Goal: Task Accomplishment & Management: Use online tool/utility

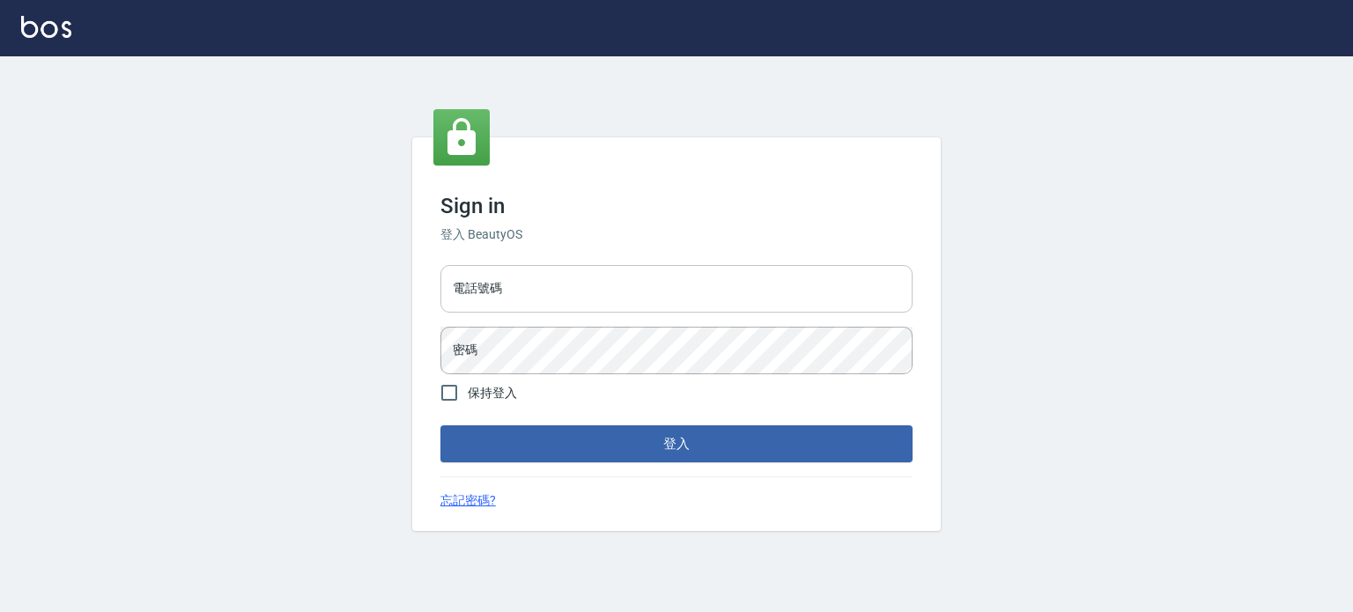
click at [744, 291] on input "電話號碼" at bounding box center [676, 289] width 472 height 48
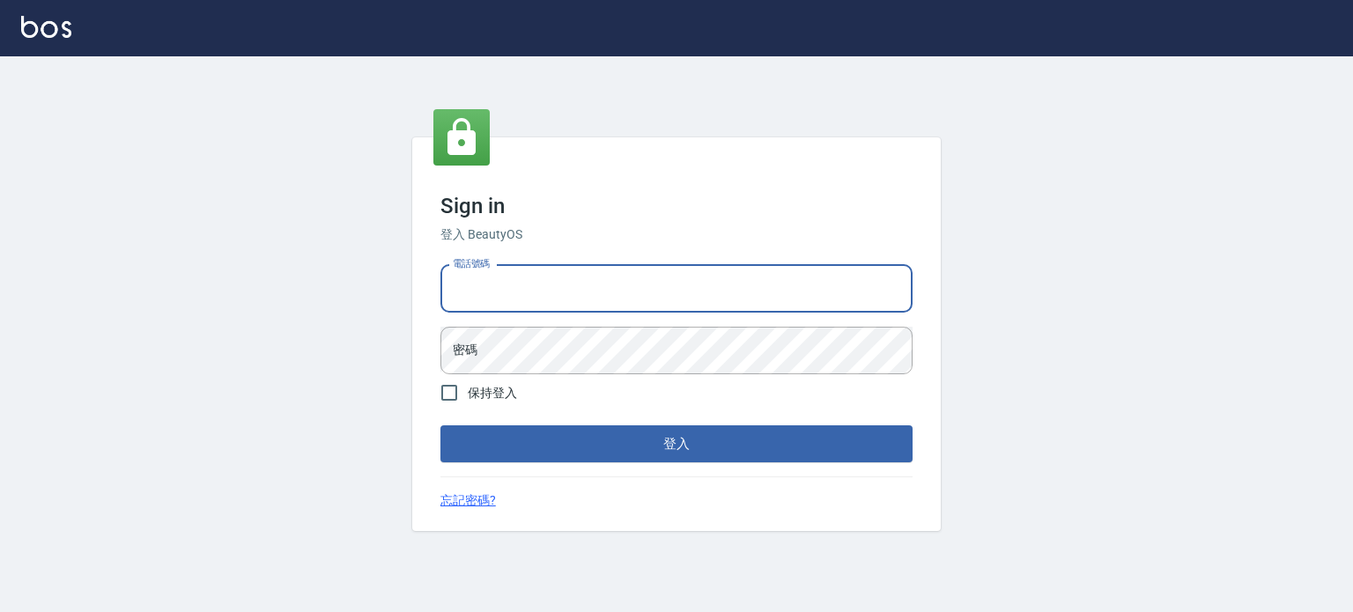
type input "0977239969"
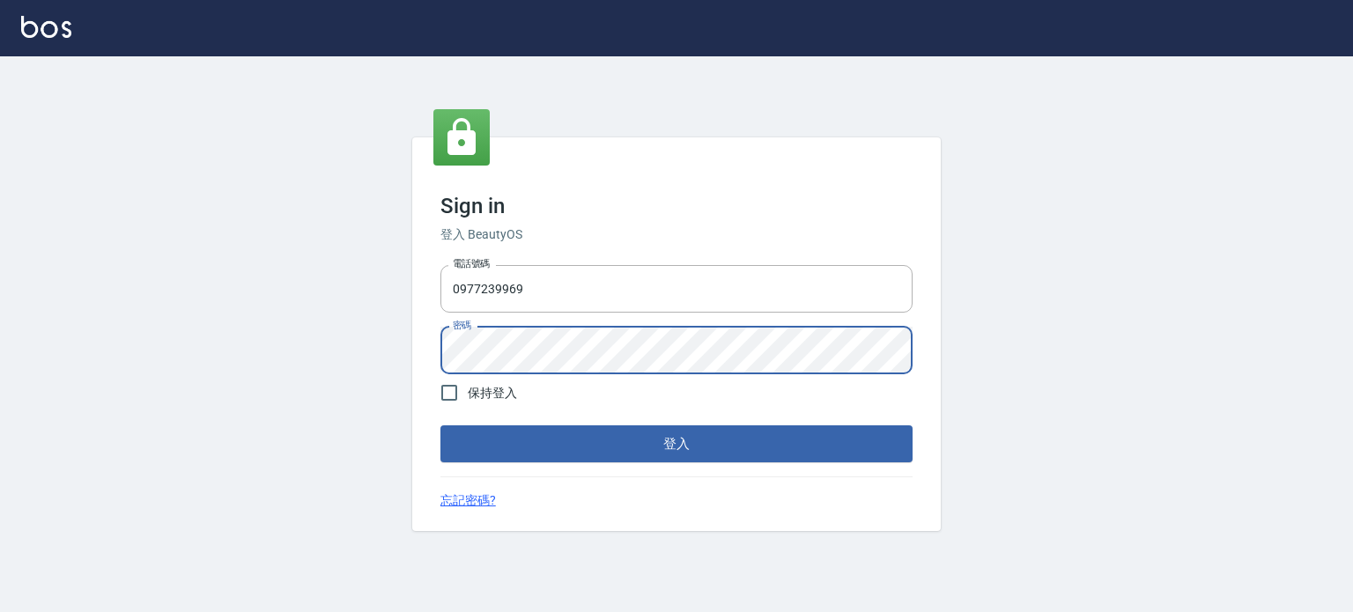
click at [440, 425] on button "登入" at bounding box center [676, 443] width 472 height 37
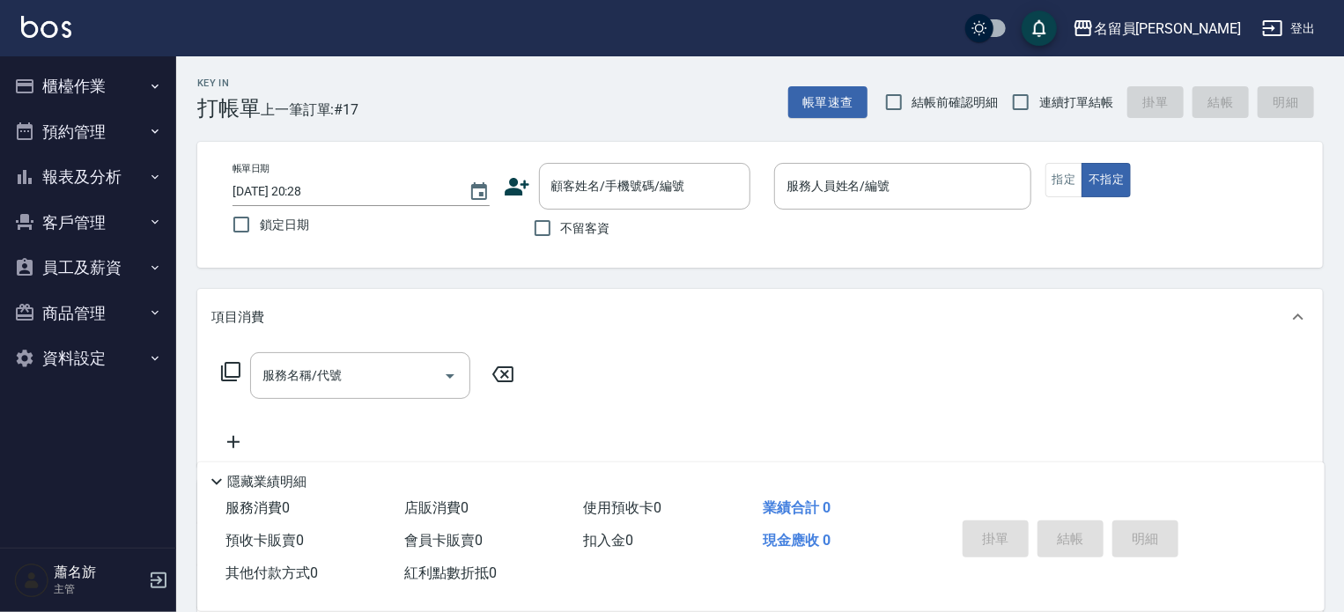
click at [600, 241] on label "不留客資" at bounding box center [567, 228] width 86 height 37
click at [561, 241] on input "不留客資" at bounding box center [542, 228] width 37 height 37
checkbox input "true"
click at [1033, 108] on input "連續打單結帳" at bounding box center [1020, 102] width 37 height 37
checkbox input "true"
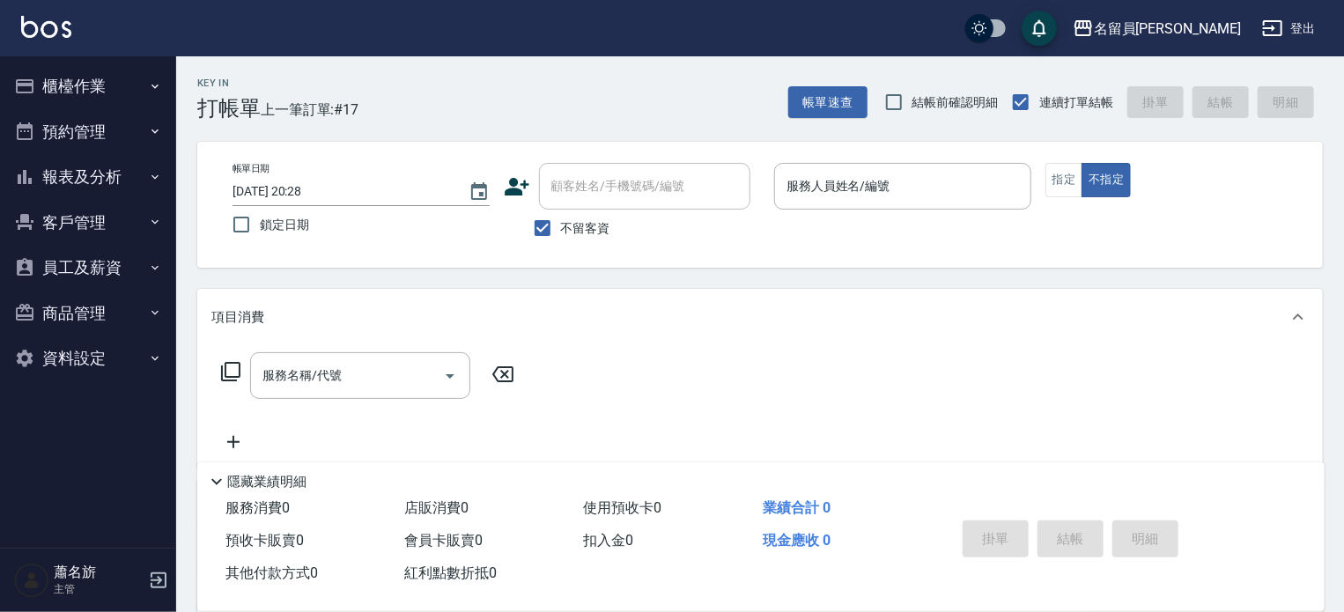
click at [878, 211] on p at bounding box center [902, 219] width 257 height 18
click at [869, 191] on div "服務人員姓名/編號 服務人員姓名/編號" at bounding box center [902, 186] width 257 height 47
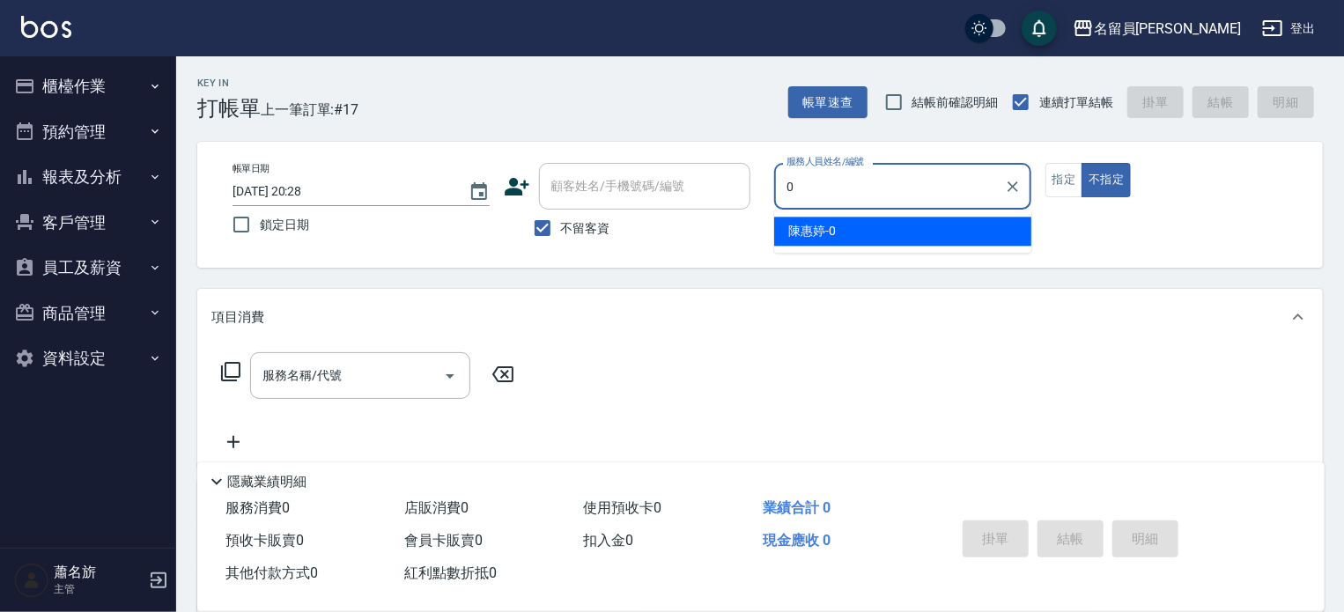
type input "[PERSON_NAME]-0"
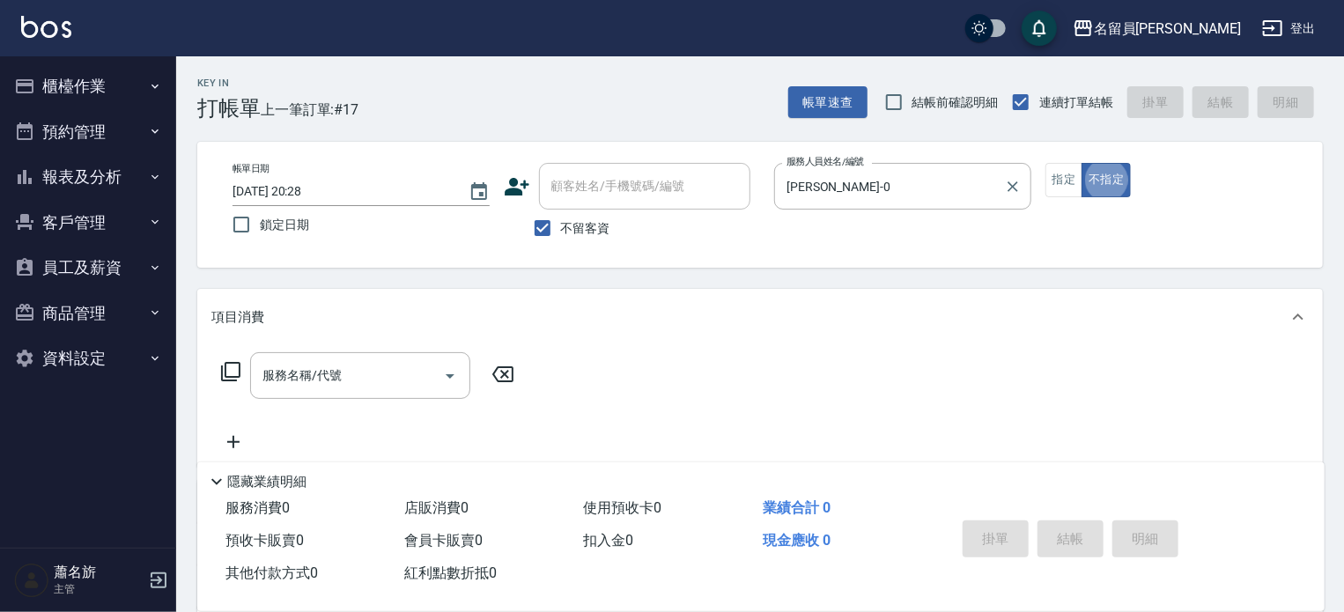
type button "false"
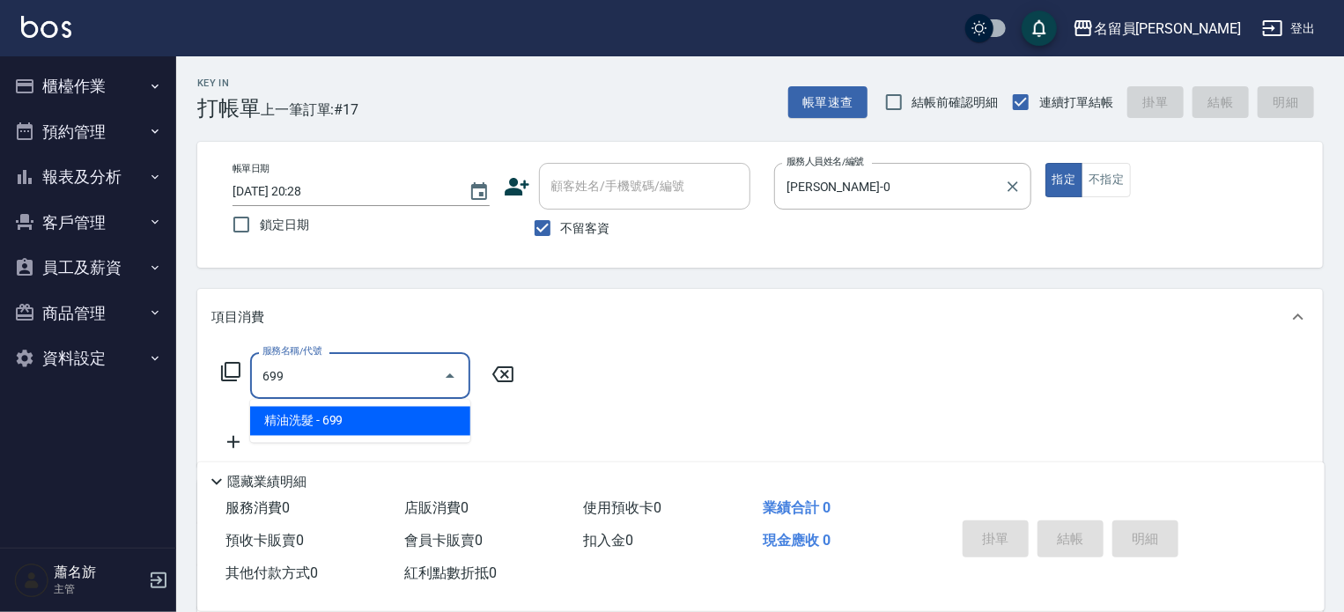
type input "精油洗髮(699)"
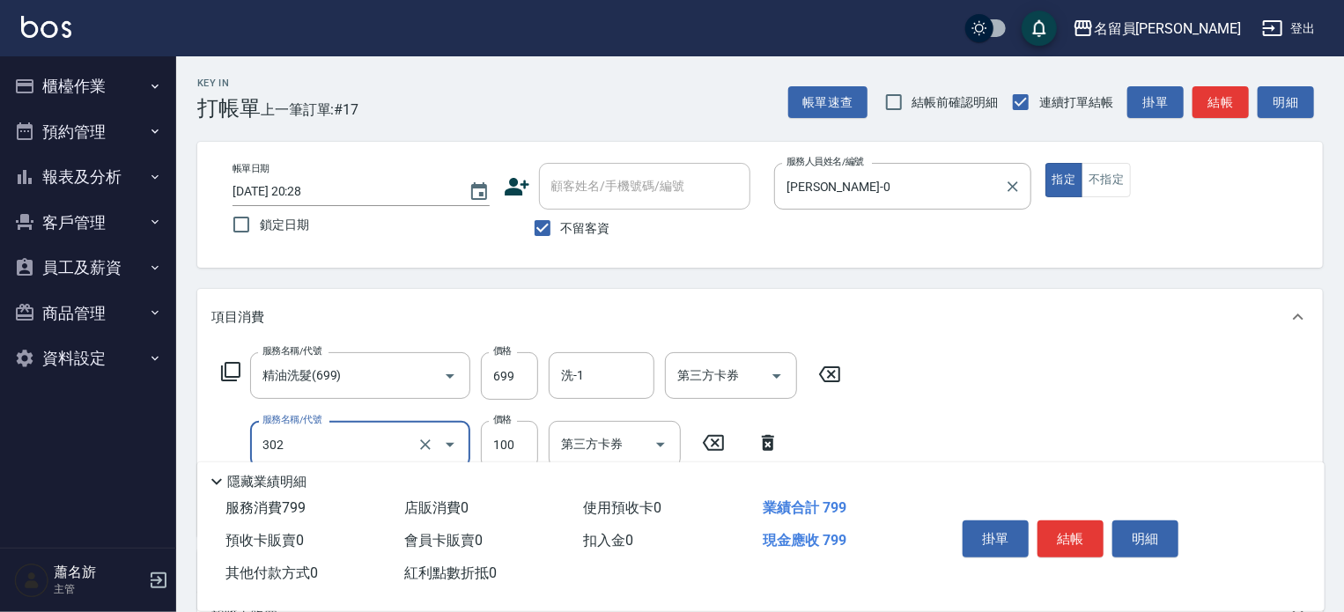
type input "剪髮(302)"
type input "400"
drag, startPoint x: 1078, startPoint y: 512, endPoint x: 1079, endPoint y: 534, distance: 22.0
click at [1079, 532] on div "掛單 結帳 明細" at bounding box center [1070, 540] width 230 height 55
click at [1079, 534] on button "結帳" at bounding box center [1070, 538] width 66 height 37
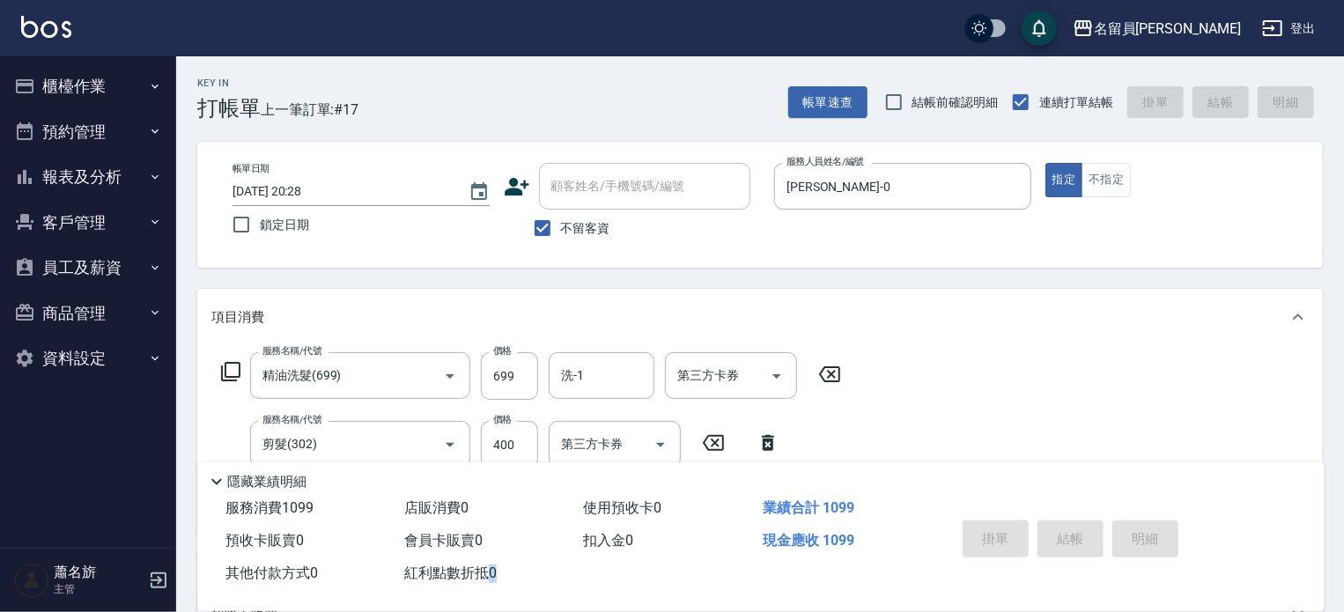
click at [1079, 534] on div "掛單 結帳 明細" at bounding box center [1070, 540] width 230 height 55
type input "[DATE] 20:29"
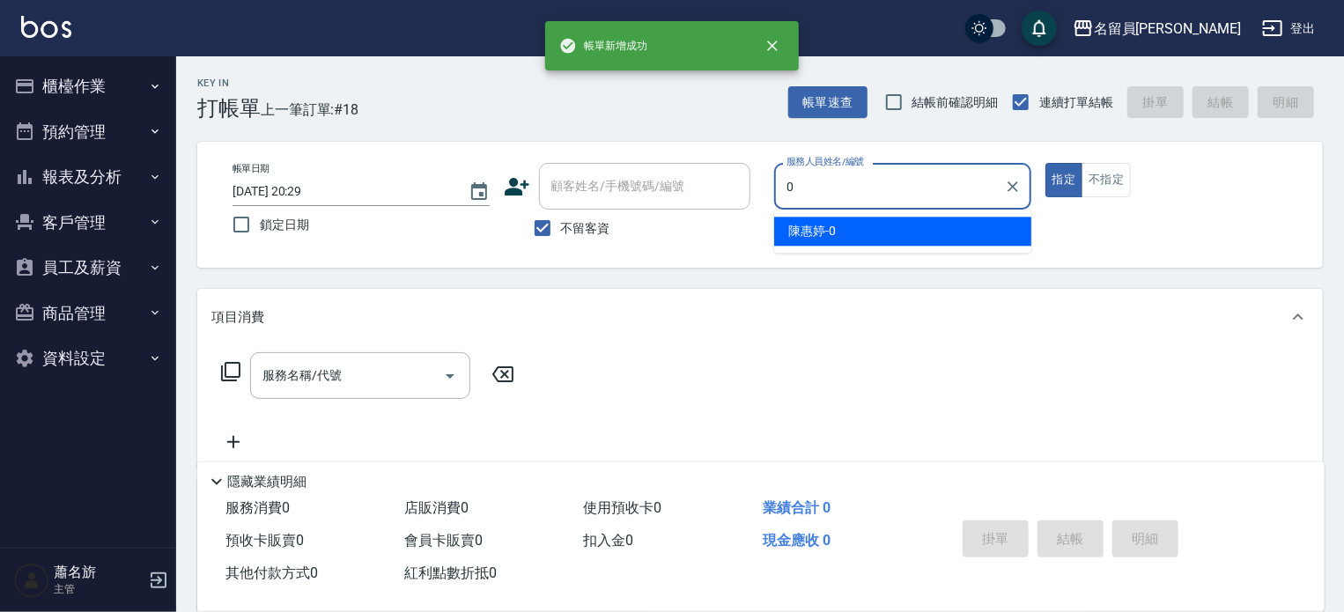
type input "[PERSON_NAME]-0"
type button "true"
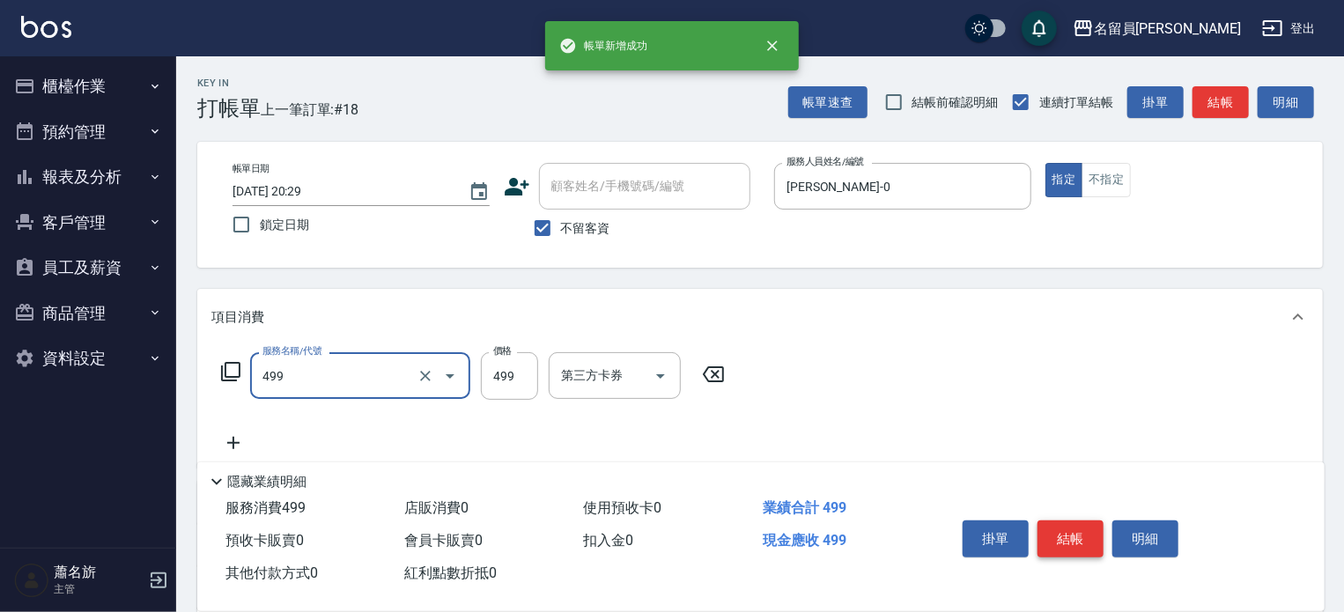
type input "去角質洗髮(499)"
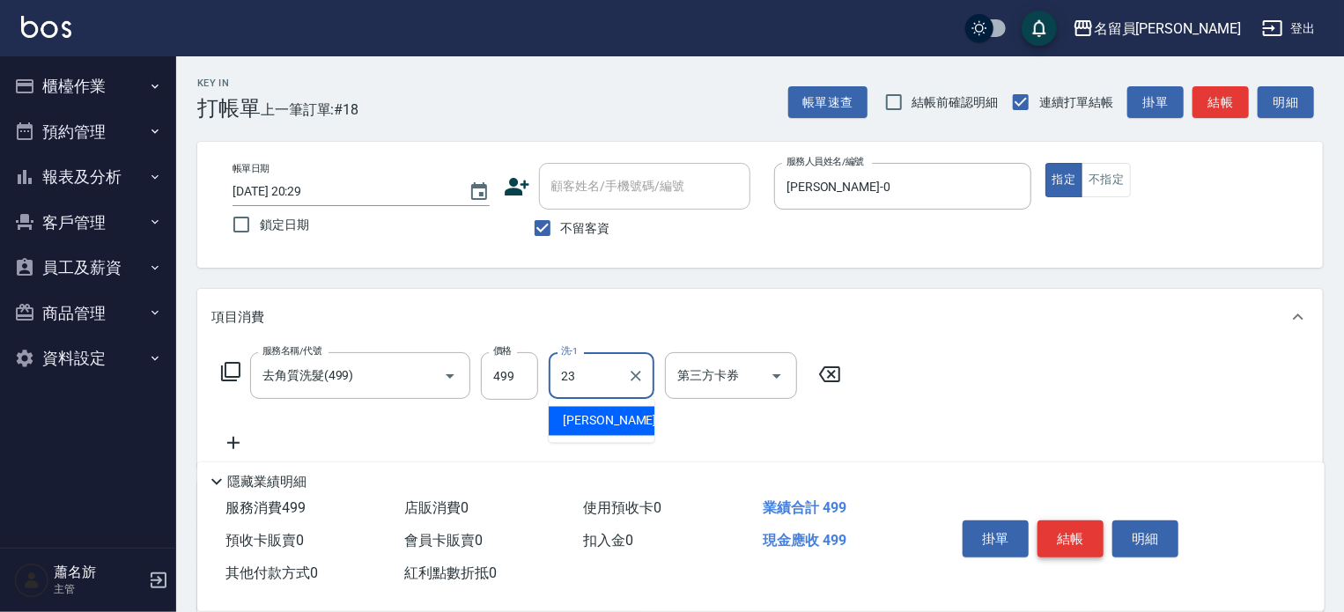
type input "[PERSON_NAME]-23"
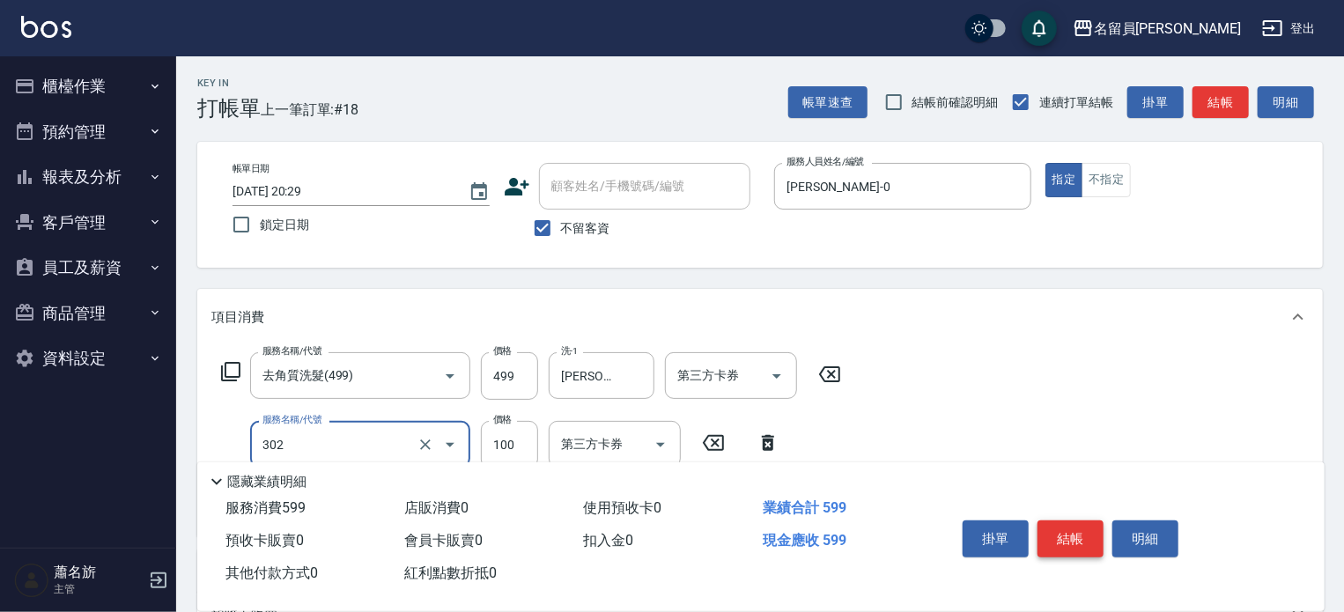
type input "剪髮(302)"
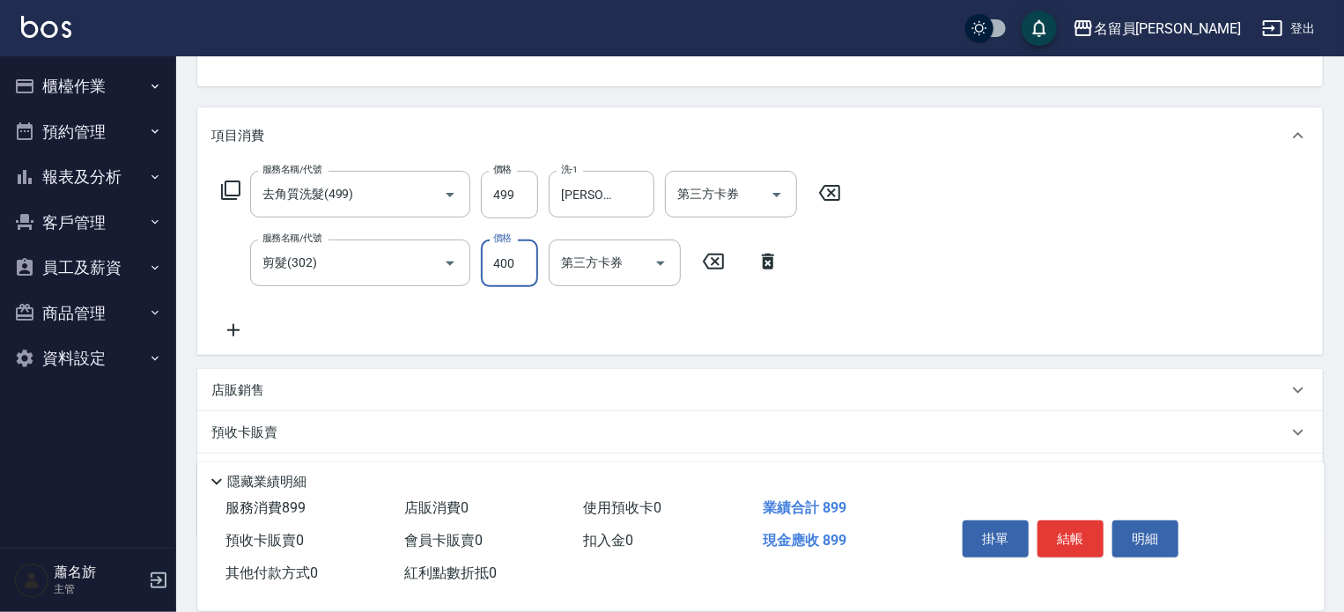
scroll to position [275, 0]
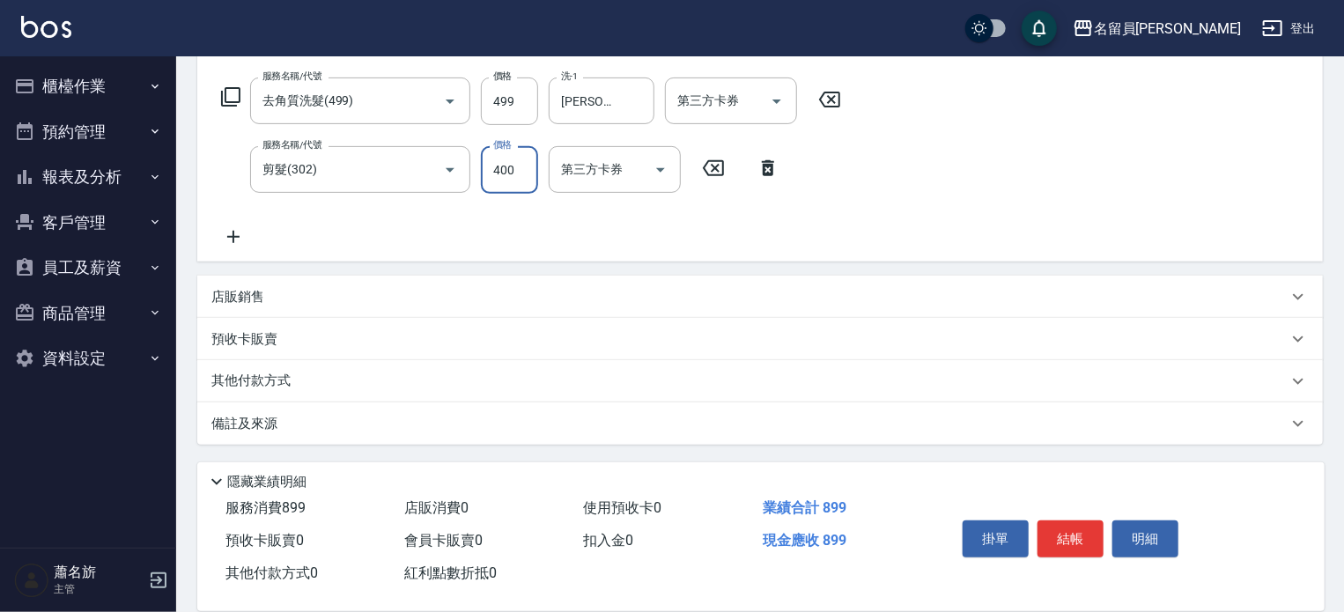
type input "400"
click at [567, 387] on div "其他付款方式" at bounding box center [749, 381] width 1076 height 19
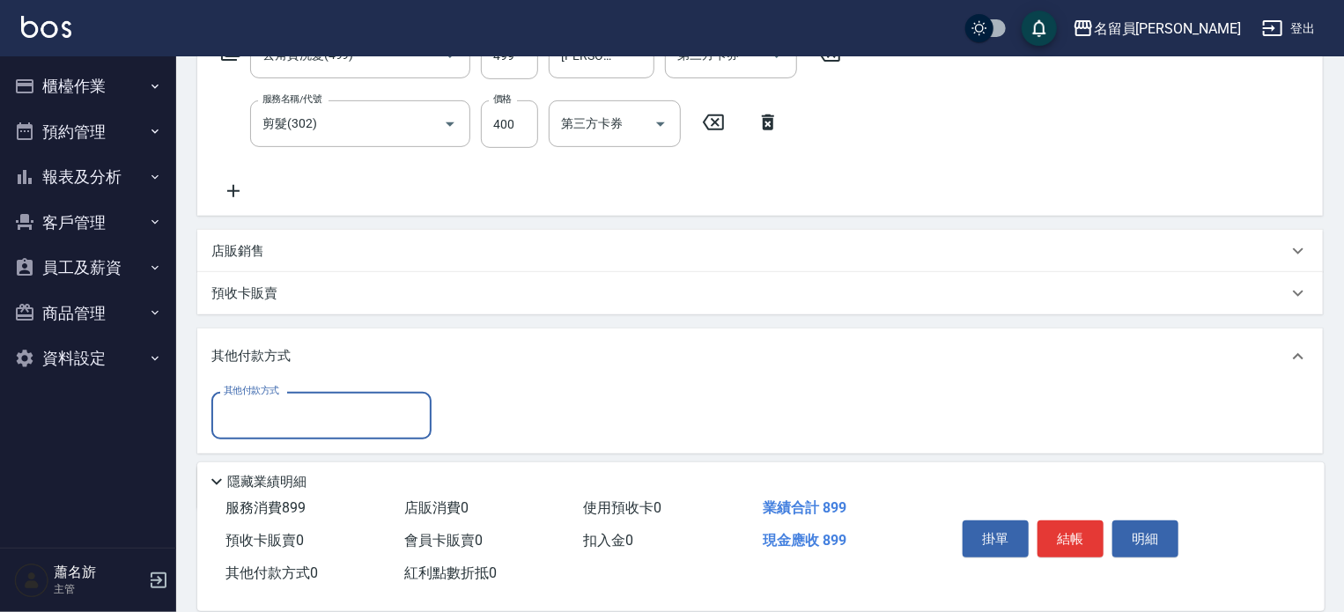
scroll to position [381, 0]
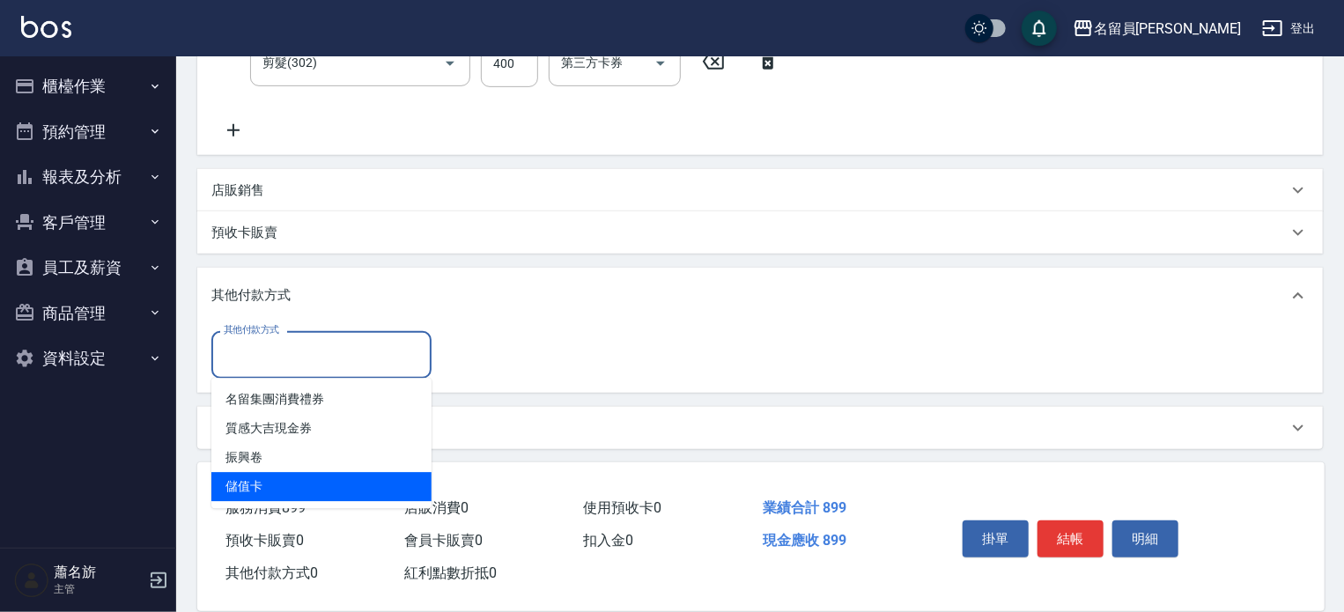
type input "儲值卡"
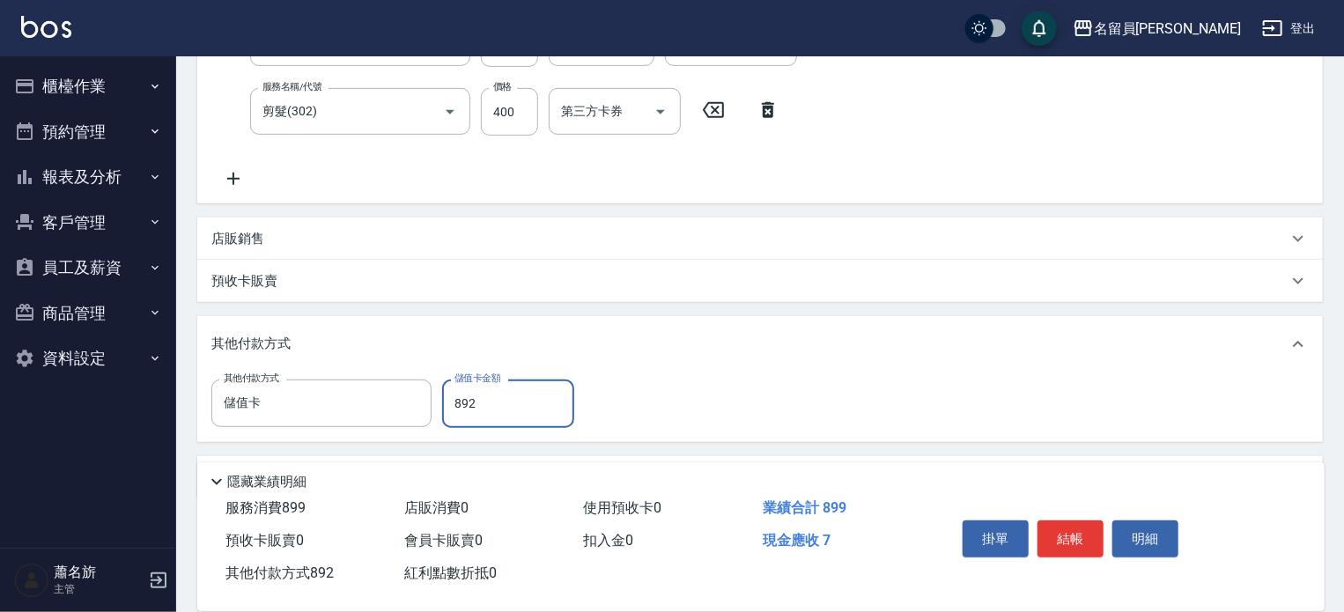
scroll to position [298, 0]
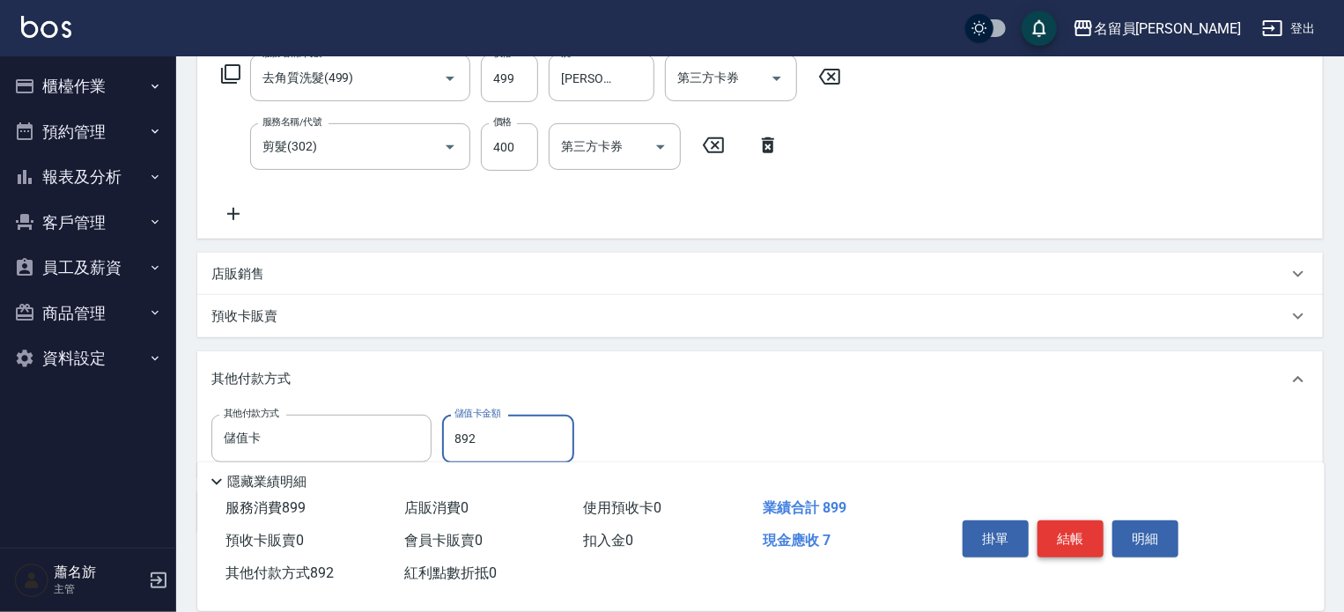
type input "892"
click at [1045, 522] on button "結帳" at bounding box center [1070, 538] width 66 height 37
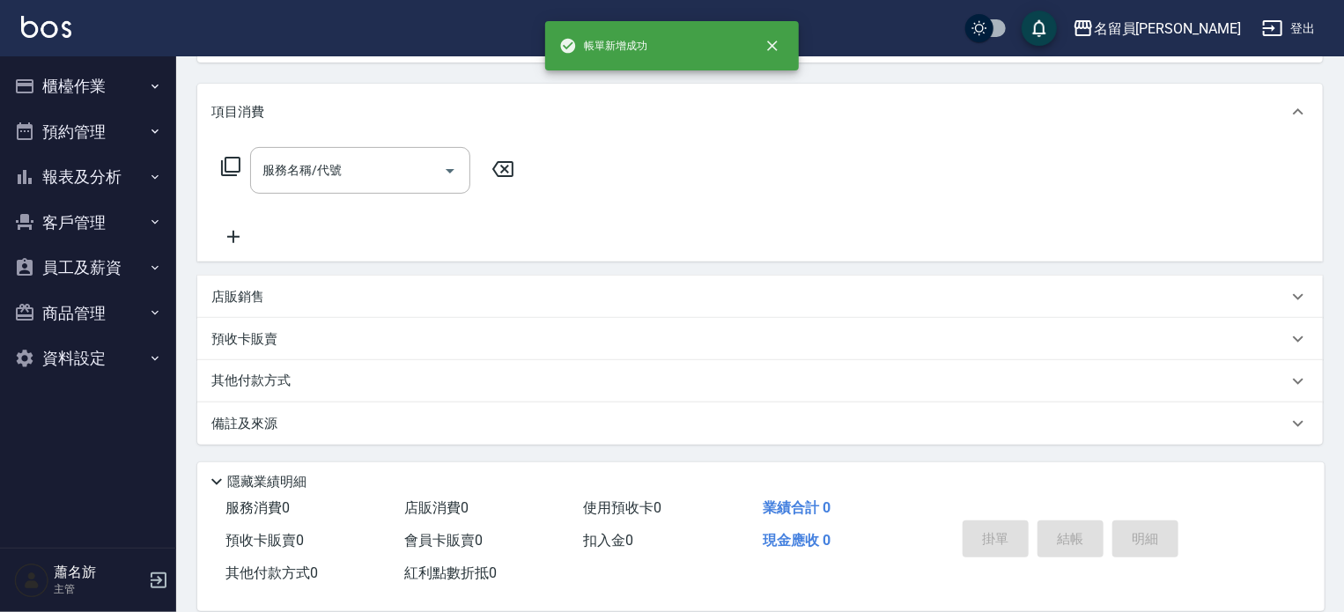
scroll to position [0, 0]
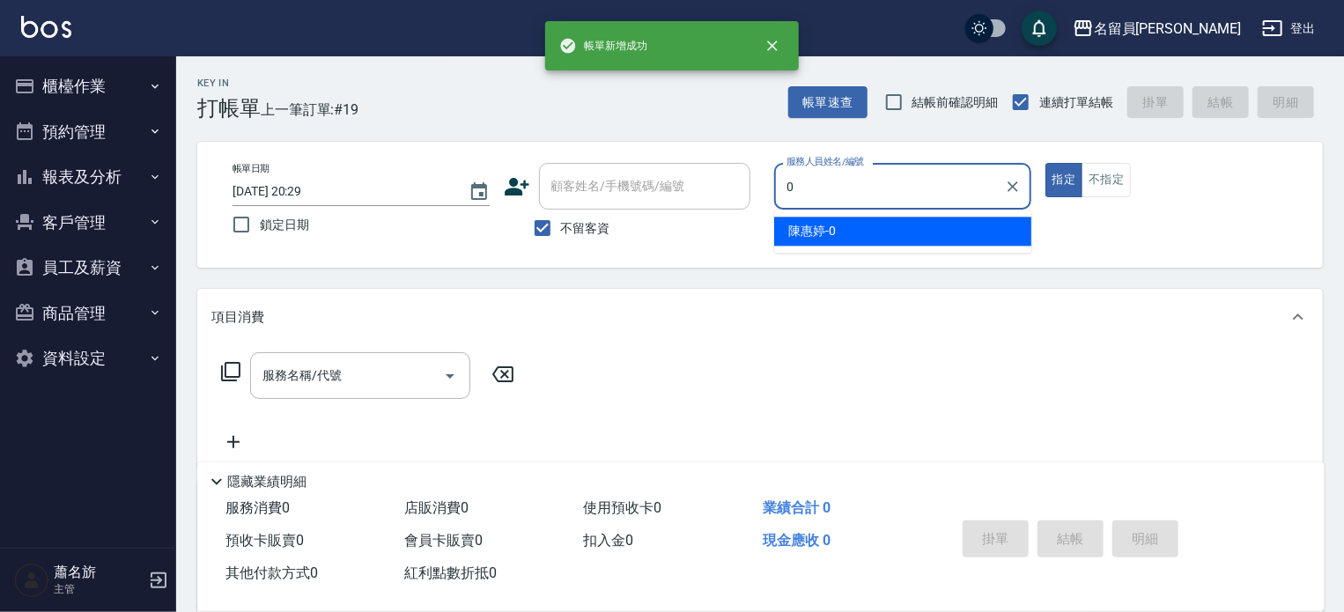
type input "[PERSON_NAME]-0"
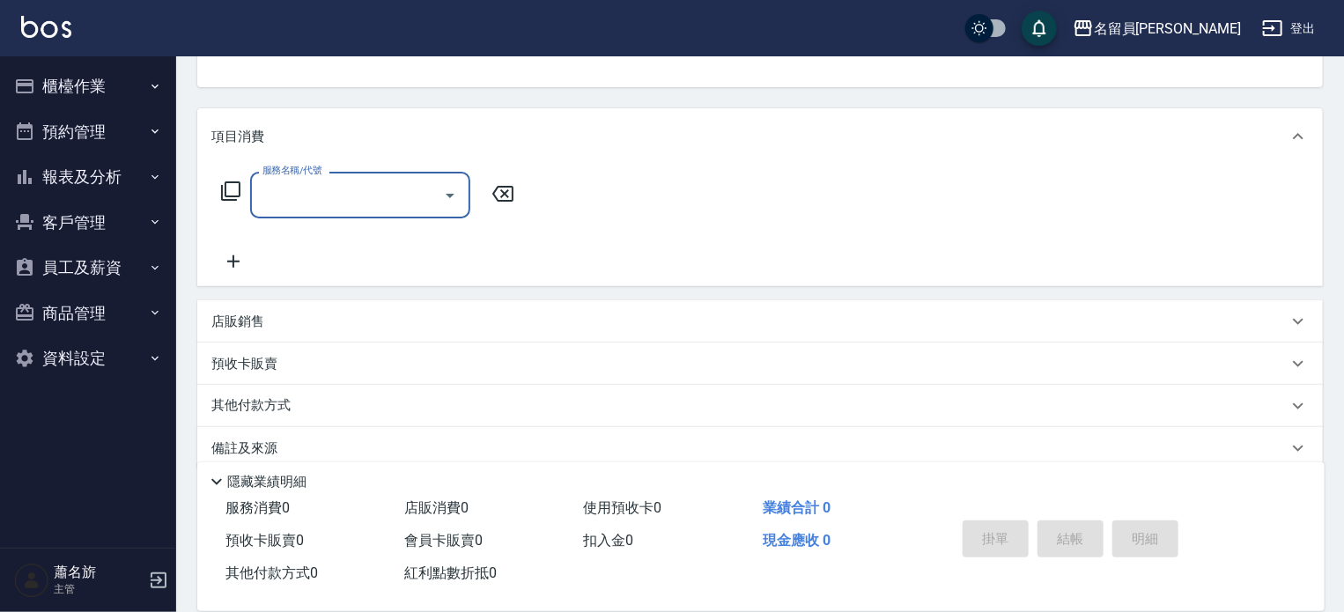
scroll to position [204, 0]
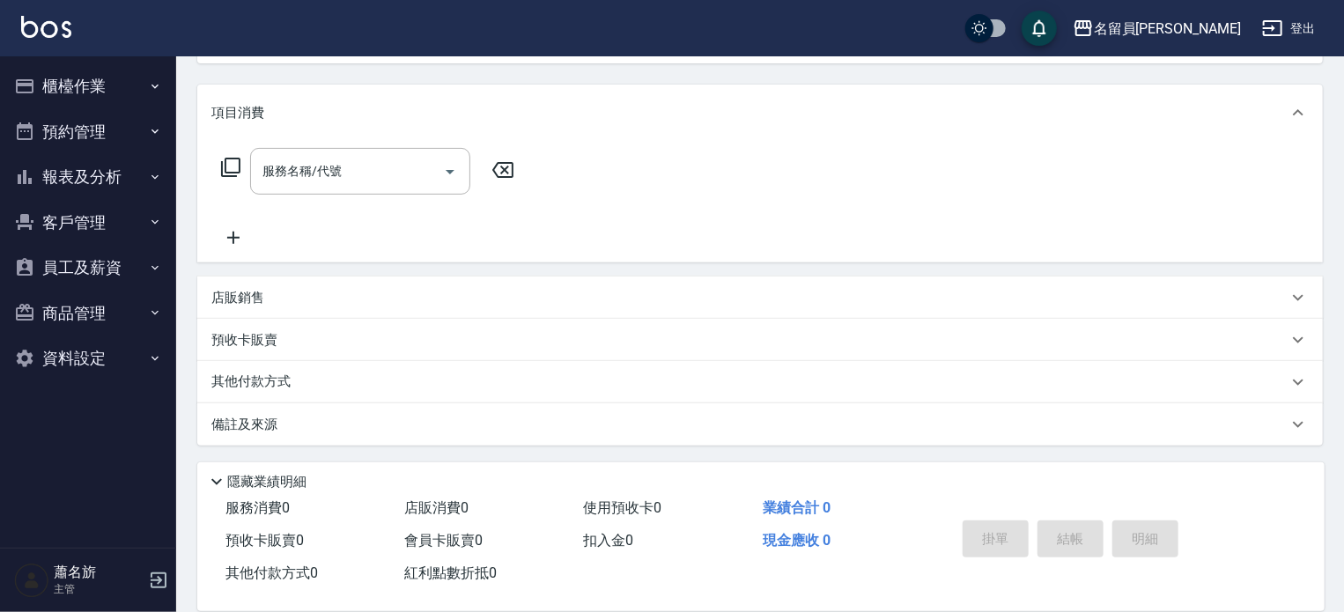
click at [909, 293] on div "店販銷售" at bounding box center [749, 298] width 1076 height 18
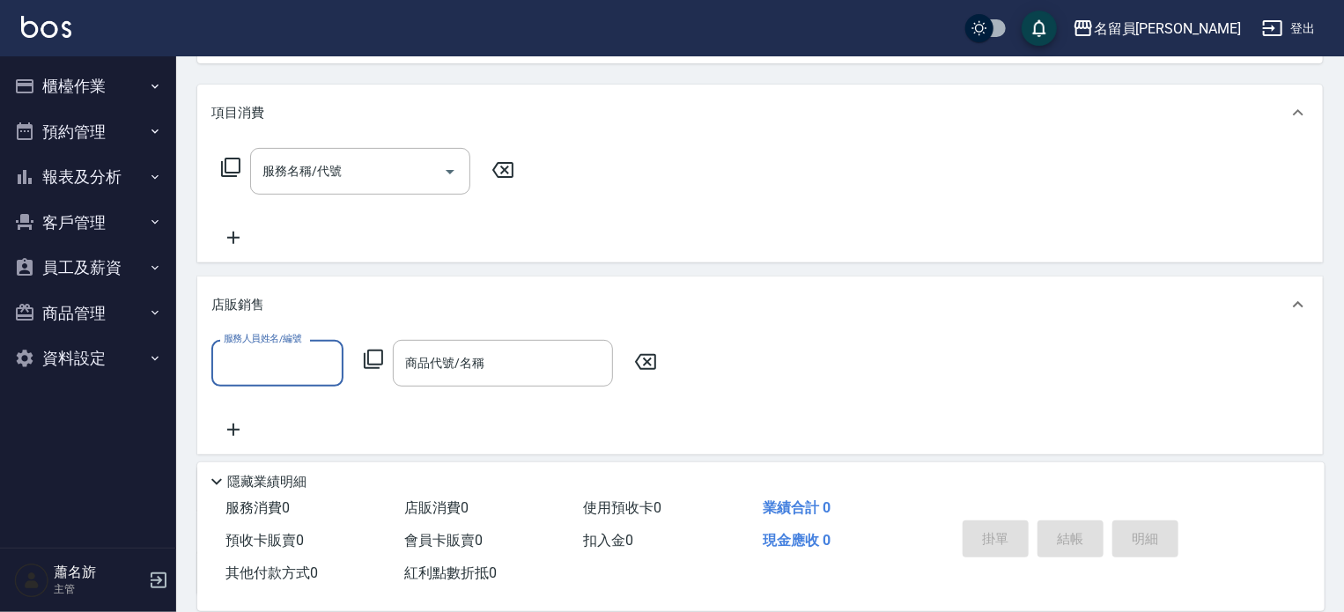
scroll to position [0, 0]
type input "[PERSON_NAME]-0"
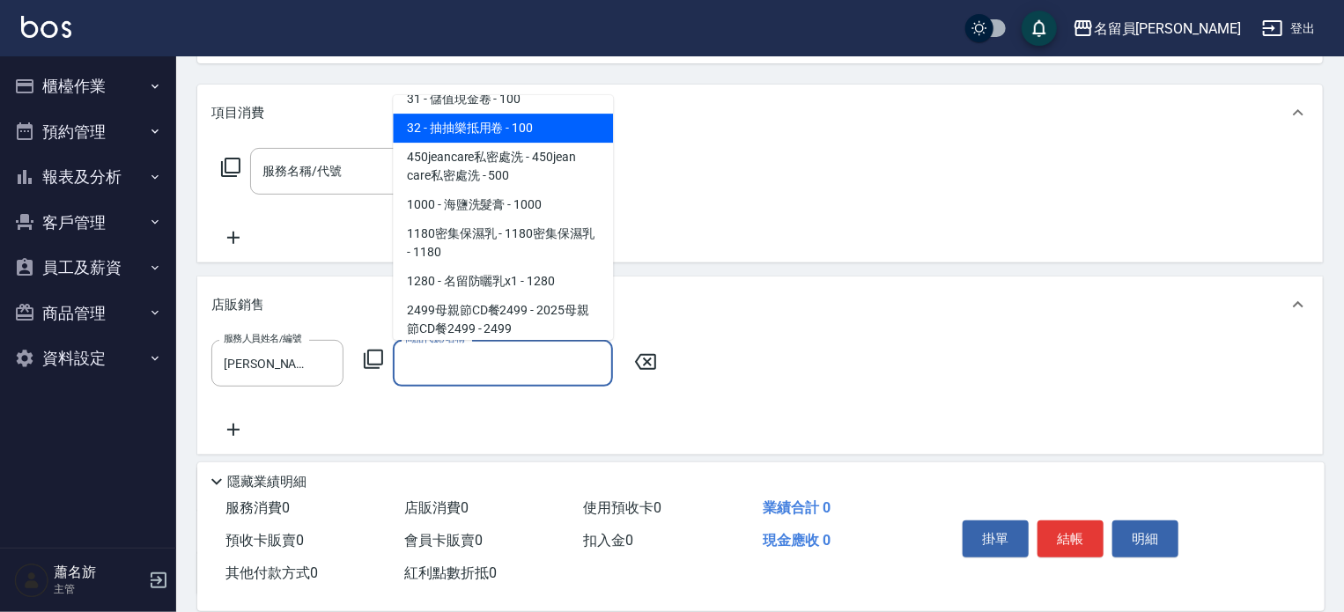
scroll to position [908, 0]
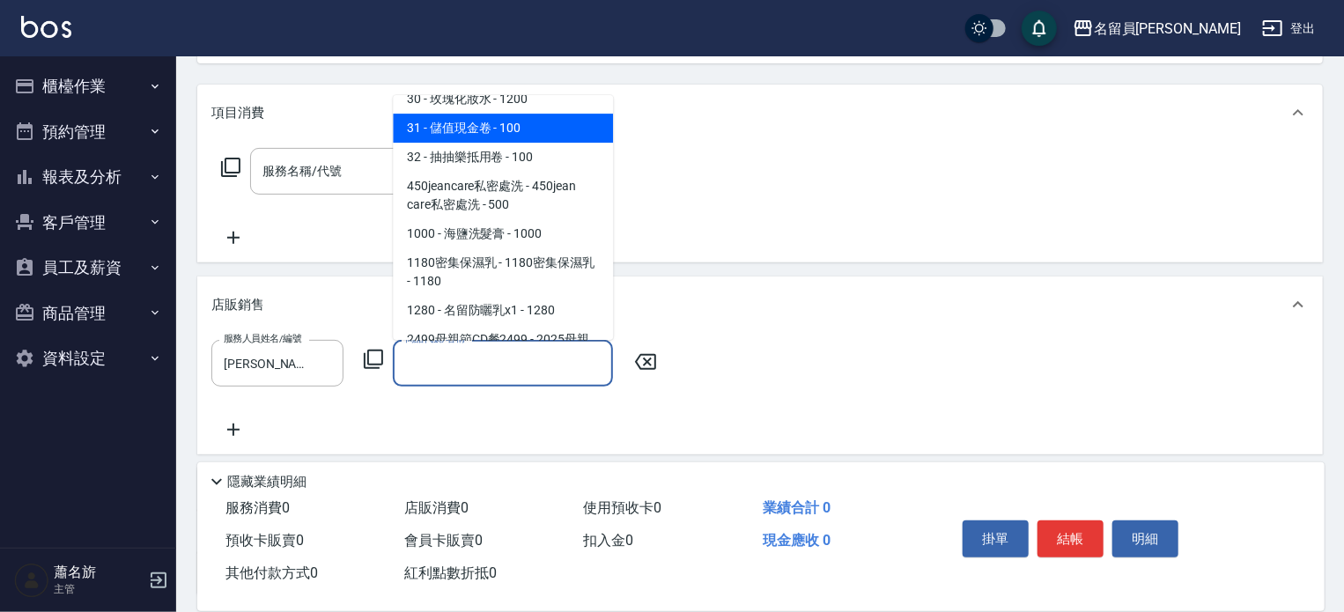
type input "儲值現金卷"
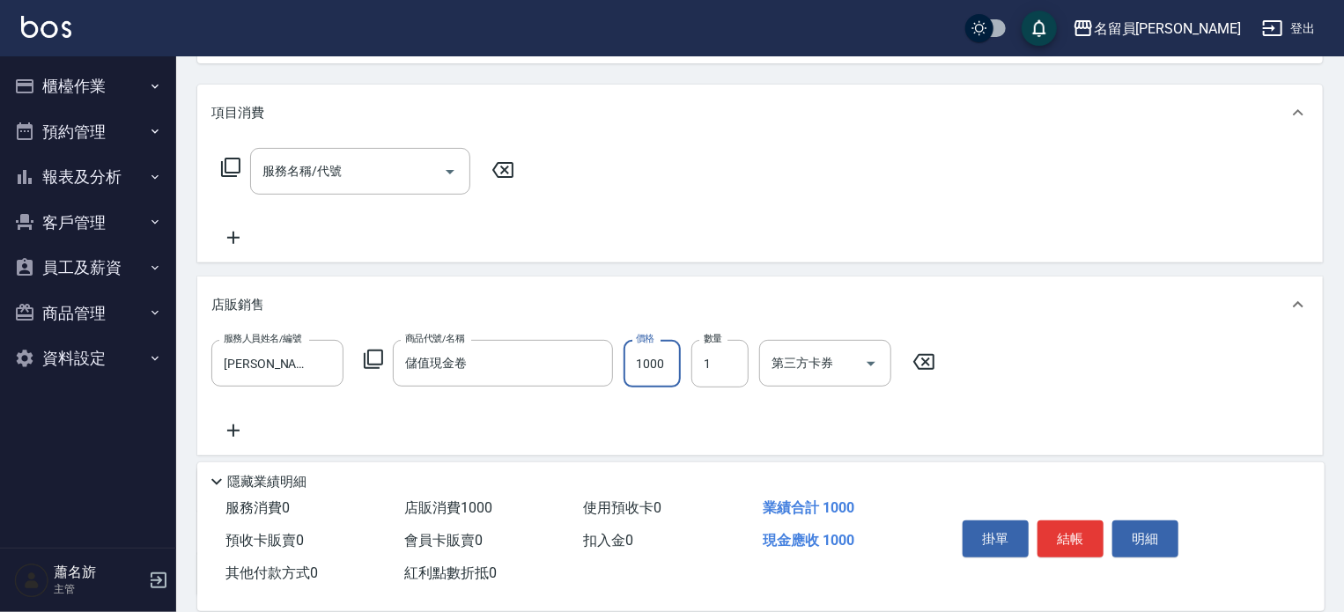
type input "1000"
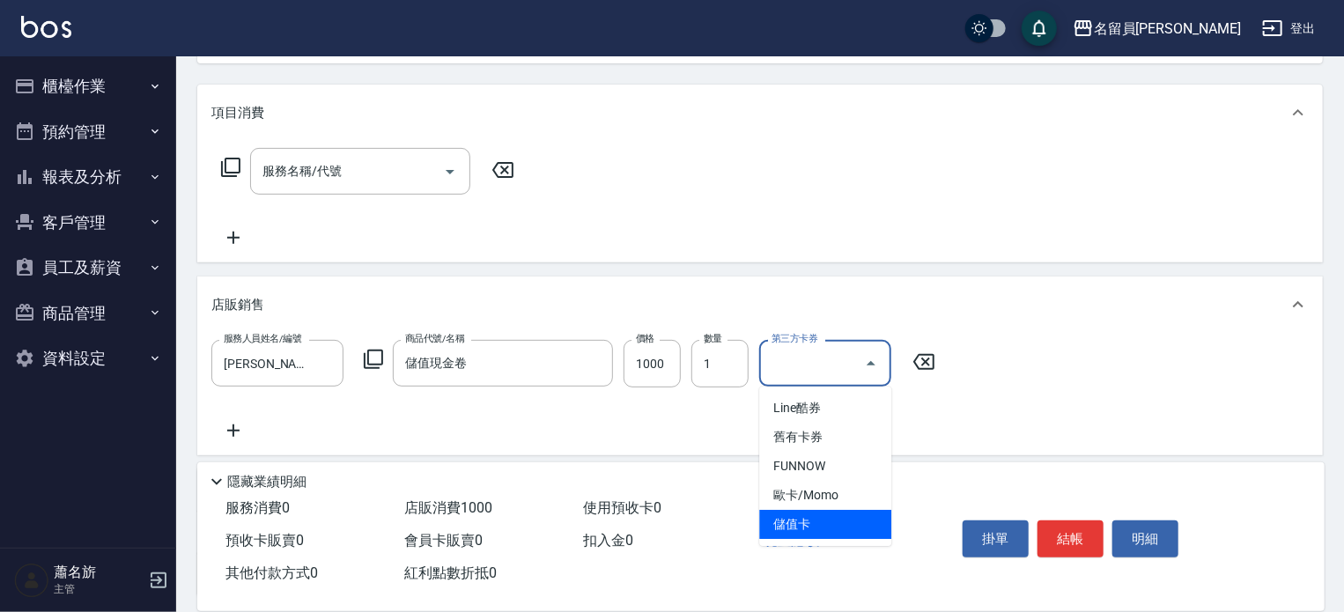
type input "儲值卡"
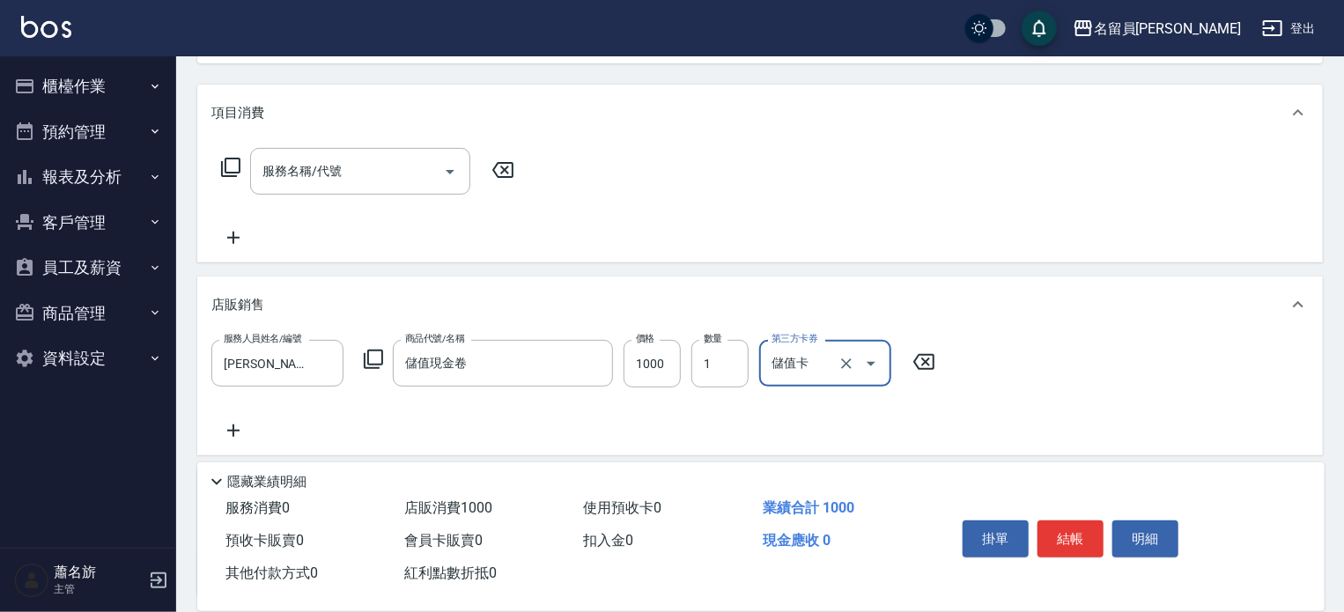
click at [1043, 524] on button "結帳" at bounding box center [1070, 538] width 66 height 37
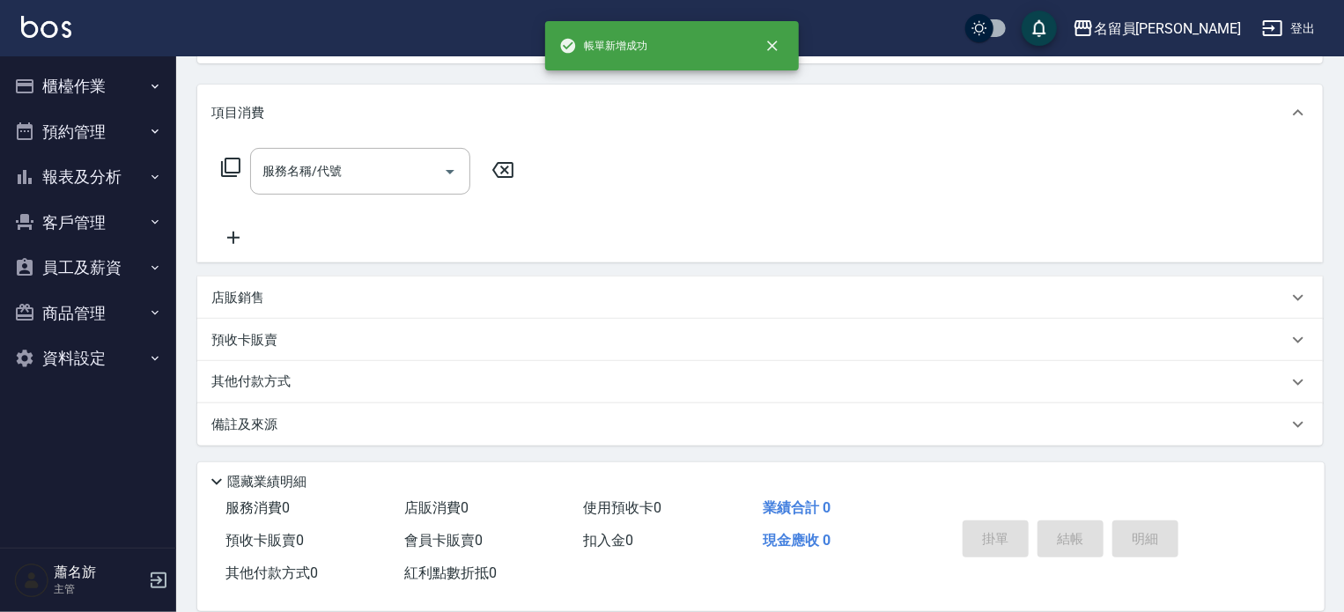
scroll to position [0, 0]
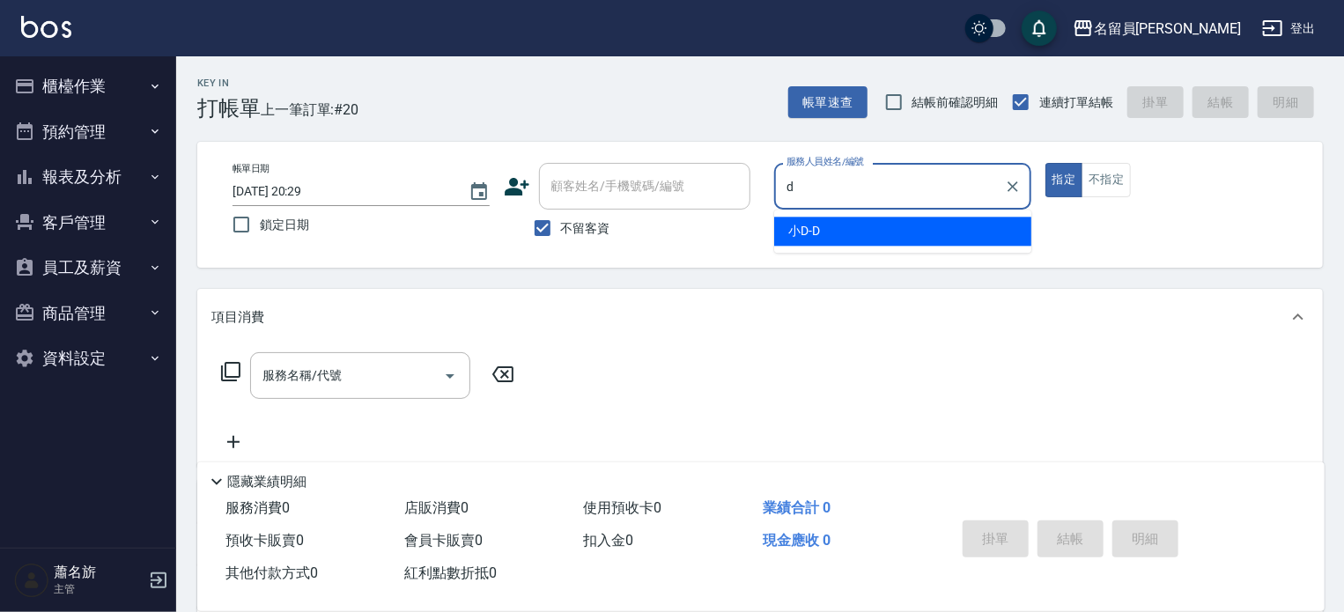
type input "小D-D"
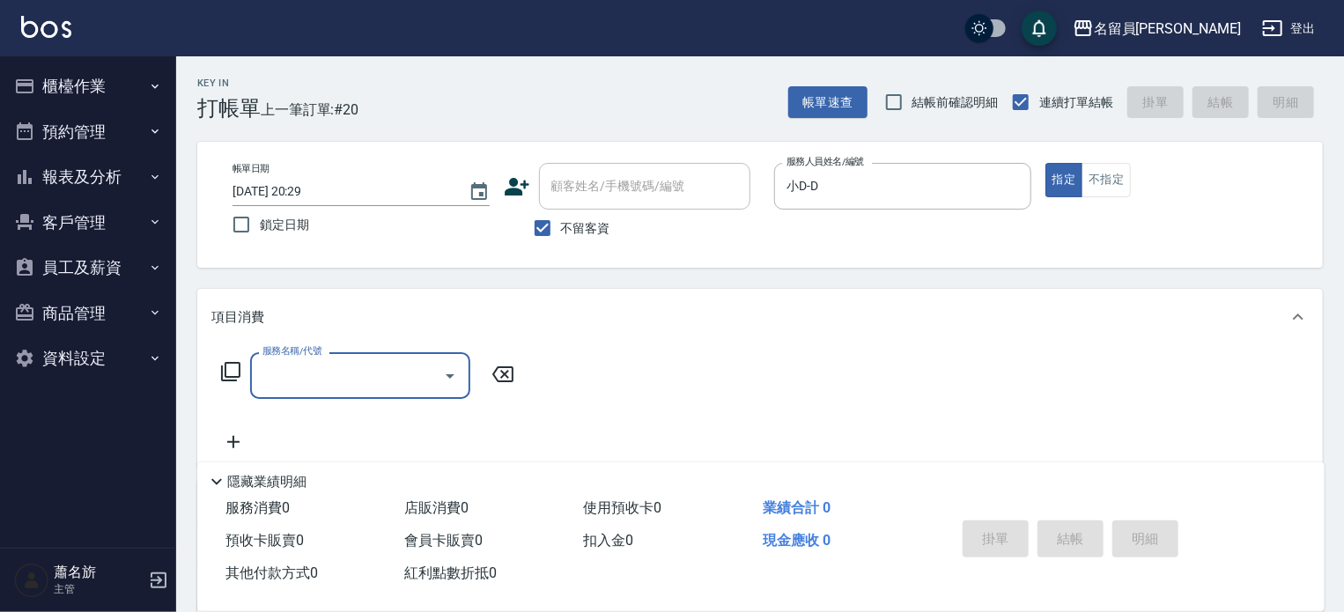
type input "8"
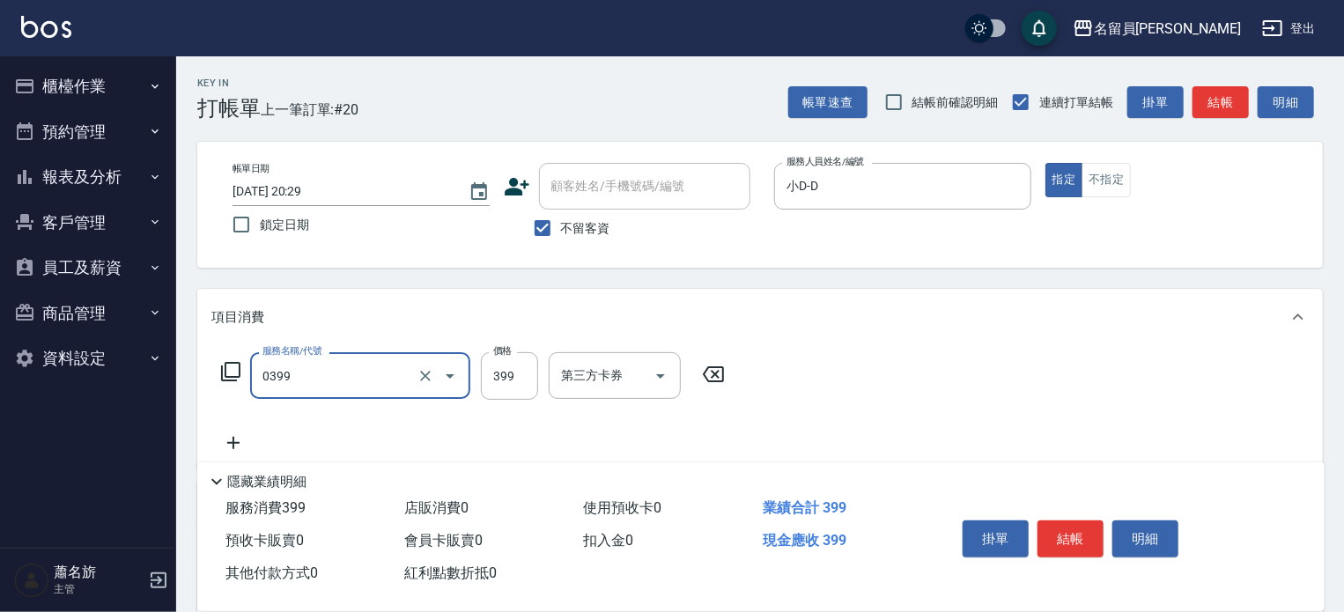
type input "海鹽SPA(0399)"
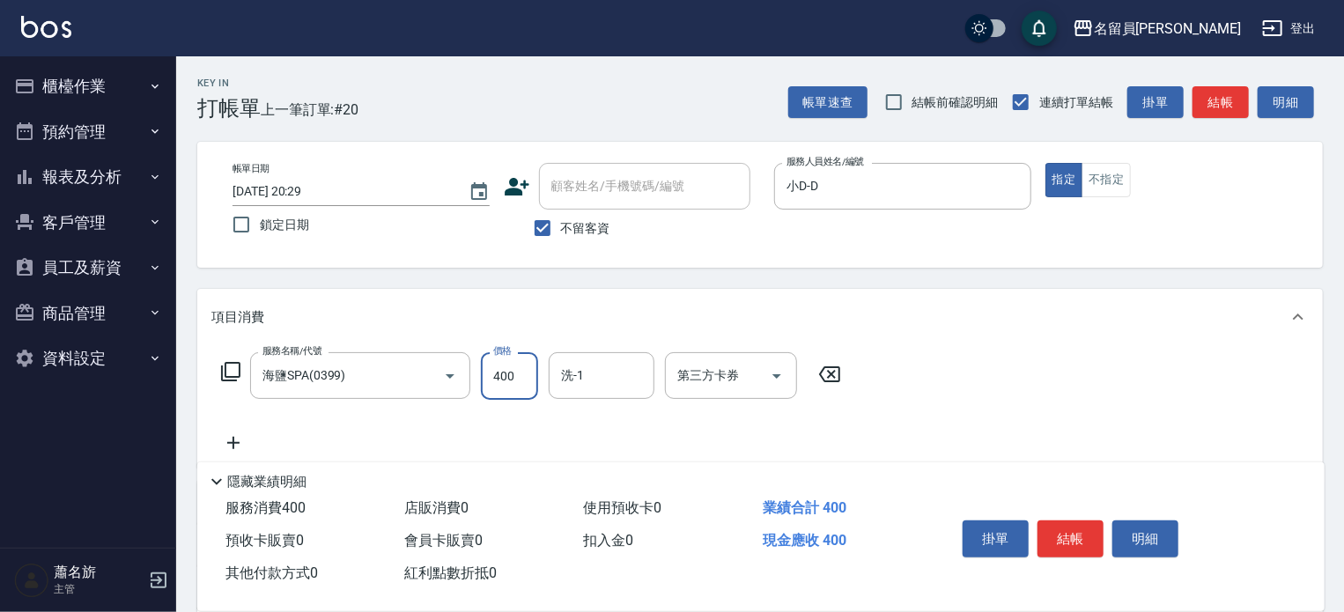
type input "400"
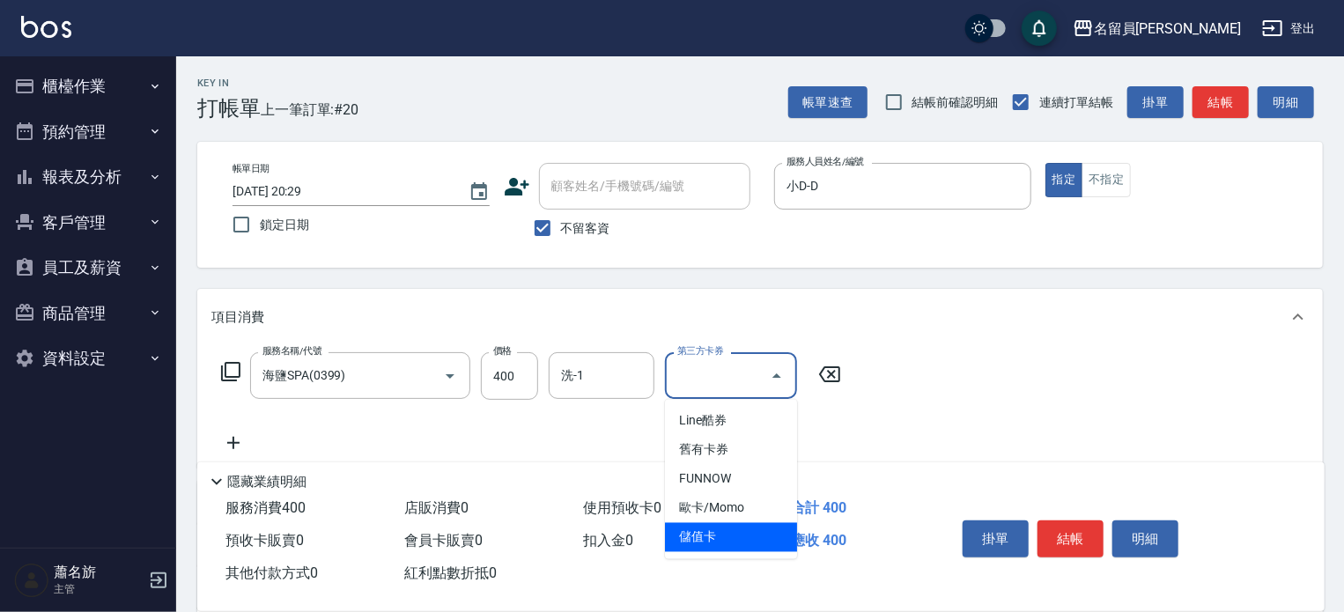
type input "儲值卡"
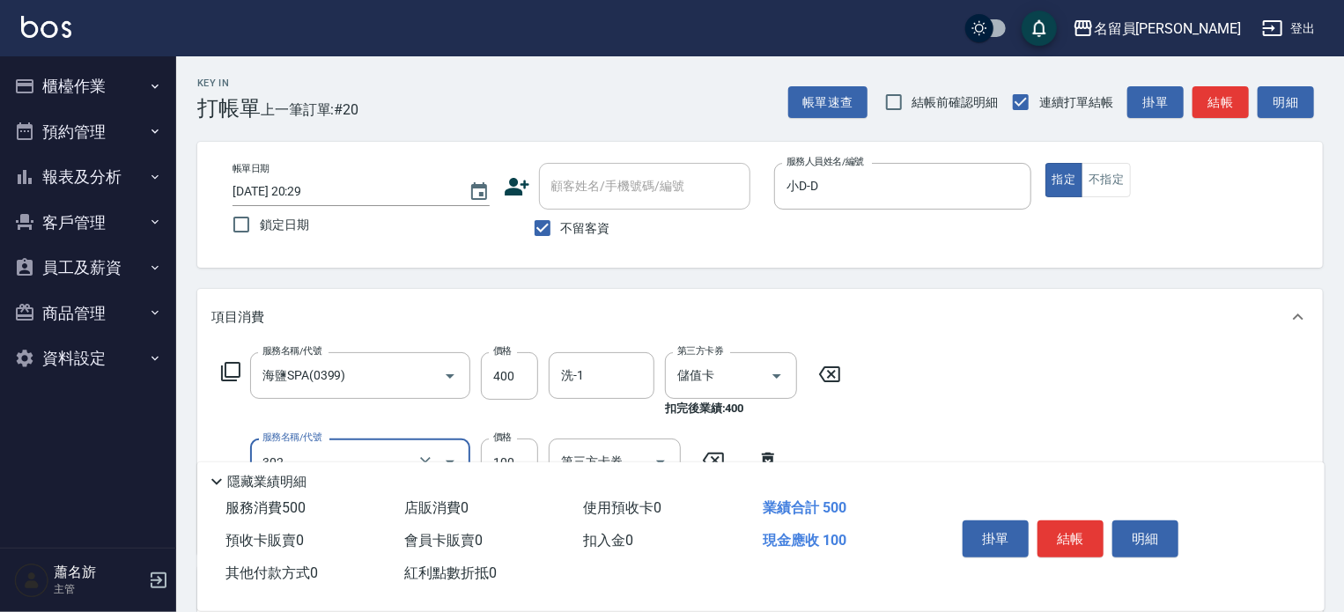
type input "剪髮(302)"
type input "350"
type input "儲值卡"
click at [1043, 524] on button "結帳" at bounding box center [1070, 538] width 66 height 37
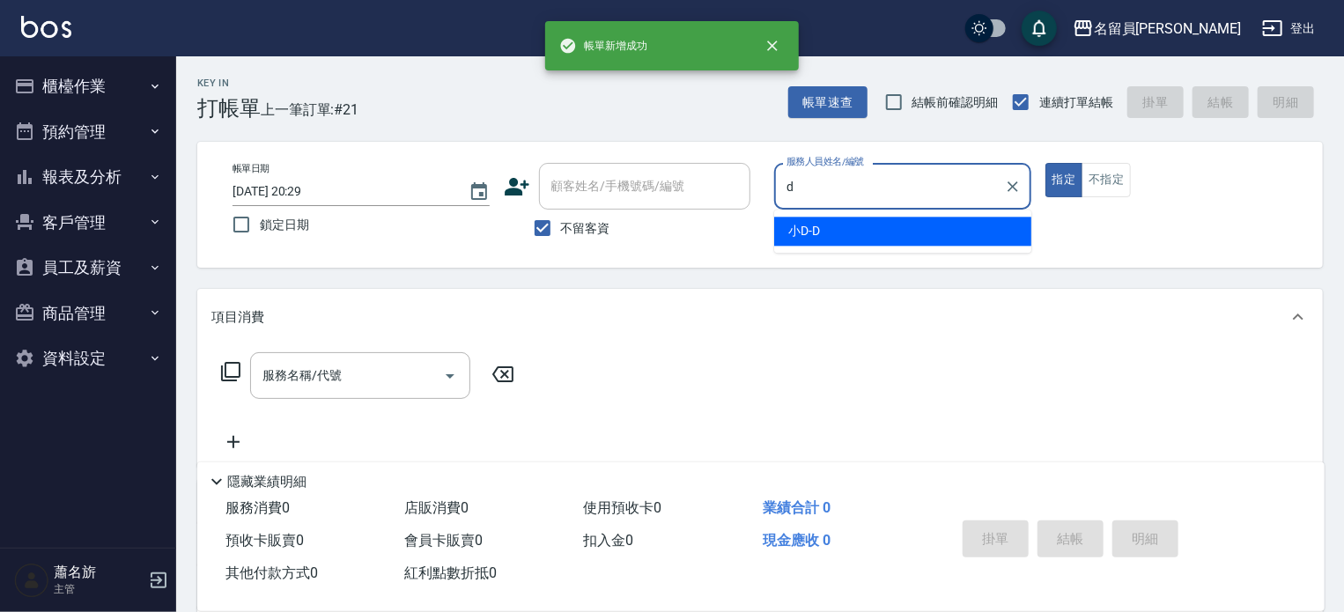
type input "小D-D"
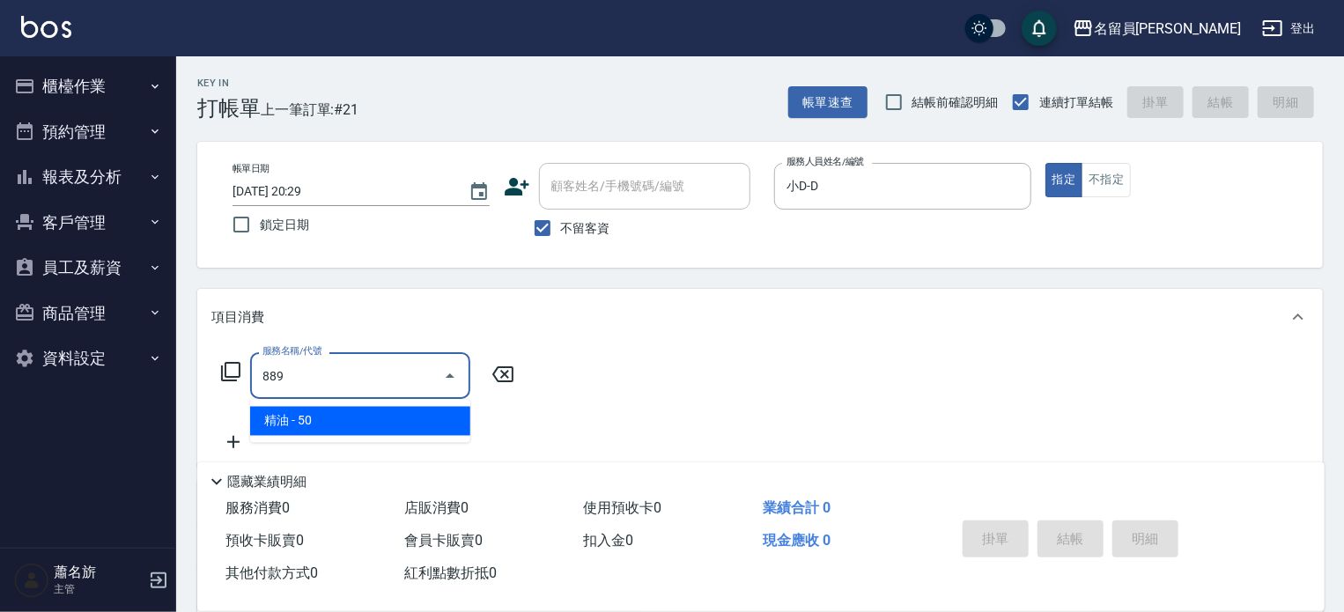
type input "精油(889)"
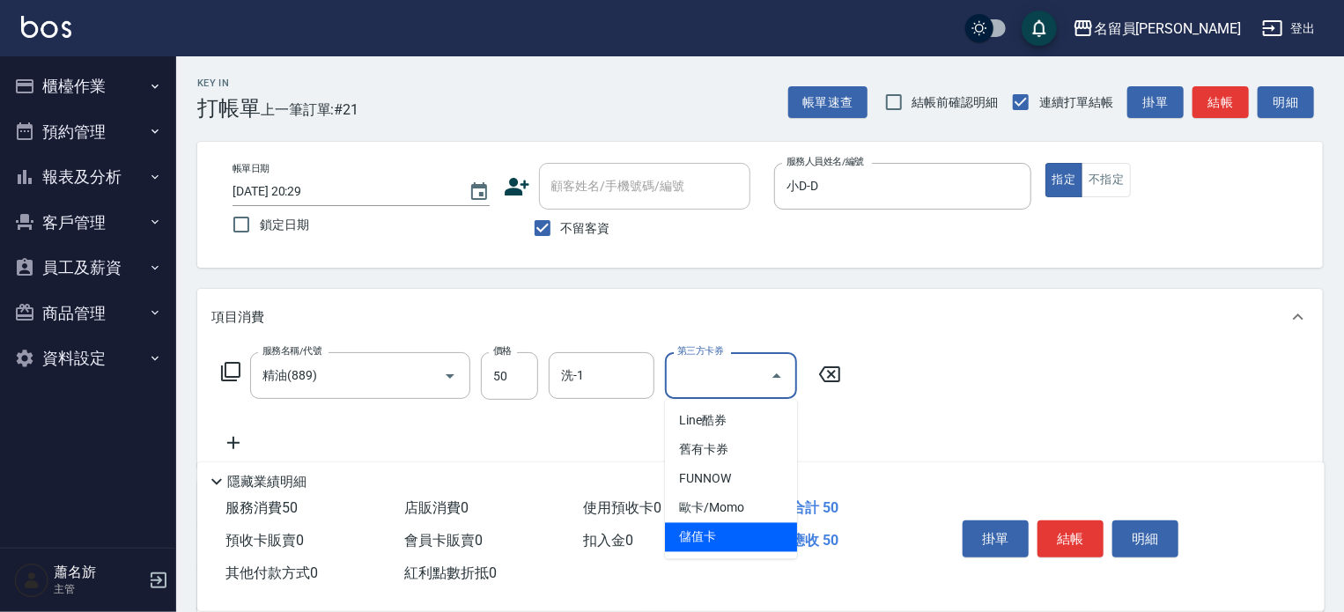
type input "儲值卡"
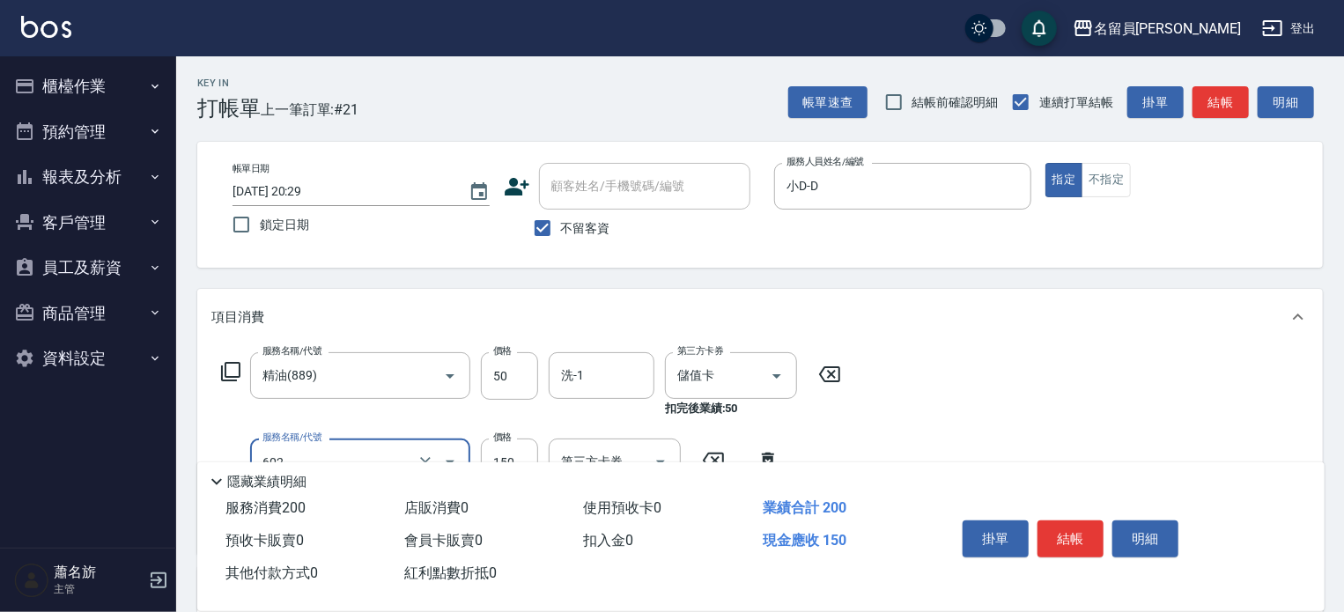
type input "一般洗髮(602)"
type input "200"
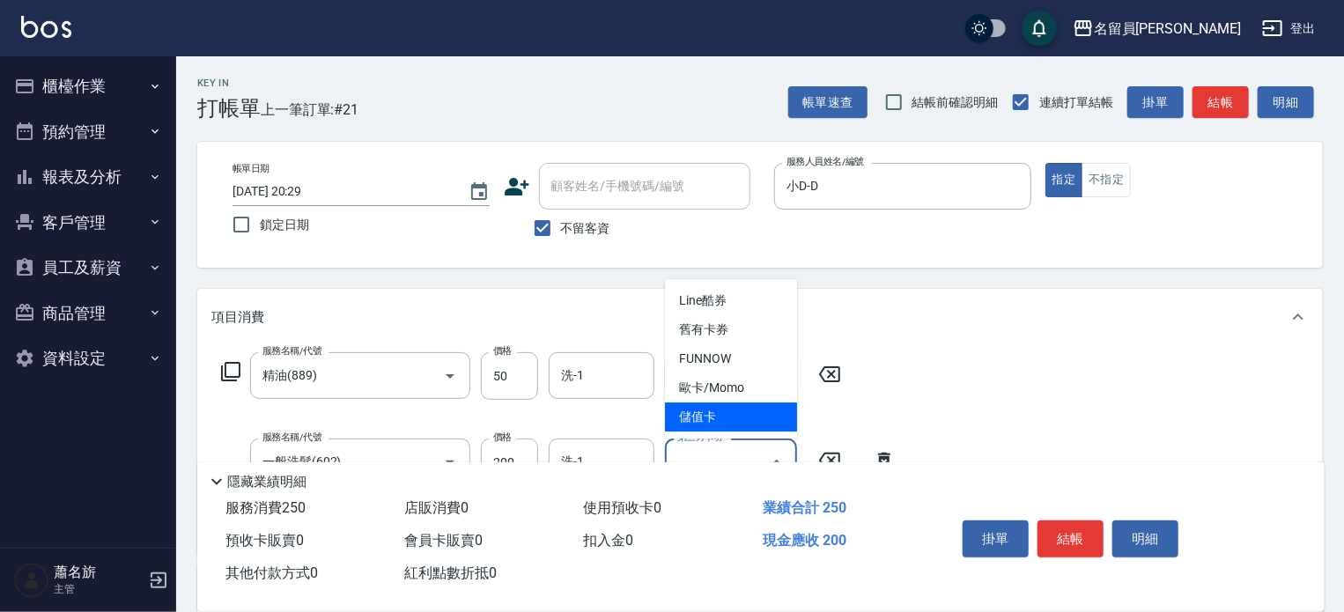
type input "儲值卡"
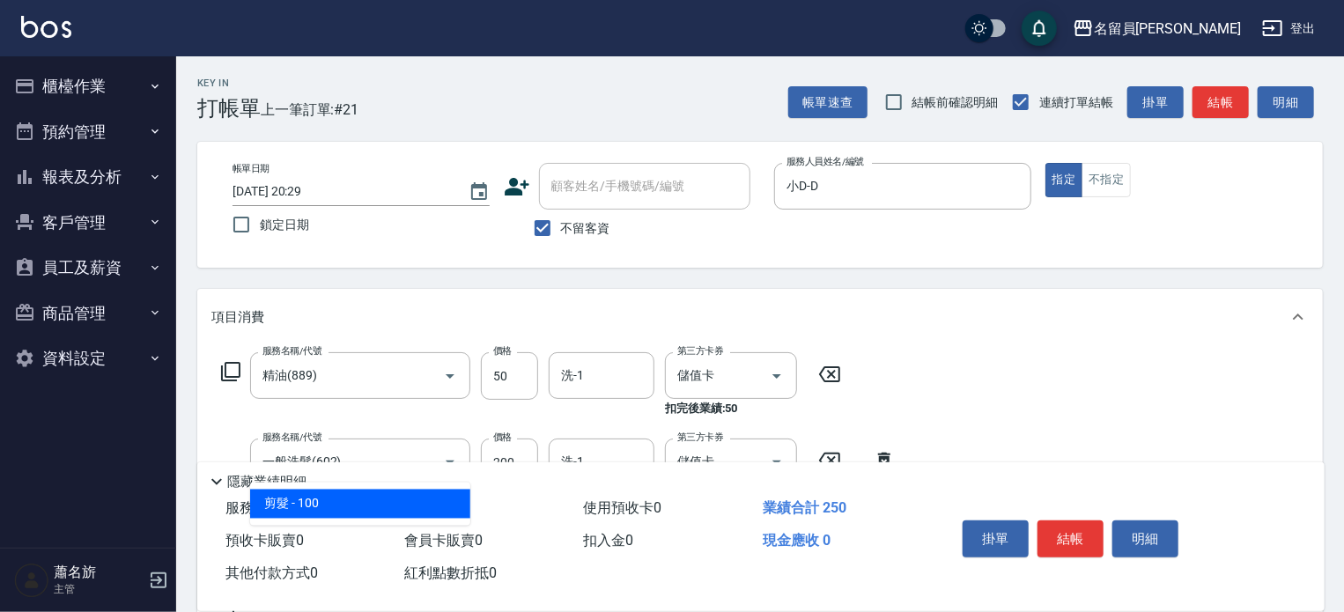
type input "剪髮(302)"
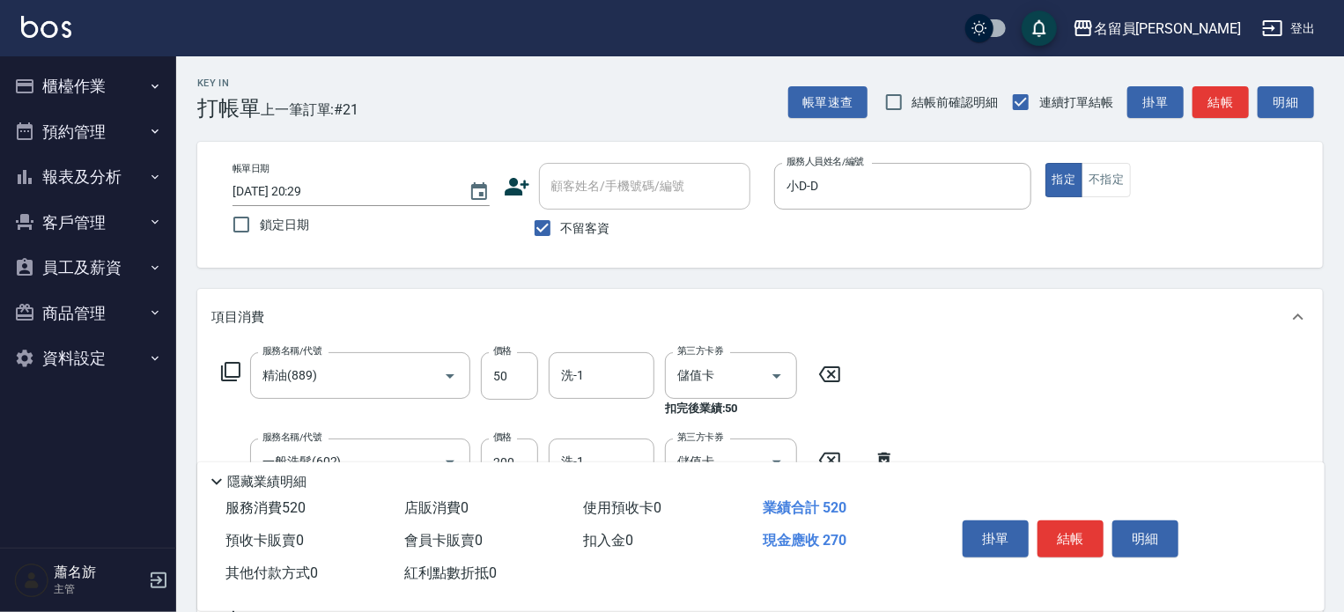
type input "270"
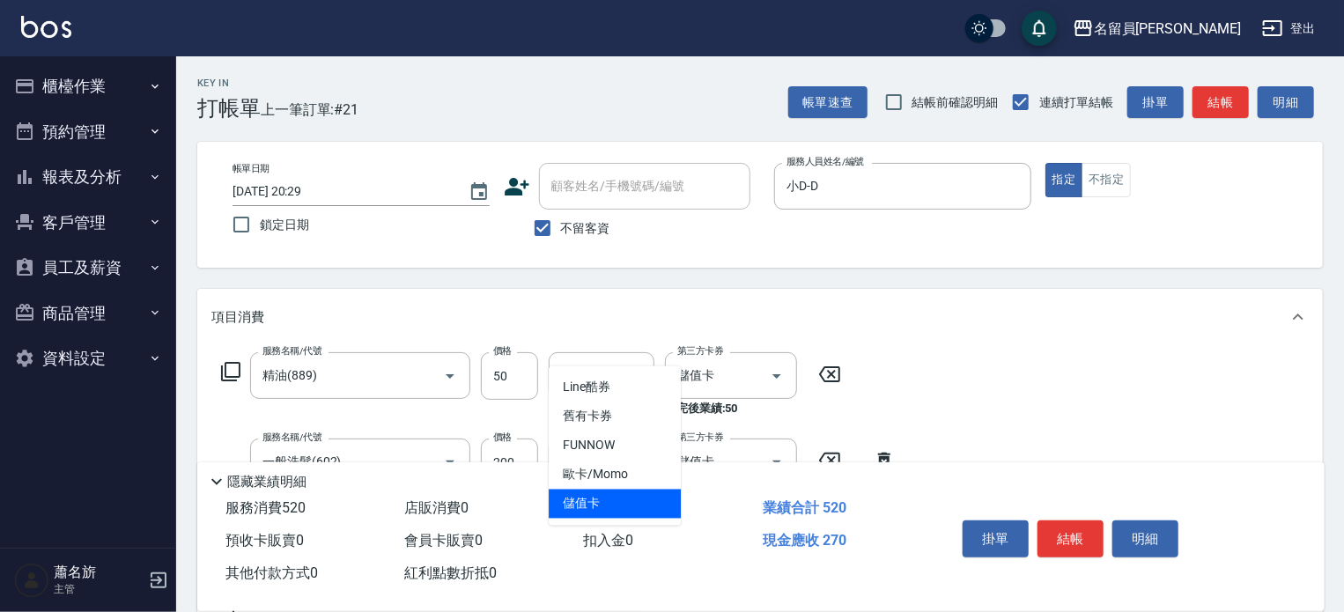
type input "儲值卡"
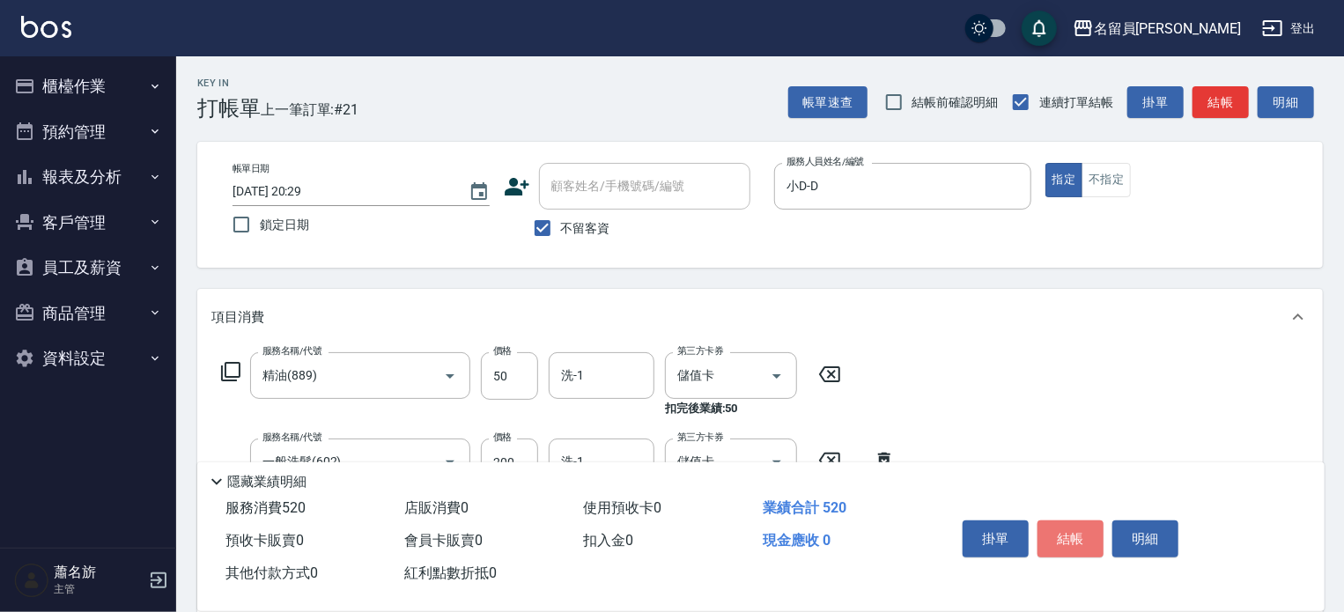
click at [1043, 524] on button "結帳" at bounding box center [1070, 538] width 66 height 37
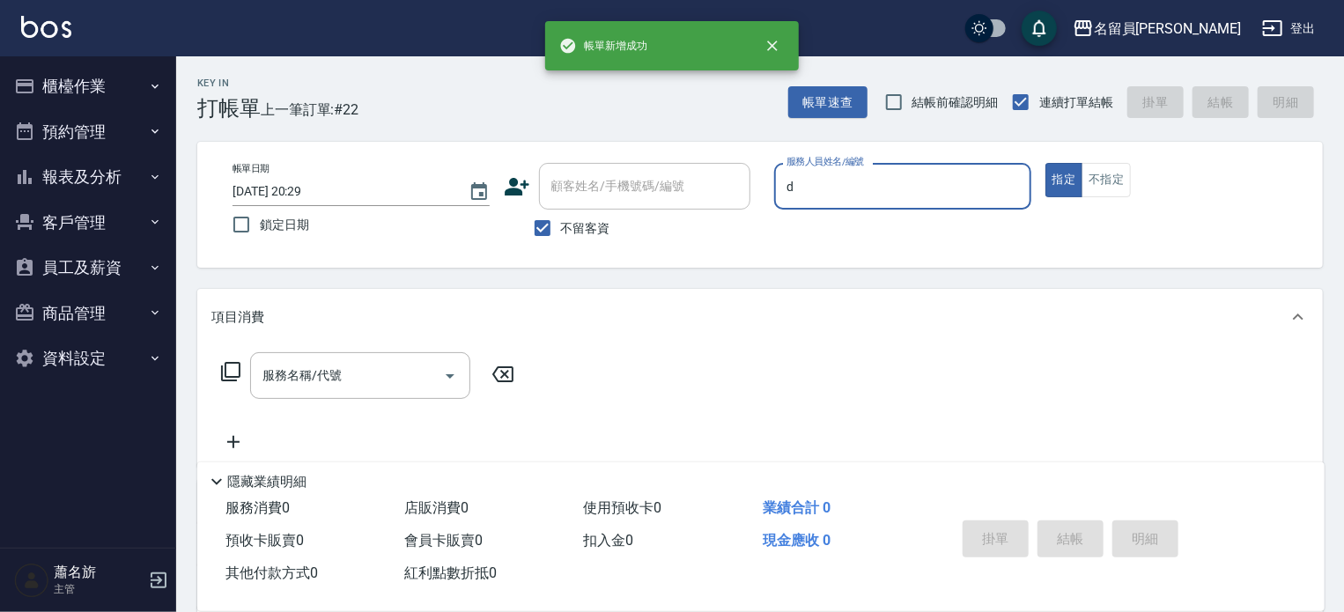
type input "小D-D"
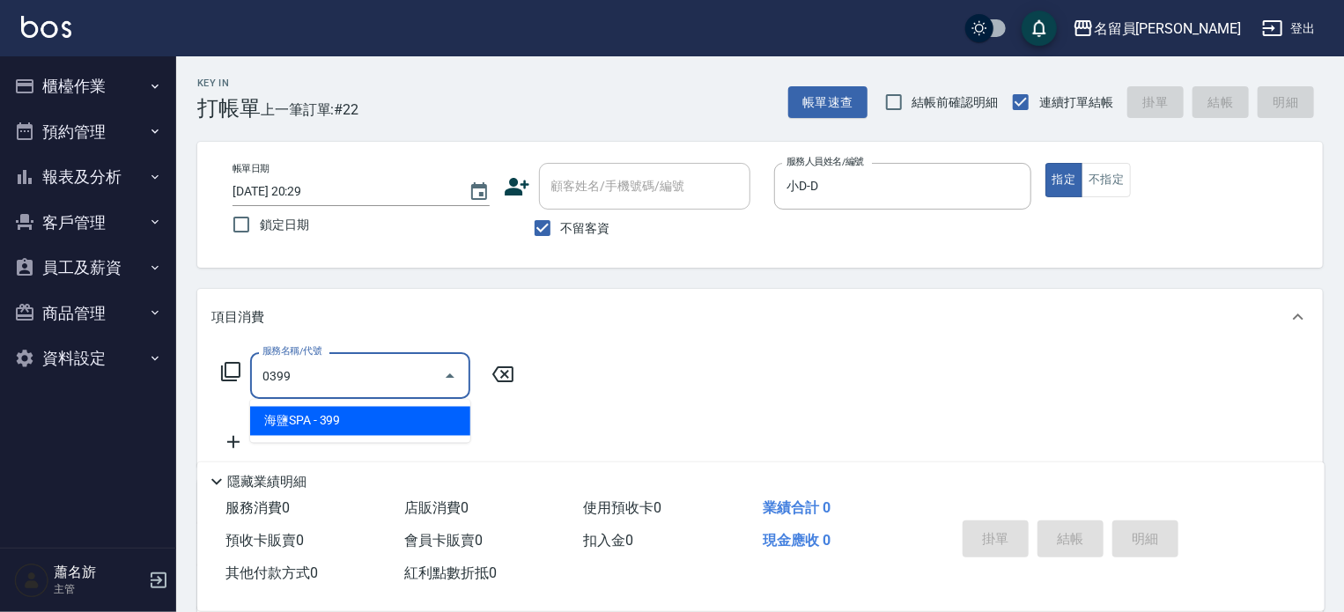
type input "海鹽SPA(0399)"
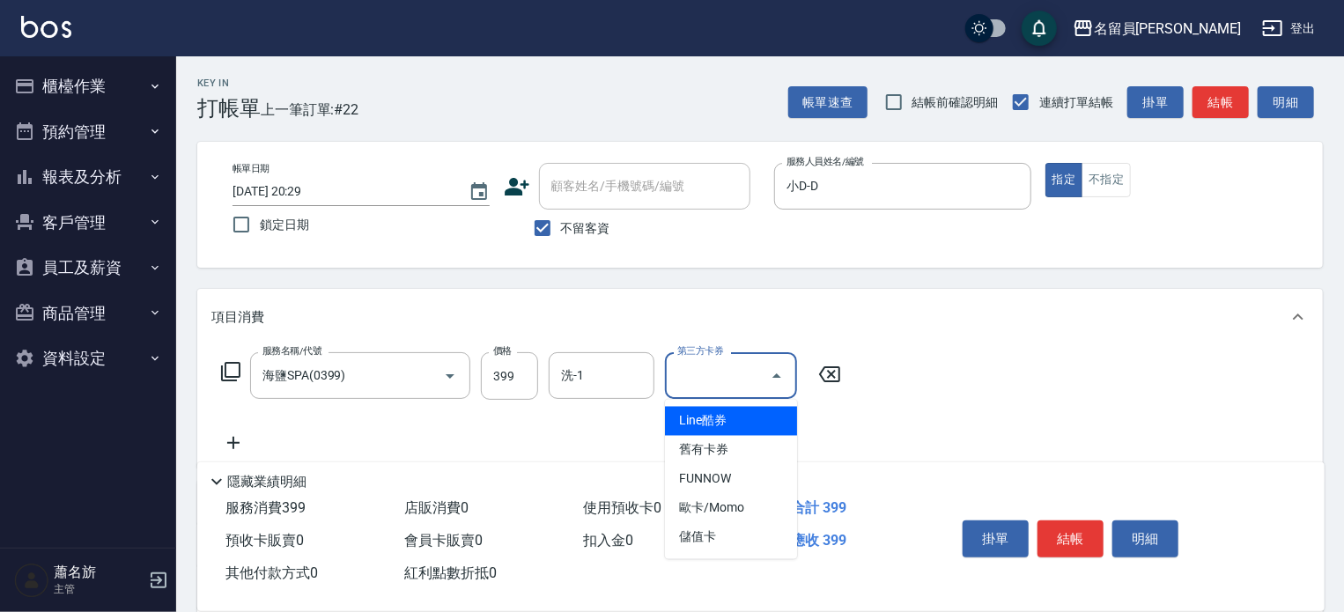
type input "儲值卡"
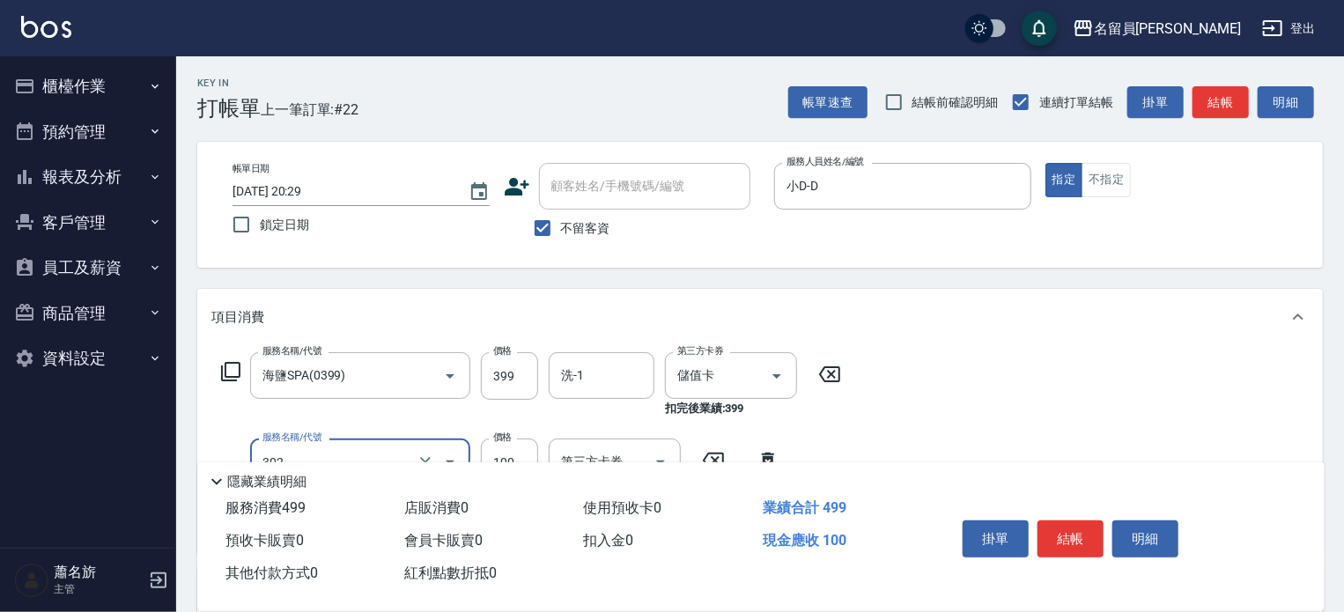
type input "剪髮(302)"
type input "270"
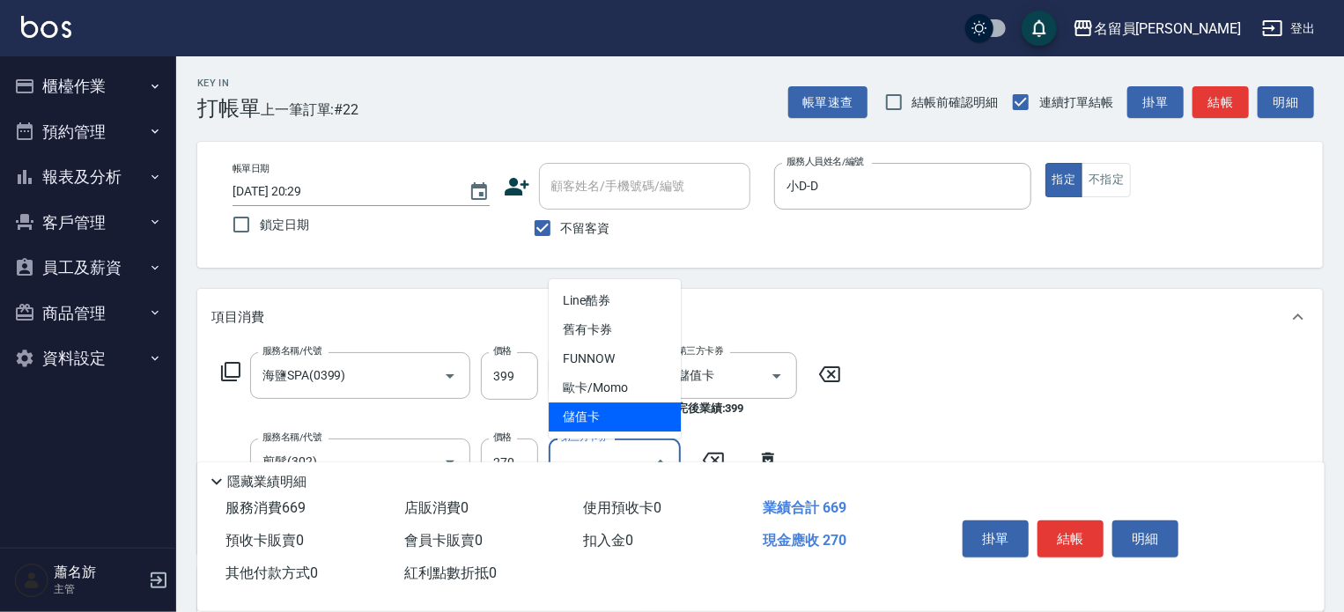
type input "儲值卡"
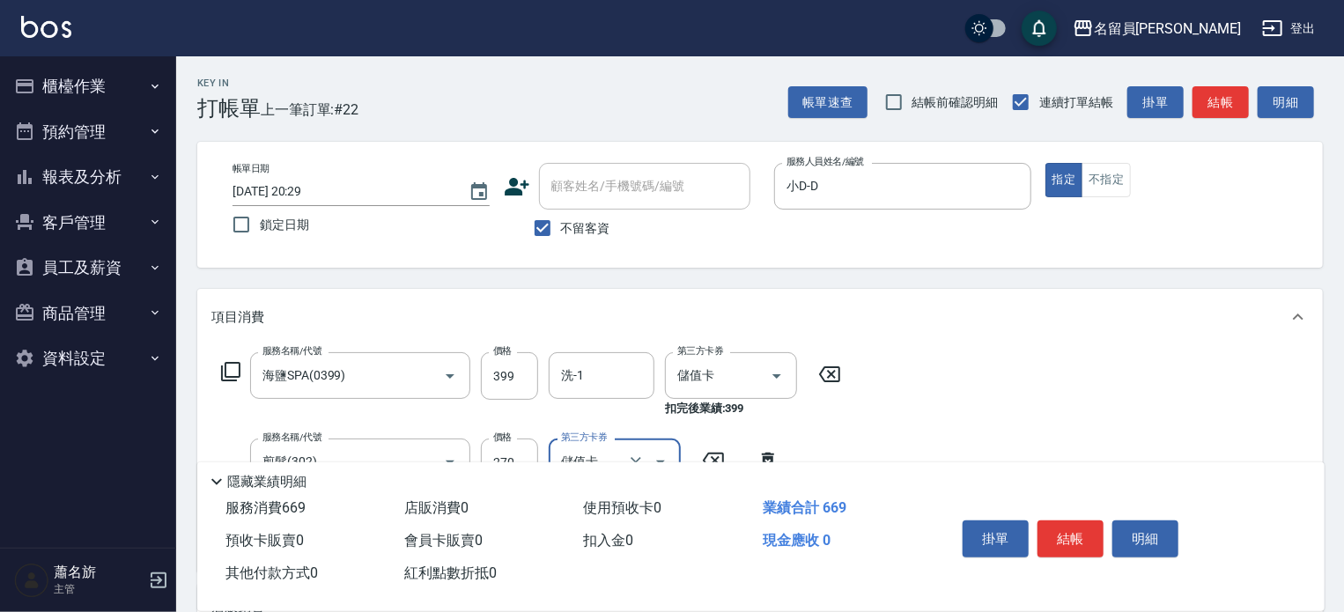
click at [1043, 524] on button "結帳" at bounding box center [1070, 538] width 66 height 37
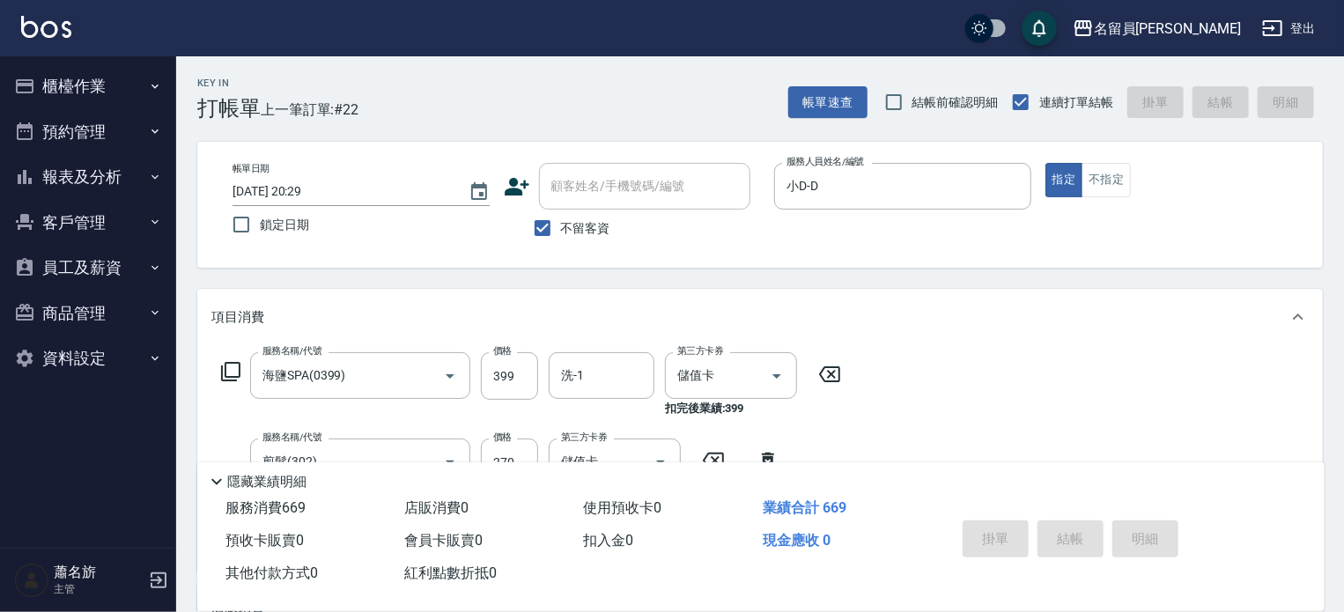
type input "[DATE] 20:30"
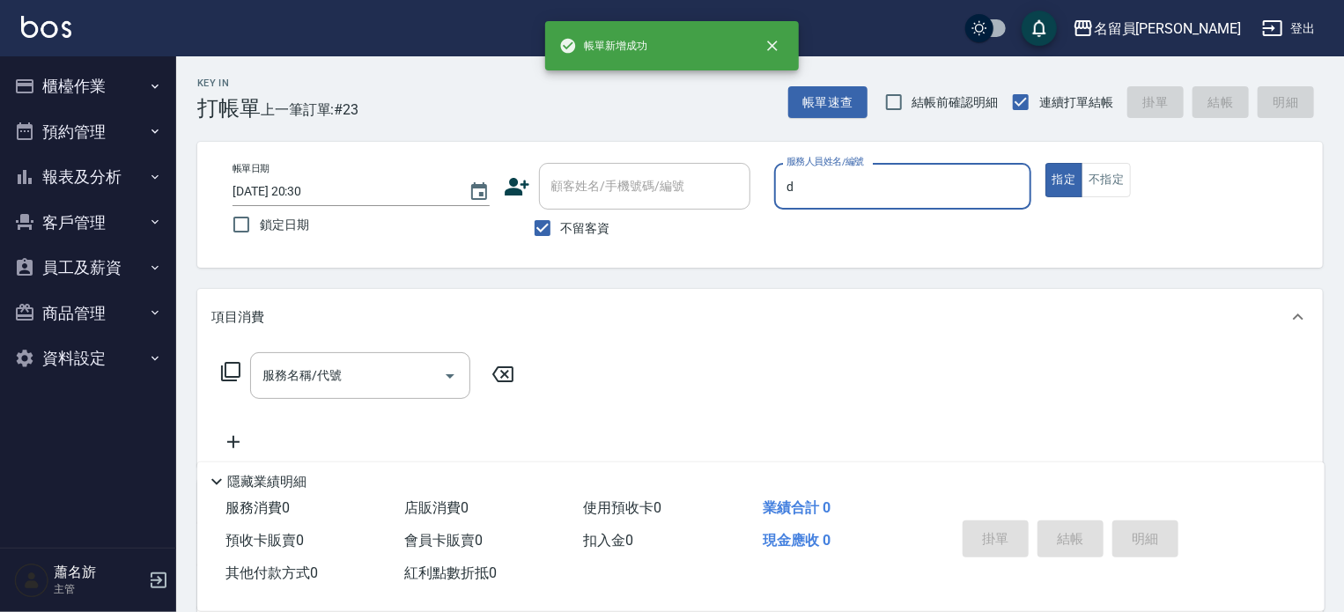
type input "小D-D"
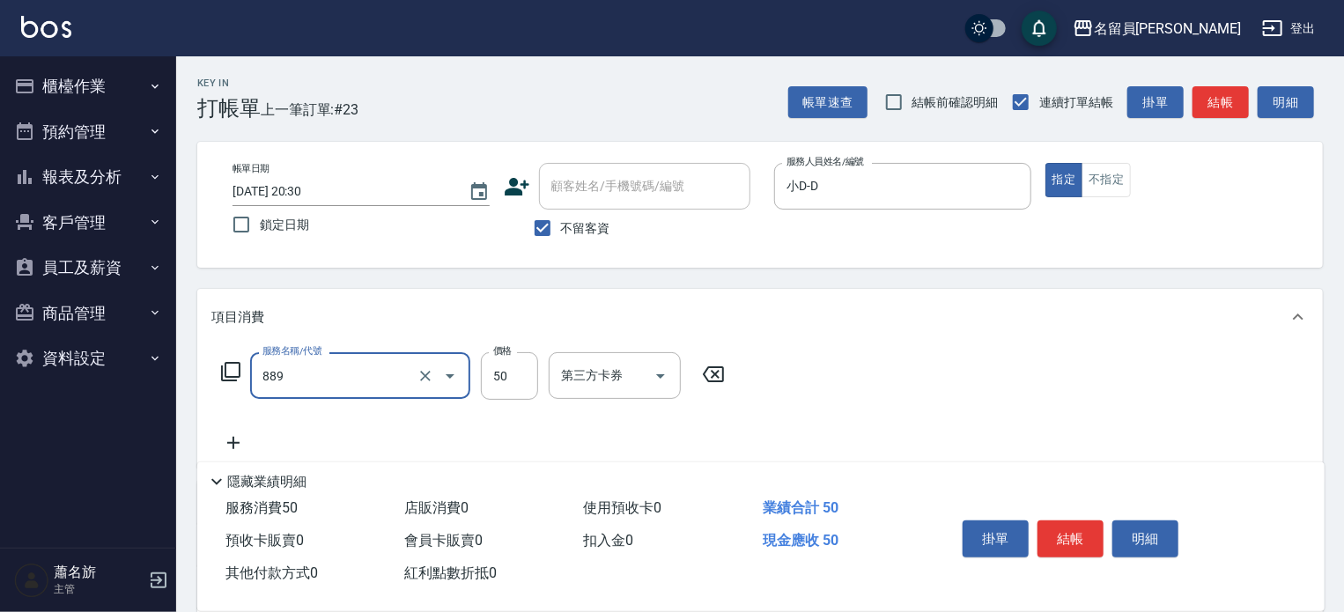
type input "精油(889)"
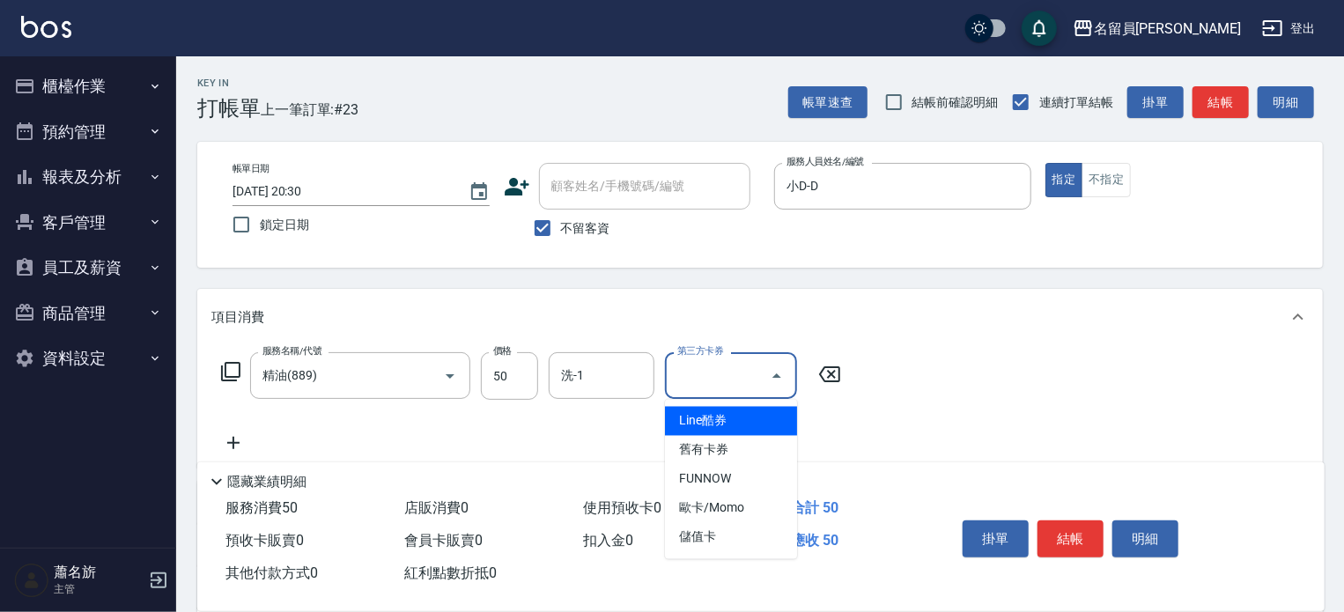
type input "儲值卡"
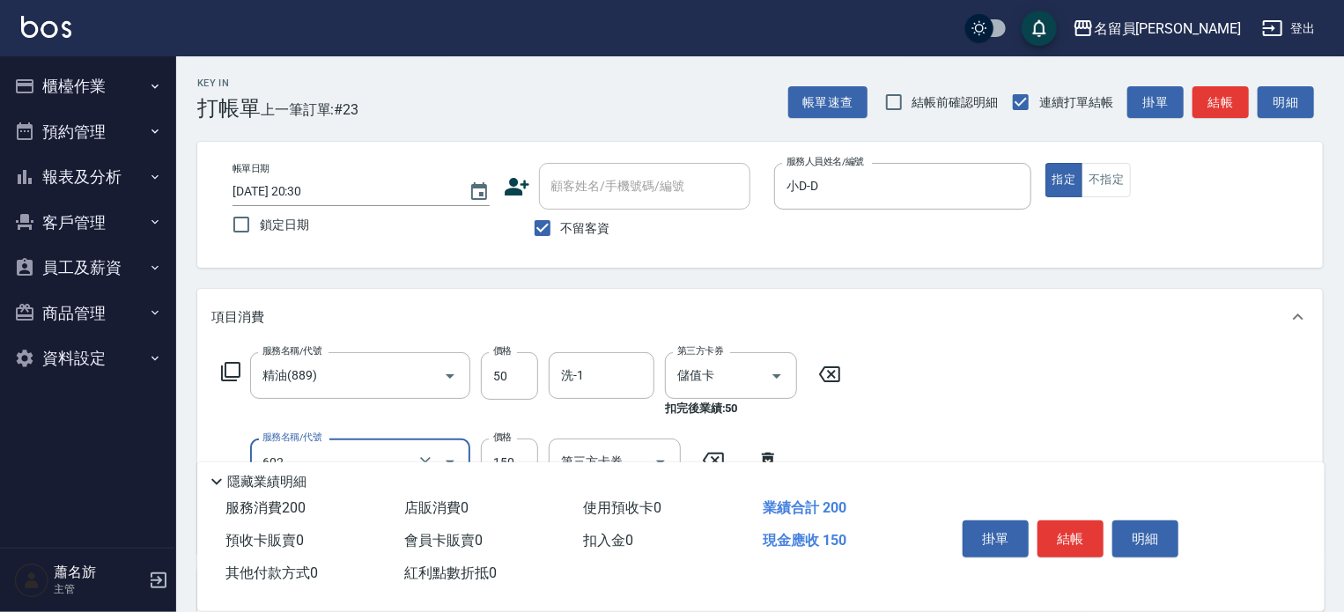
type input "一般洗髮(602)"
type input "200"
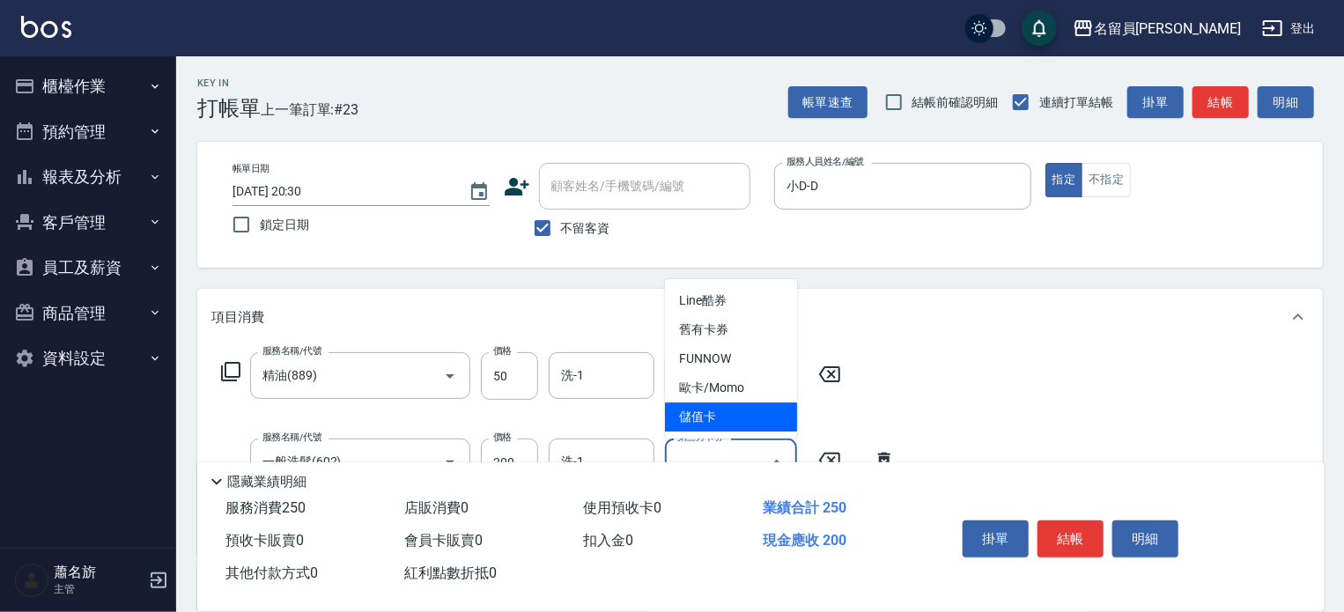
type input "儲值卡"
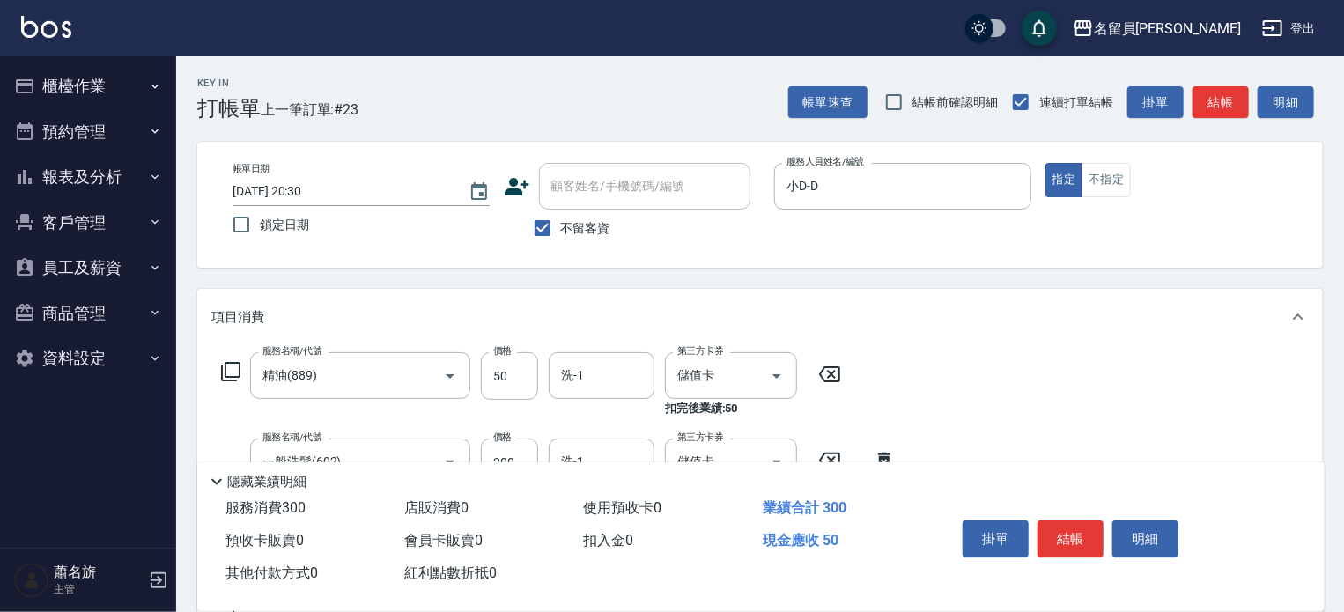
type input "瞬間保養(415)"
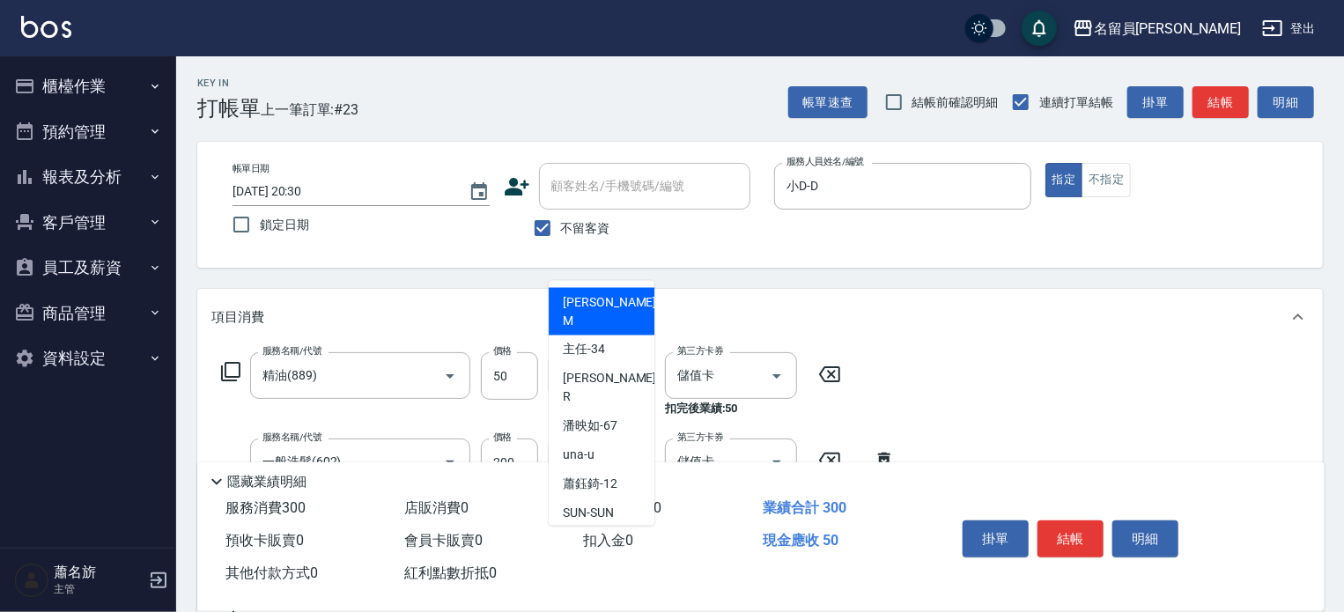
scroll to position [1106, 0]
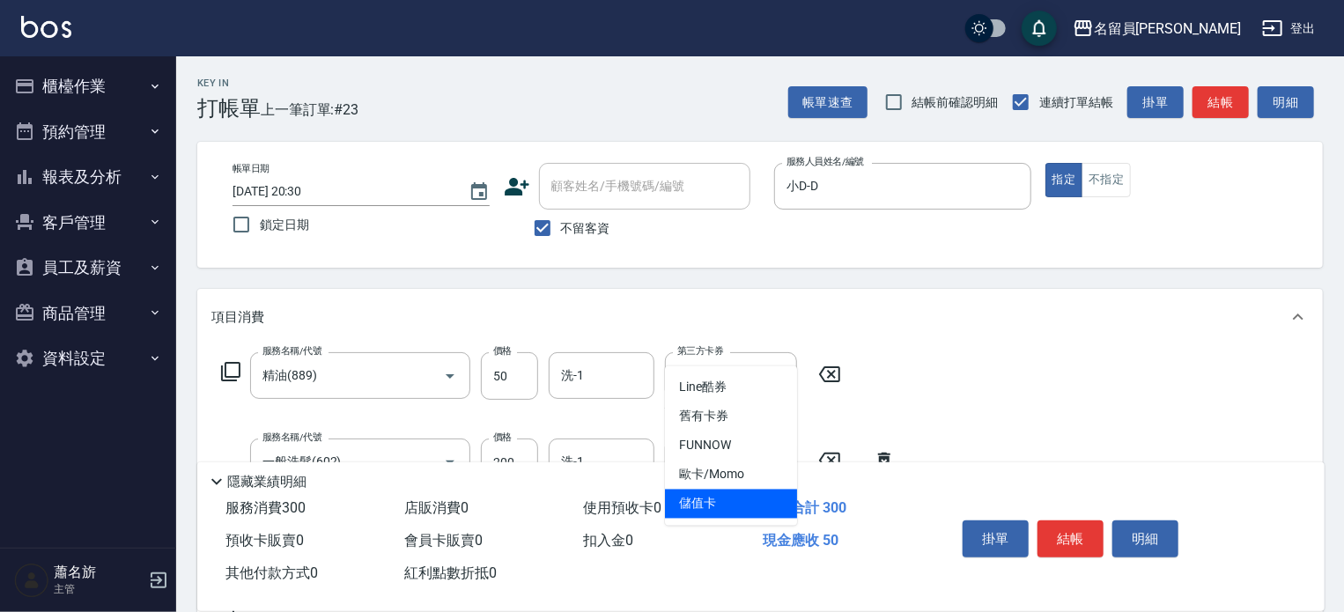
type input "儲值卡"
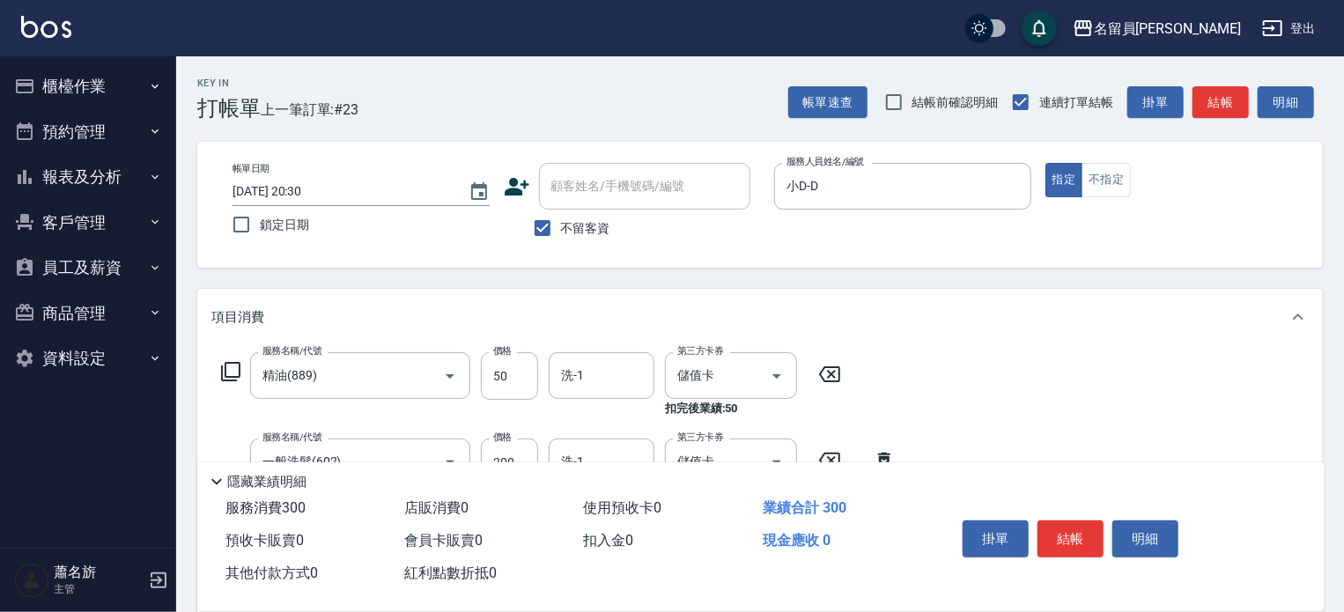
click at [1043, 524] on button "結帳" at bounding box center [1070, 538] width 66 height 37
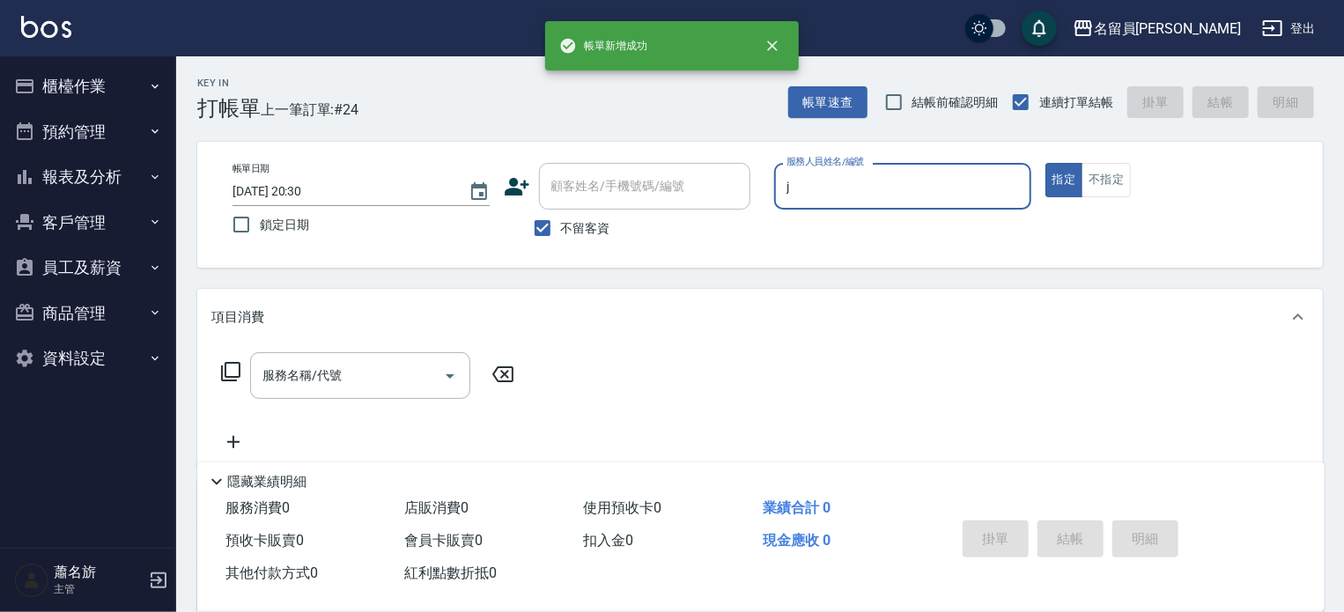
type input "[PERSON_NAME]"
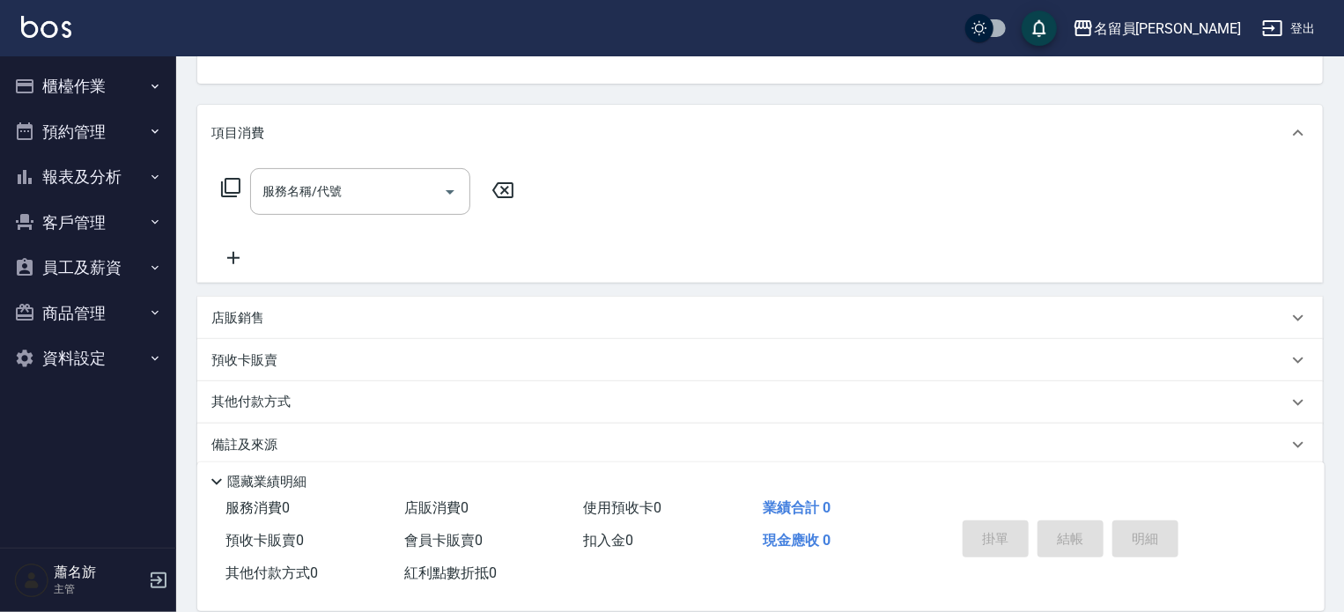
scroll to position [204, 0]
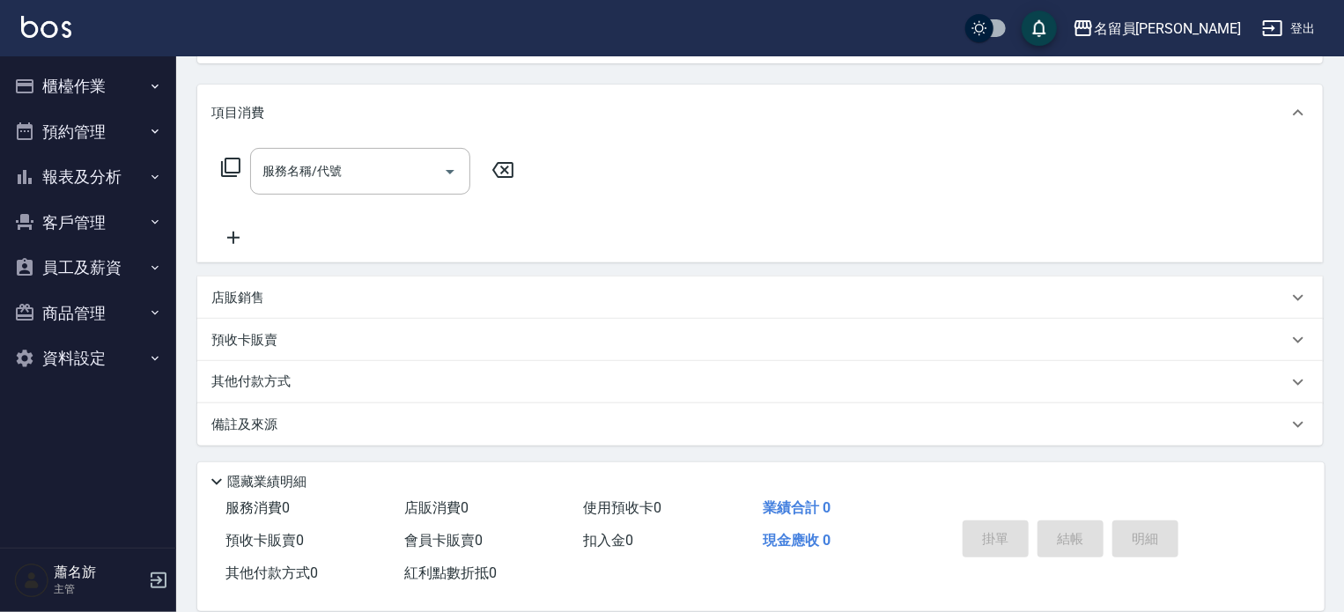
click at [903, 299] on div "店販銷售" at bounding box center [749, 298] width 1076 height 18
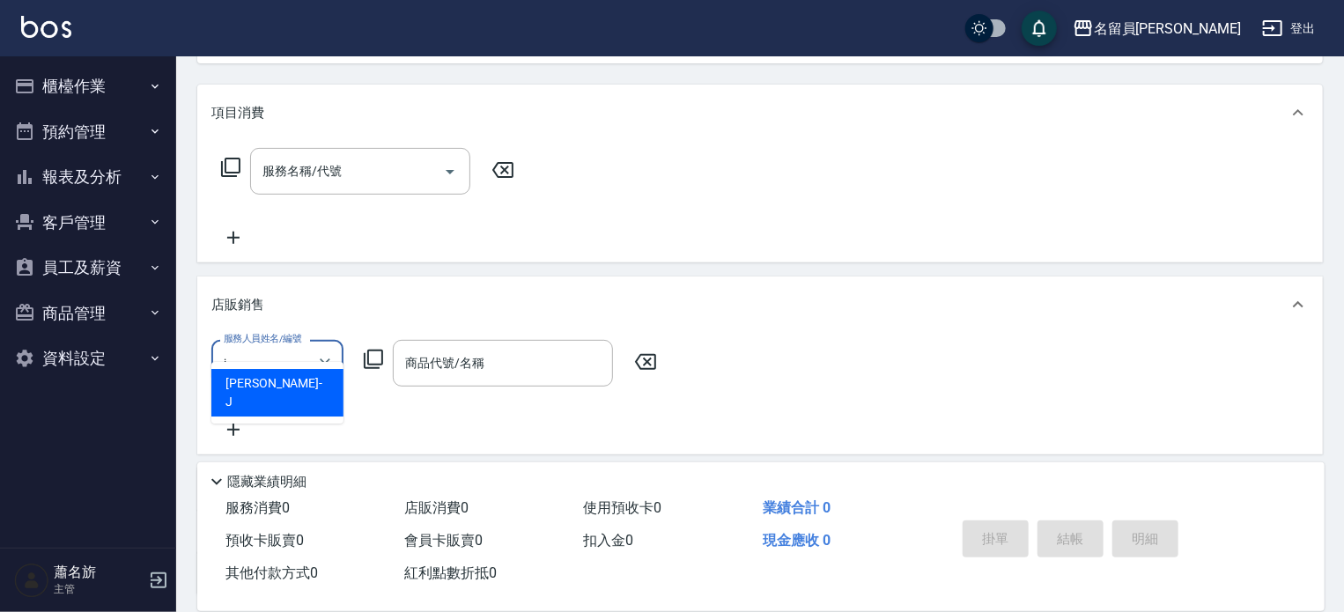
scroll to position [4, 0]
type input "[PERSON_NAME]"
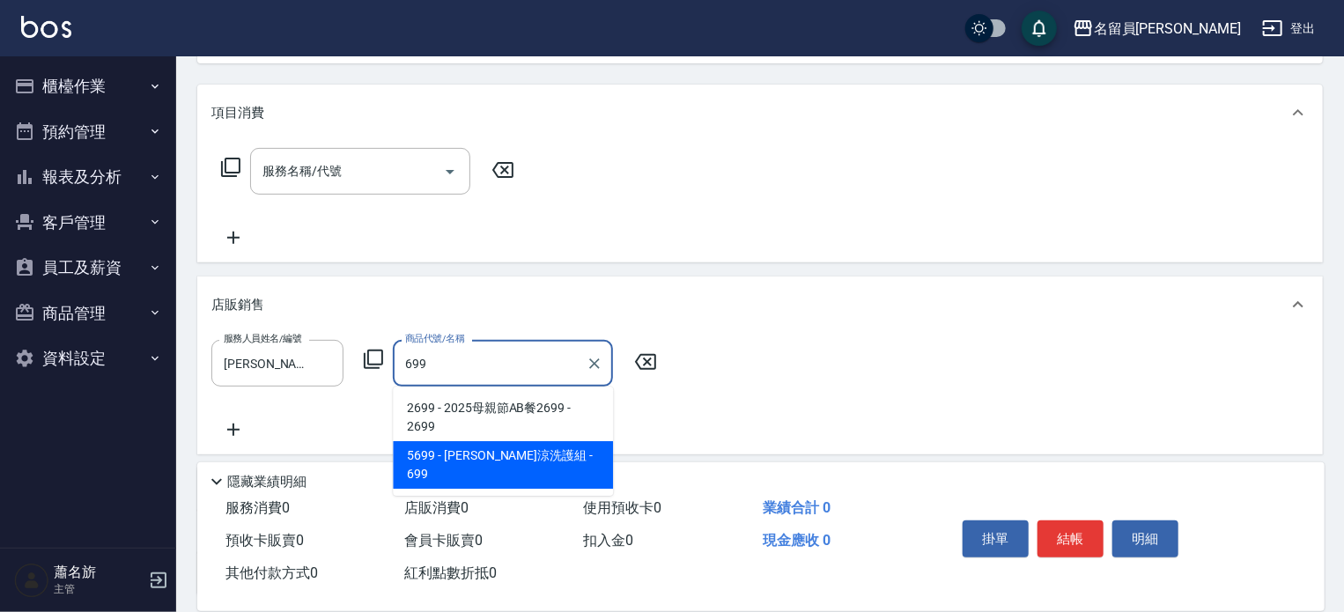
type input "水水沁涼洗護組"
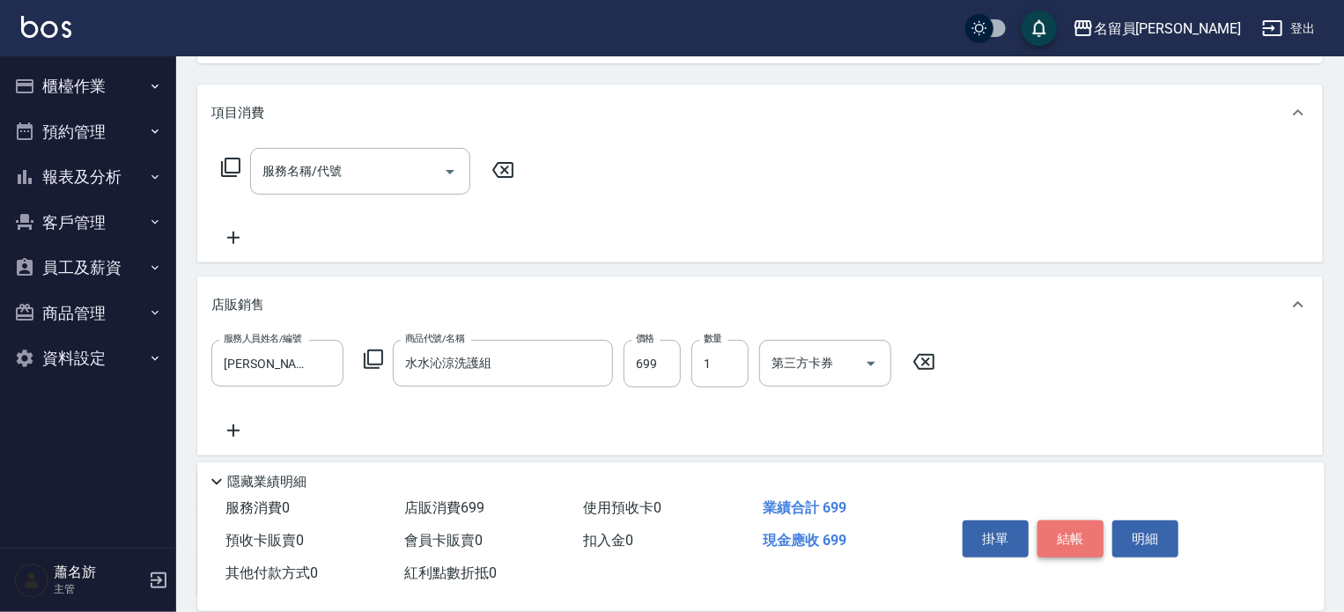
click at [1076, 538] on button "結帳" at bounding box center [1070, 538] width 66 height 37
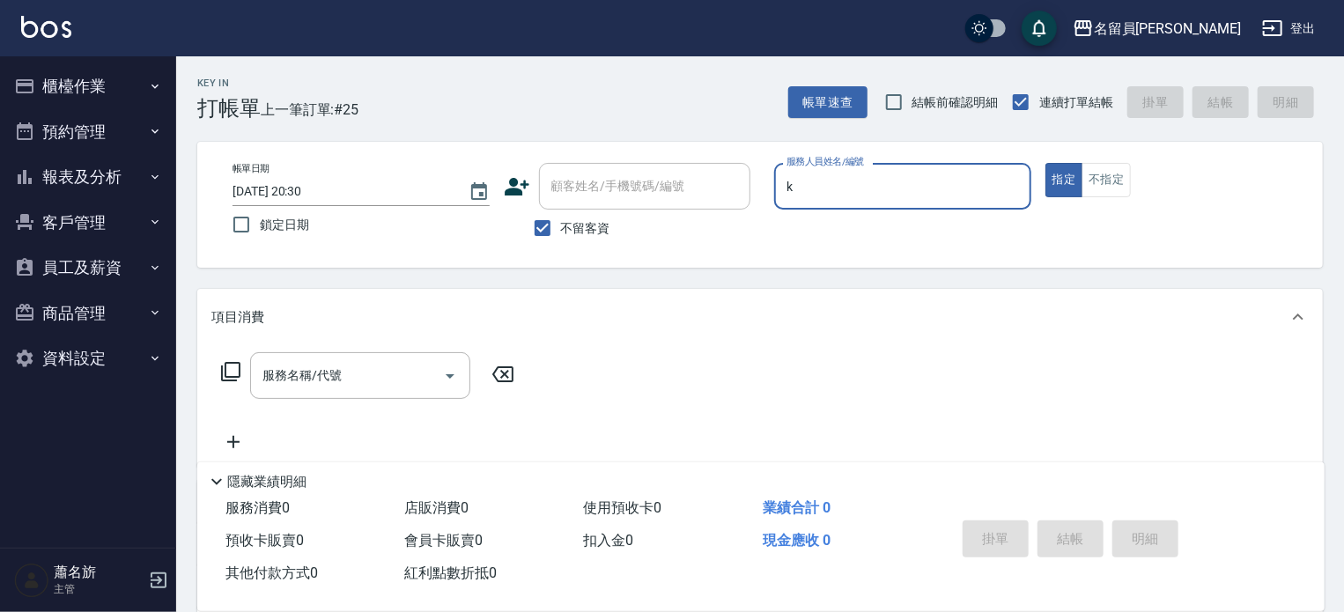
type input "黑妹-K"
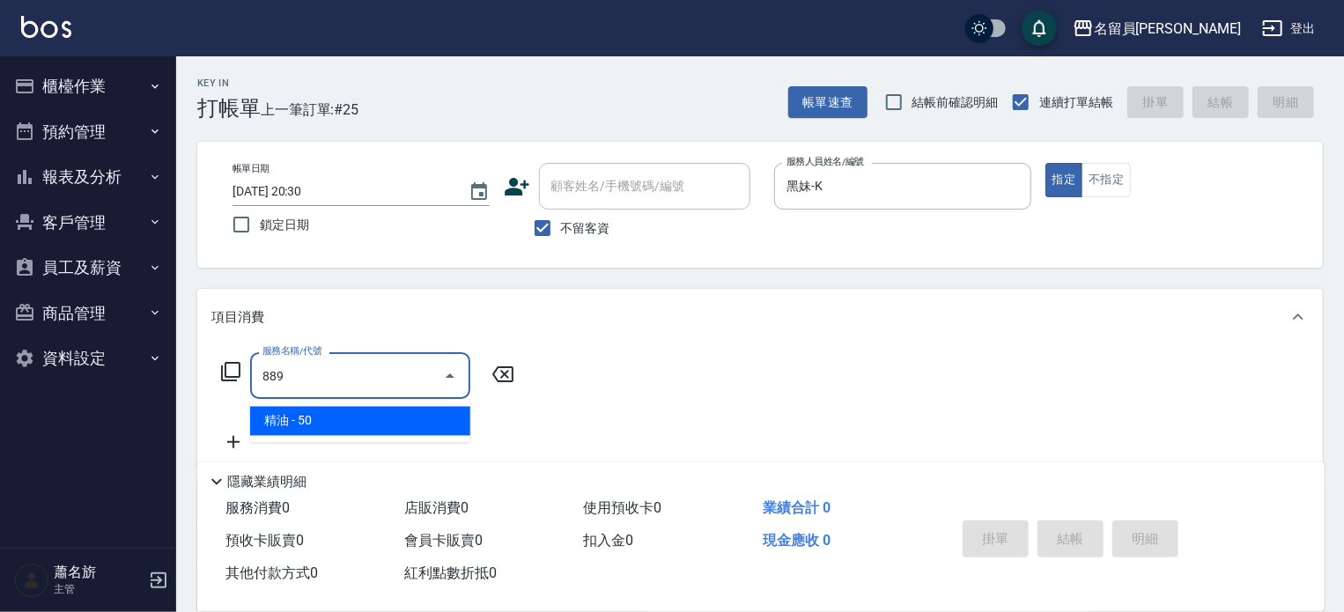
type input "精油(889)"
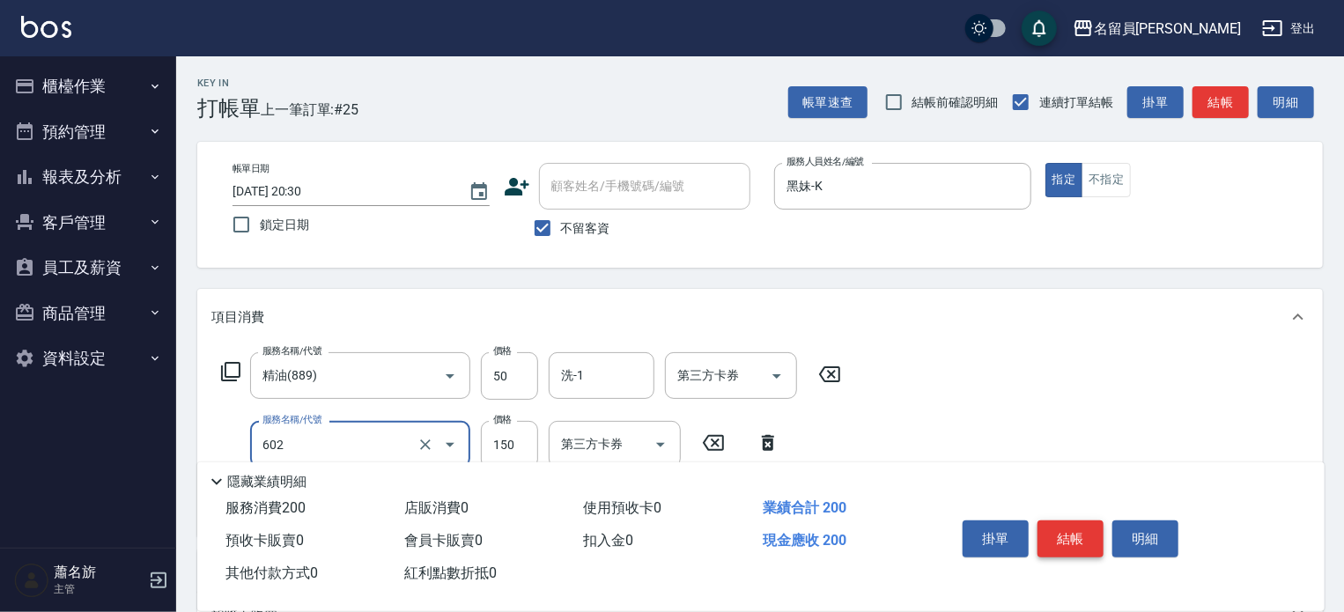
type input "一般洗髮(602)"
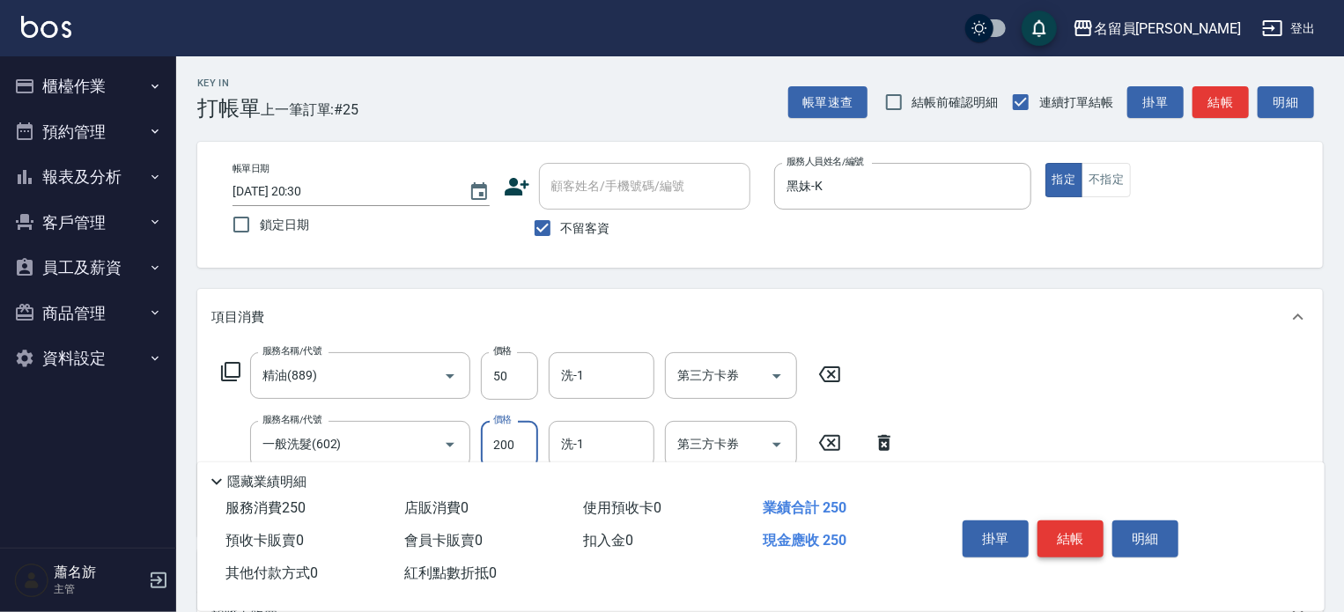
type input "200"
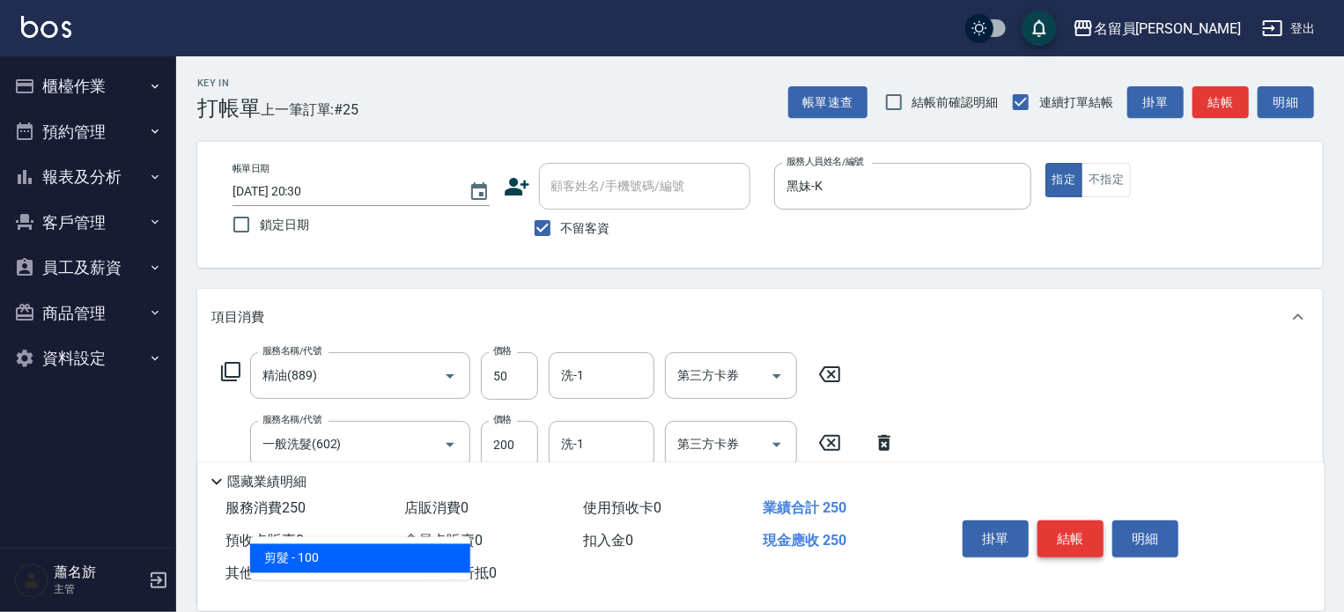
type input "剪髮(302)"
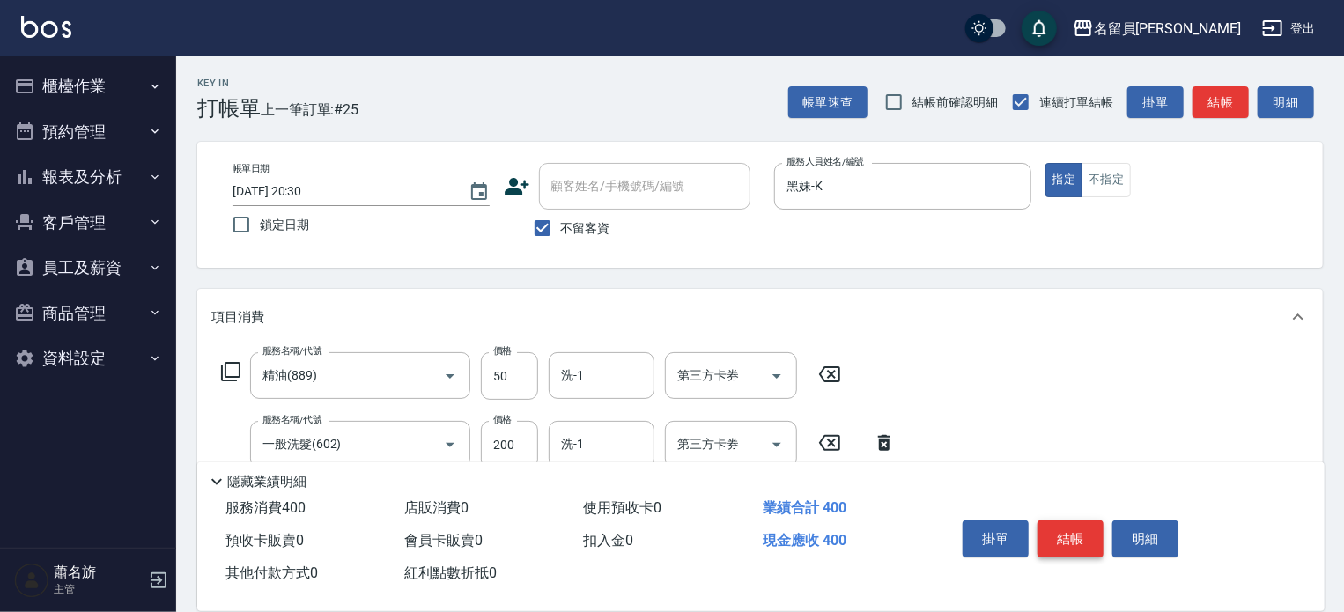
type input "150"
click at [1076, 538] on button "結帳" at bounding box center [1070, 538] width 66 height 37
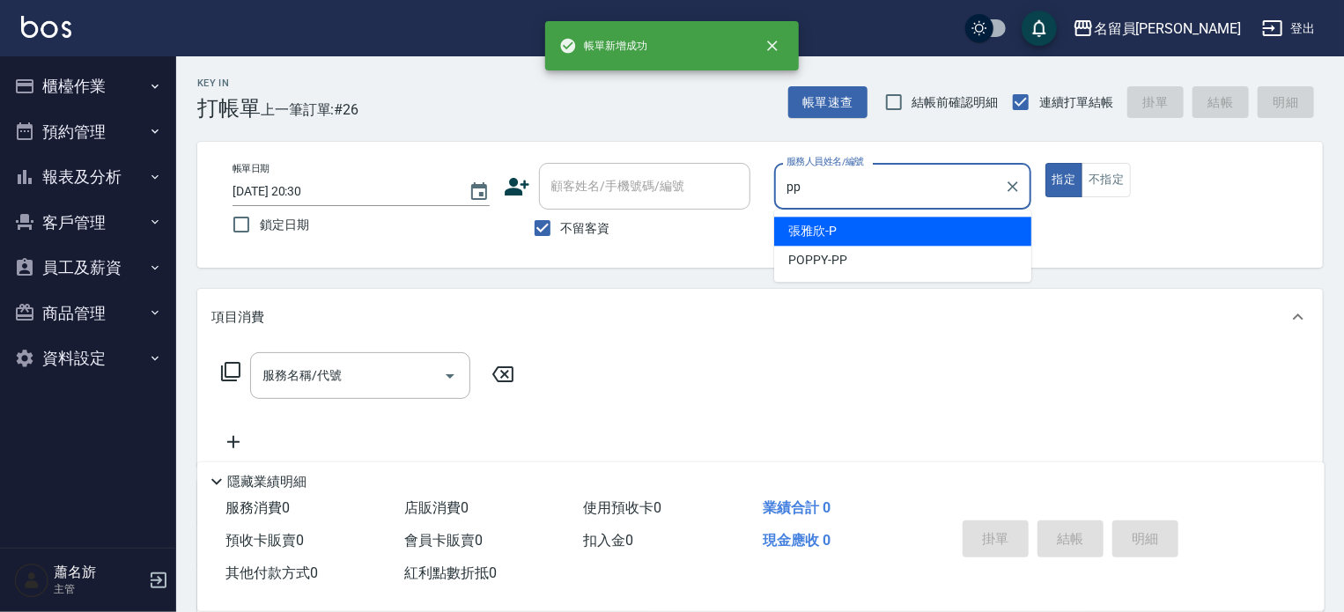
type input "POPPY-PP"
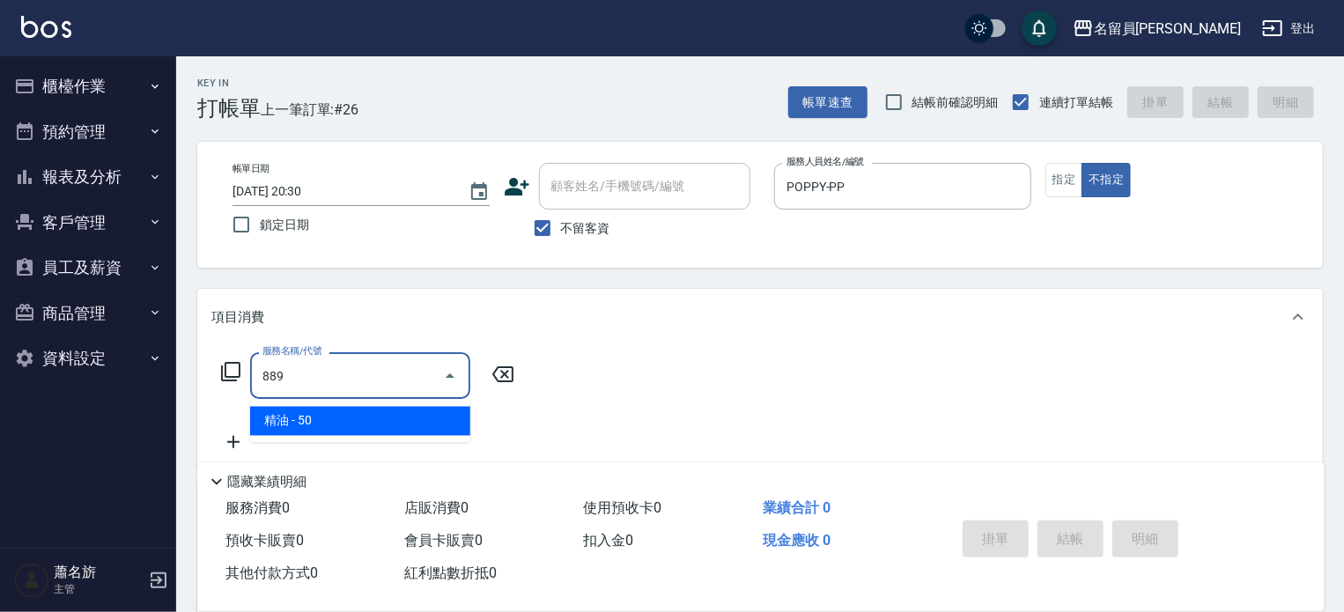
type input "精油(889)"
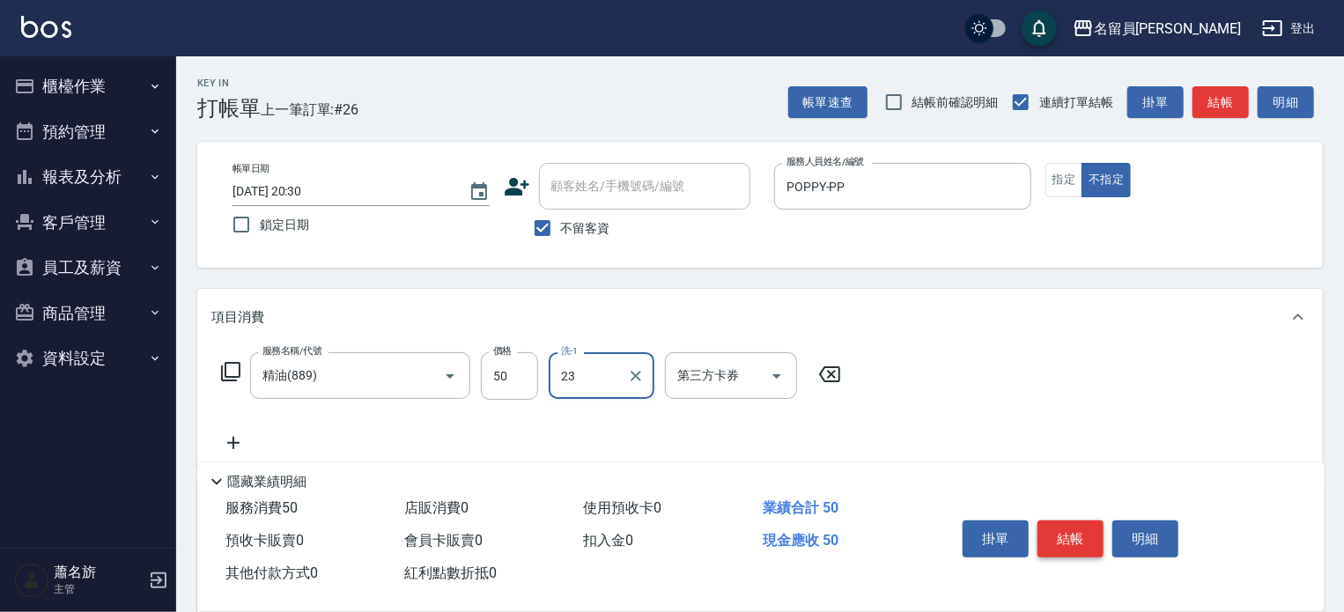
type input "[PERSON_NAME]-23"
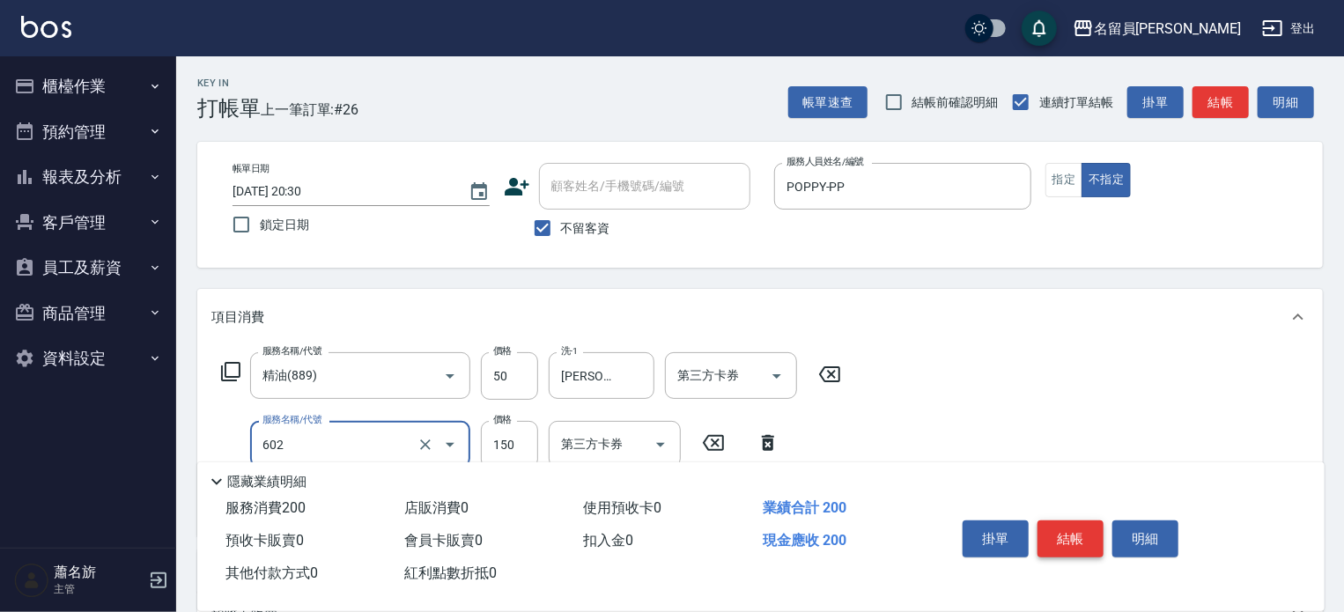
type input "一般洗髮(602)"
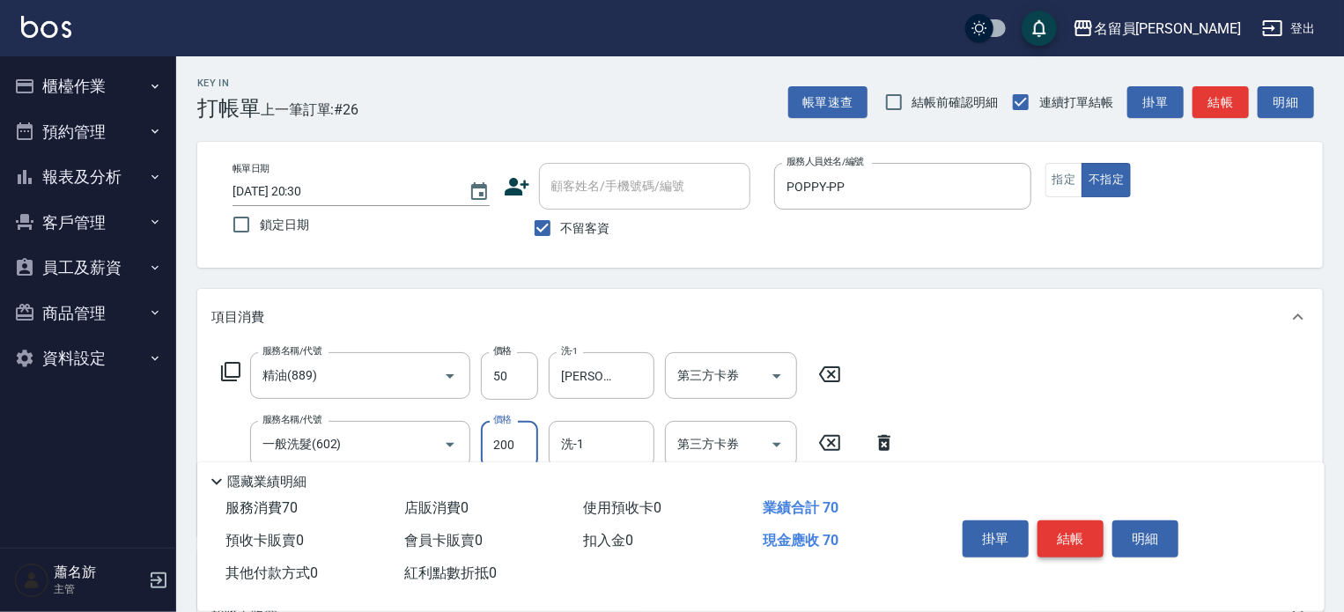
type input "200"
type input "[PERSON_NAME]-23"
type input "瞬間保養(415)"
type input "[PERSON_NAME]-23"
type input "剪髮(302)"
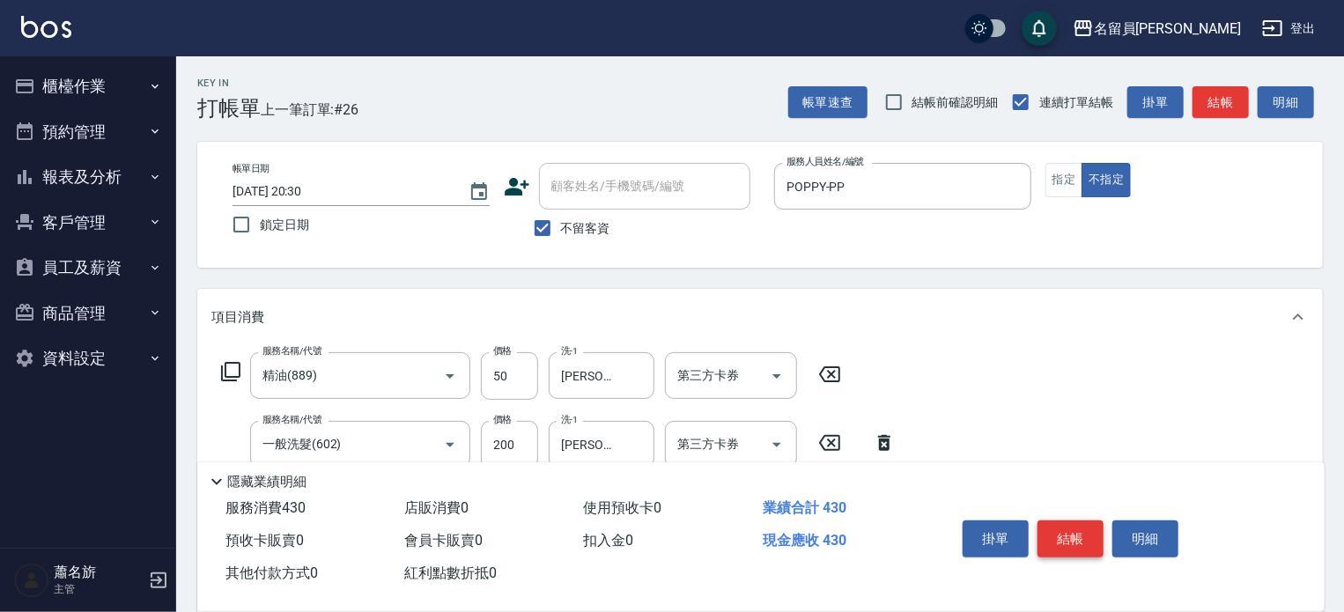
type input "130"
click at [1076, 538] on button "結帳" at bounding box center [1070, 538] width 66 height 37
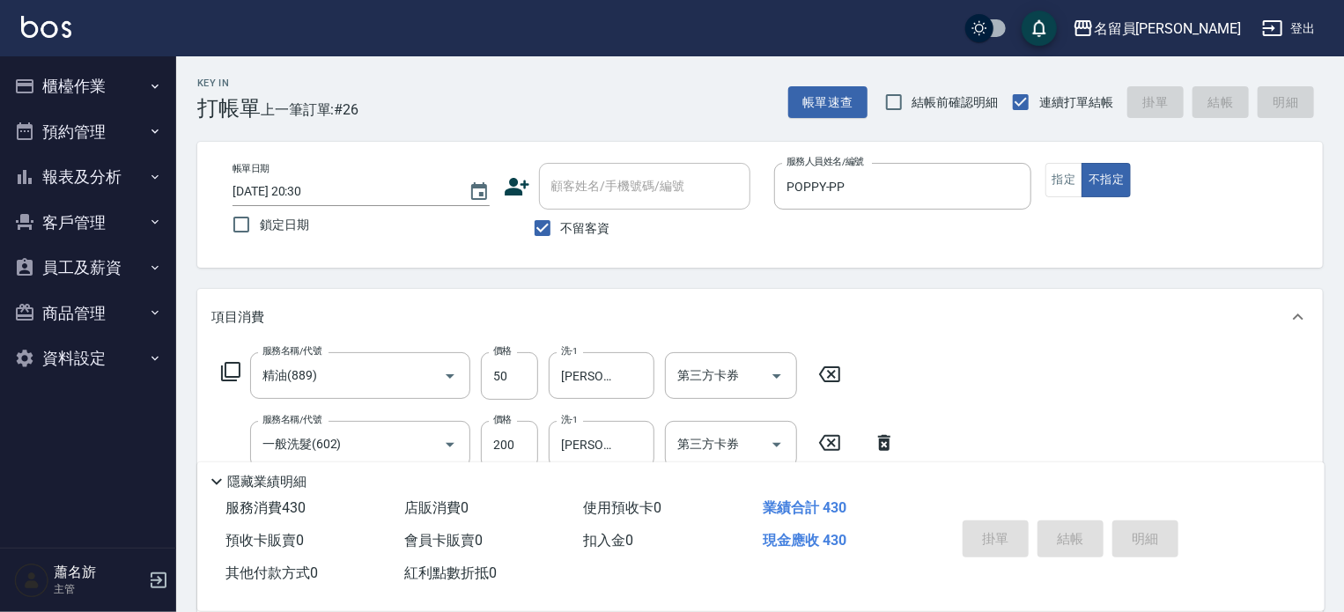
type input "[DATE] 20:31"
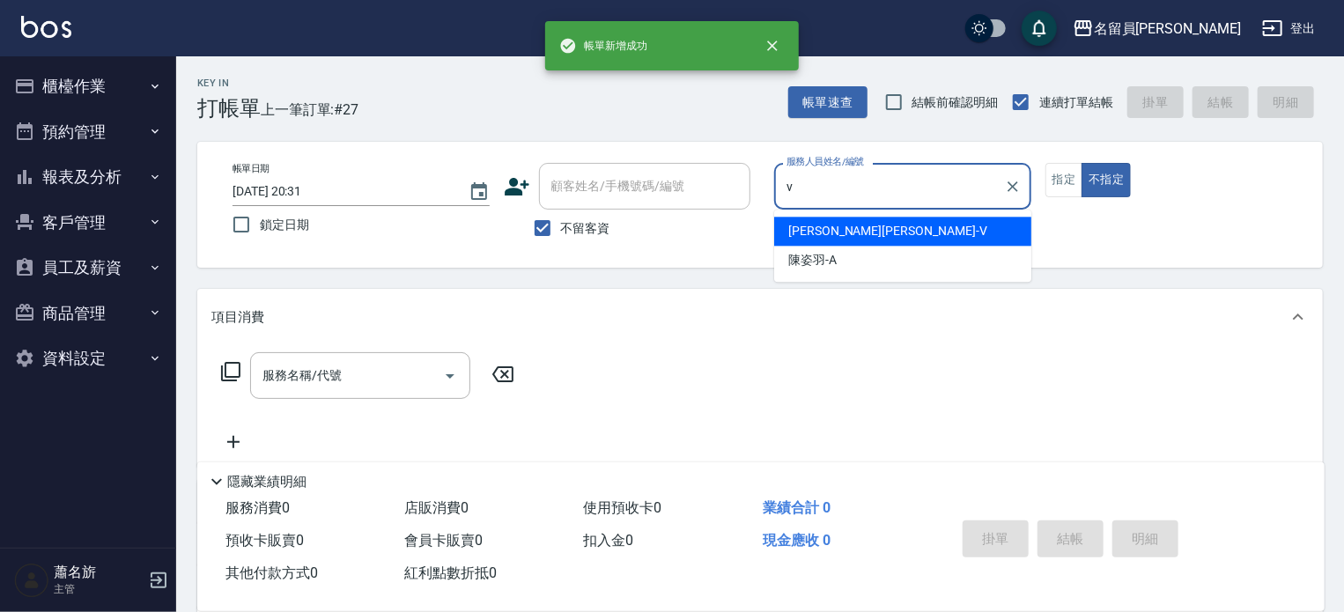
type input "[PERSON_NAME][PERSON_NAME]-V"
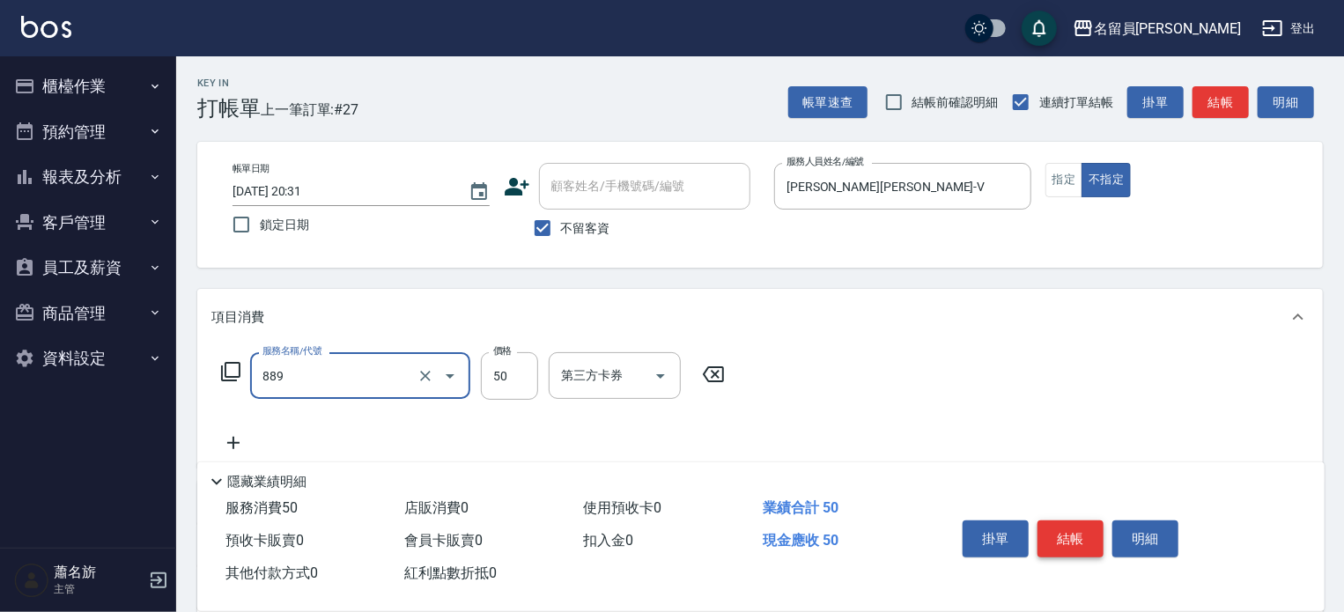
type input "精油(889)"
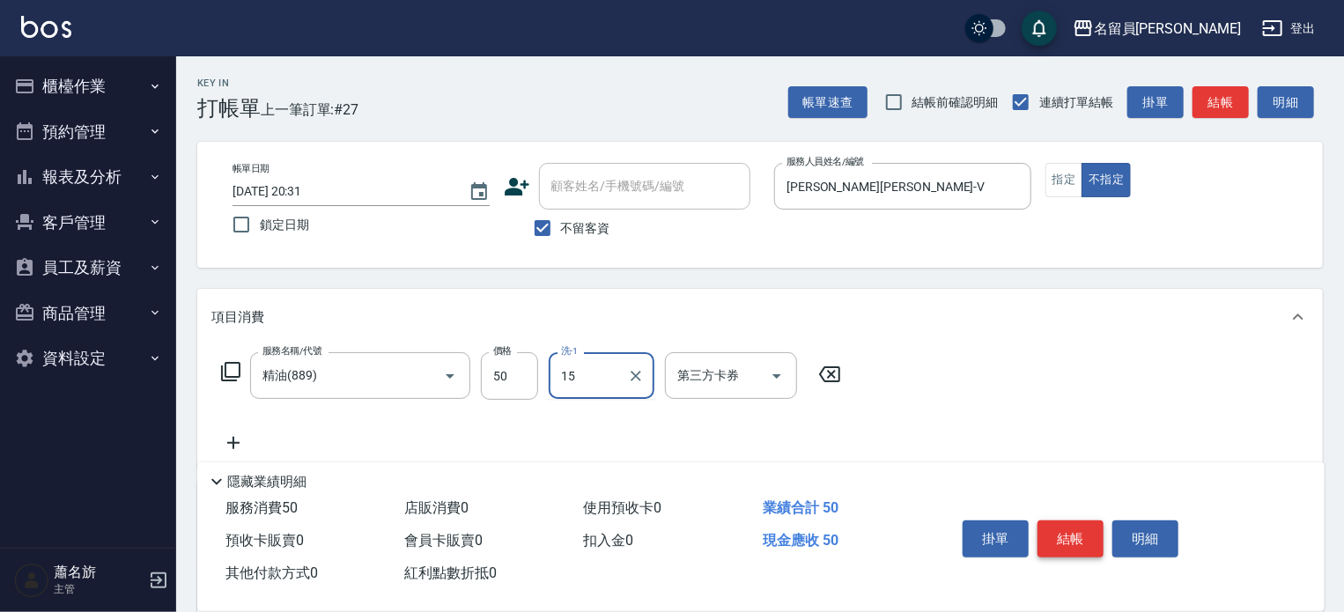
type input "[PERSON_NAME]-15"
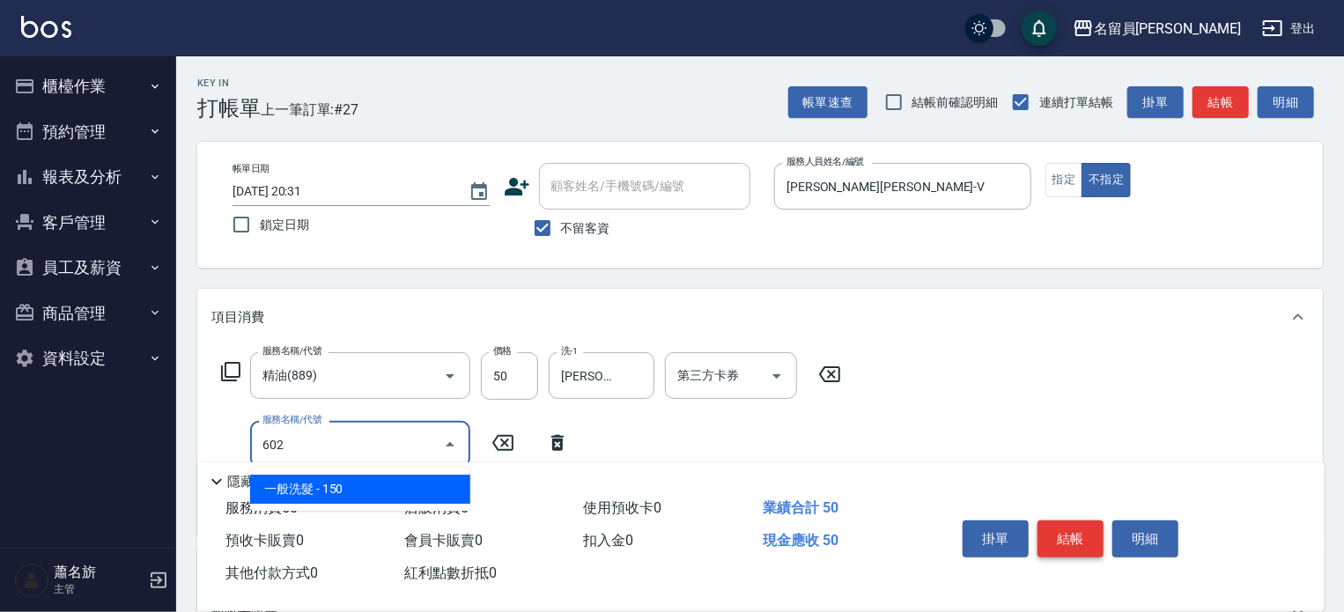
type input "一般洗髮(602)"
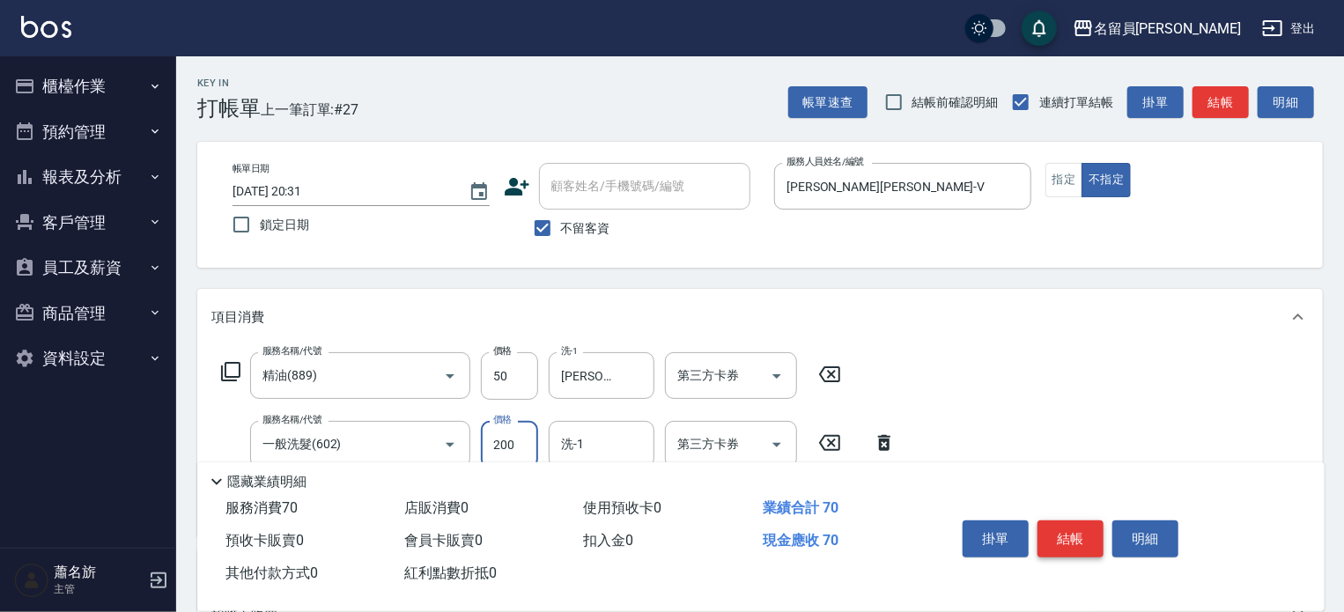
type input "200"
type input "[PERSON_NAME]-15"
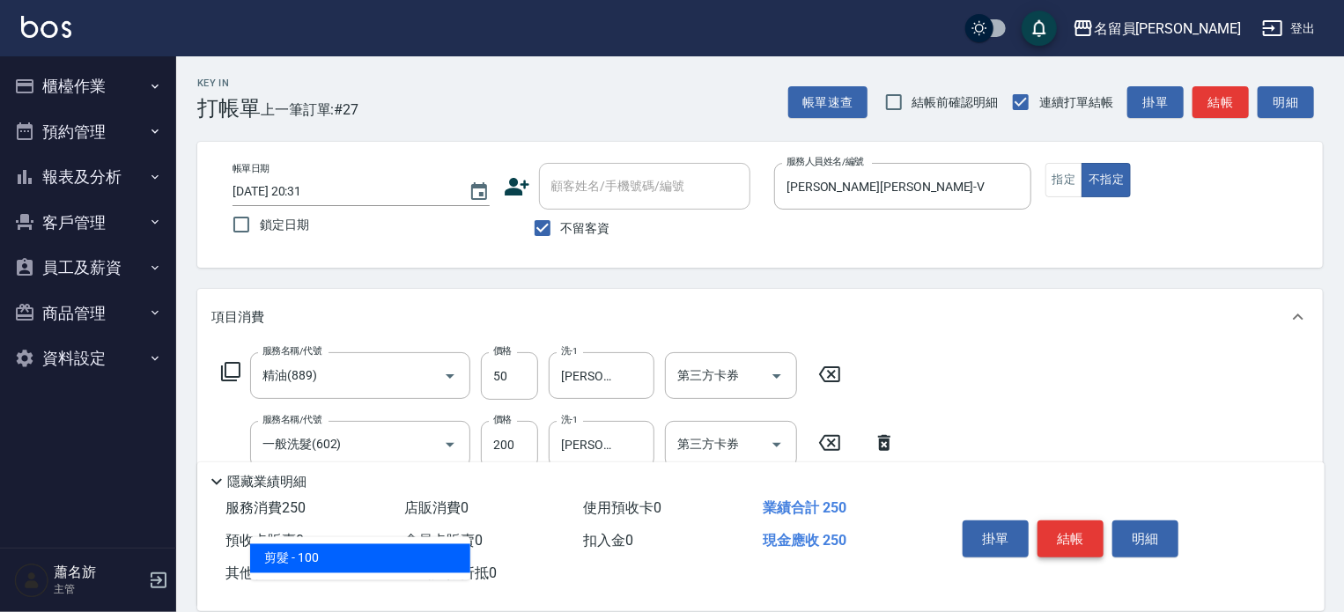
type input "剪髮(302)"
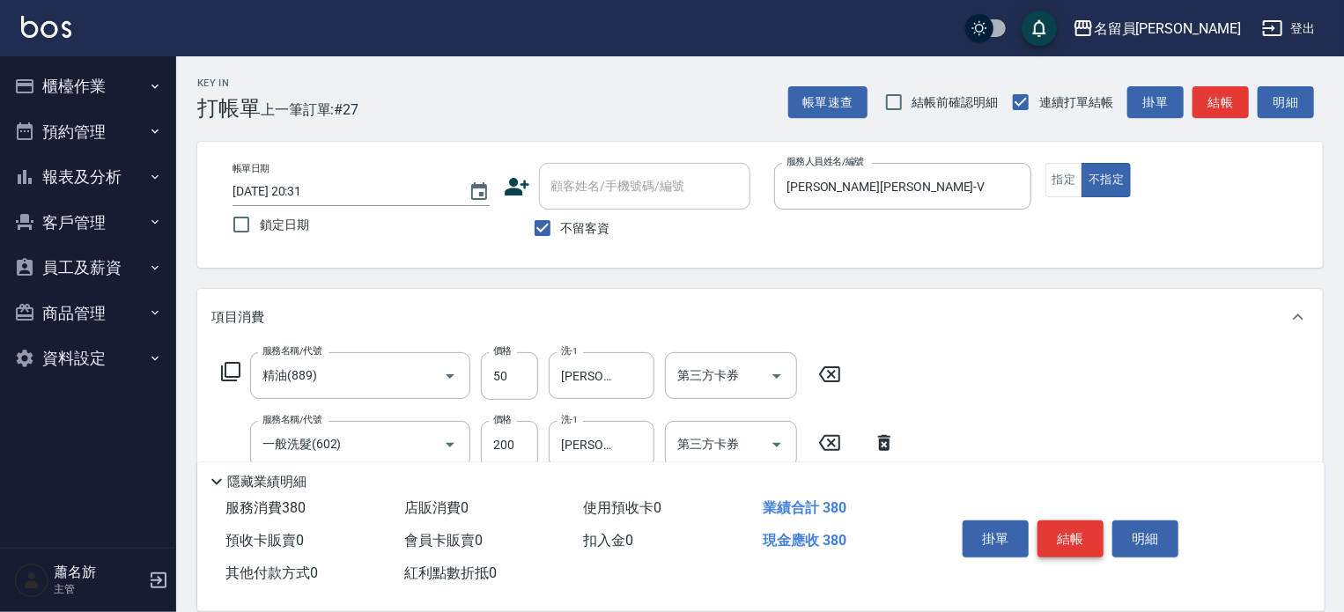
type input "130"
click at [1076, 538] on button "結帳" at bounding box center [1070, 538] width 66 height 37
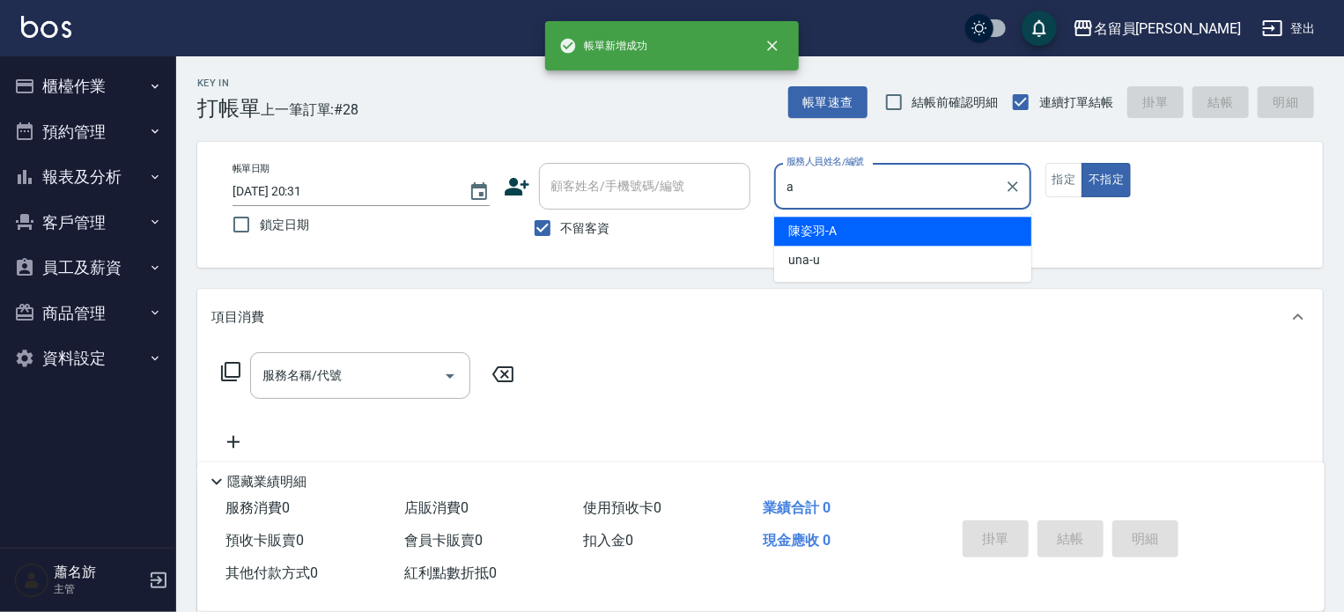
type input "[PERSON_NAME]"
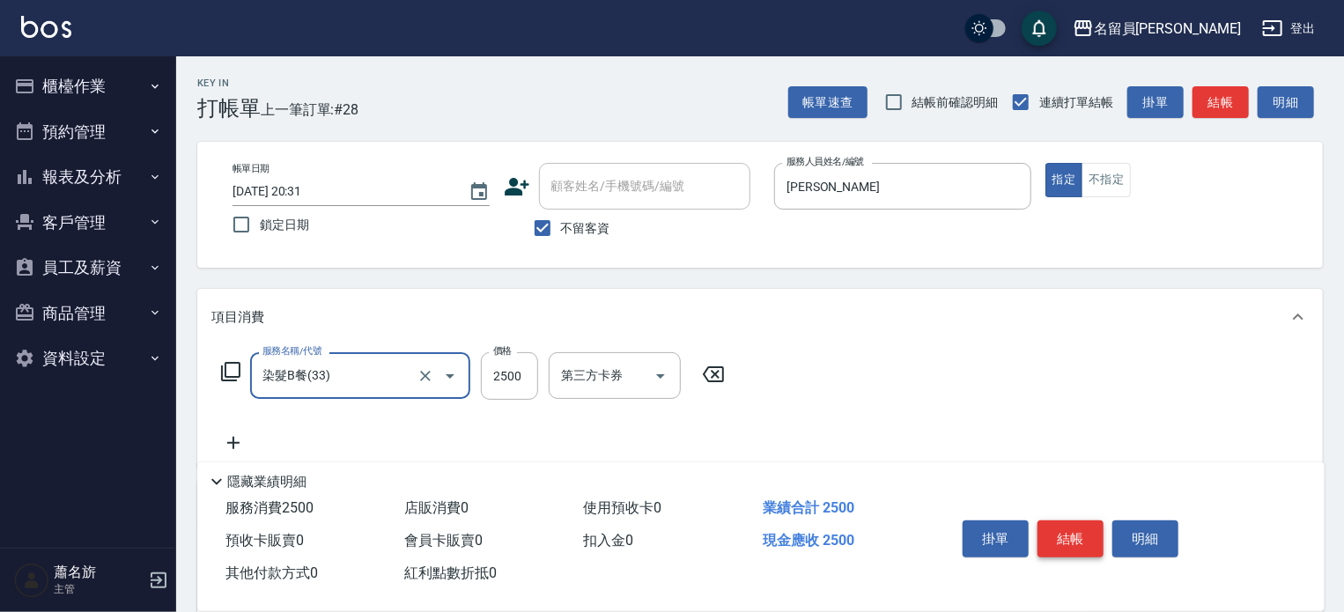
type input "染髮B餐(33)"
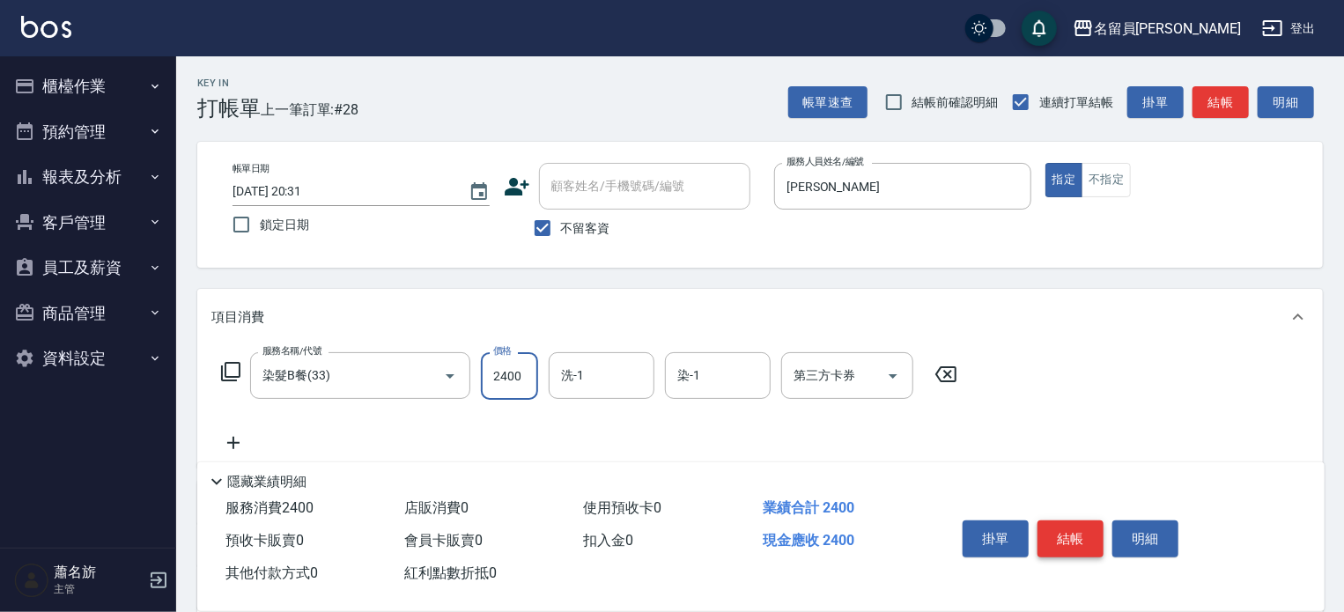
type input "2400"
click at [624, 376] on input "洗-1" at bounding box center [602, 375] width 90 height 31
type input "[PERSON_NAME]-23"
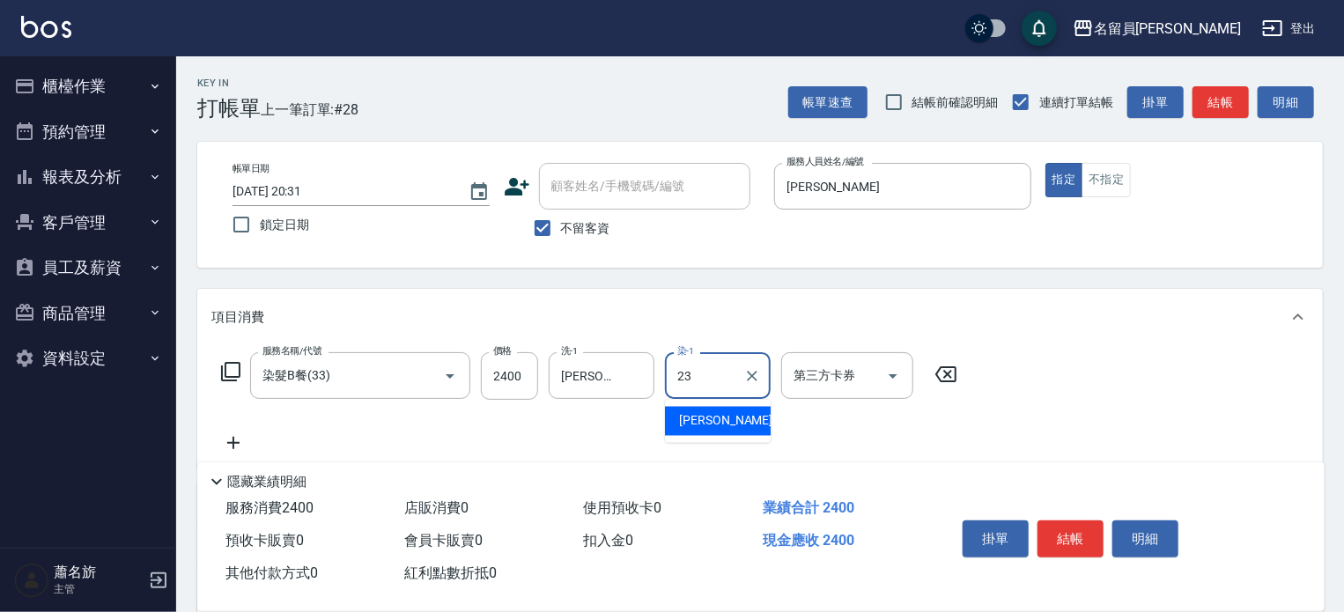
type input "[PERSON_NAME]-23"
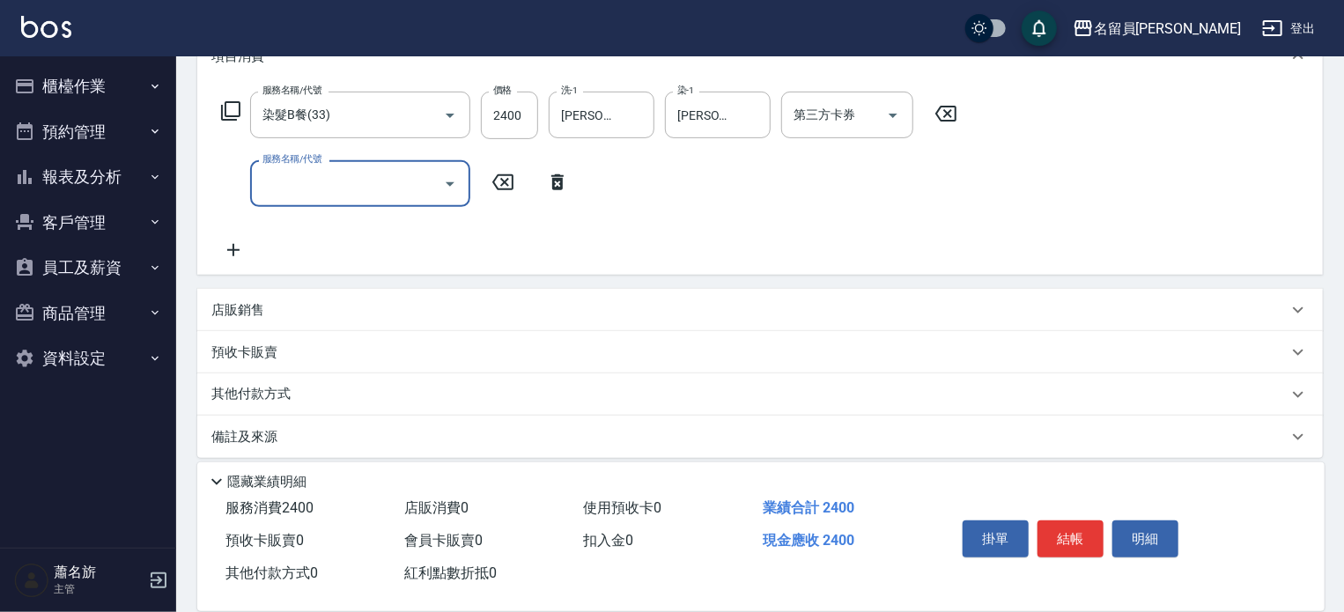
scroll to position [264, 0]
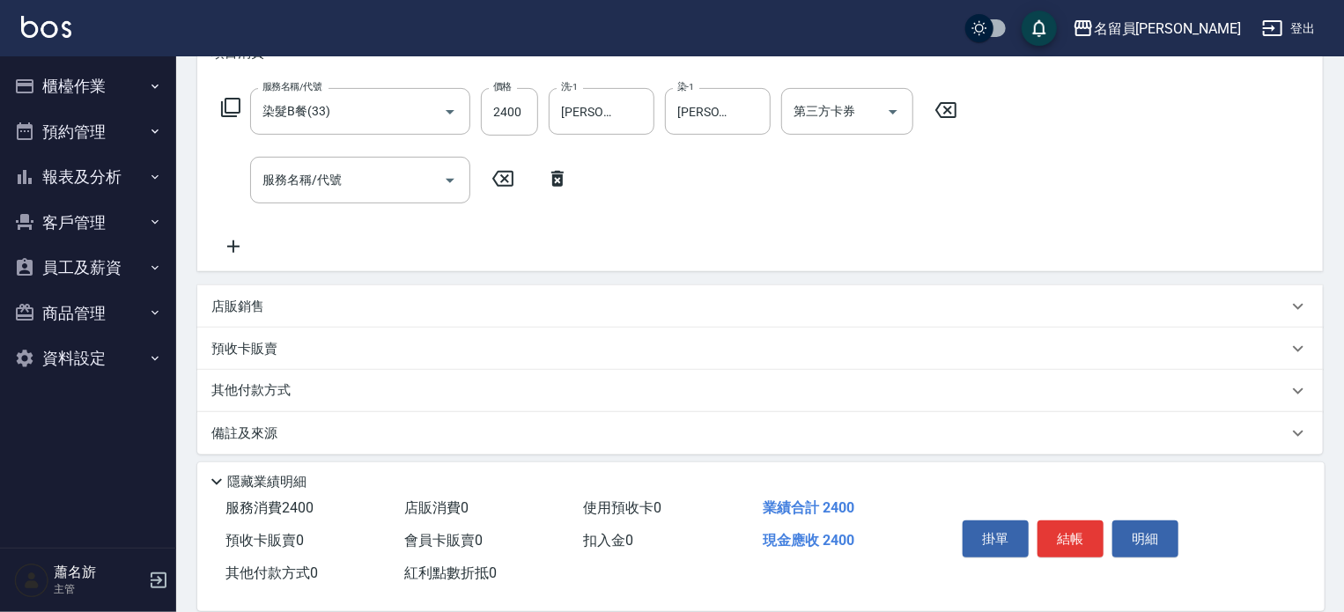
click at [699, 305] on div "店販銷售" at bounding box center [749, 307] width 1076 height 18
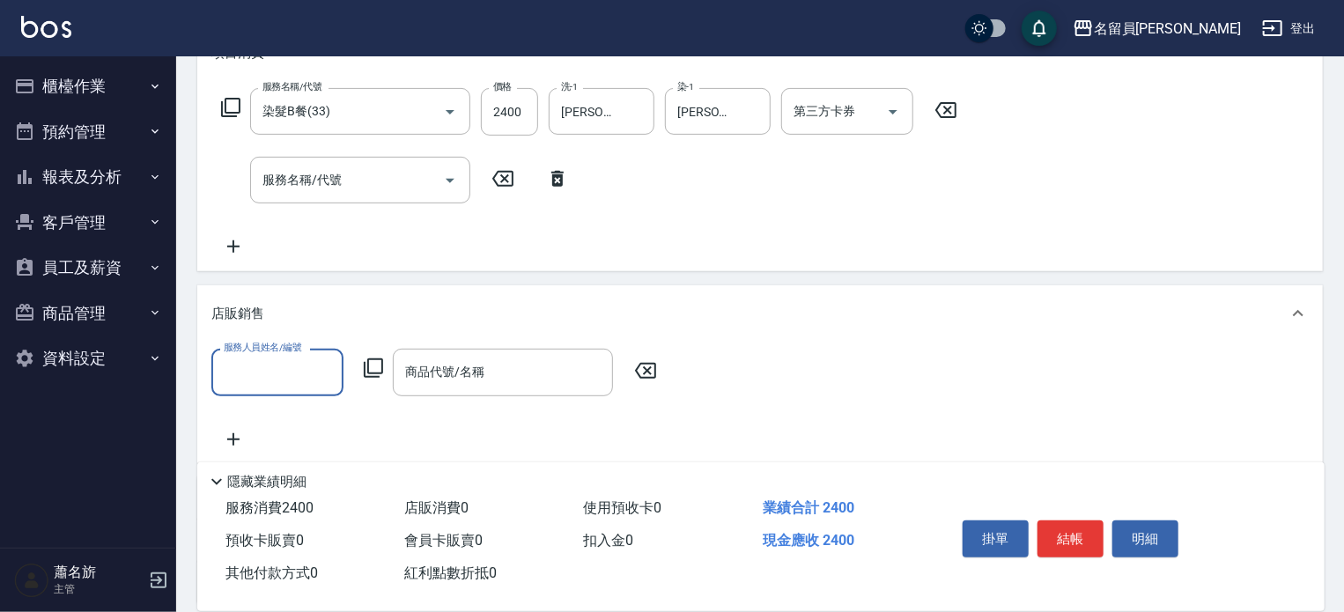
scroll to position [0, 0]
type input "[PERSON_NAME]"
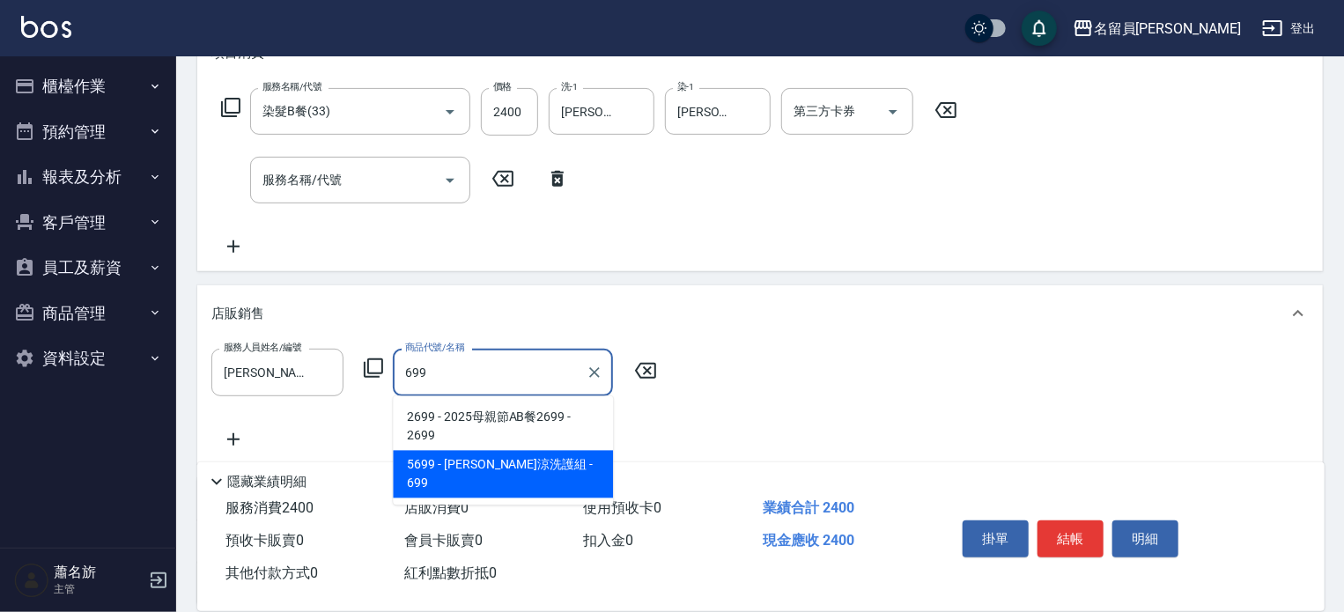
type input "水水沁涼洗護組"
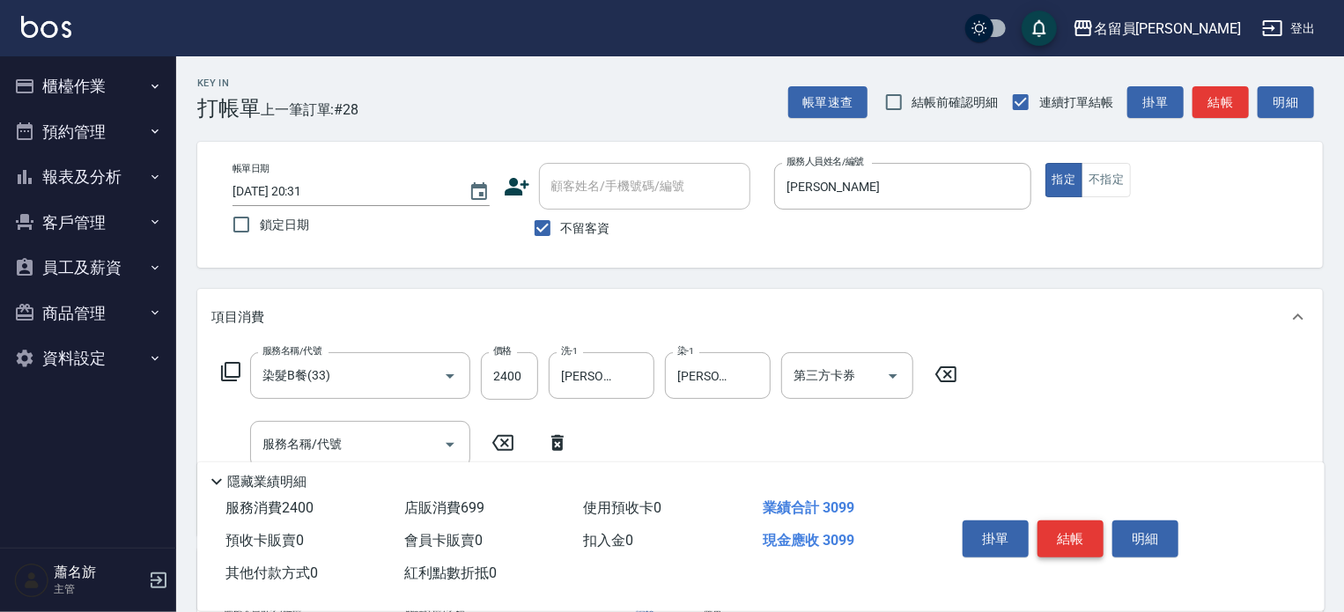
click at [1065, 545] on button "結帳" at bounding box center [1070, 538] width 66 height 37
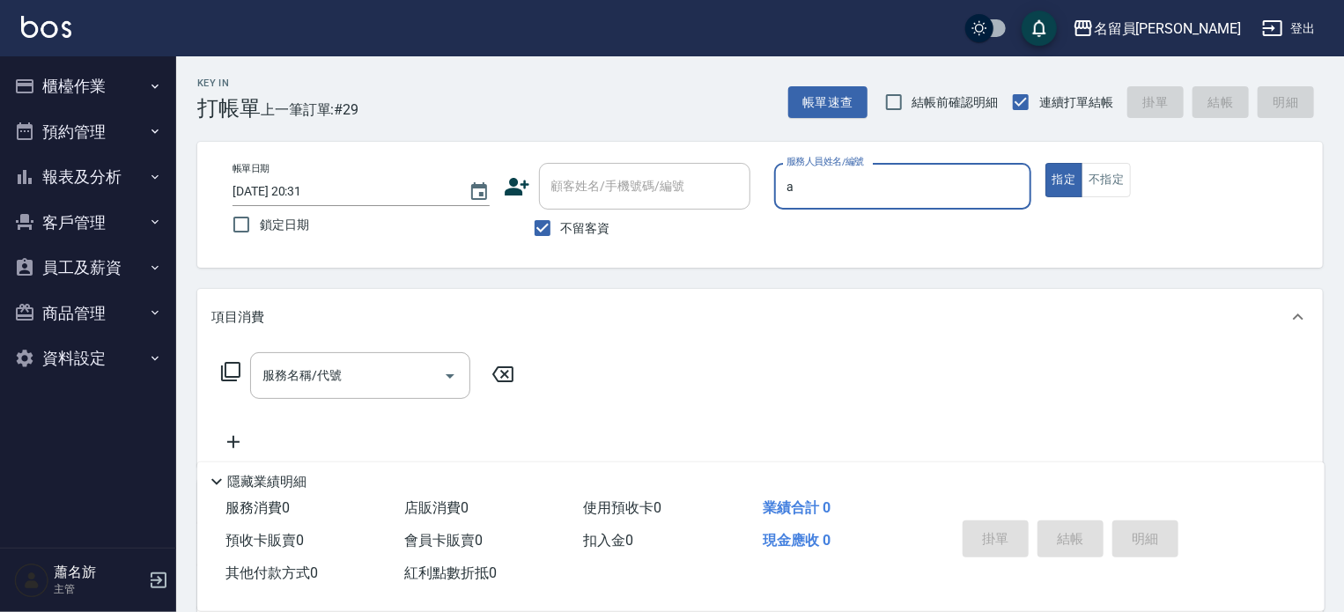
type input "[PERSON_NAME]"
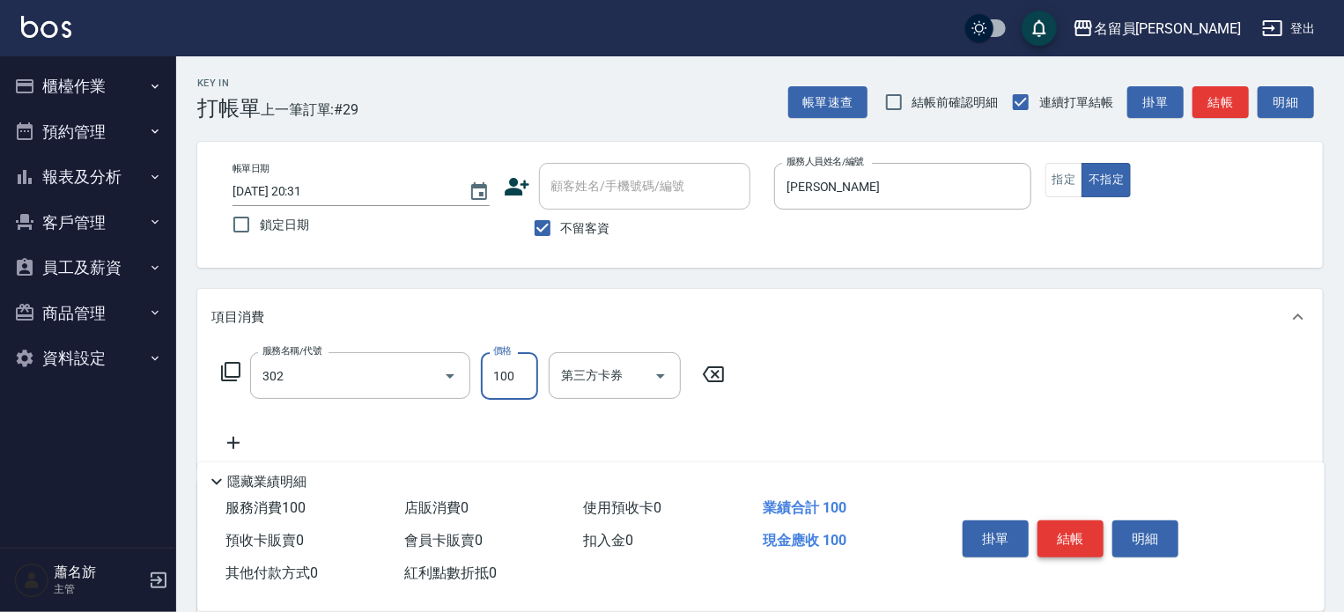
type input "剪髮(302)"
type input "230"
click at [1065, 545] on button "結帳" at bounding box center [1070, 538] width 66 height 37
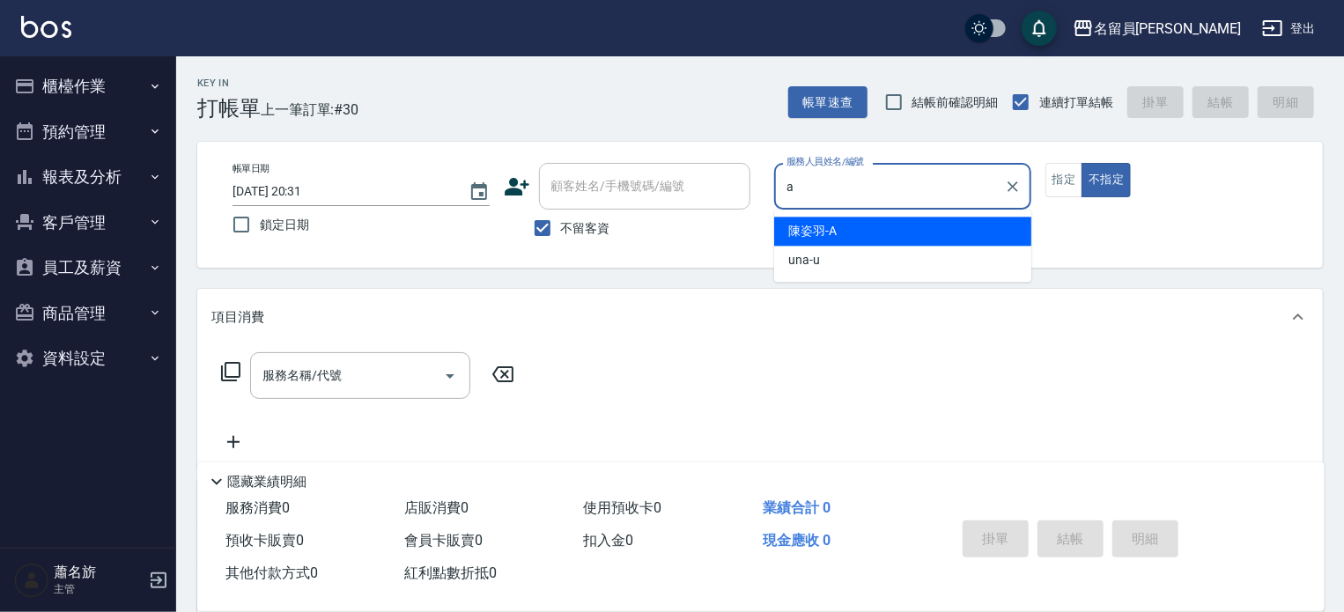
type input "[PERSON_NAME]"
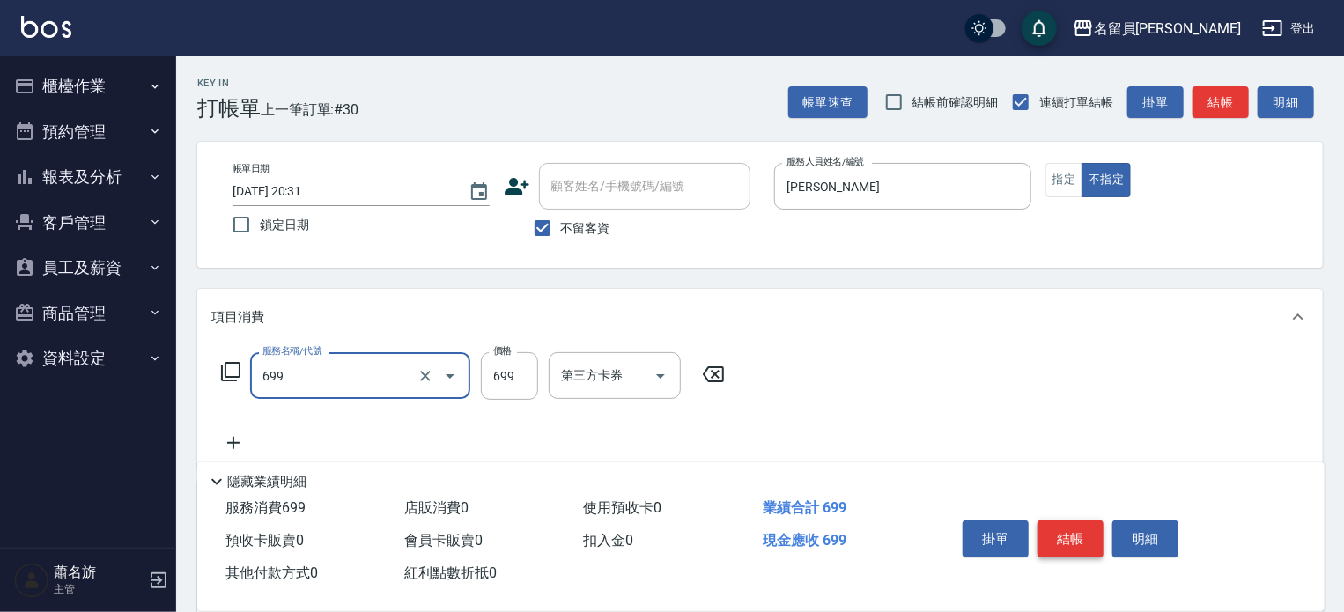
type input "精油洗髮(699)"
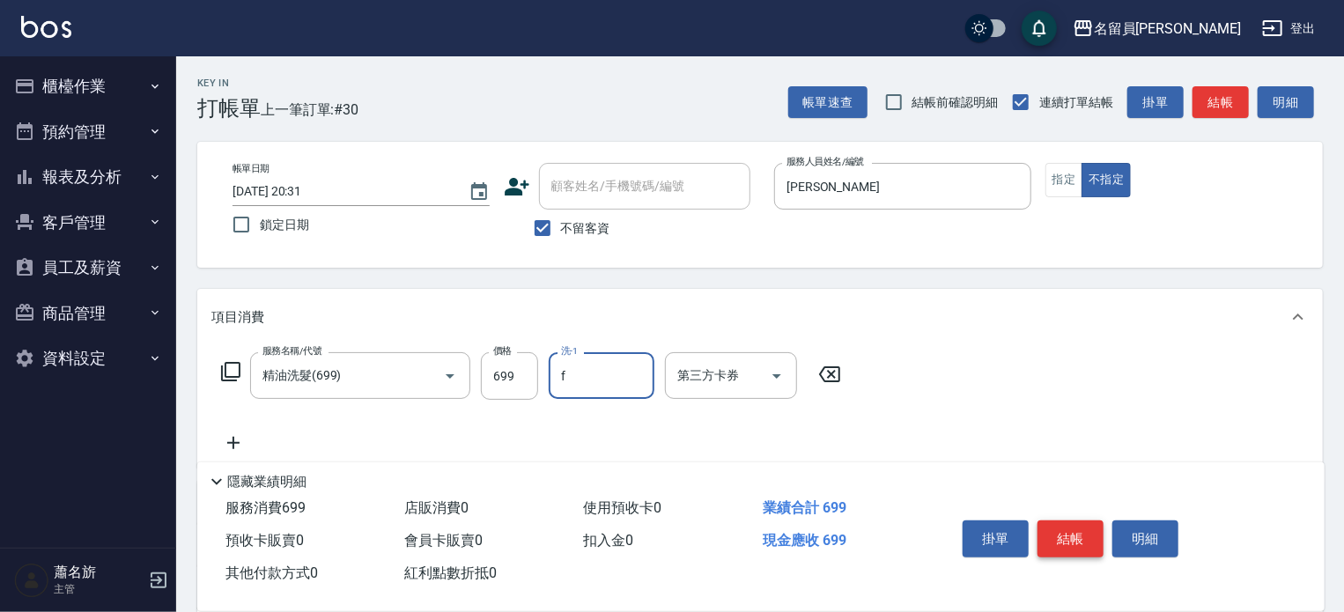
type input "黃苡妃-F"
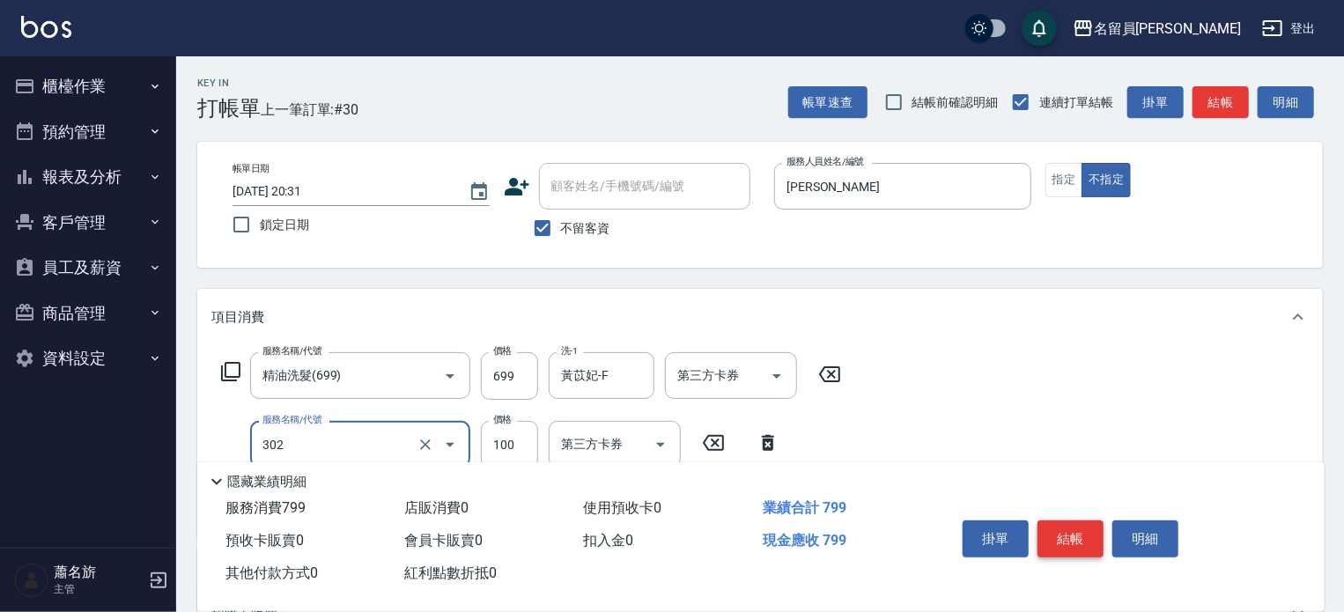
type input "剪髮(302)"
type input "180"
click at [1065, 545] on button "結帳" at bounding box center [1070, 538] width 66 height 37
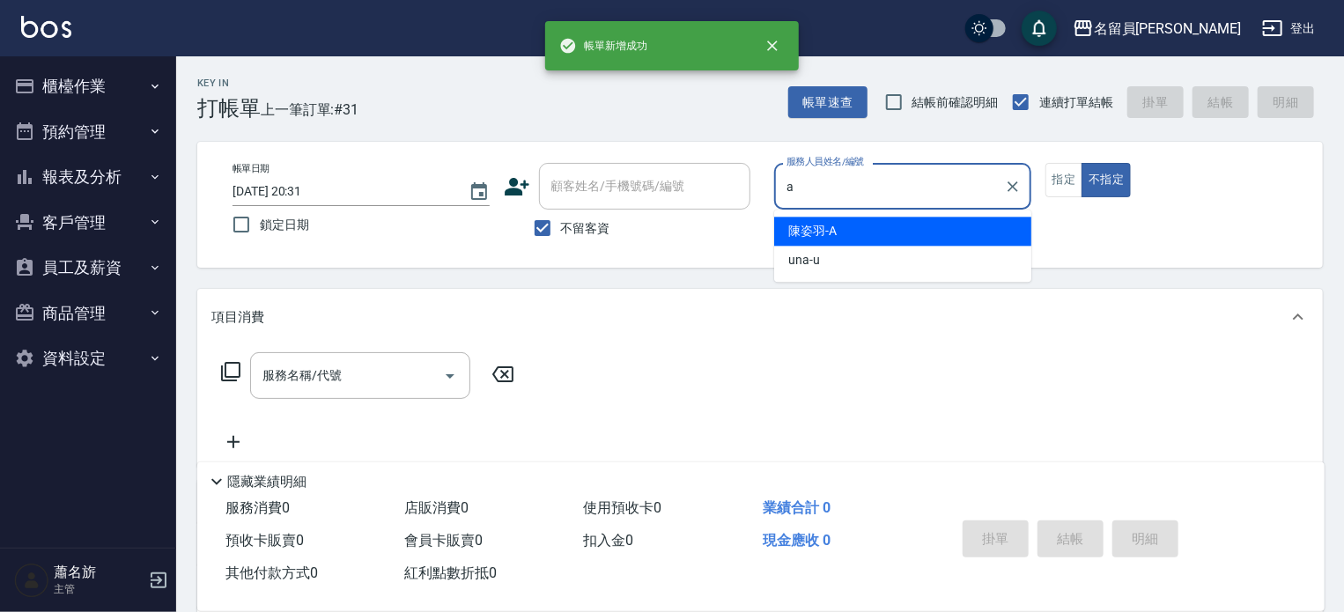
type input "[PERSON_NAME]"
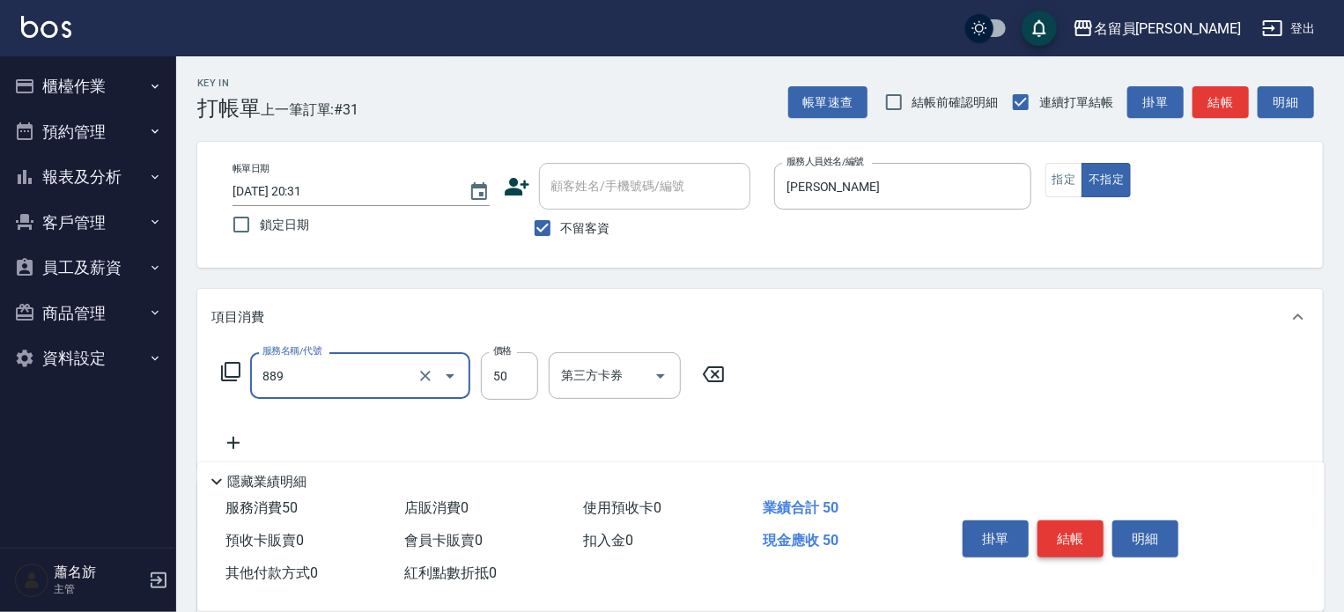
type input "精油(889)"
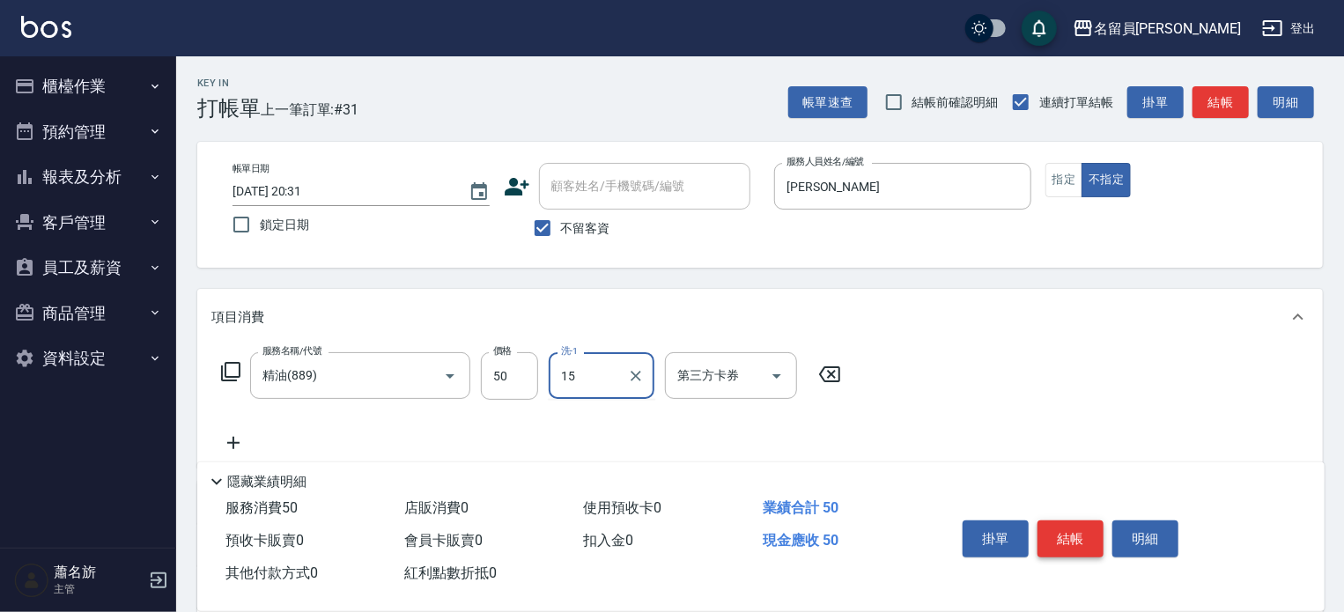
type input "[PERSON_NAME]-15"
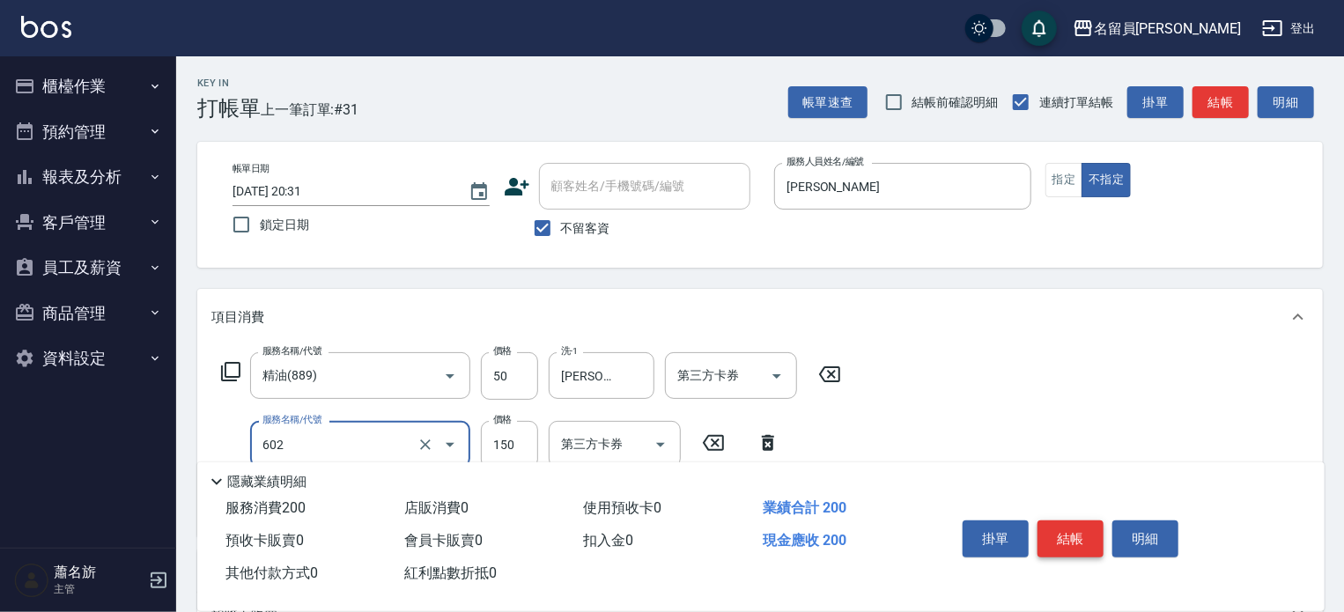
type input "一般洗髮(602)"
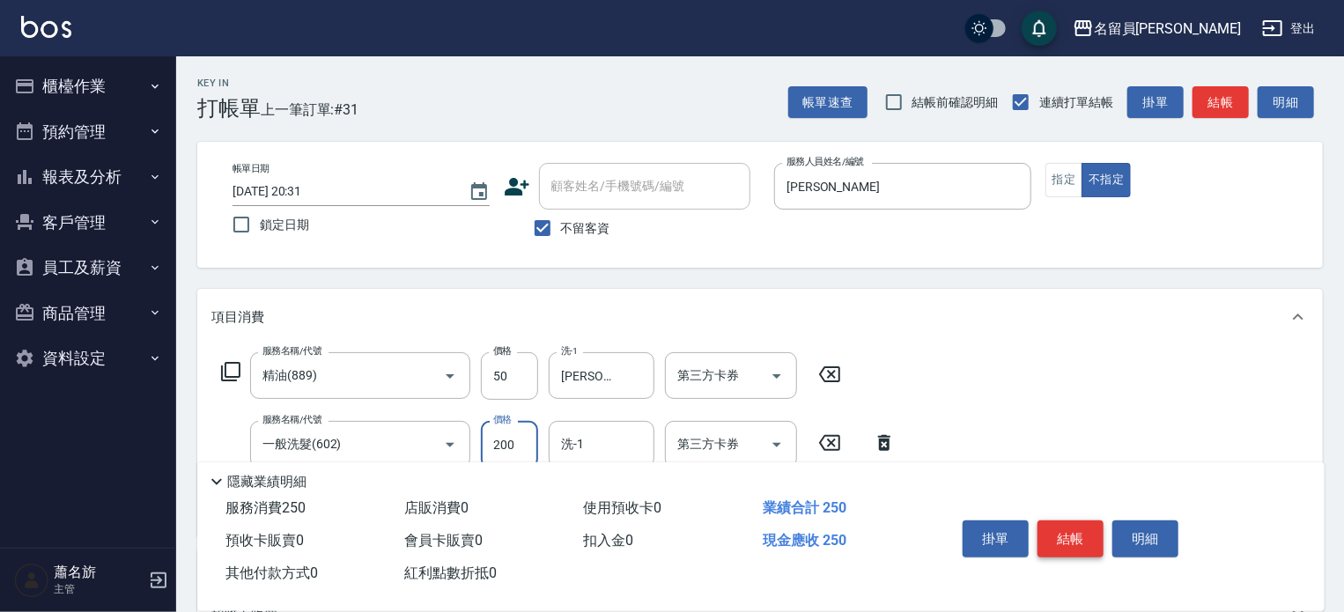
type input "200"
type input "[PERSON_NAME]-15"
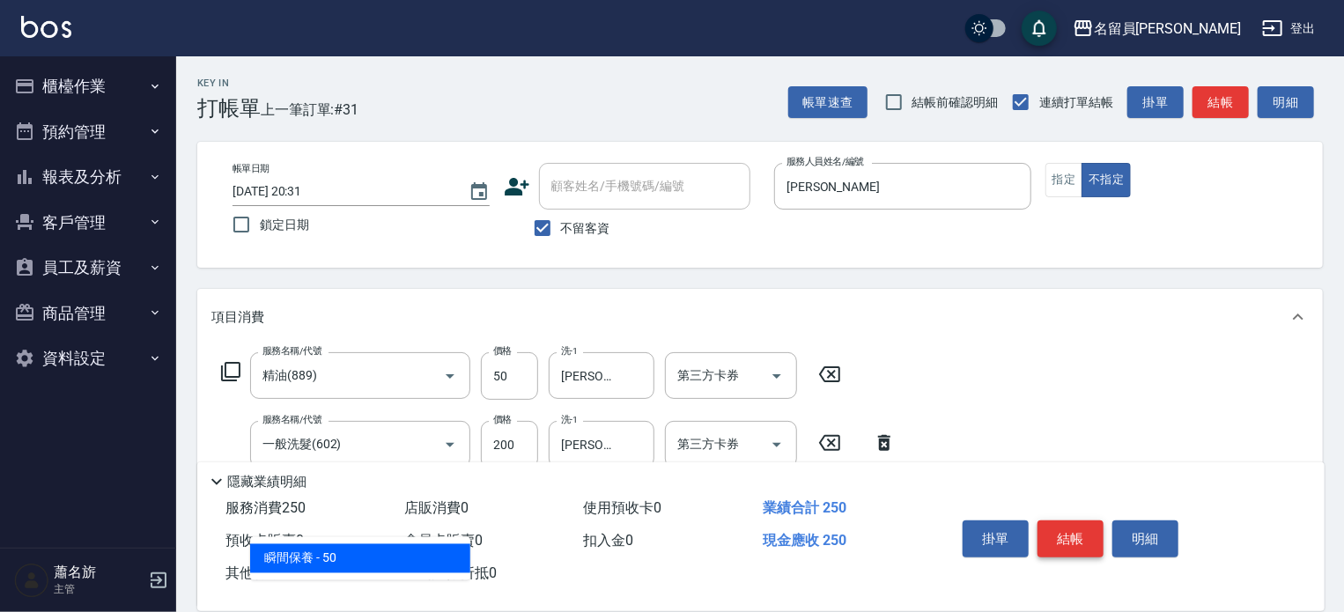
type input "瞬間保養(415)"
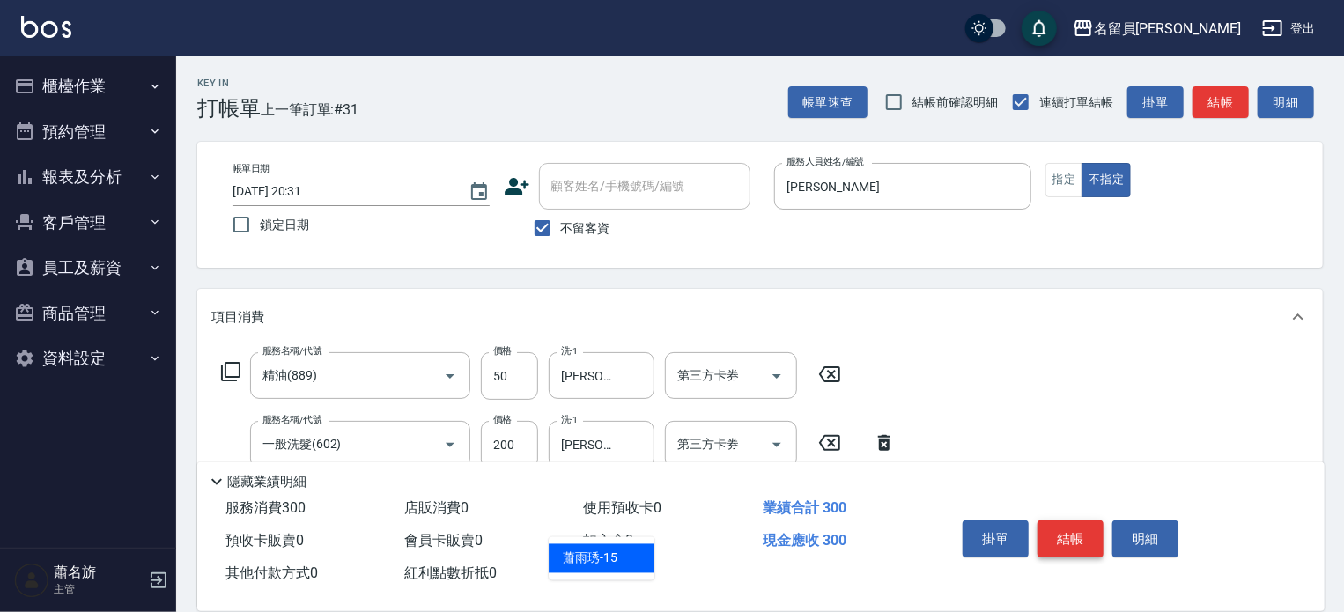
type input "[PERSON_NAME]-15"
click at [1065, 545] on button "結帳" at bounding box center [1070, 538] width 66 height 37
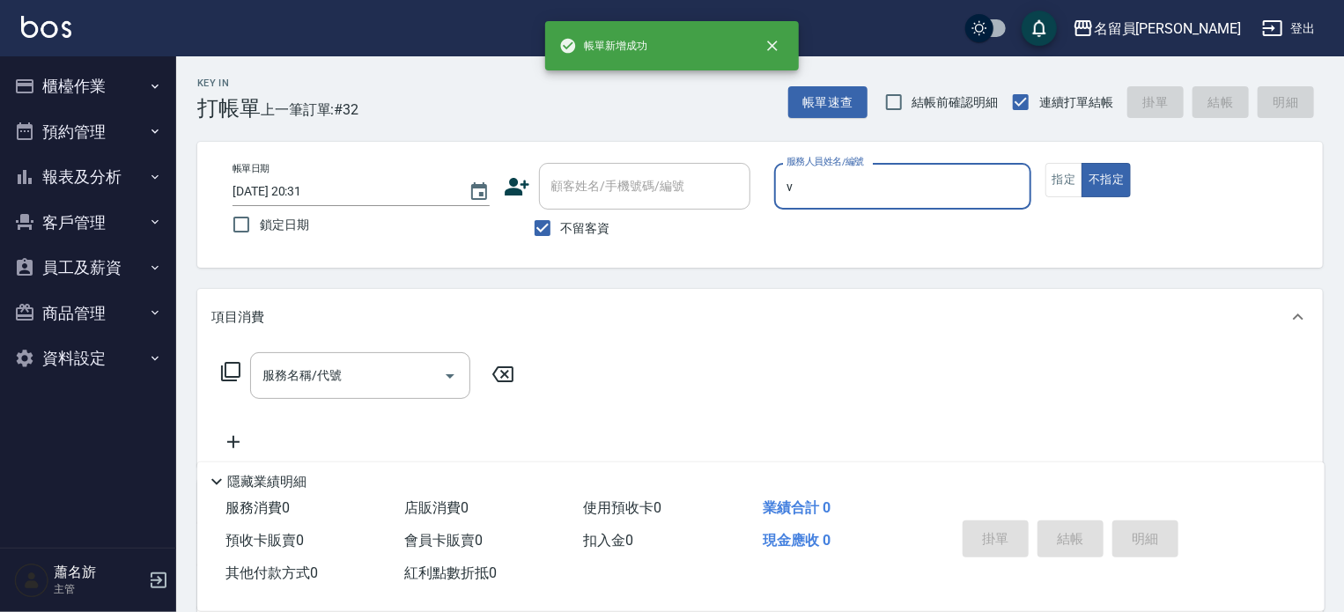
type input "[PERSON_NAME][PERSON_NAME]-V"
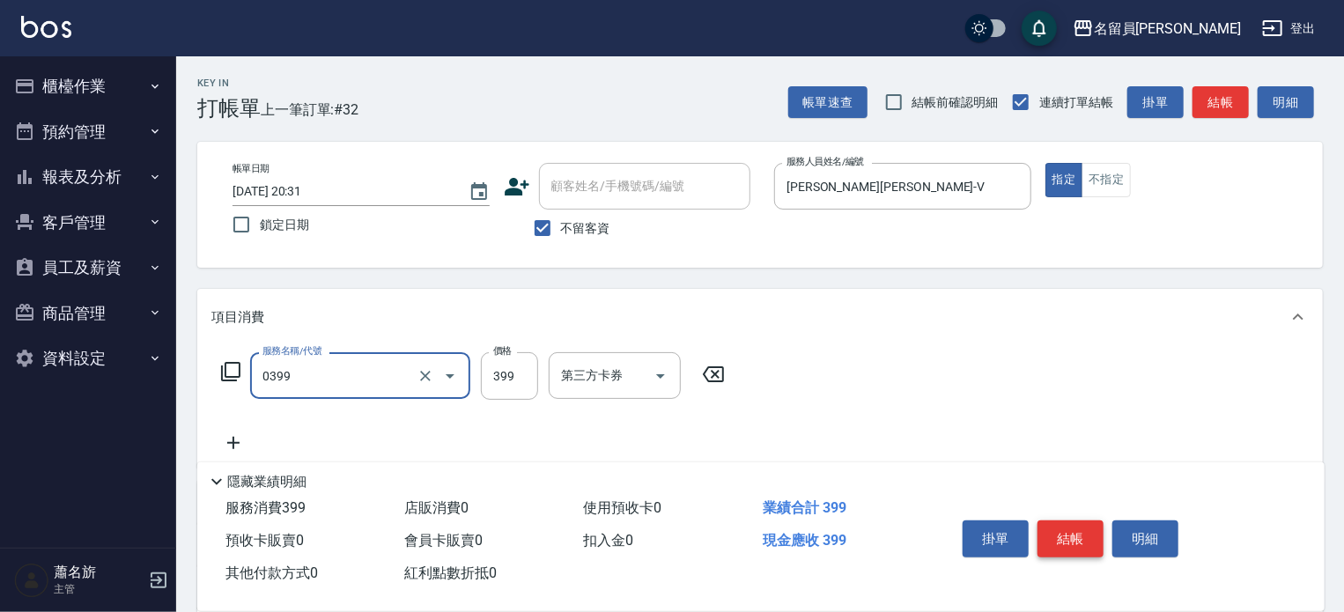
type input "海鹽SPA(0399)"
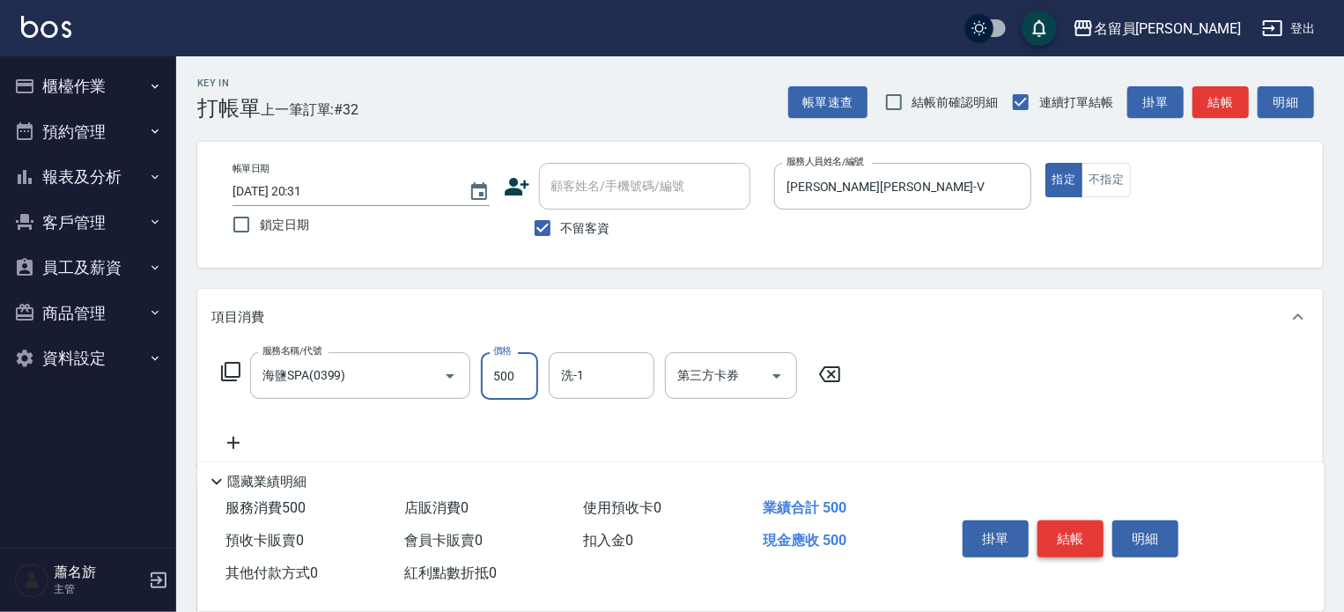
type input "500"
type input "[PERSON_NAME]-15"
click at [1065, 545] on button "結帳" at bounding box center [1070, 538] width 66 height 37
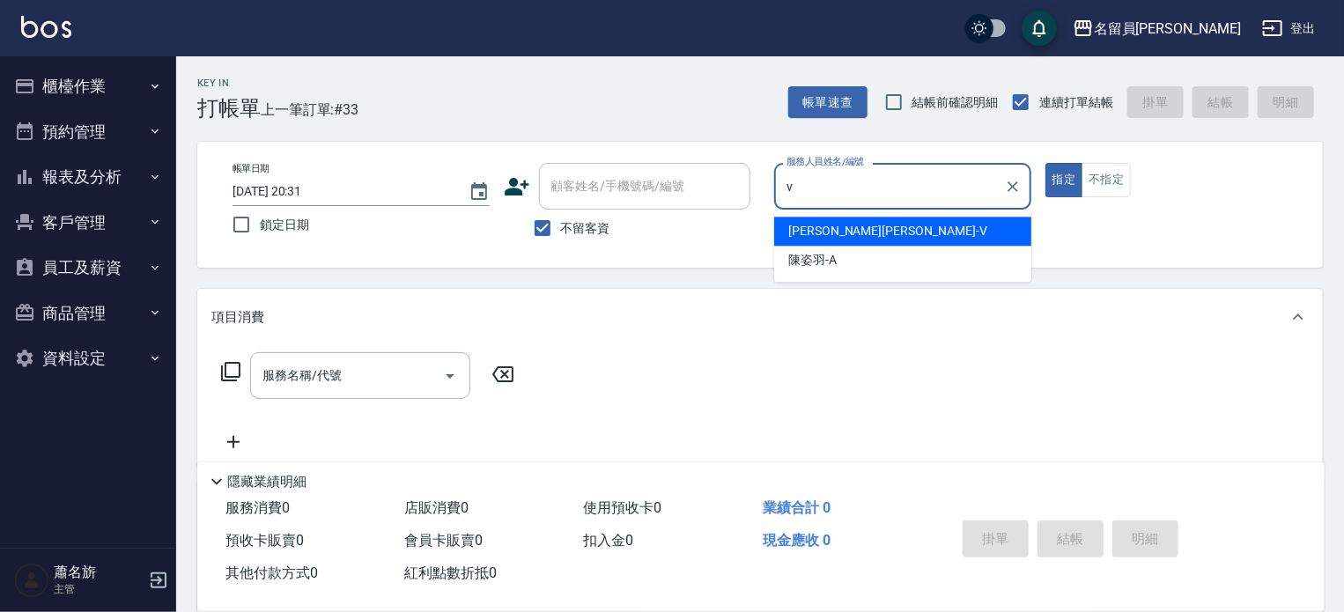
type input "[PERSON_NAME][PERSON_NAME]-V"
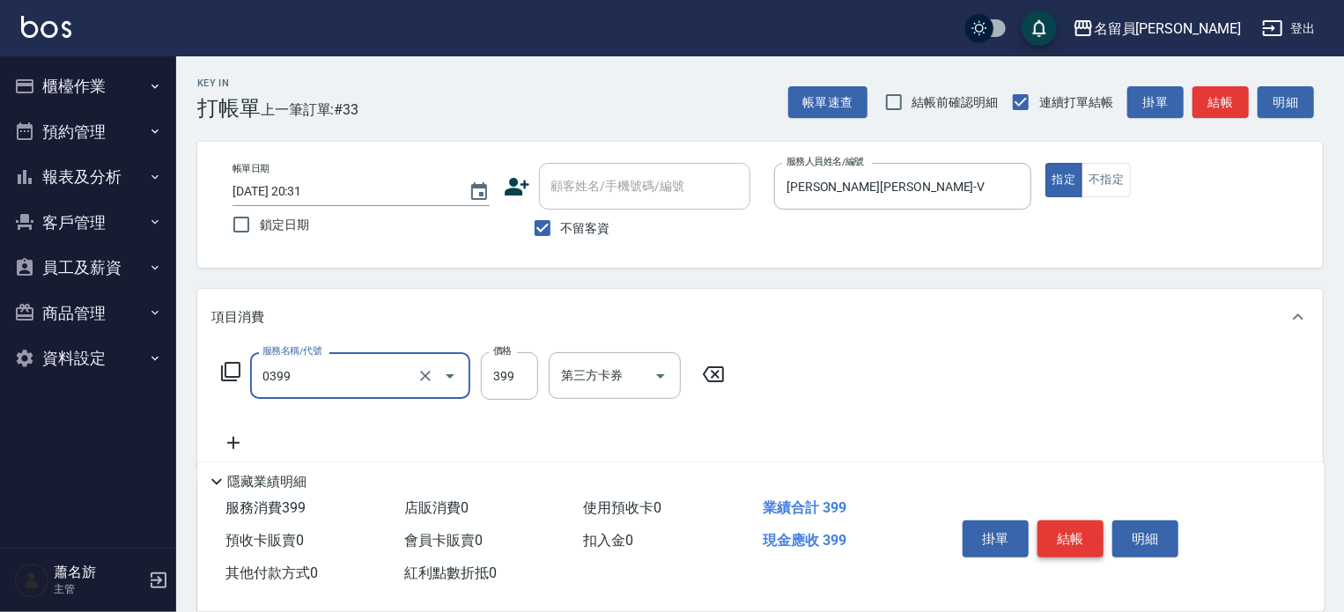
type input "海鹽SPA(0399)"
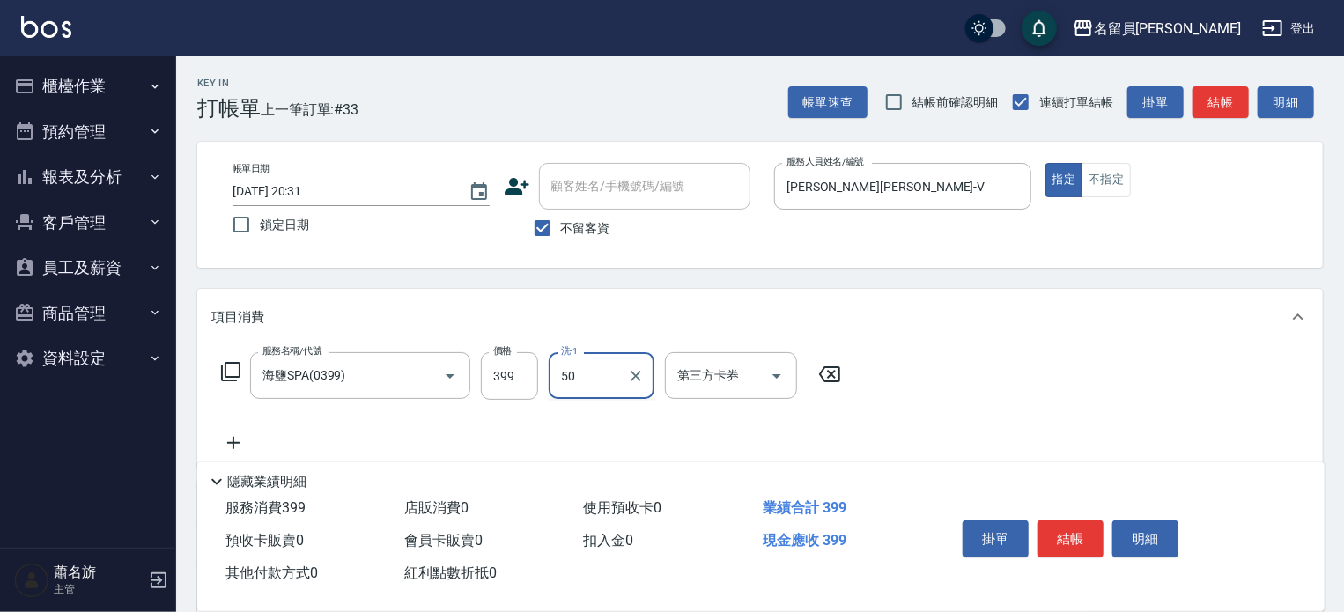
type input "5"
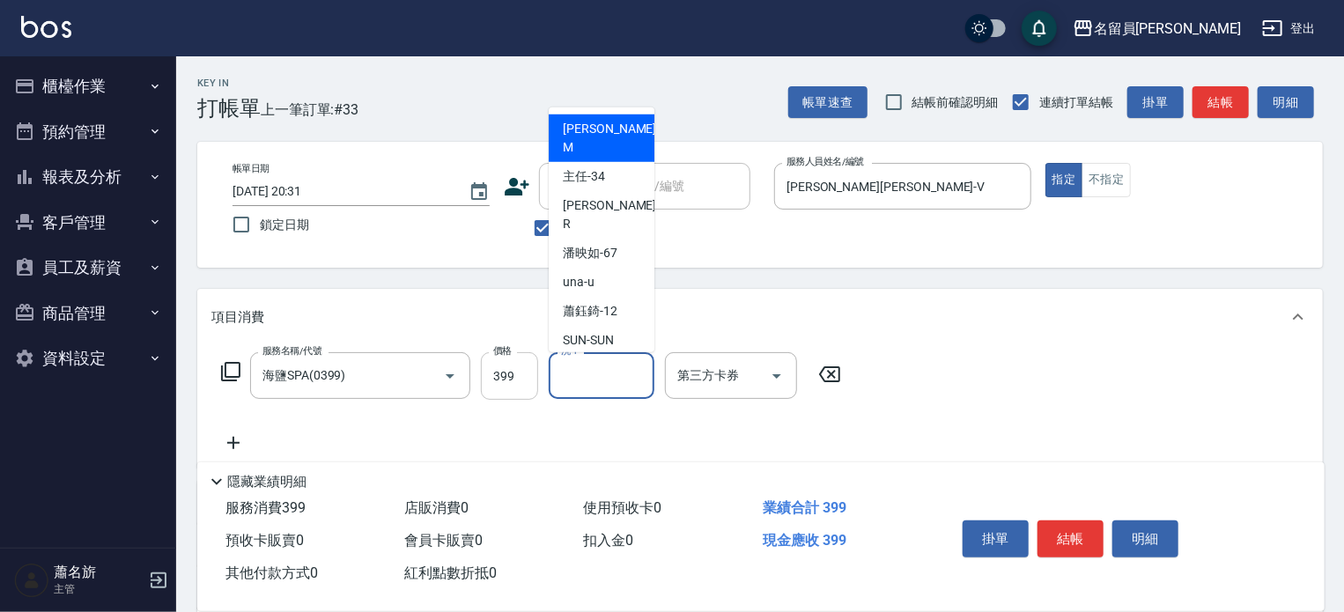
click at [517, 369] on input "399" at bounding box center [509, 376] width 57 height 48
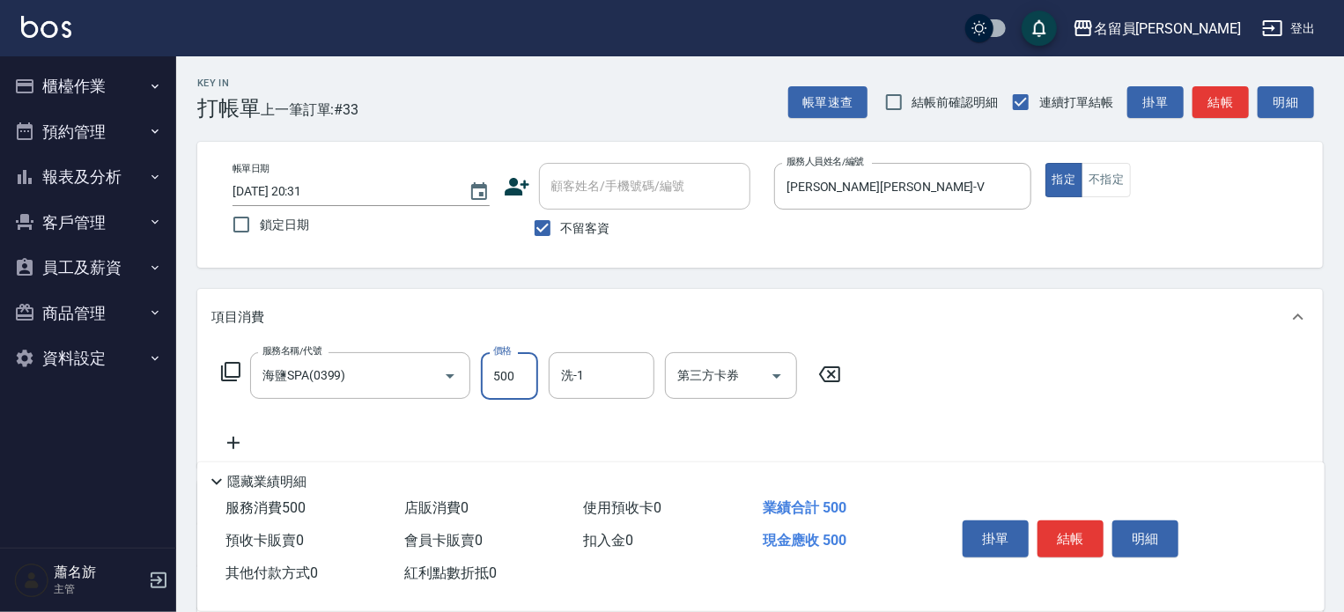
type input "500"
type input "[PERSON_NAME]-15"
click at [1052, 530] on button "結帳" at bounding box center [1070, 538] width 66 height 37
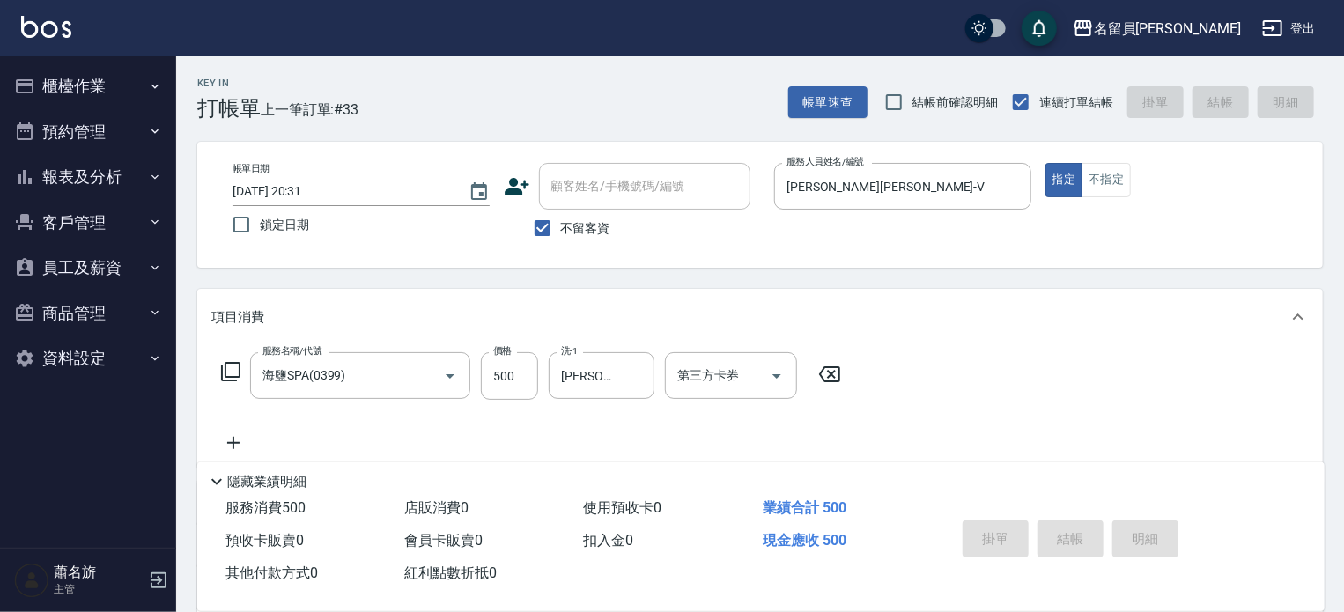
type input "[DATE] 20:32"
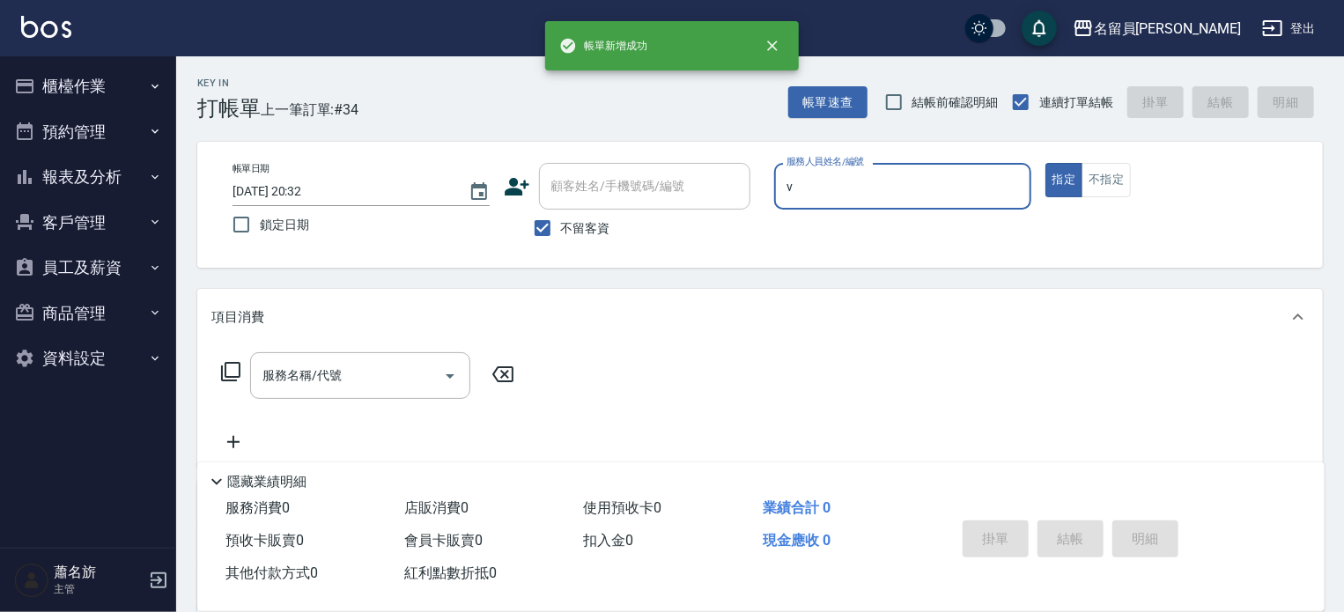
type input "[PERSON_NAME][PERSON_NAME]-V"
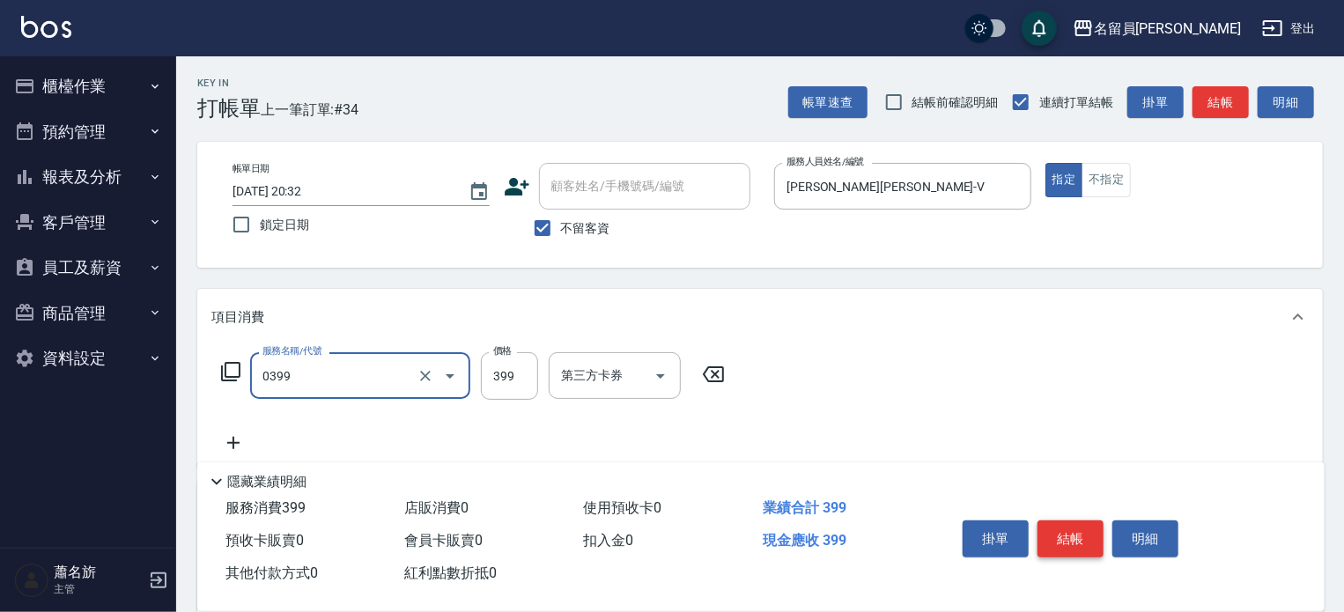
type input "海鹽SPA(0399)"
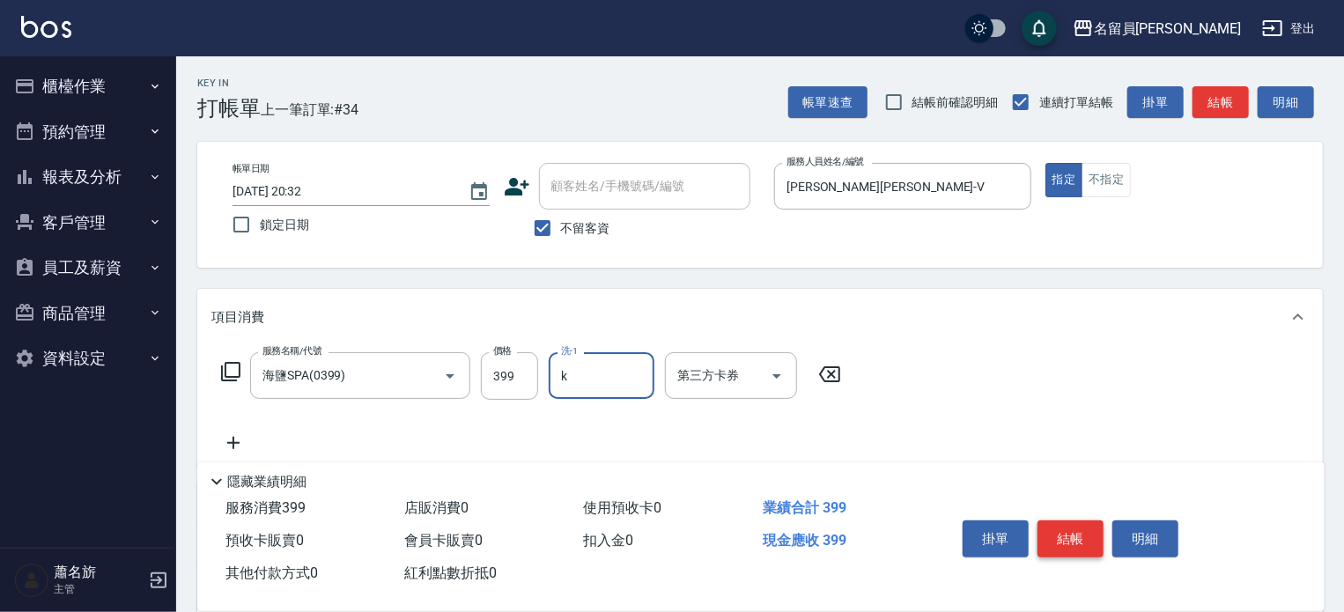
type input "黑妹-K"
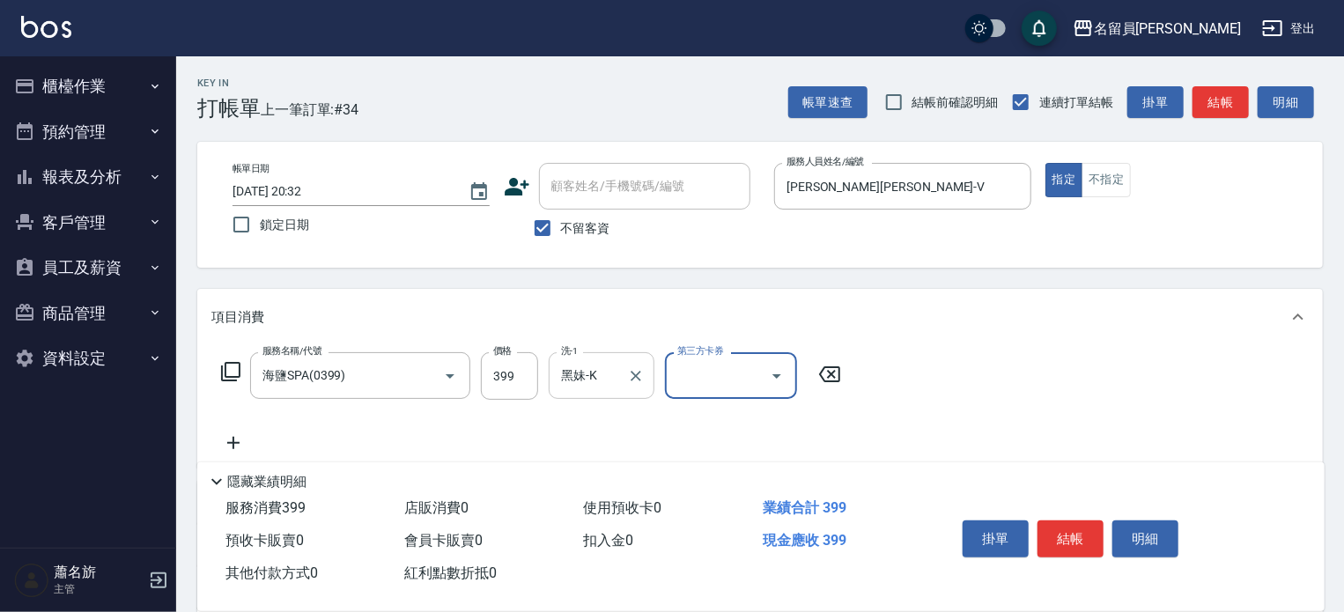
click at [652, 372] on div "黑妹-K 洗-1" at bounding box center [602, 375] width 106 height 47
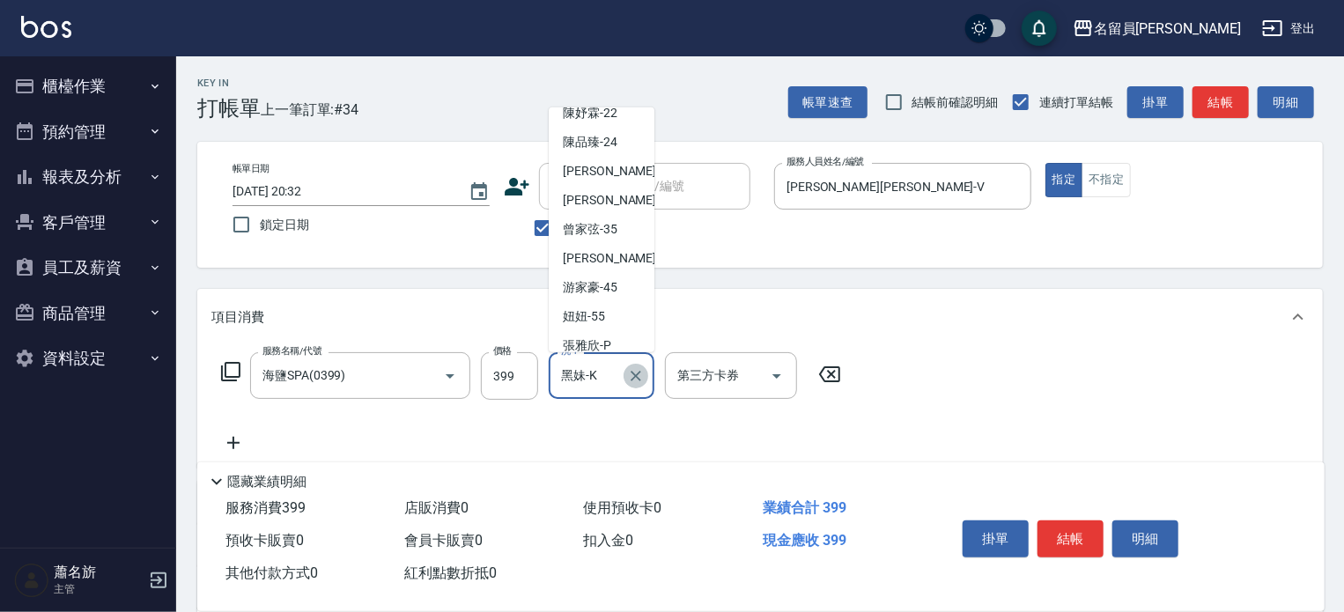
click at [641, 380] on icon "Clear" at bounding box center [636, 376] width 18 height 18
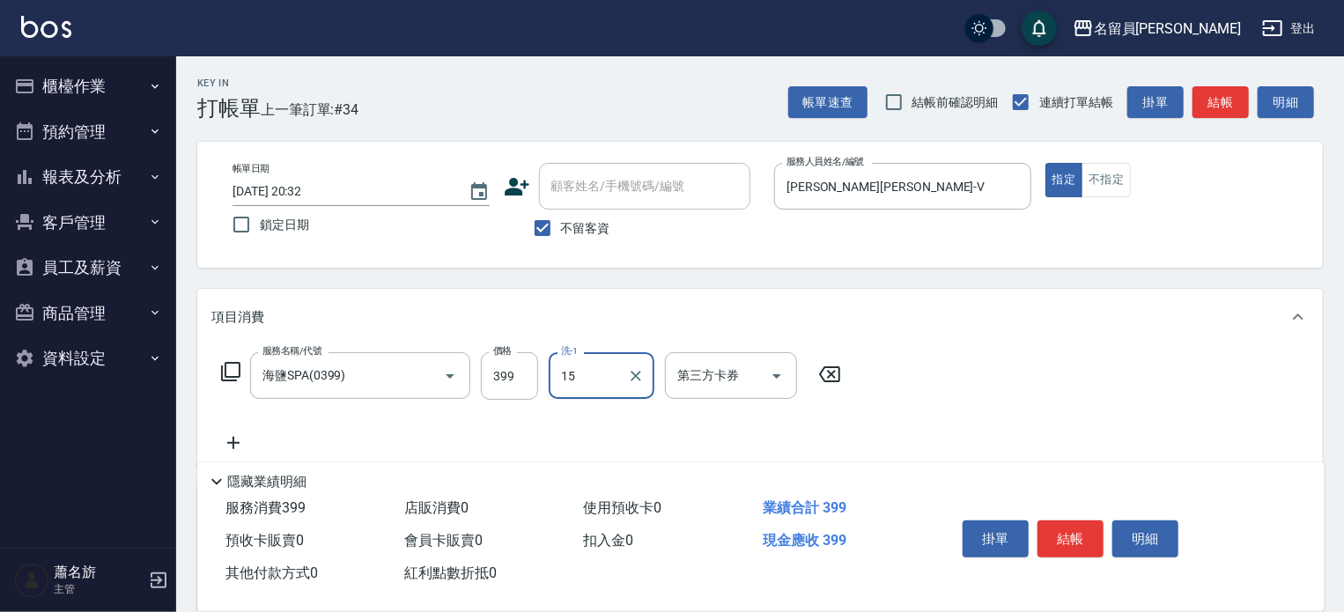
type input "[PERSON_NAME]-15"
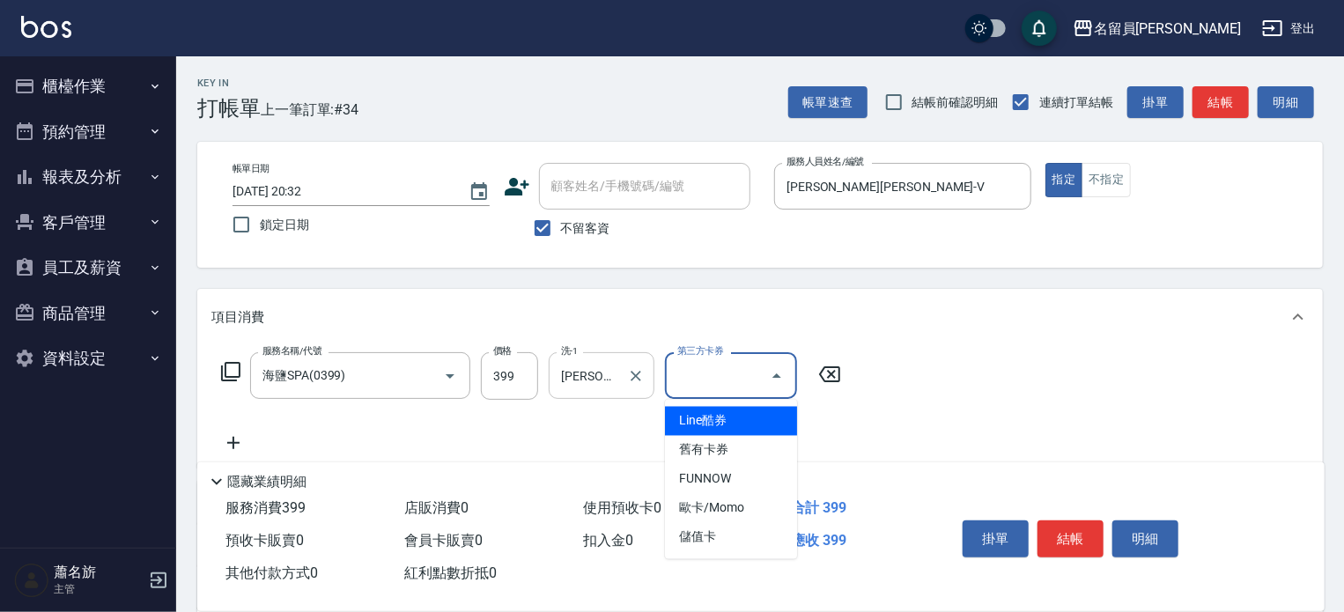
type input "儲值卡"
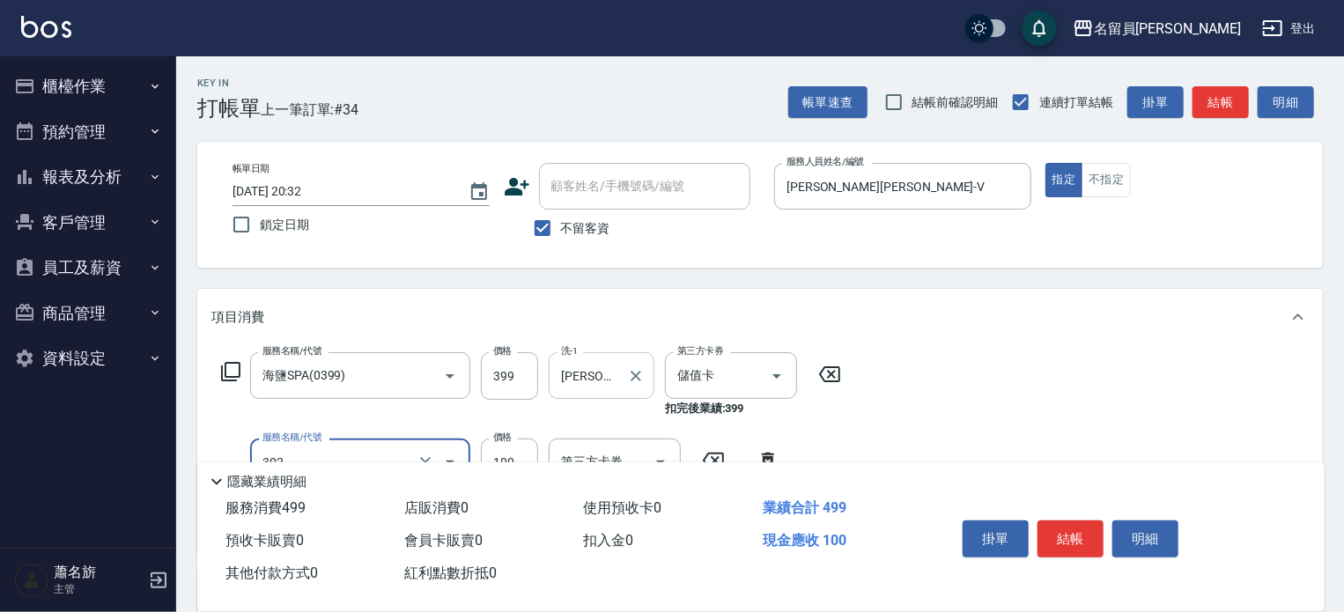
type input "剪髮(302)"
type input "300"
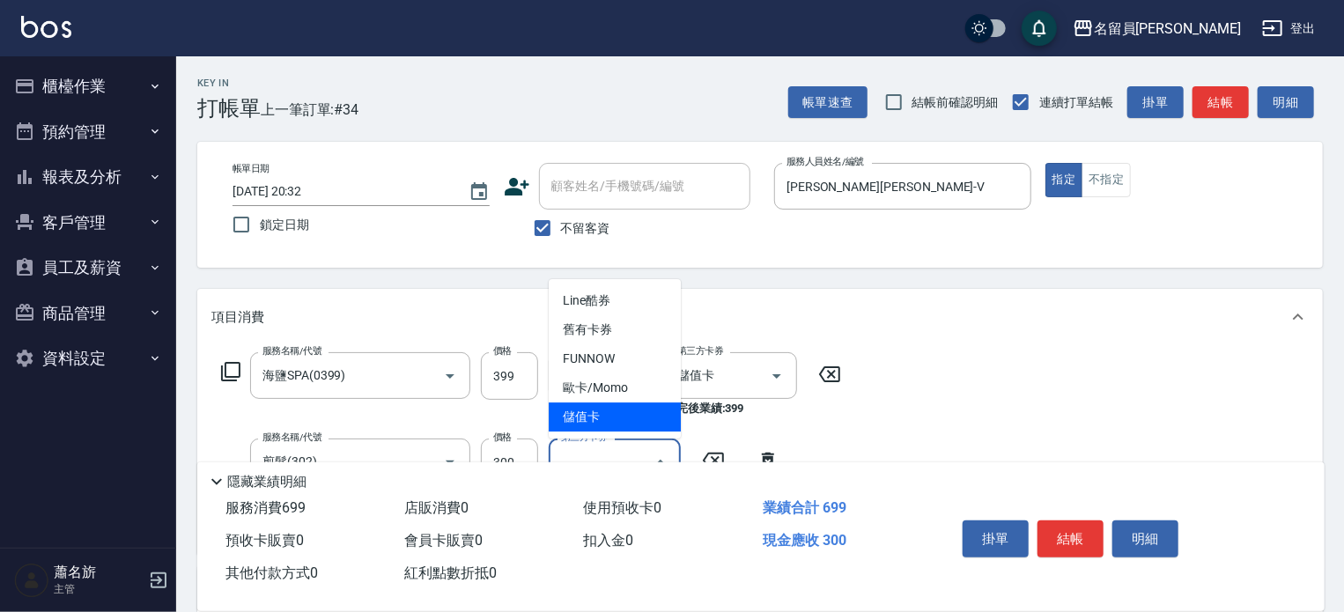
type input "儲值卡"
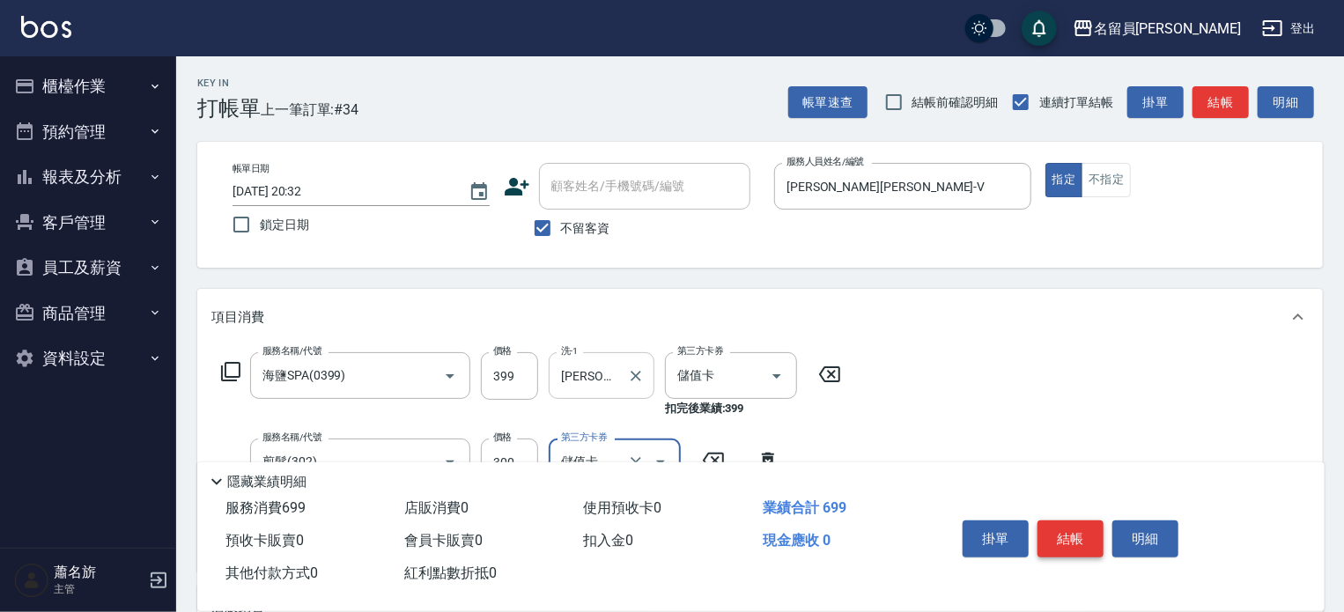
click at [1058, 540] on button "結帳" at bounding box center [1070, 538] width 66 height 37
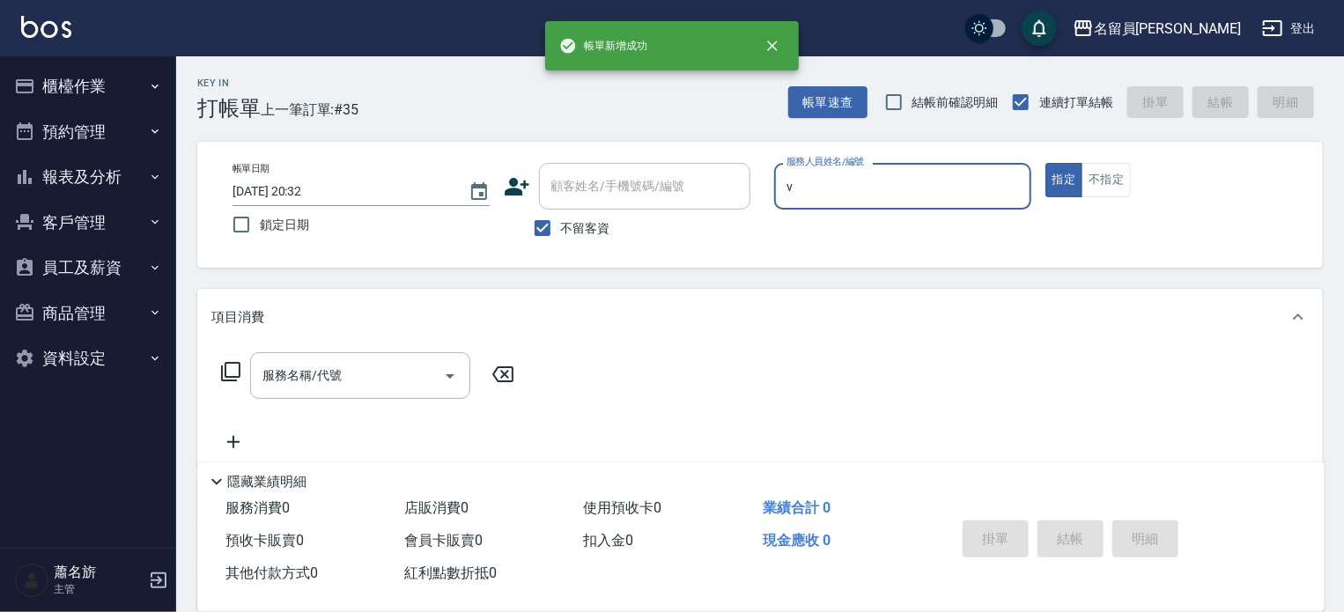
type input "[PERSON_NAME][PERSON_NAME]-V"
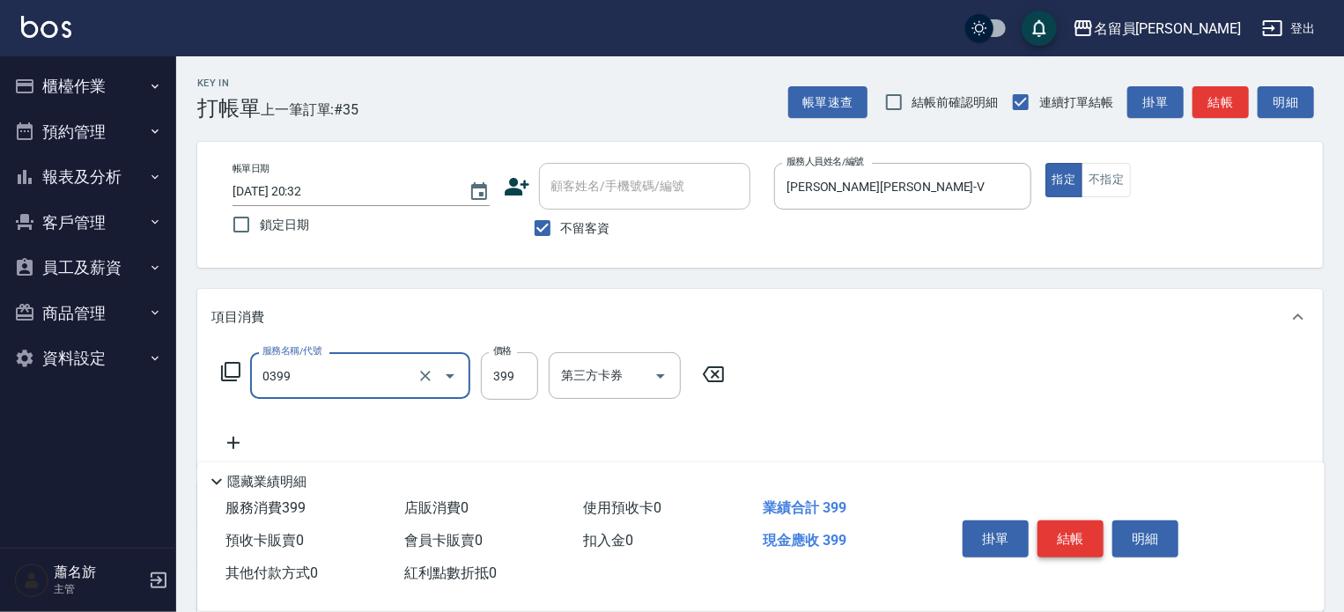
type input "海鹽SPA(0399)"
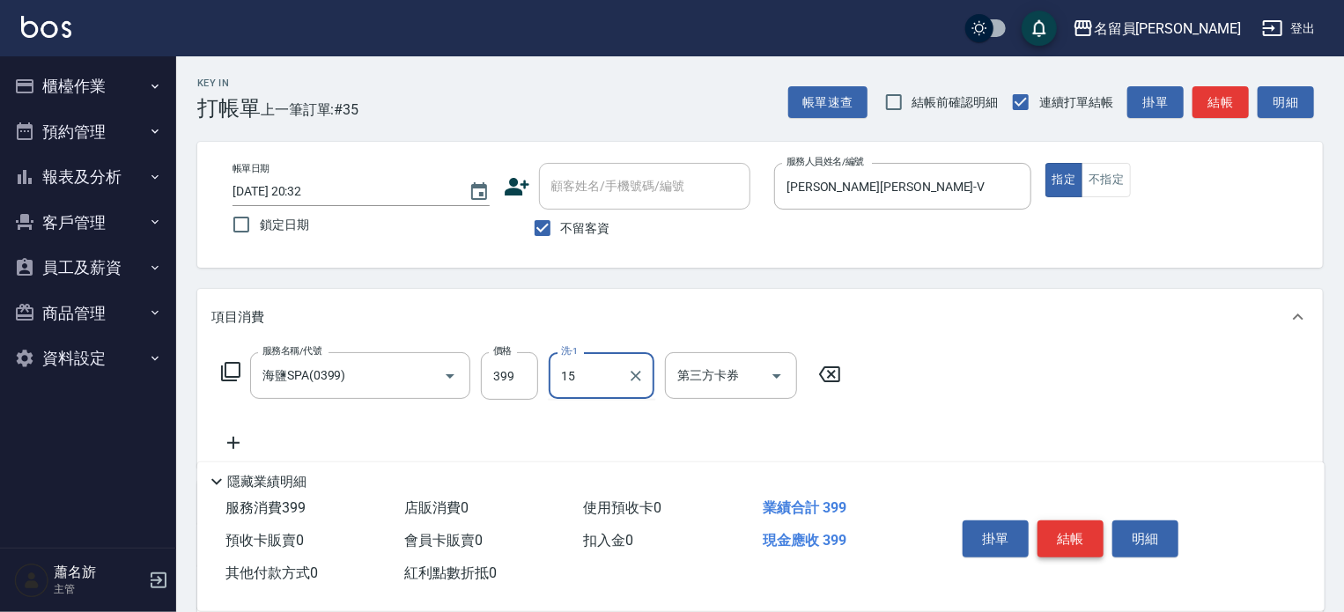
type input "[PERSON_NAME]-15"
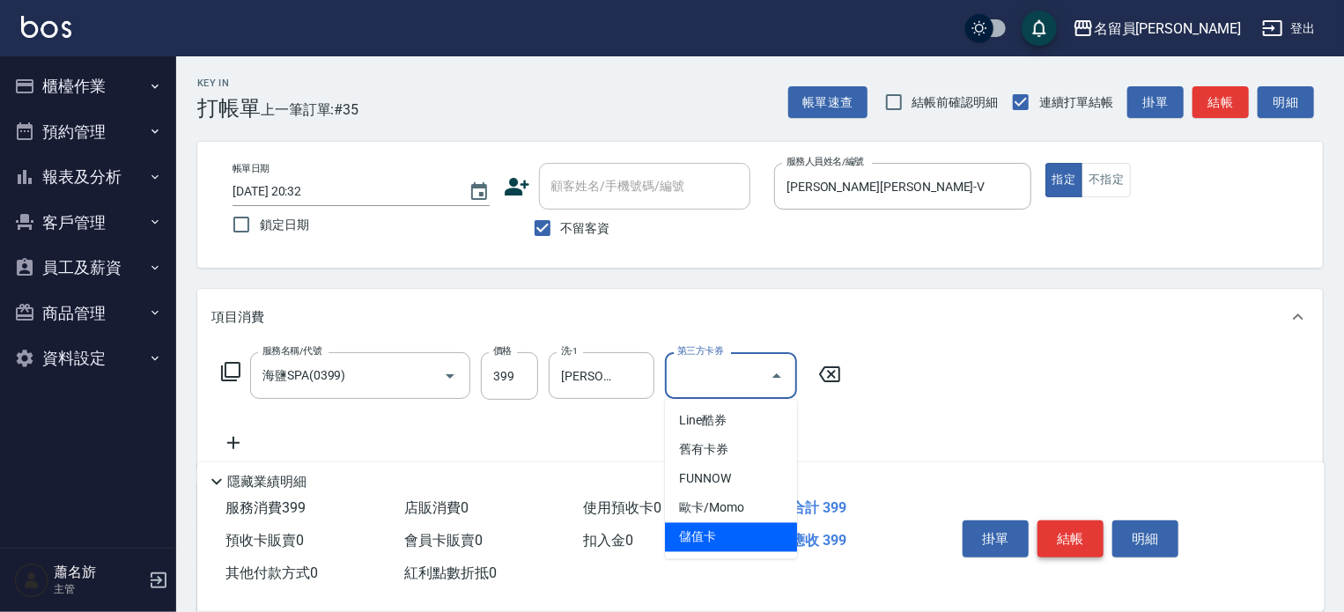
type input "儲值卡"
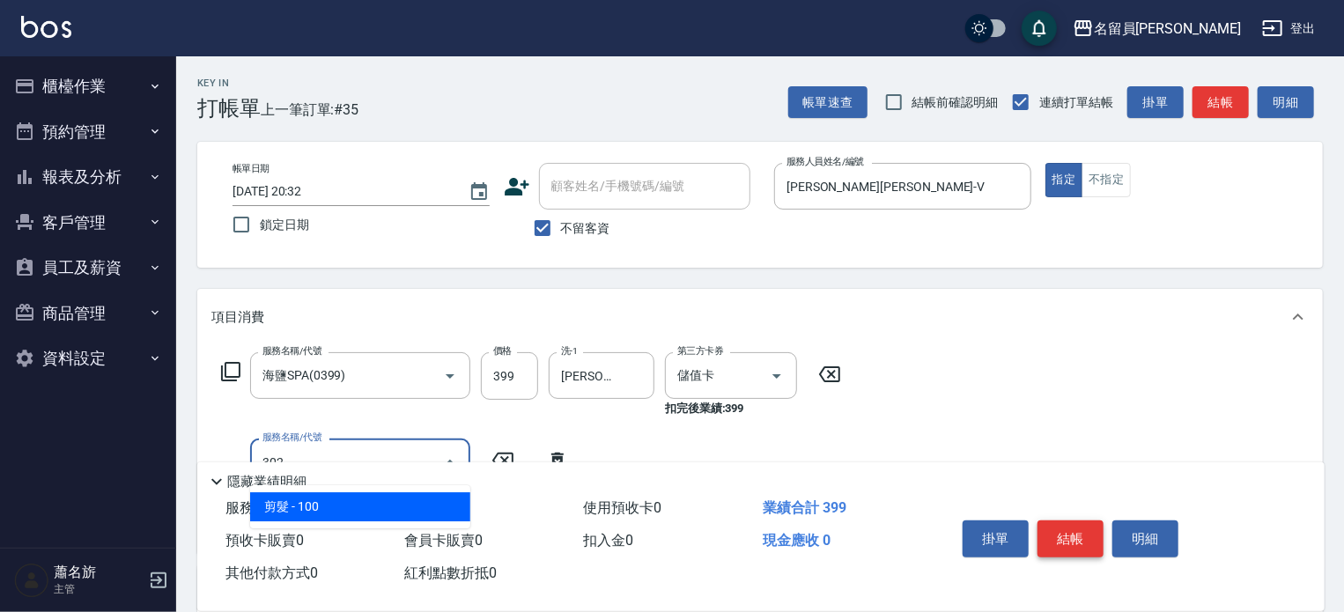
type input "剪髮(302)"
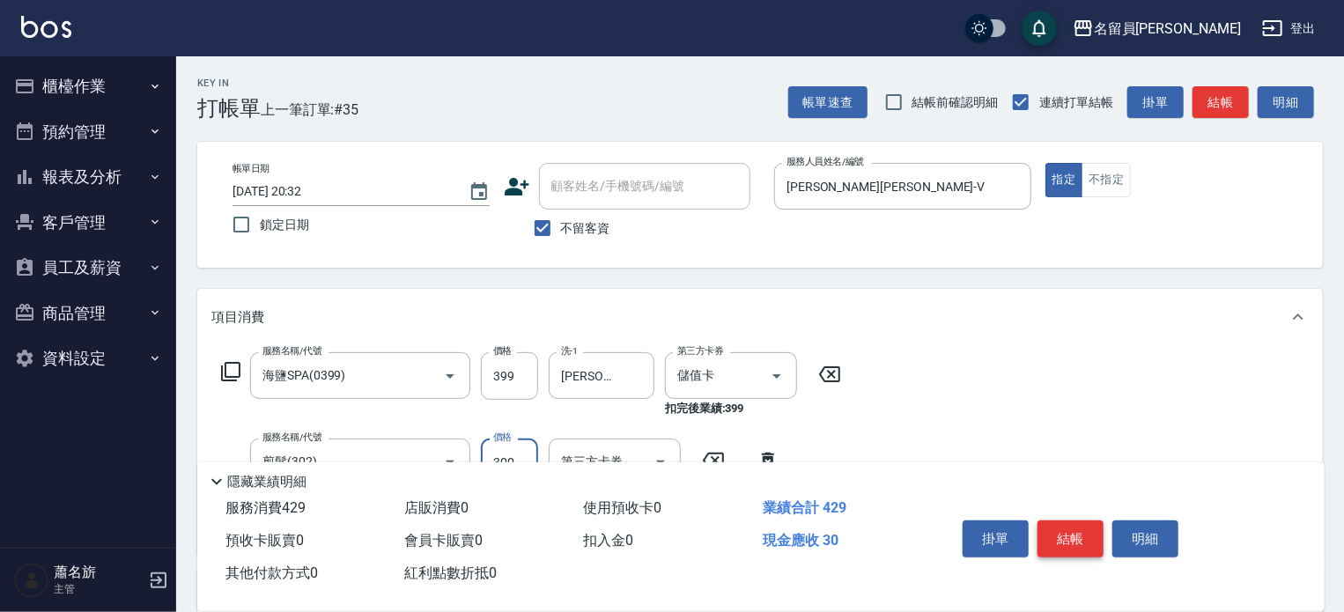
type input "300"
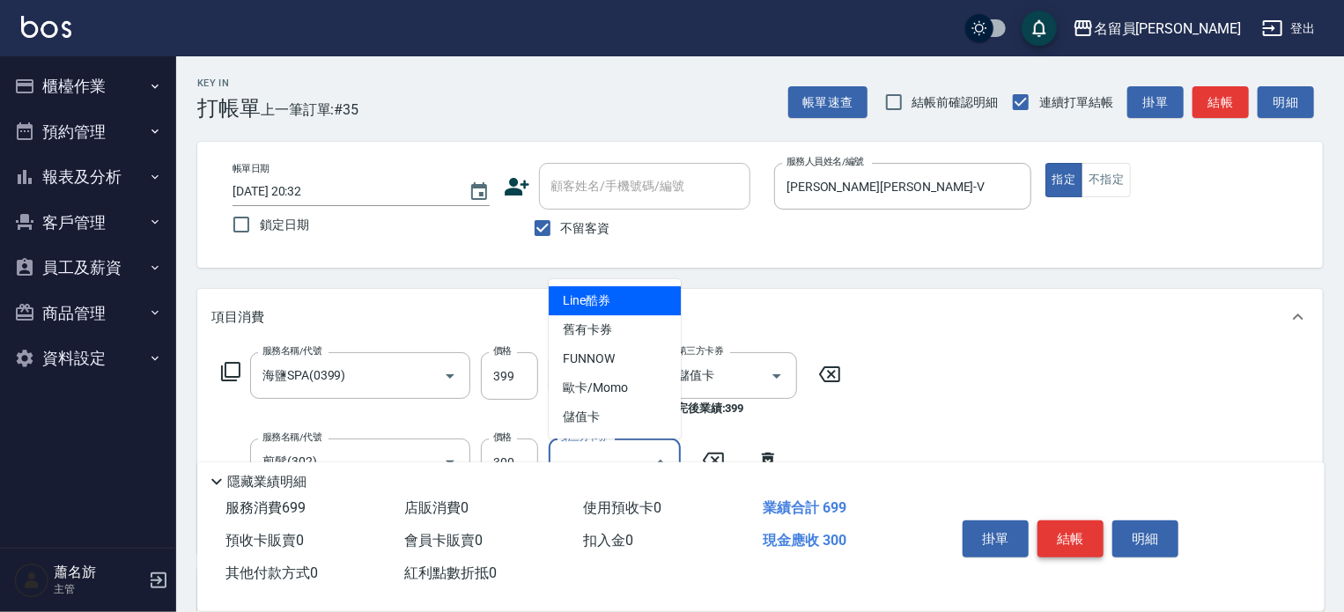
type input "儲值卡"
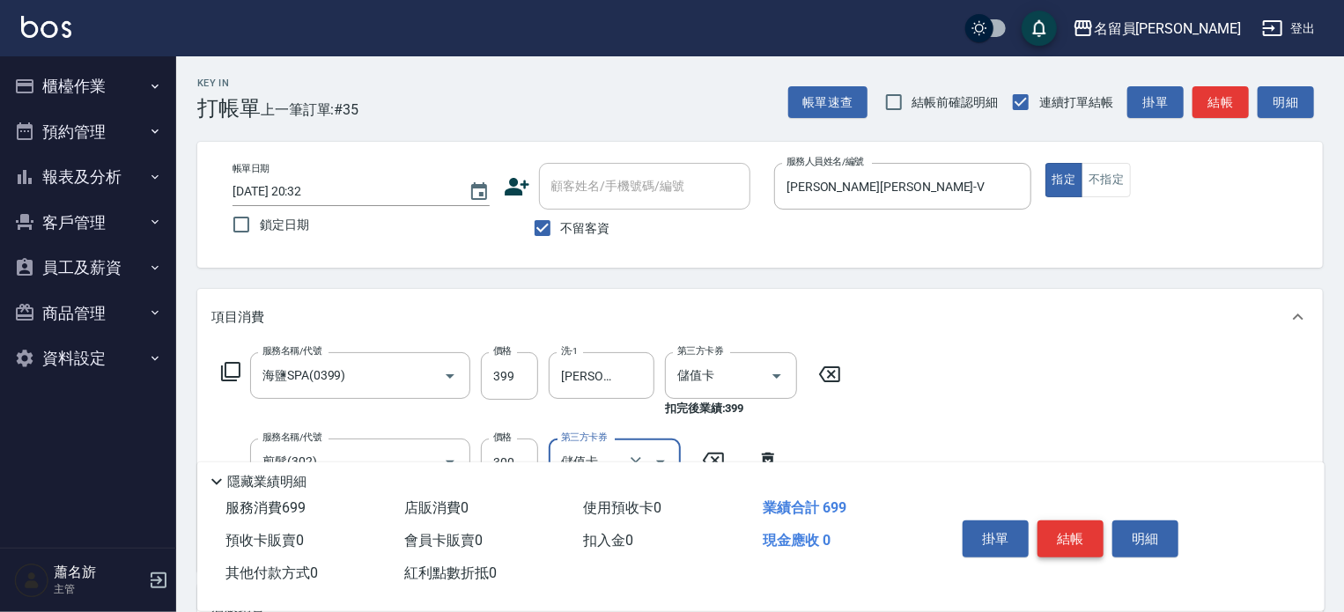
click at [1058, 540] on button "結帳" at bounding box center [1070, 538] width 66 height 37
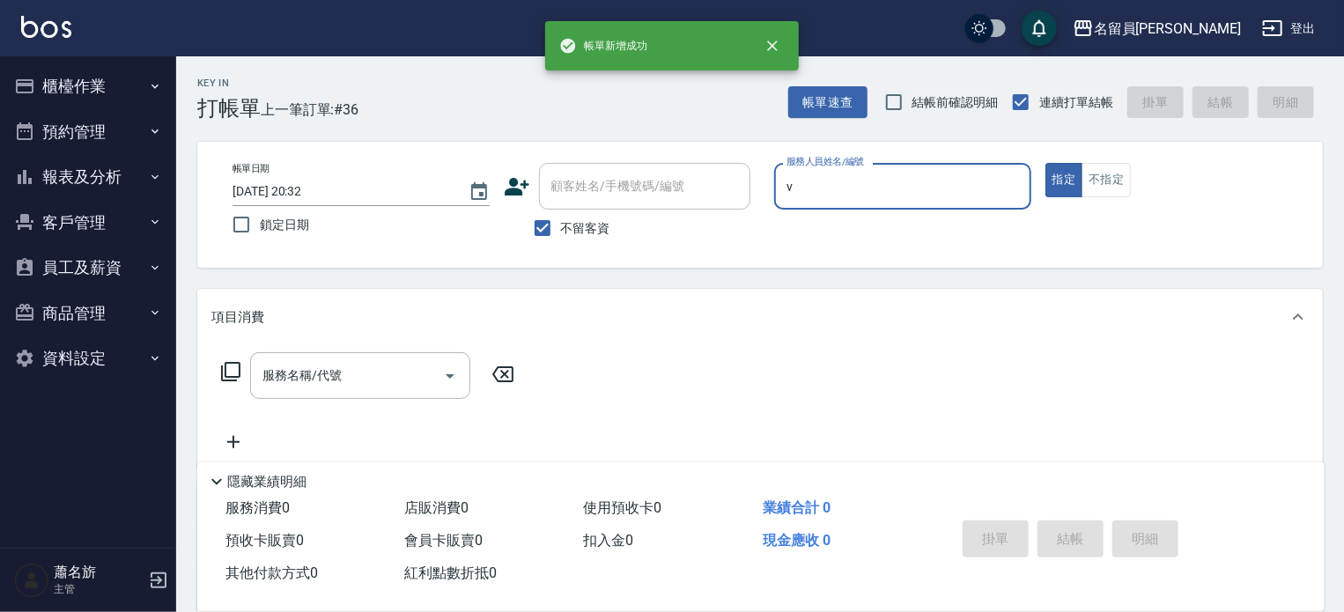
type input "[PERSON_NAME][PERSON_NAME]-V"
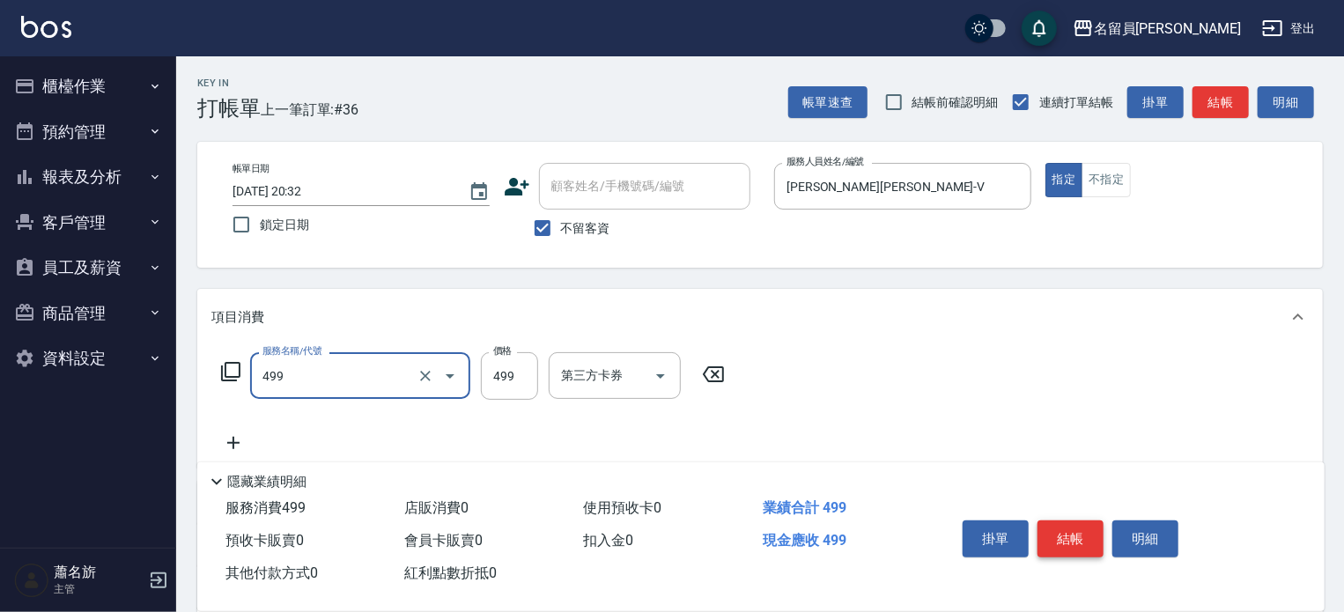
type input "去角質洗髮(499)"
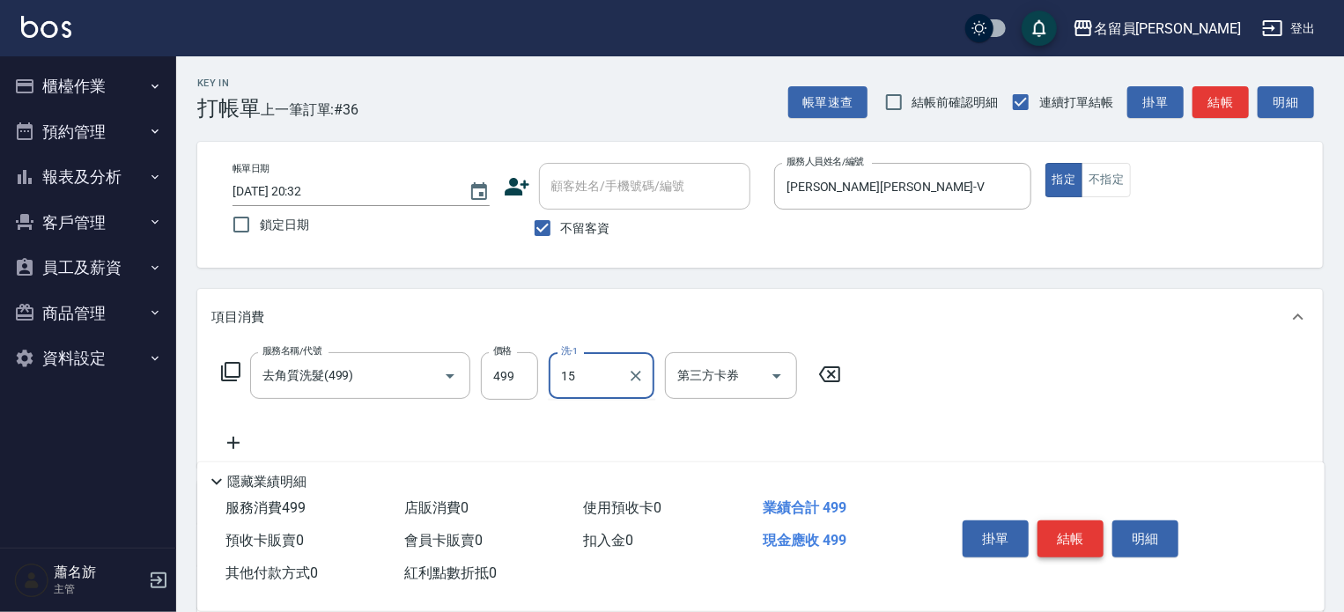
type input "[PERSON_NAME]-15"
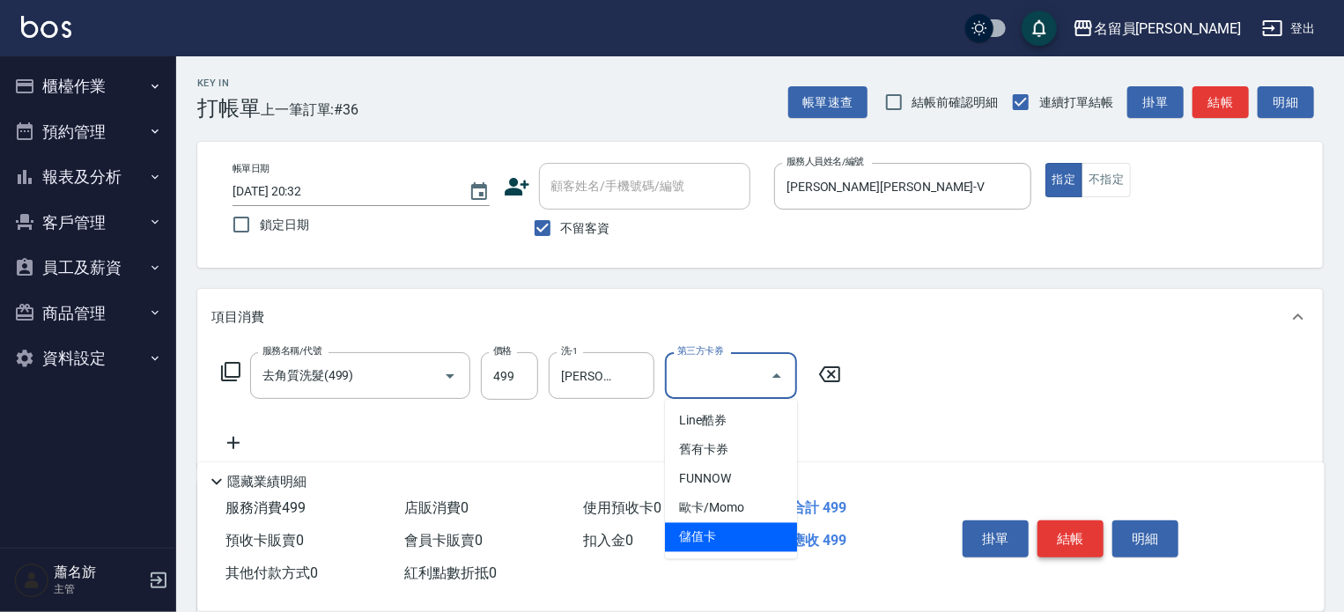
type input "儲值卡"
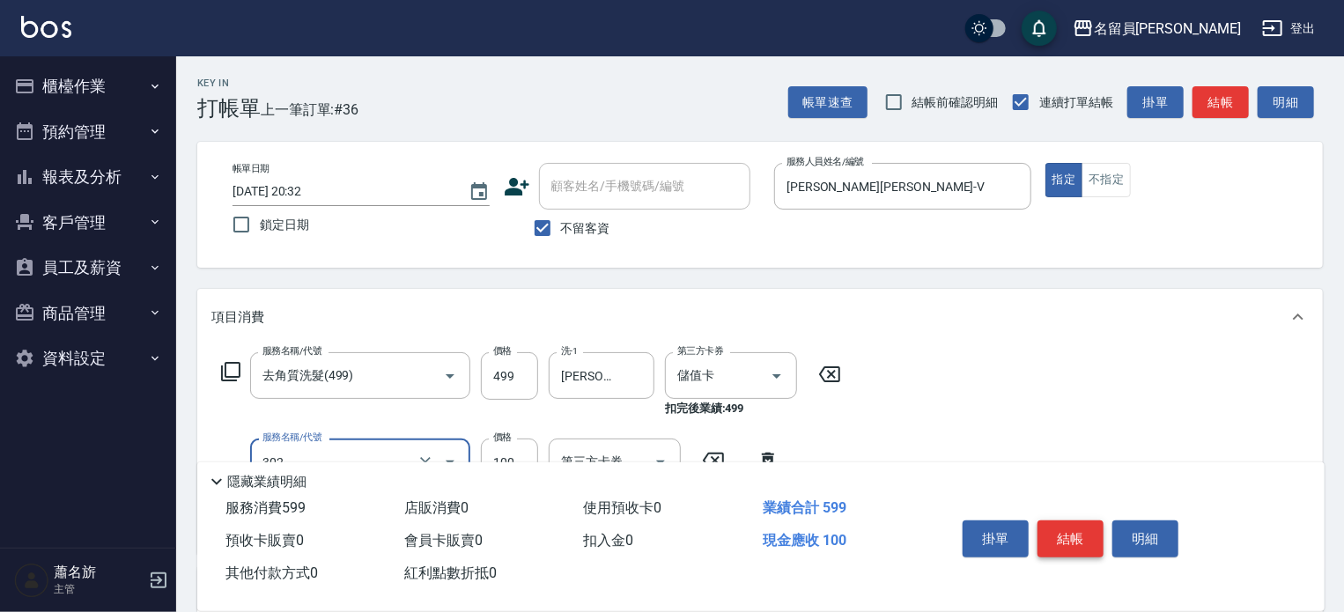
type input "剪髮(302)"
type input "300"
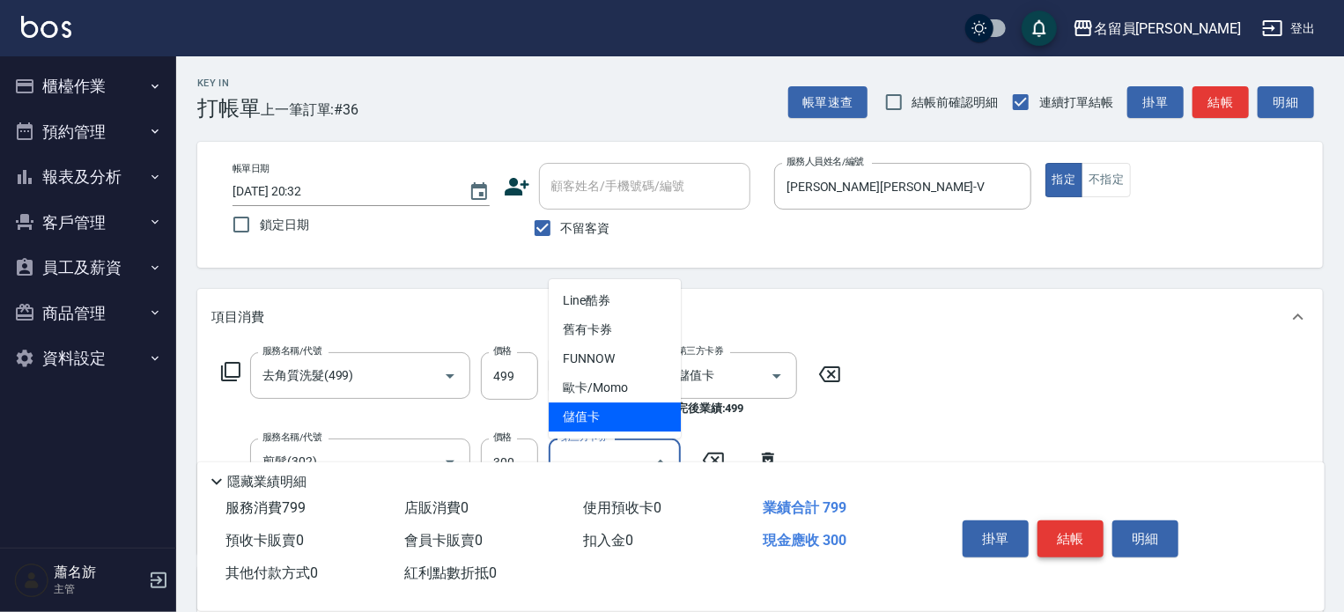
type input "儲值卡"
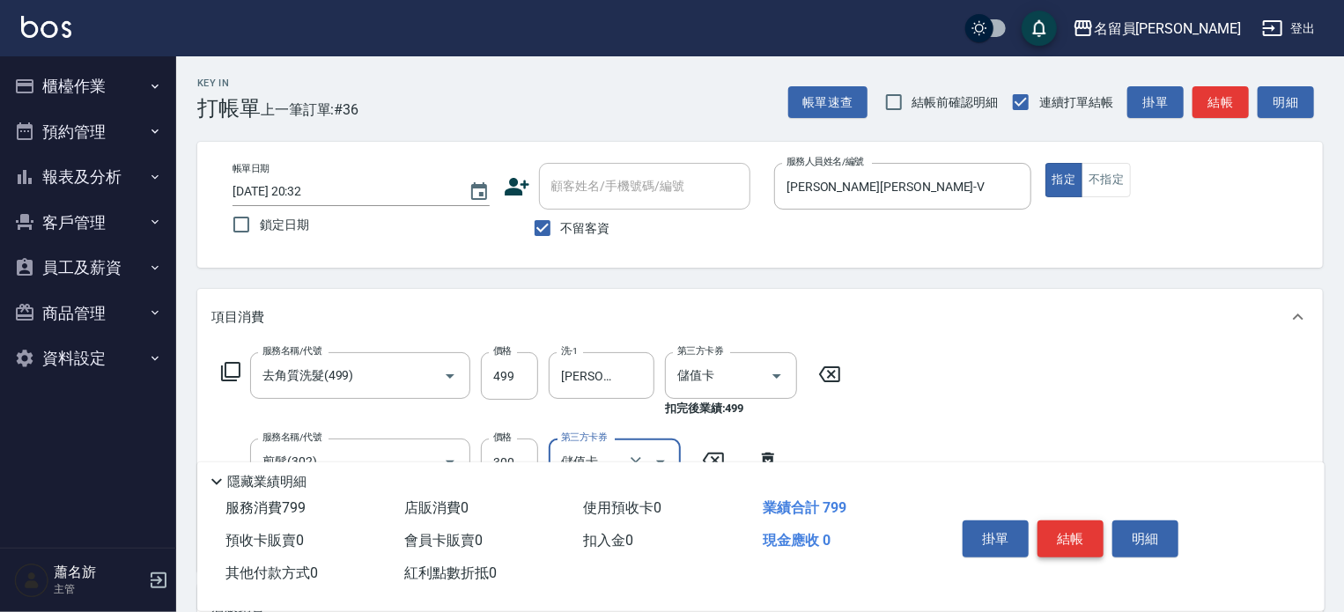
click at [1058, 540] on button "結帳" at bounding box center [1070, 538] width 66 height 37
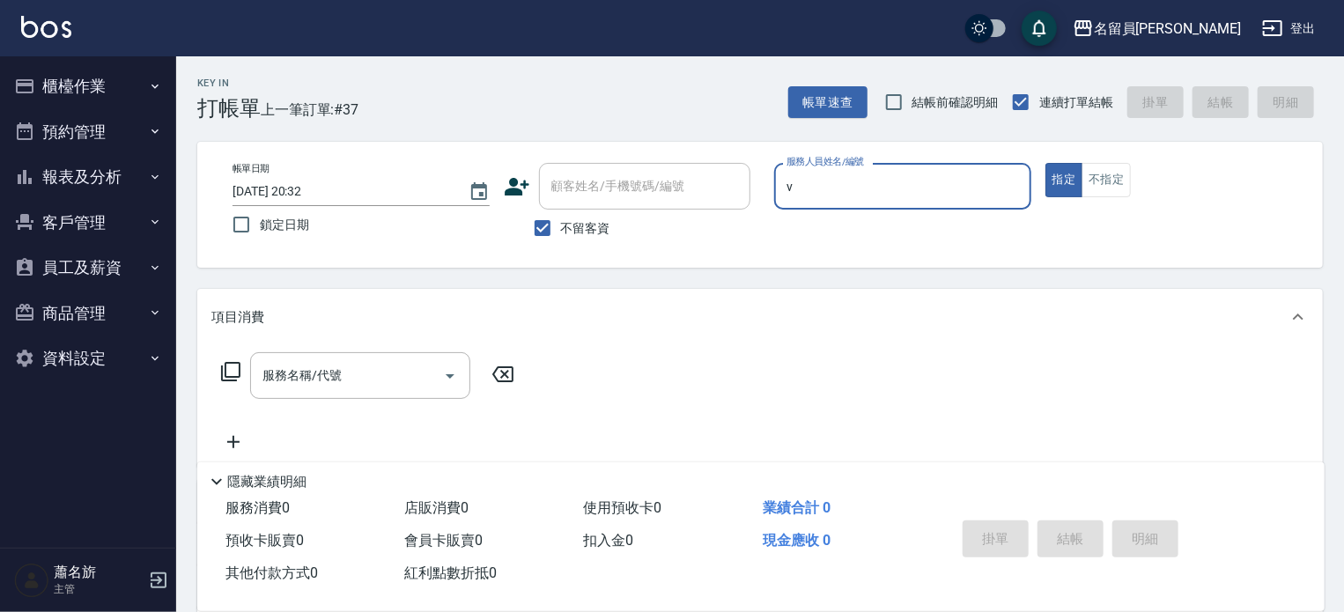
type input "[PERSON_NAME][PERSON_NAME]-V"
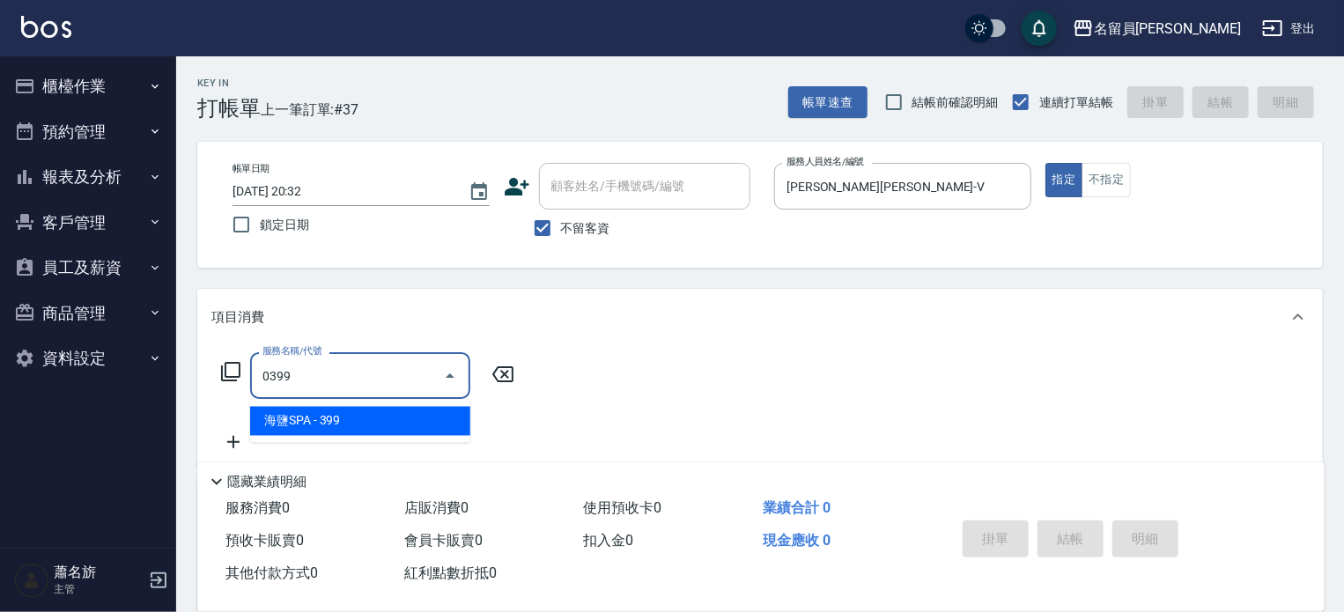
type input "海鹽SPA(0399)"
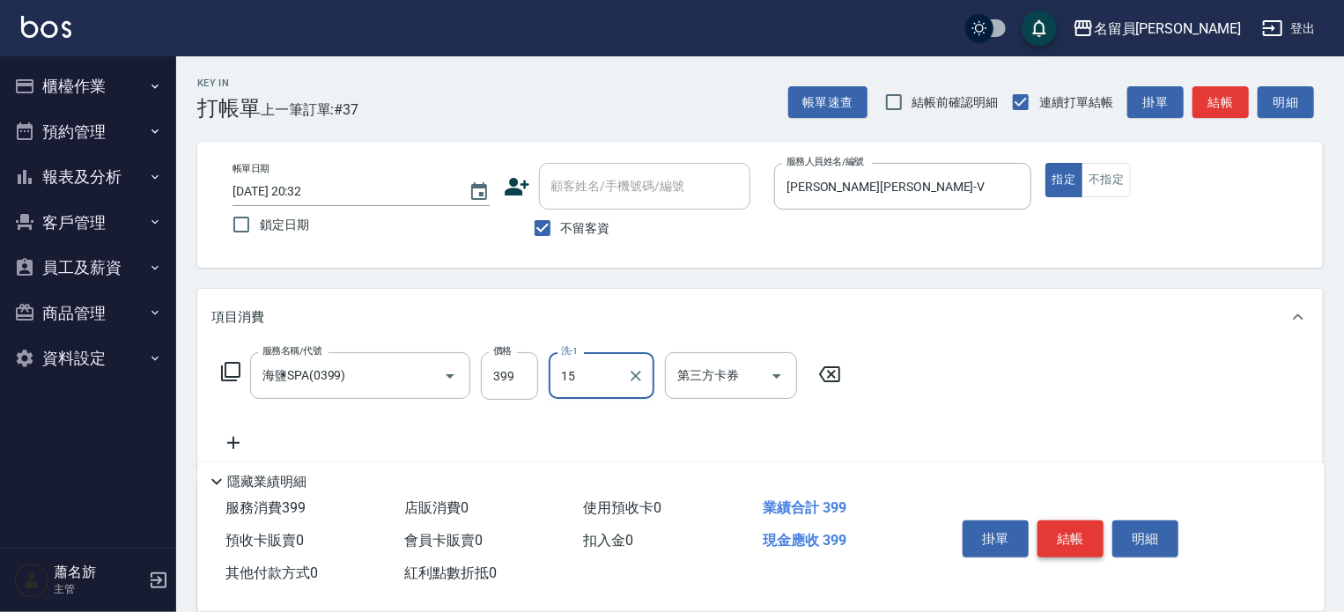
type input "[PERSON_NAME]-15"
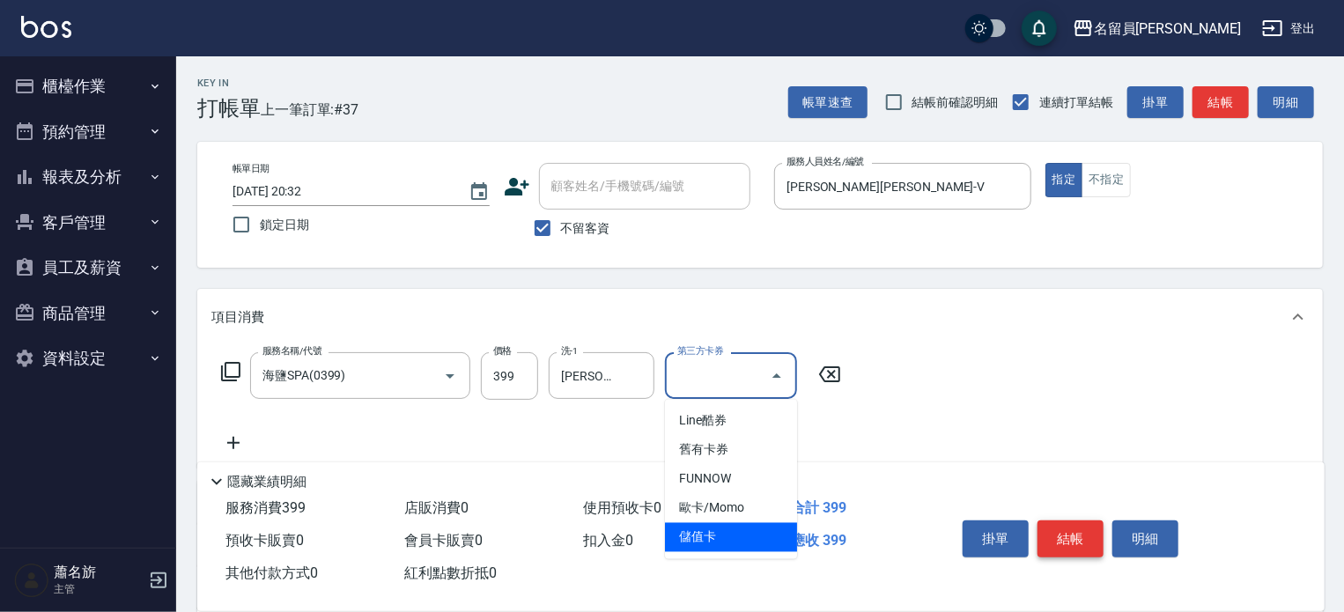
type input "儲值卡"
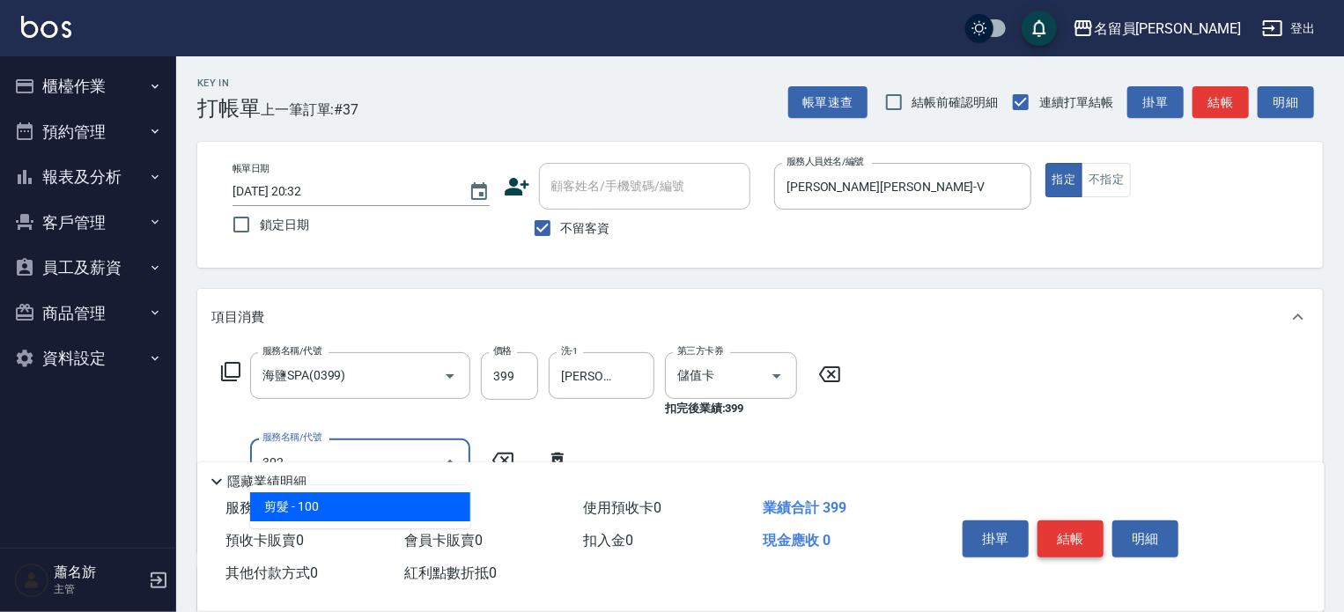
type input "剪髮(302)"
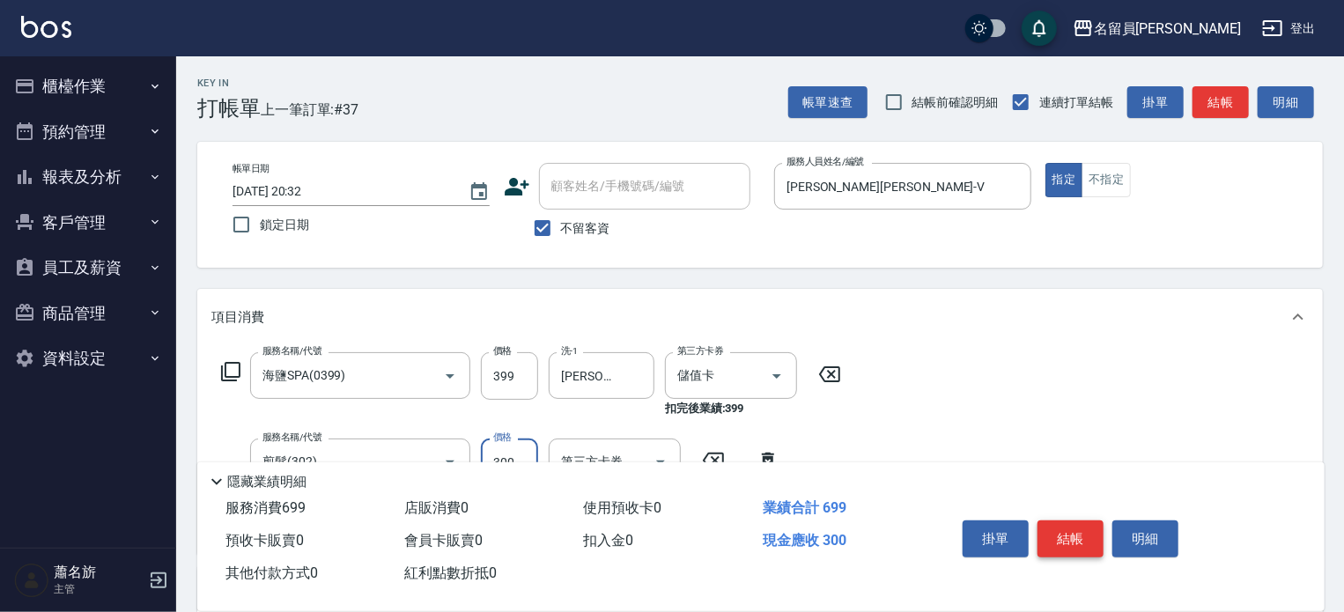
type input "300"
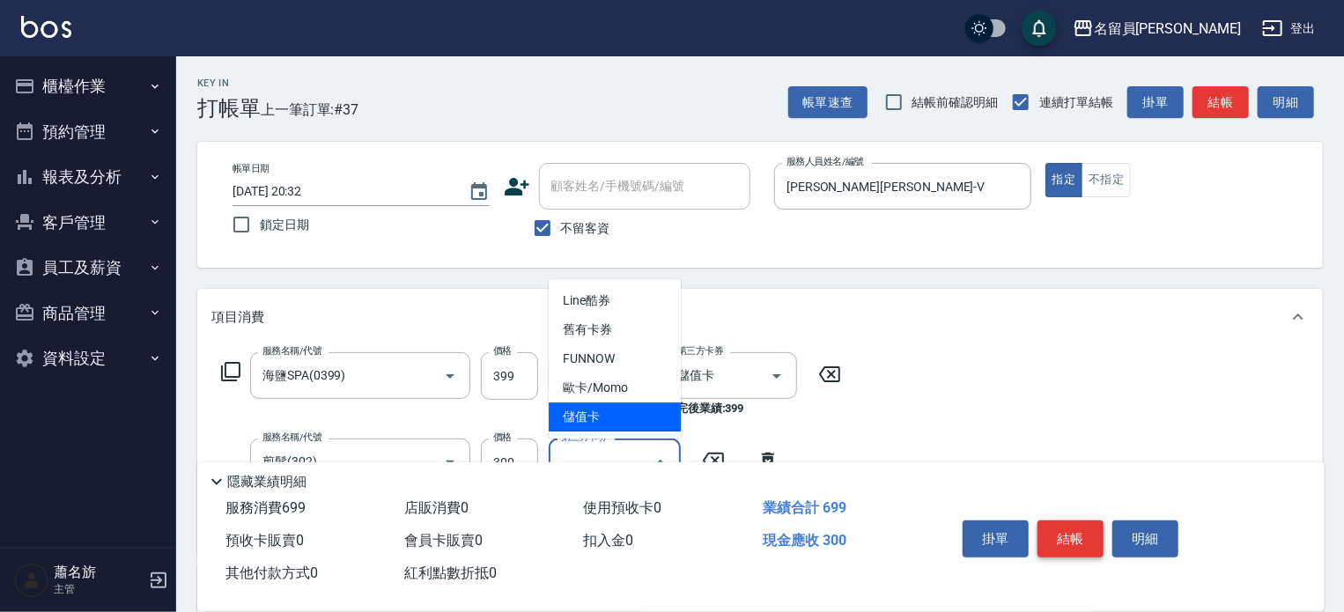
type input "儲值卡"
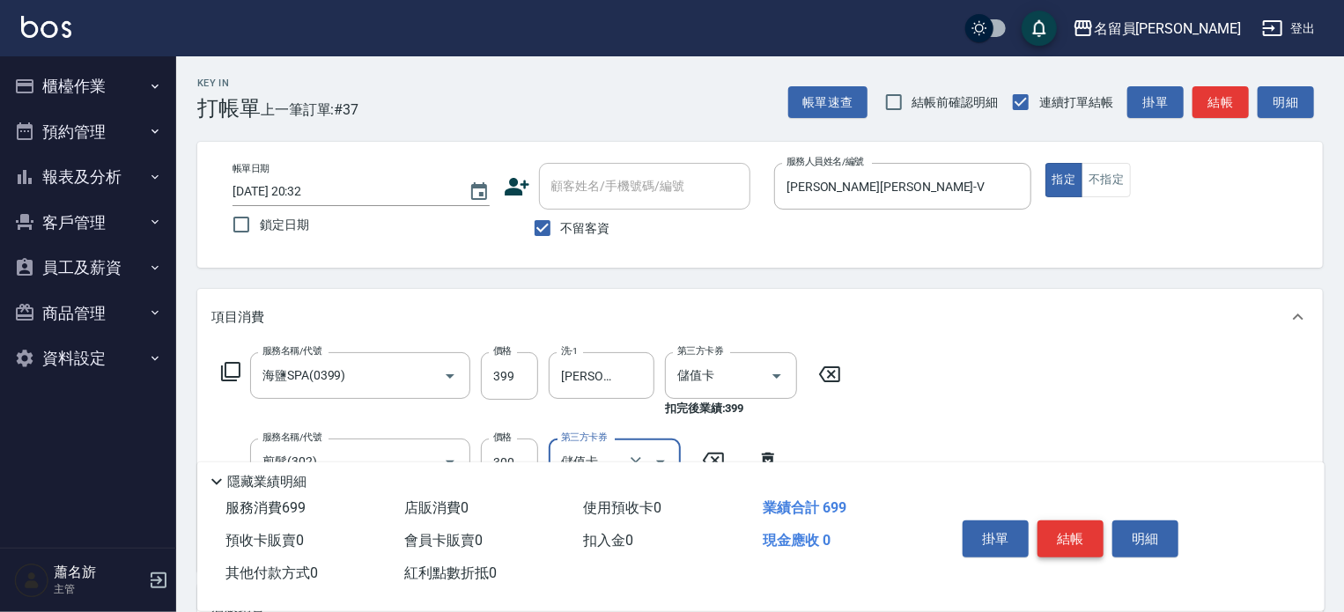
click at [1058, 540] on button "結帳" at bounding box center [1070, 538] width 66 height 37
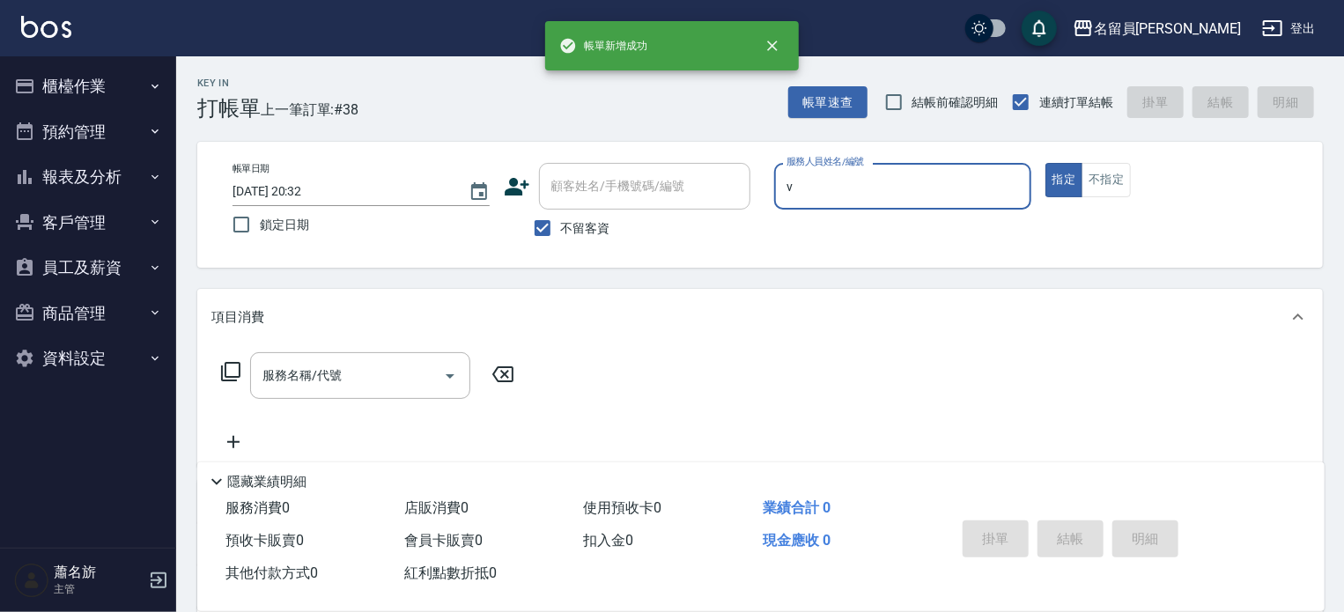
type input "[PERSON_NAME][PERSON_NAME]-V"
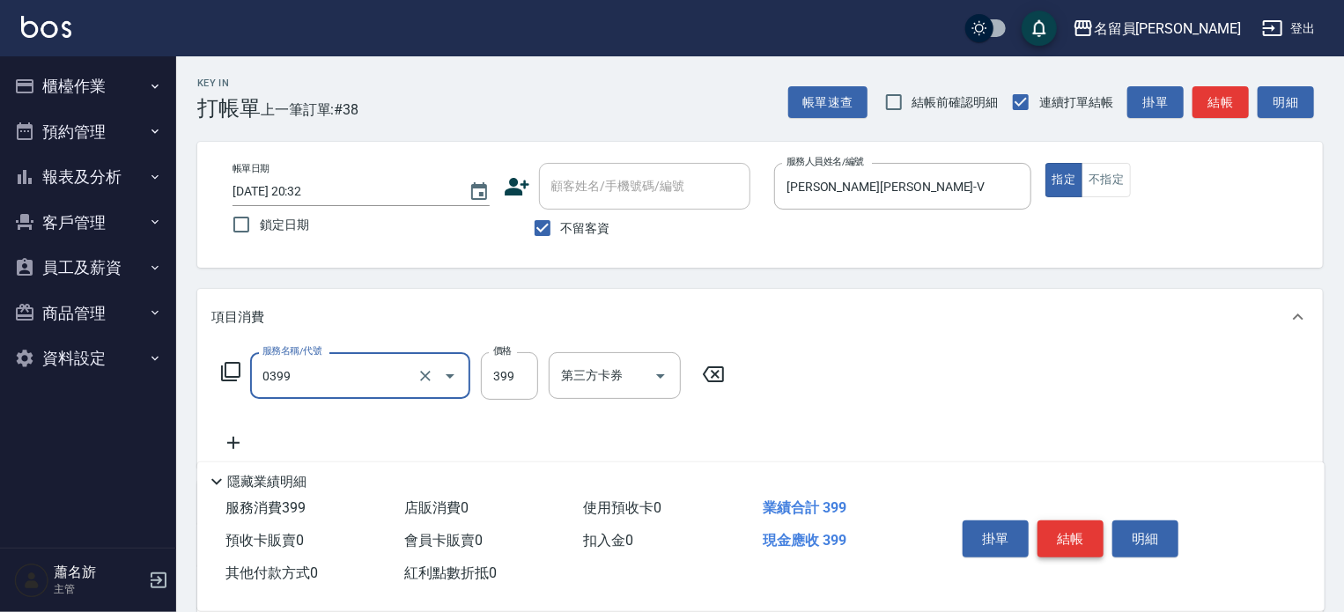
type input "海鹽SPA(0399)"
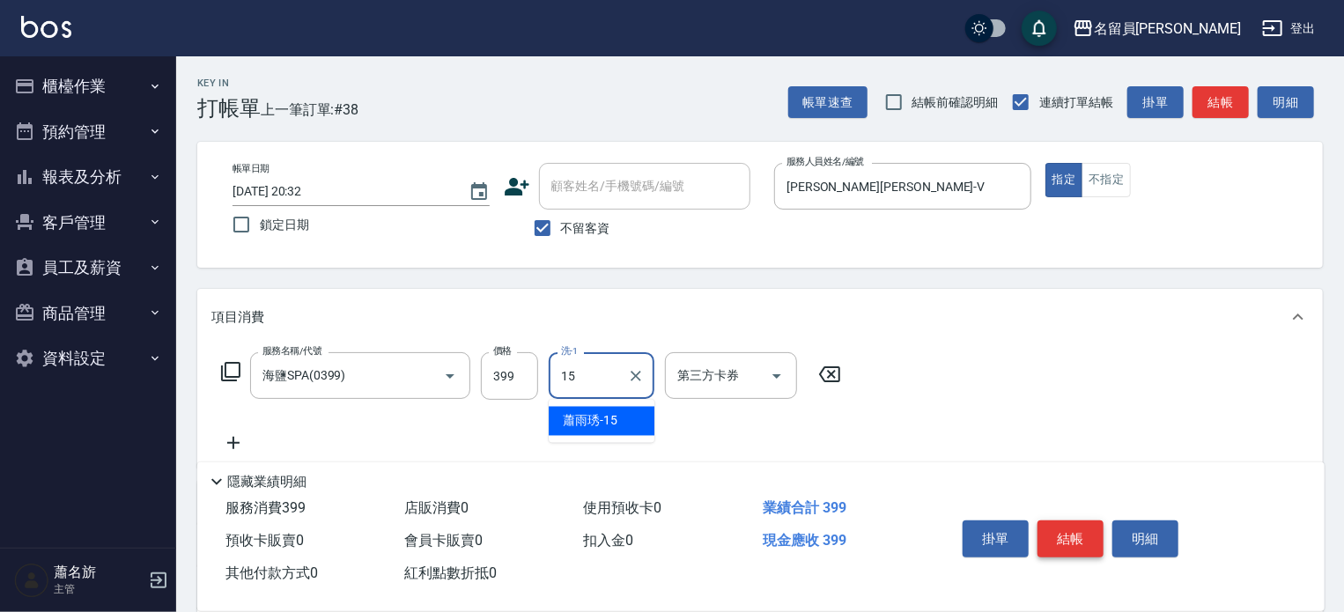
type input "[PERSON_NAME]-15"
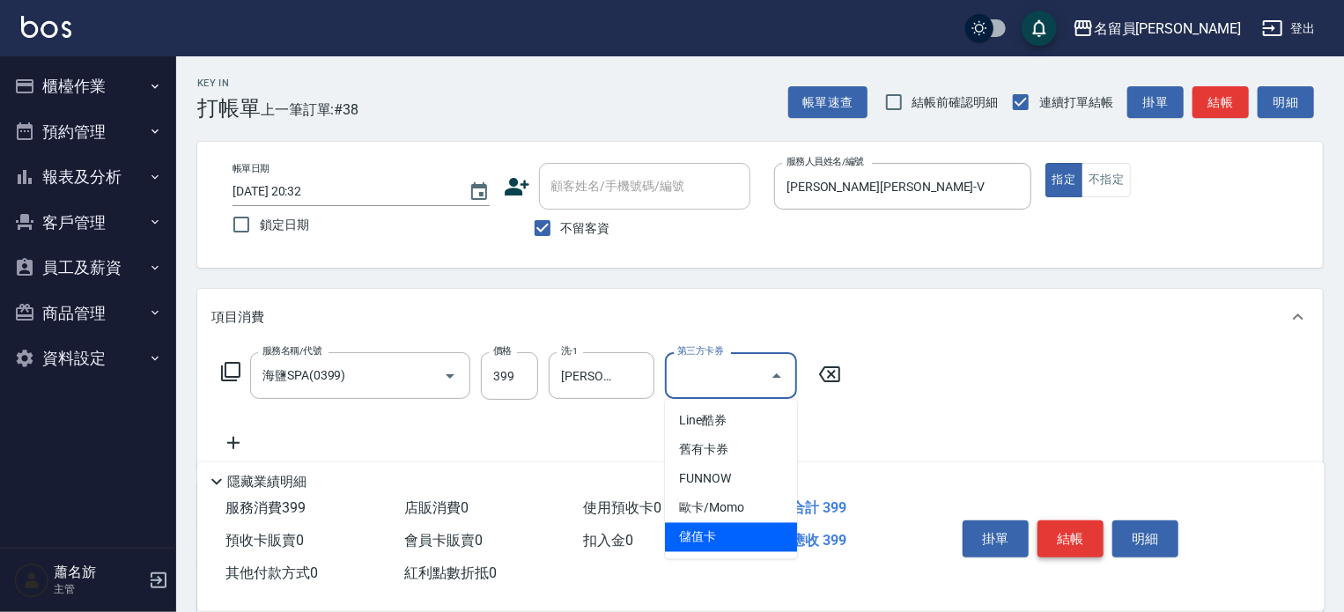
type input "儲值卡"
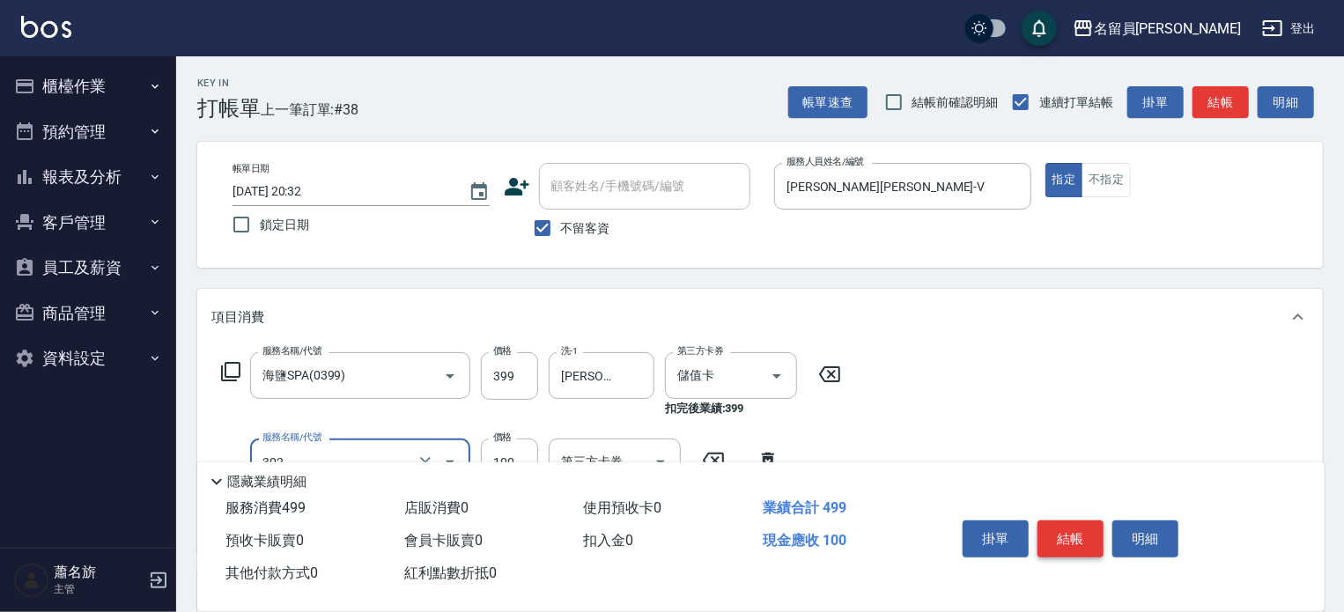
type input "剪髮(302)"
type input "300"
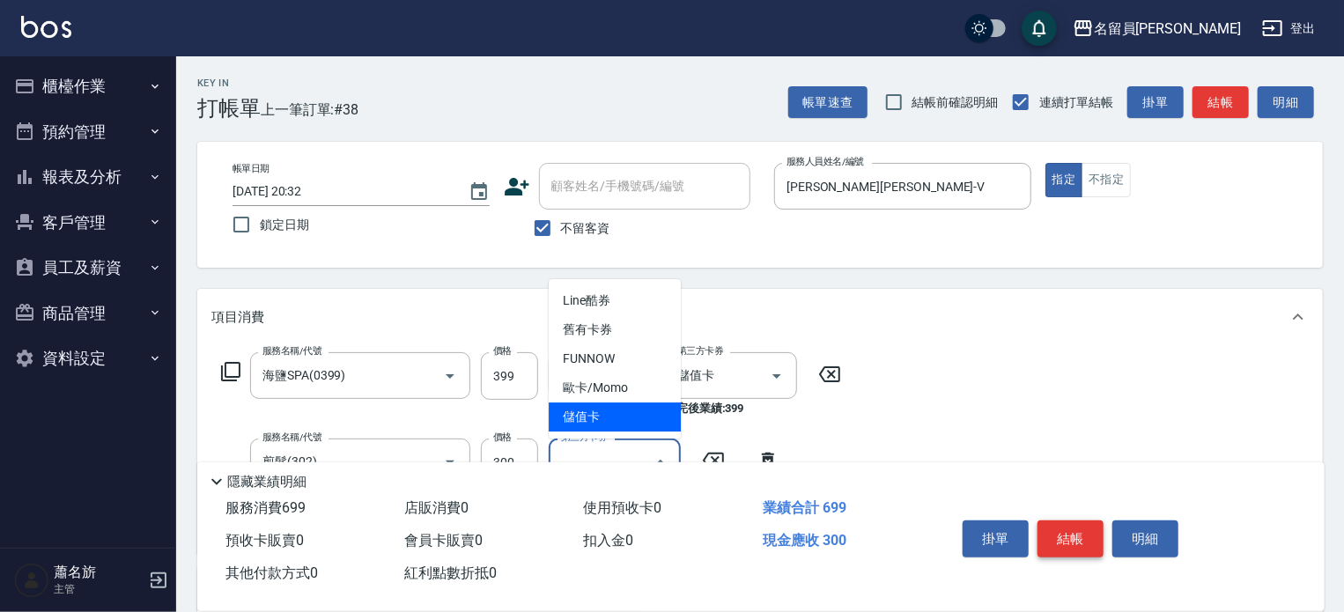
type input "儲值卡"
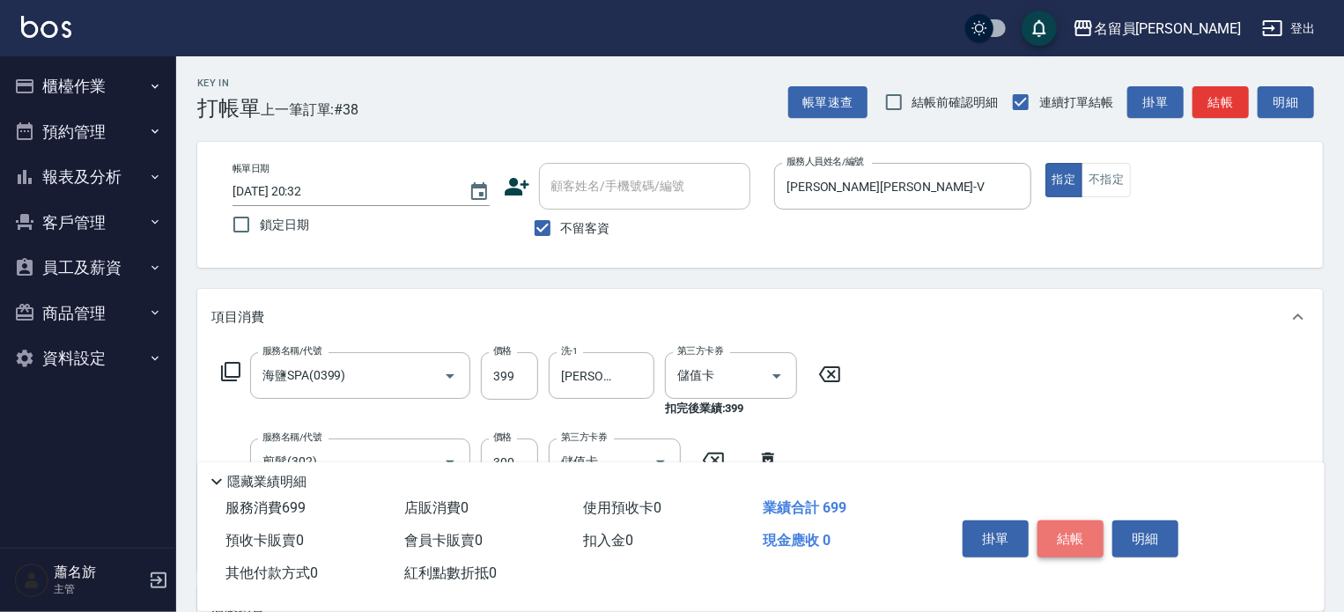
click at [1058, 540] on button "結帳" at bounding box center [1070, 538] width 66 height 37
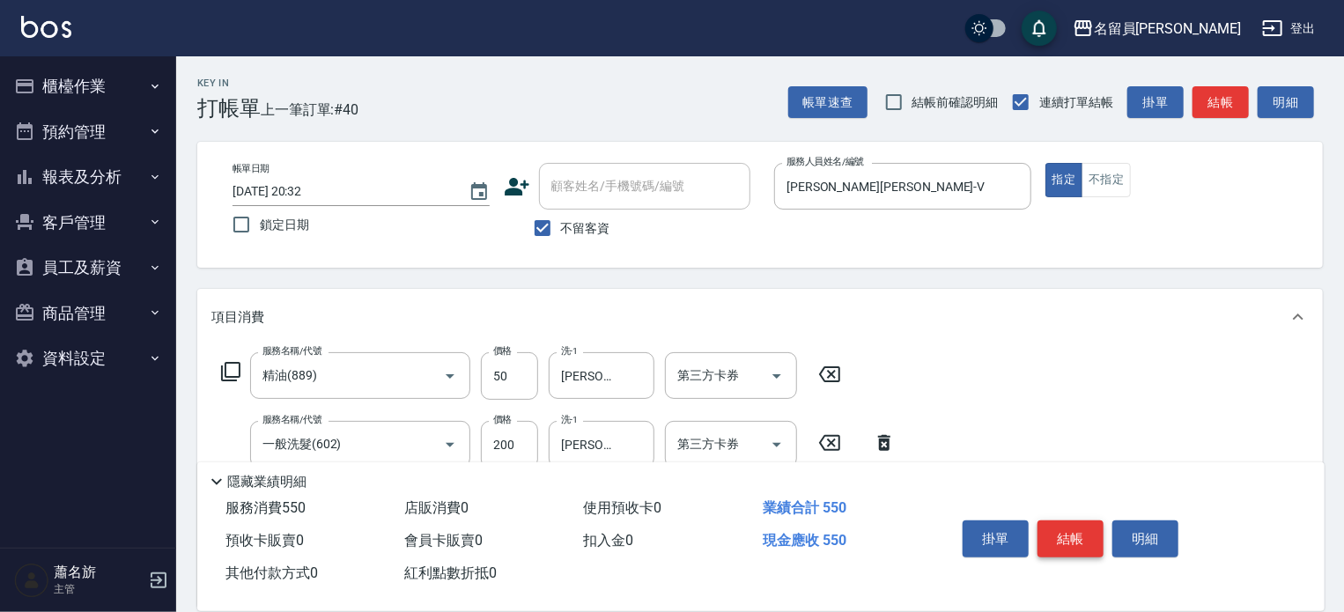
click at [1058, 540] on button "結帳" at bounding box center [1070, 538] width 66 height 37
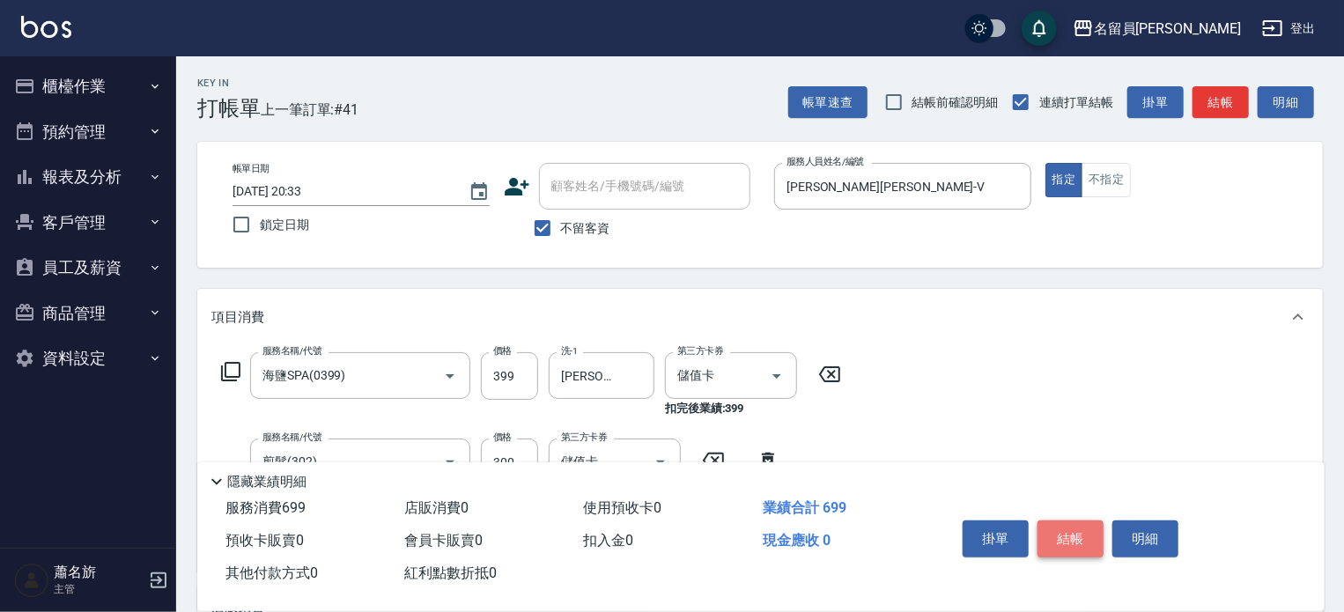
click at [1058, 540] on button "結帳" at bounding box center [1070, 538] width 66 height 37
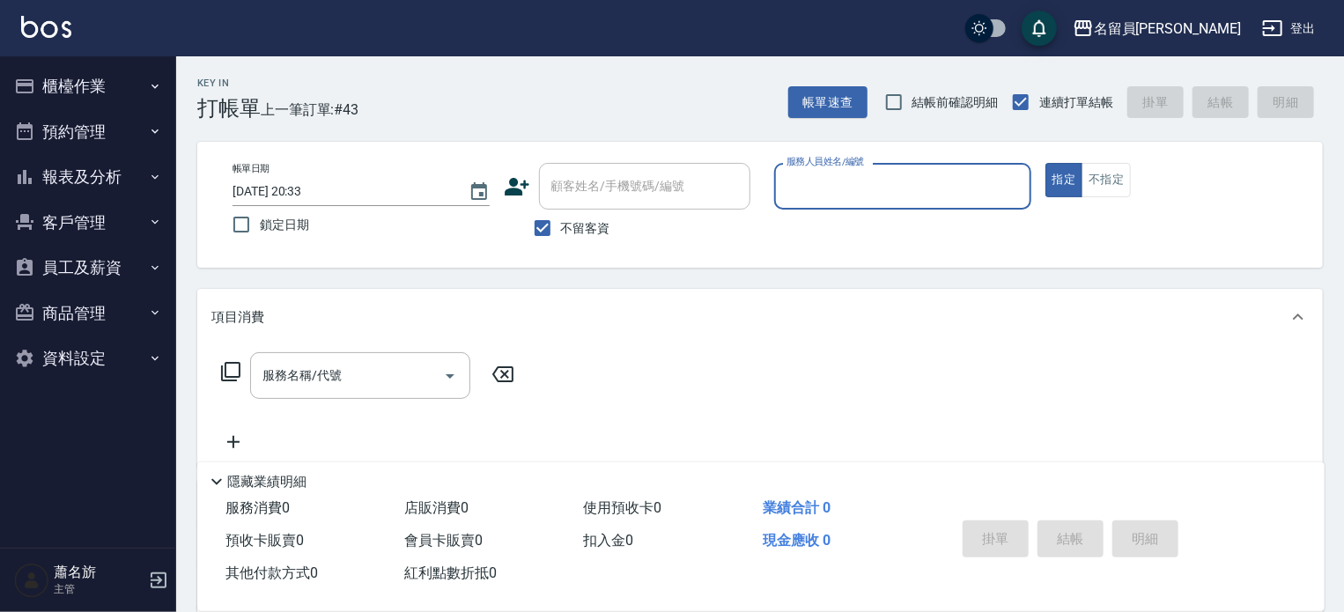
click at [144, 184] on button "報表及分析" at bounding box center [88, 177] width 162 height 46
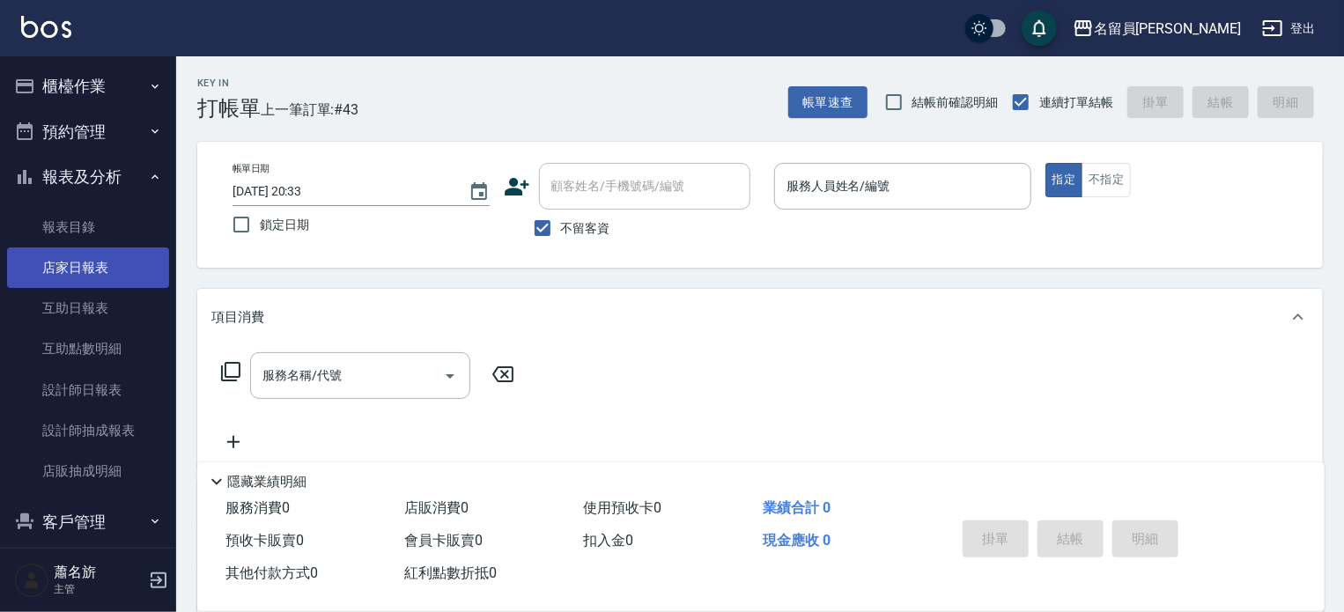
click at [122, 271] on link "店家日報表" at bounding box center [88, 267] width 162 height 41
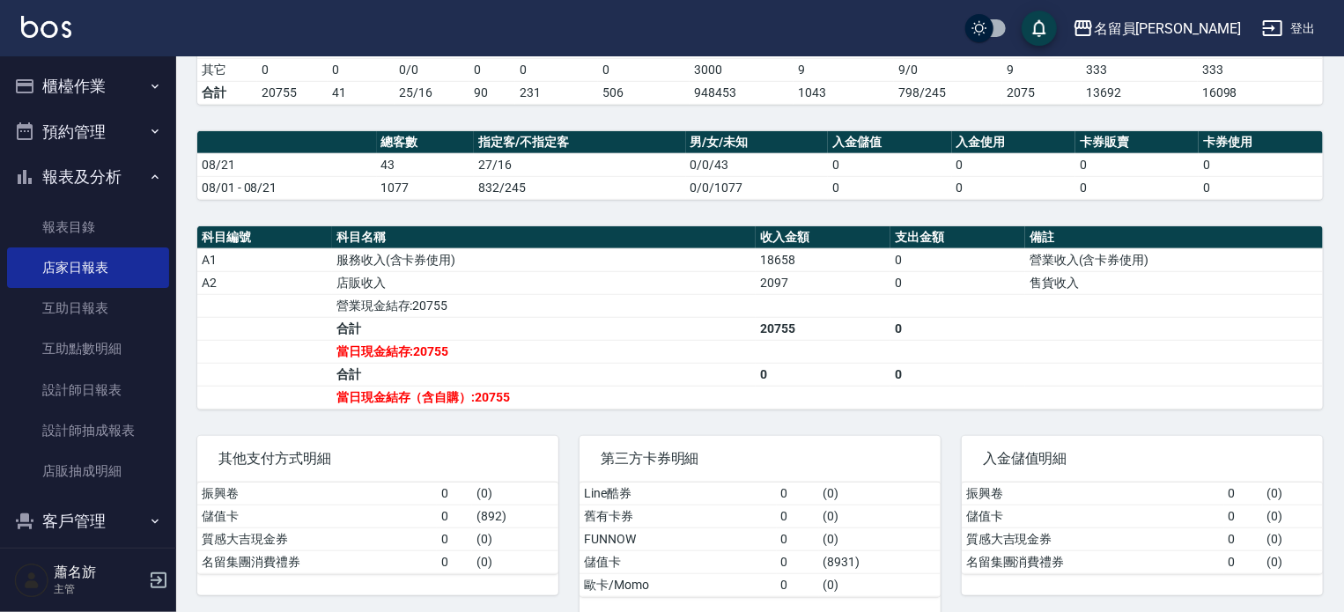
scroll to position [500, 0]
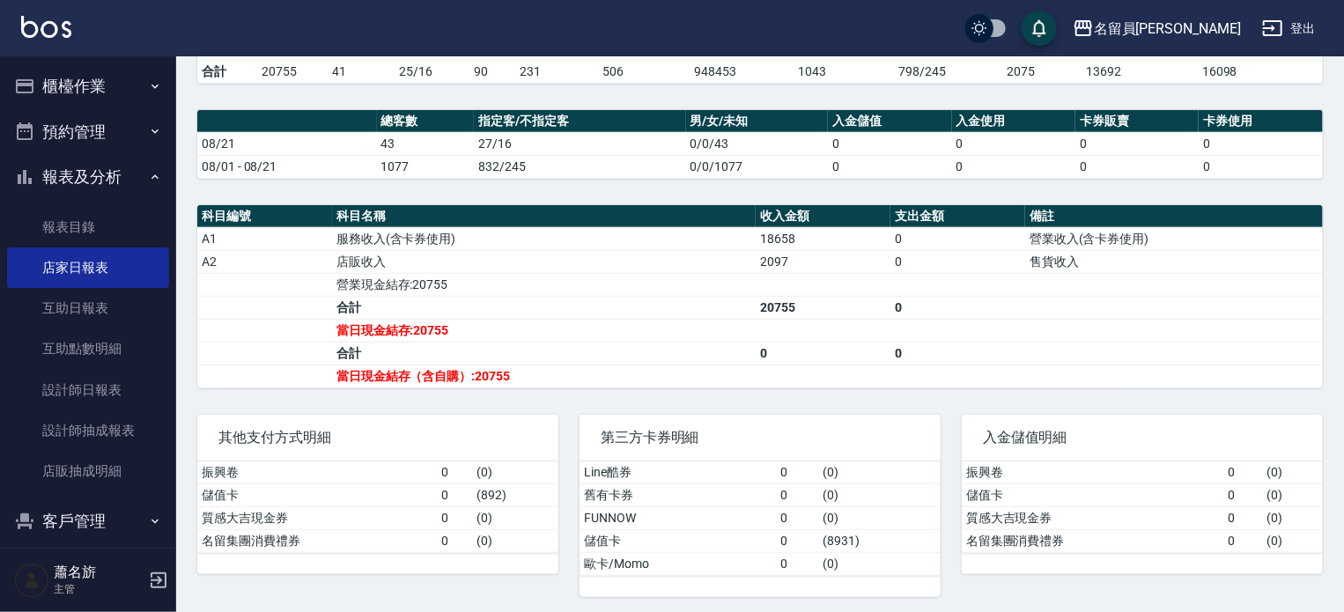
click at [95, 94] on button "櫃檯作業" at bounding box center [88, 86] width 162 height 46
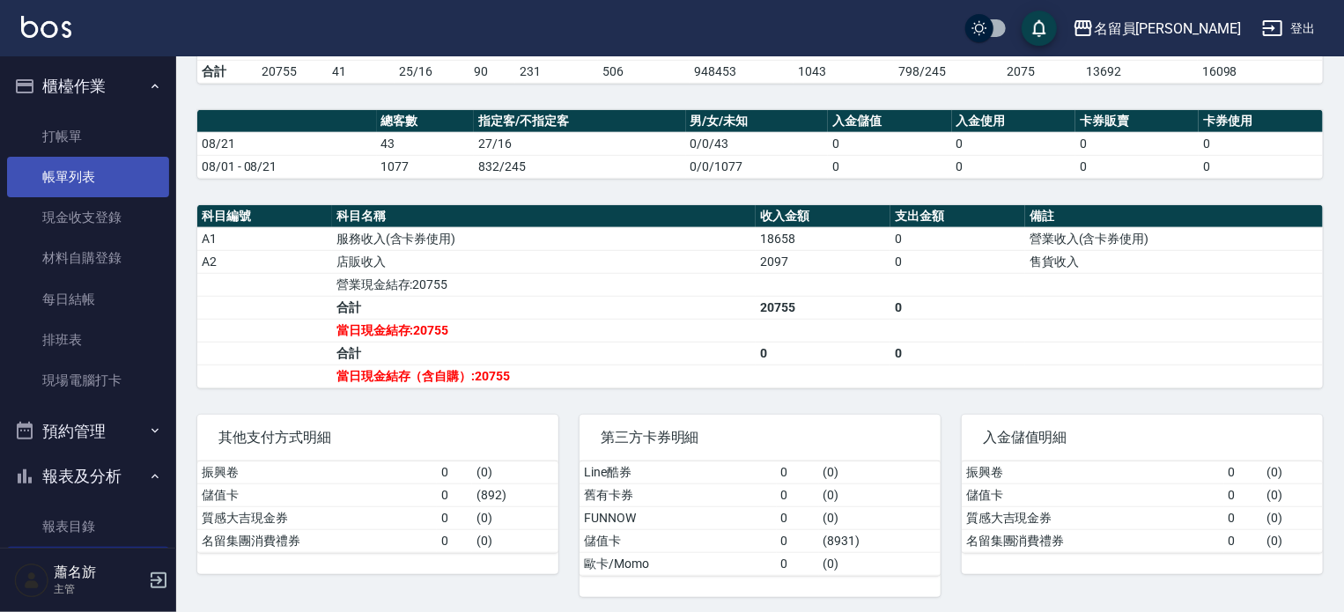
click at [79, 163] on link "帳單列表" at bounding box center [88, 177] width 162 height 41
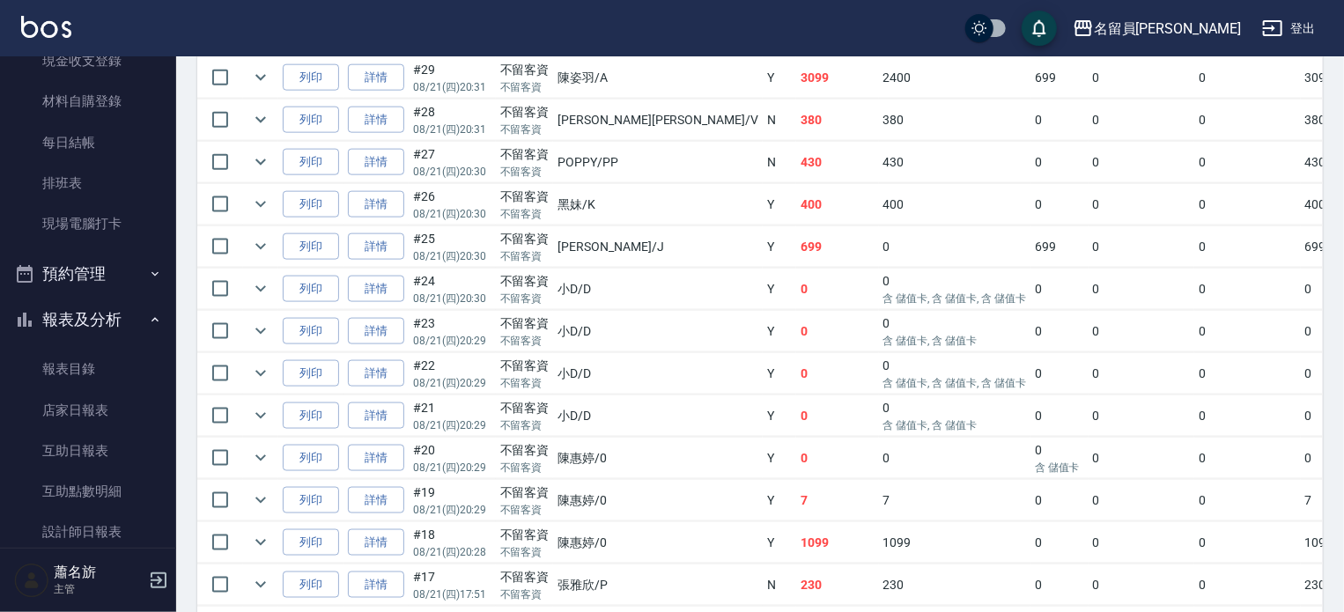
scroll to position [352, 0]
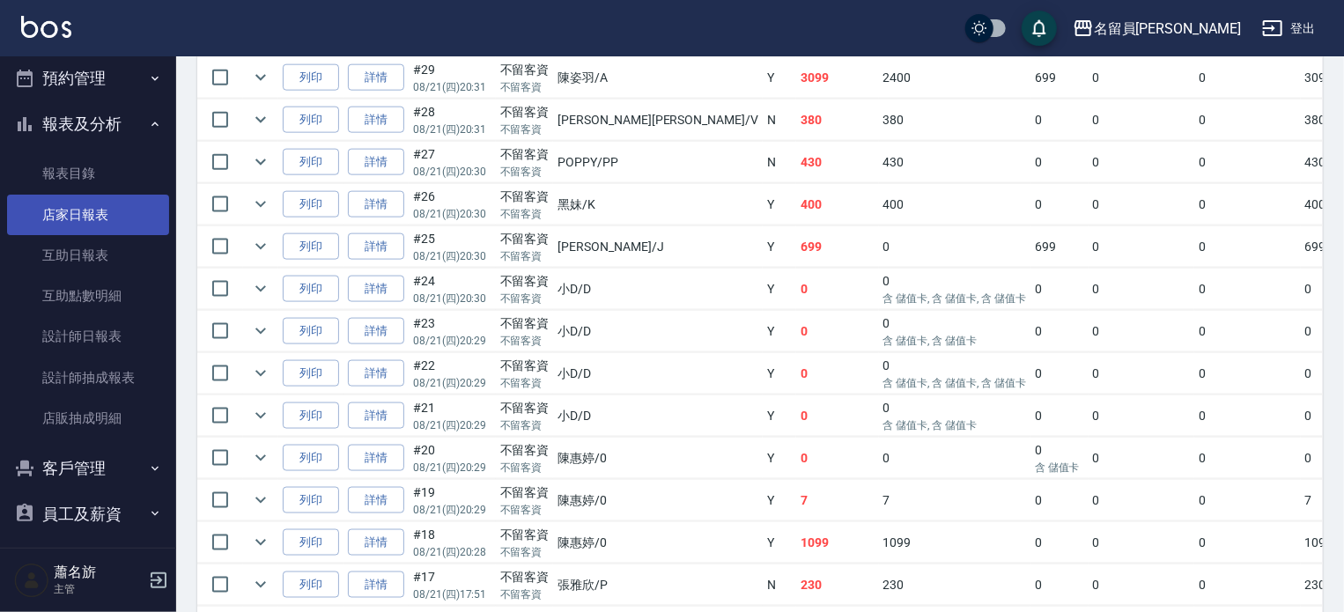
click at [120, 232] on link "店家日報表" at bounding box center [88, 215] width 162 height 41
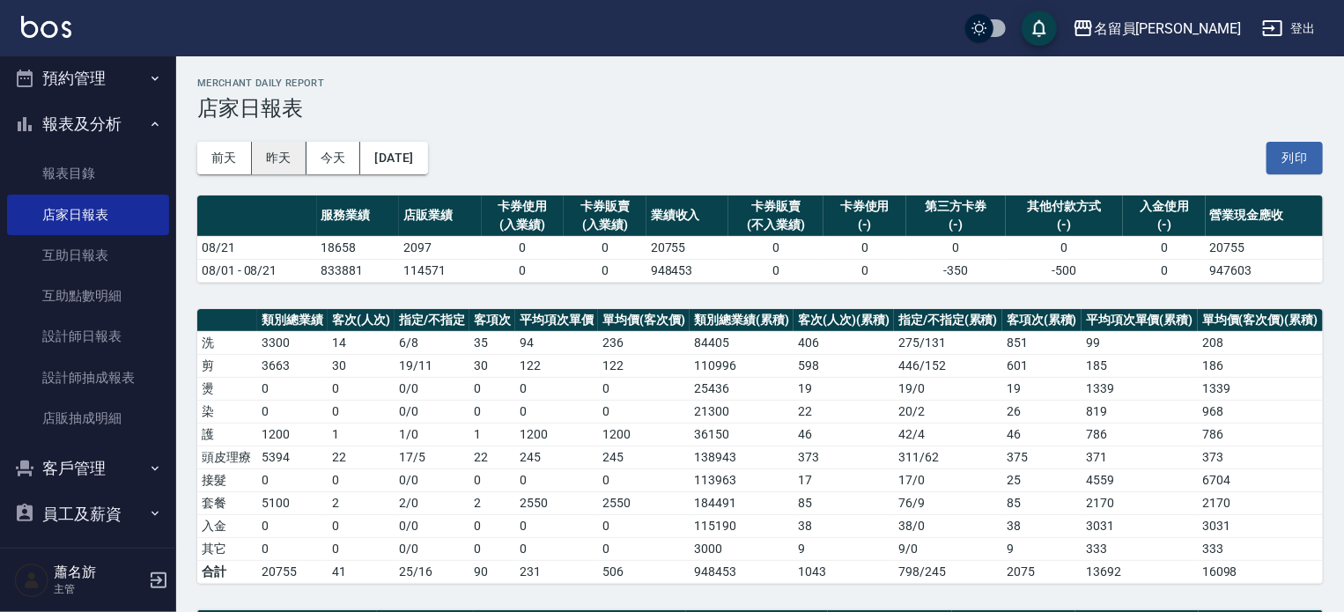
click at [300, 151] on button "昨天" at bounding box center [279, 158] width 55 height 33
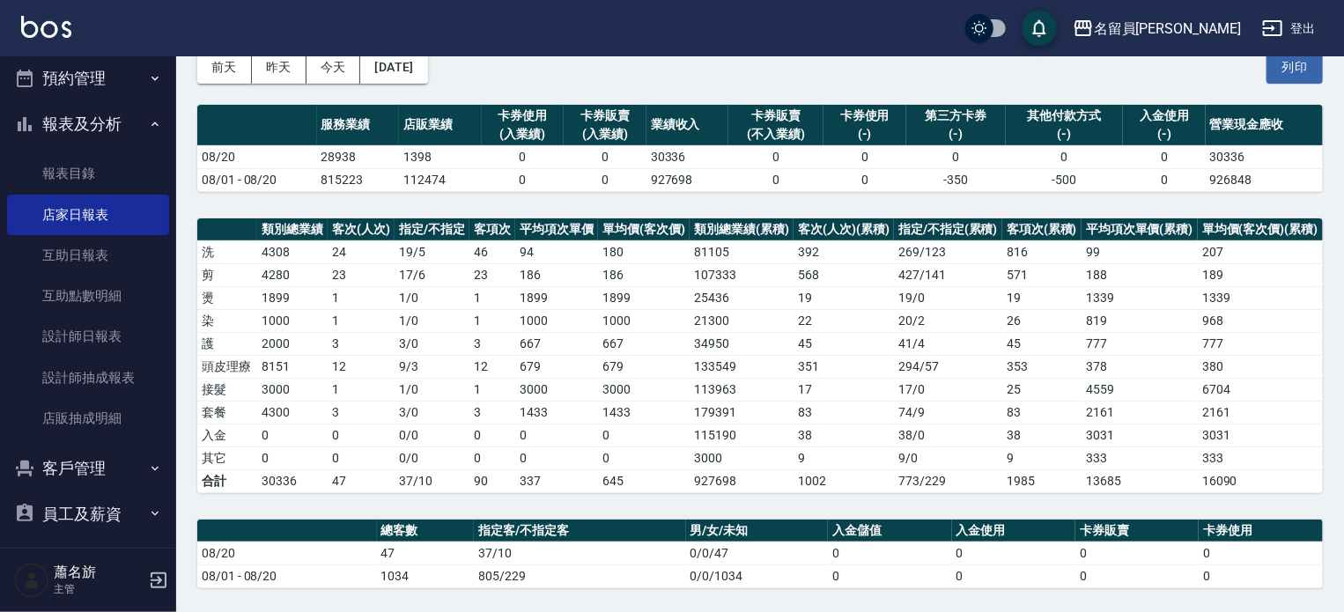
scroll to position [88, 0]
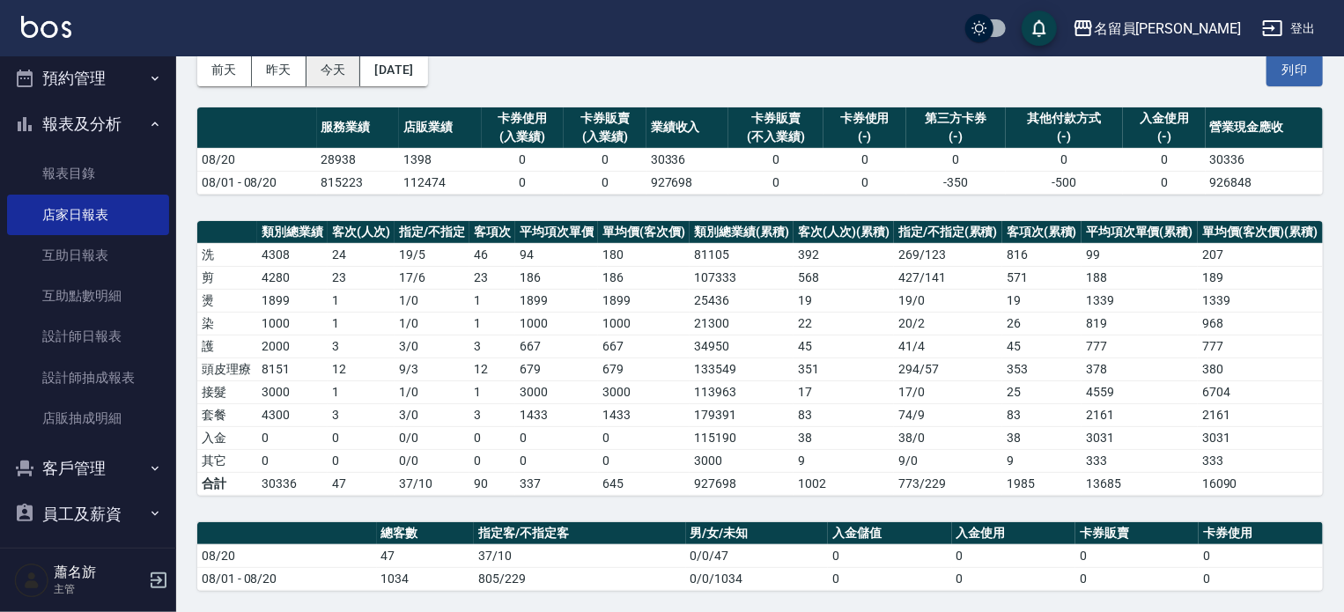
click at [318, 73] on button "今天" at bounding box center [333, 70] width 55 height 33
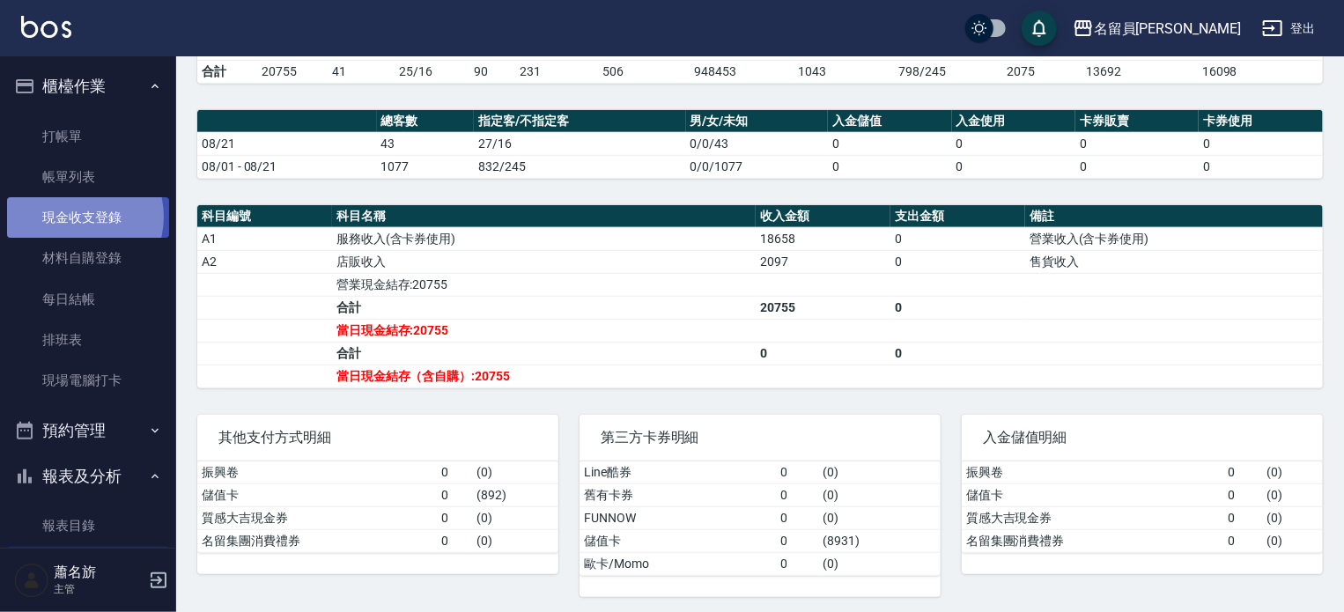
click at [72, 217] on link "現金收支登錄" at bounding box center [88, 217] width 162 height 41
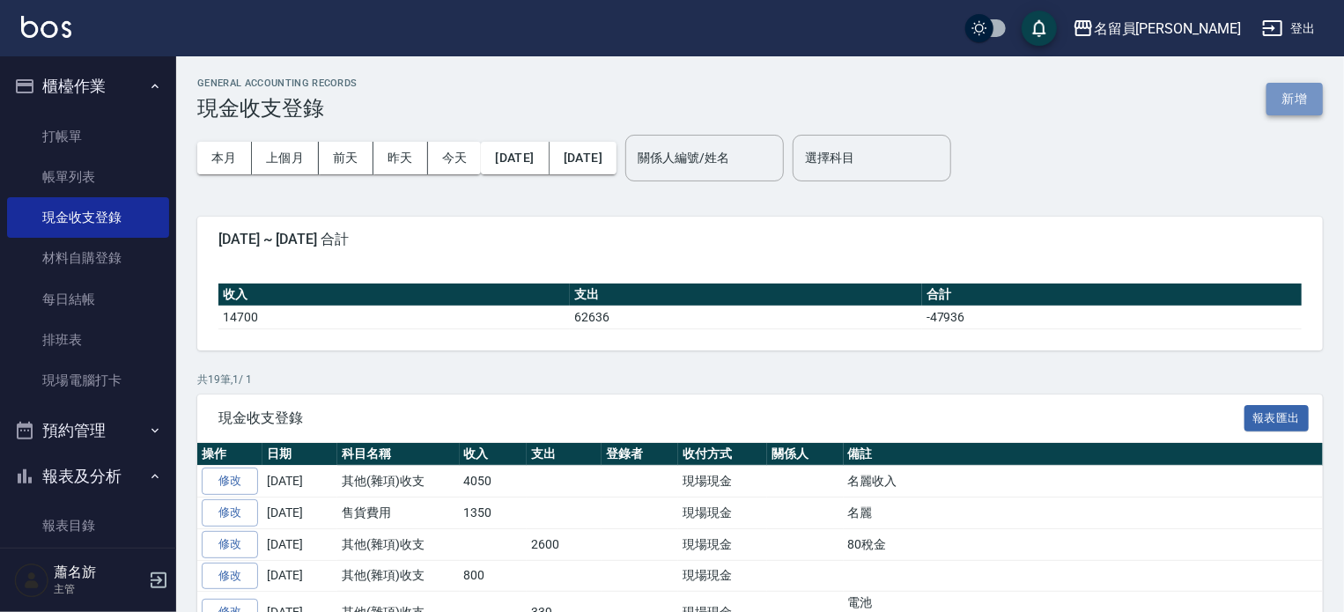
click at [1286, 100] on button "新增" at bounding box center [1294, 99] width 56 height 33
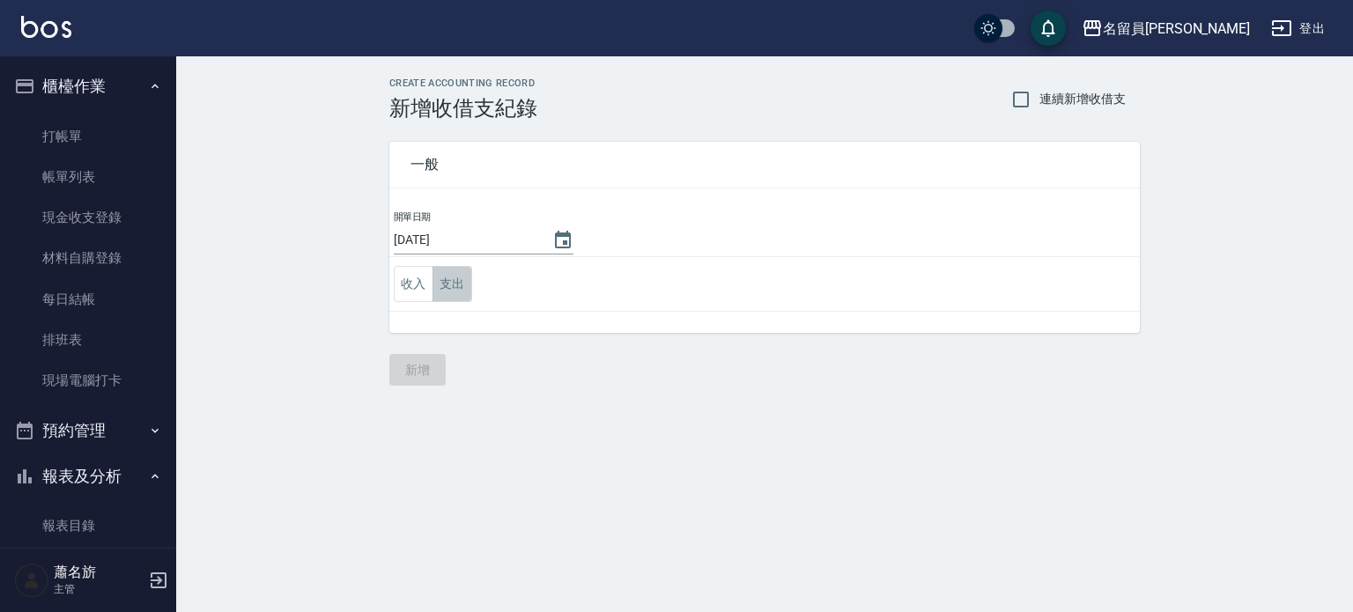
drag, startPoint x: 449, startPoint y: 274, endPoint x: 468, endPoint y: 306, distance: 36.7
click at [450, 274] on button "支出" at bounding box center [452, 284] width 40 height 36
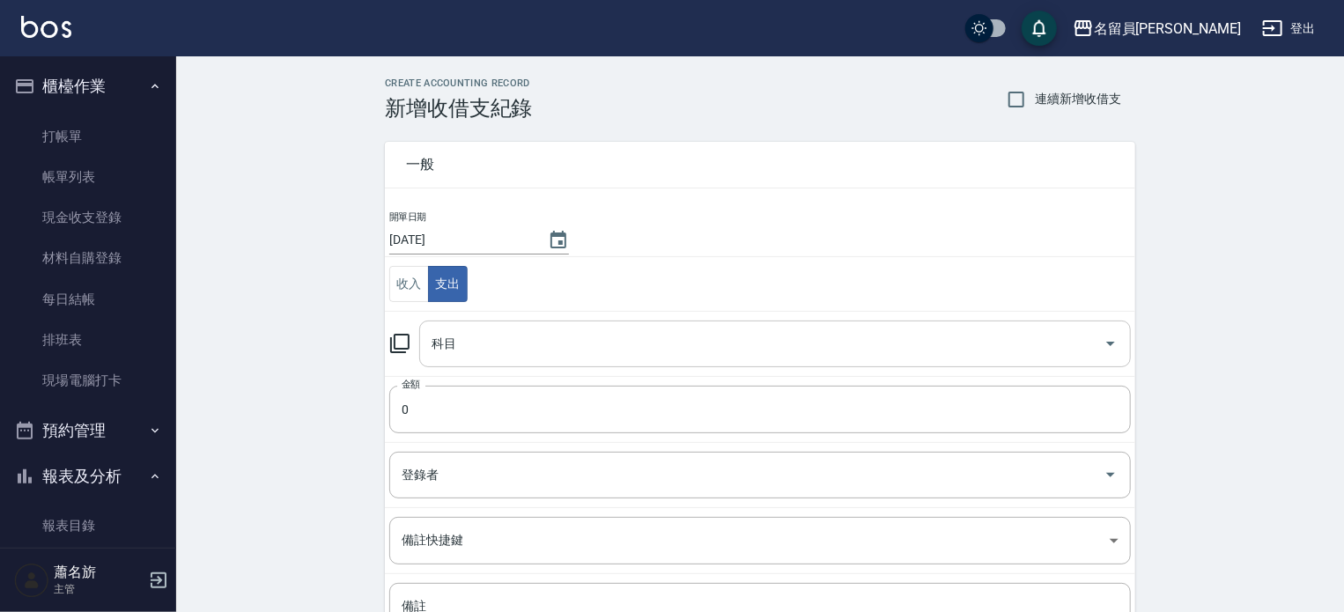
click at [476, 321] on div "科目" at bounding box center [774, 344] width 711 height 47
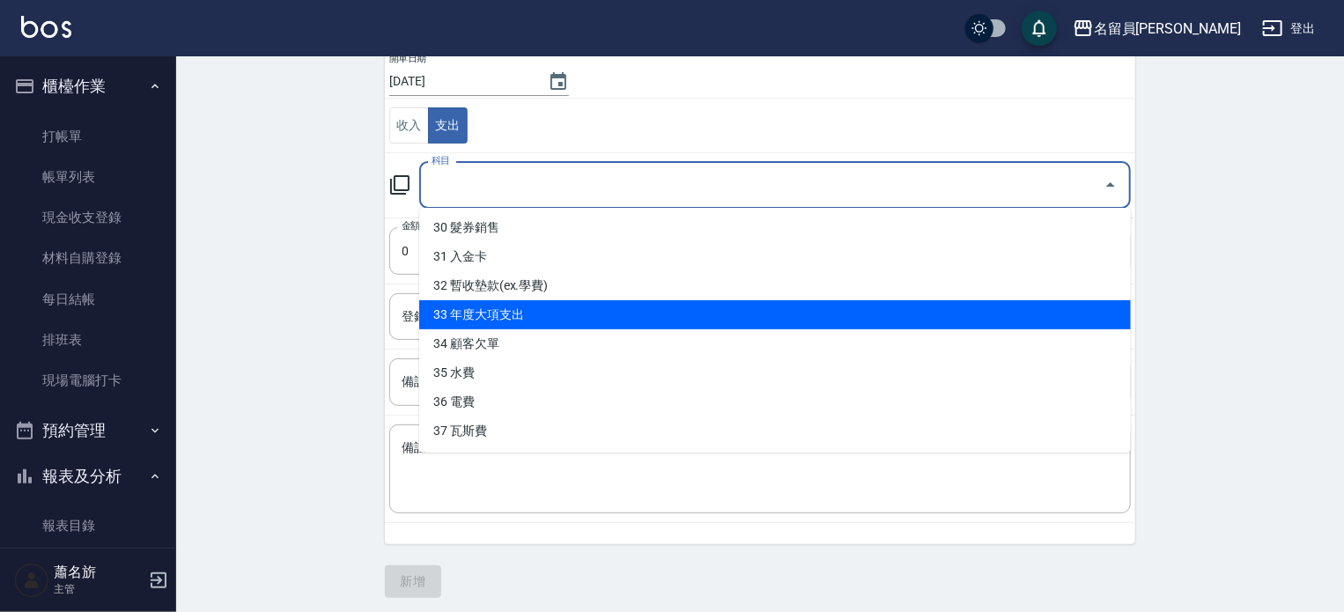
scroll to position [163, 0]
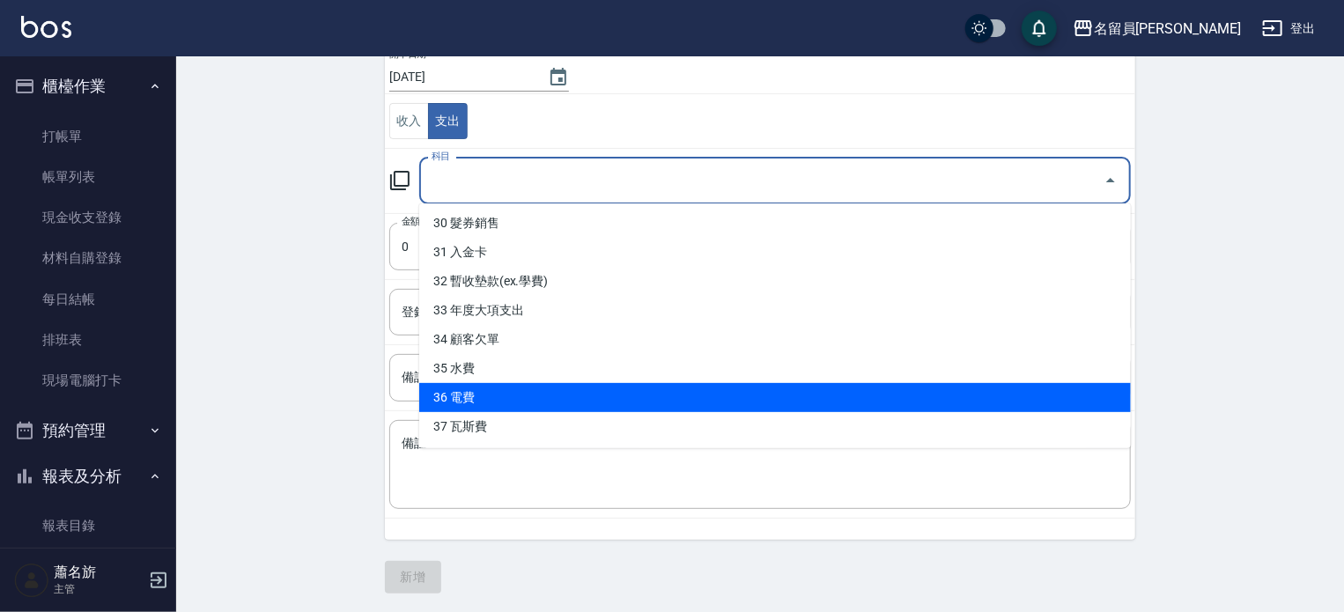
click at [529, 401] on li "36 電費" at bounding box center [774, 397] width 711 height 29
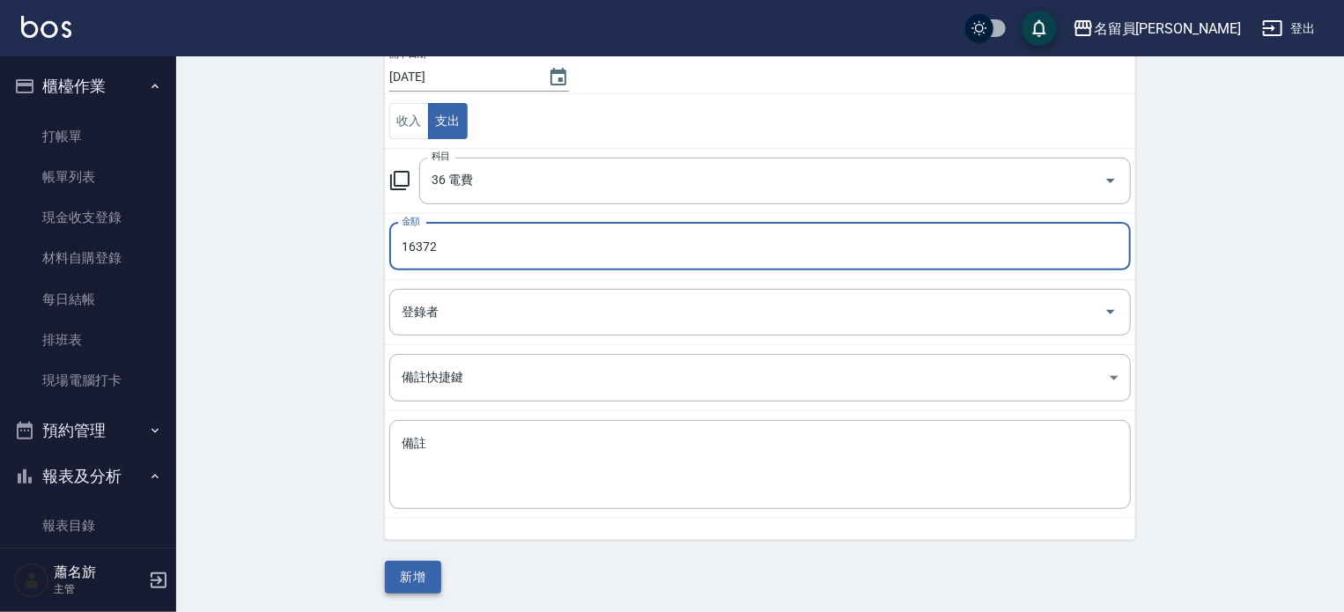
click at [431, 573] on button "新增" at bounding box center [413, 577] width 56 height 33
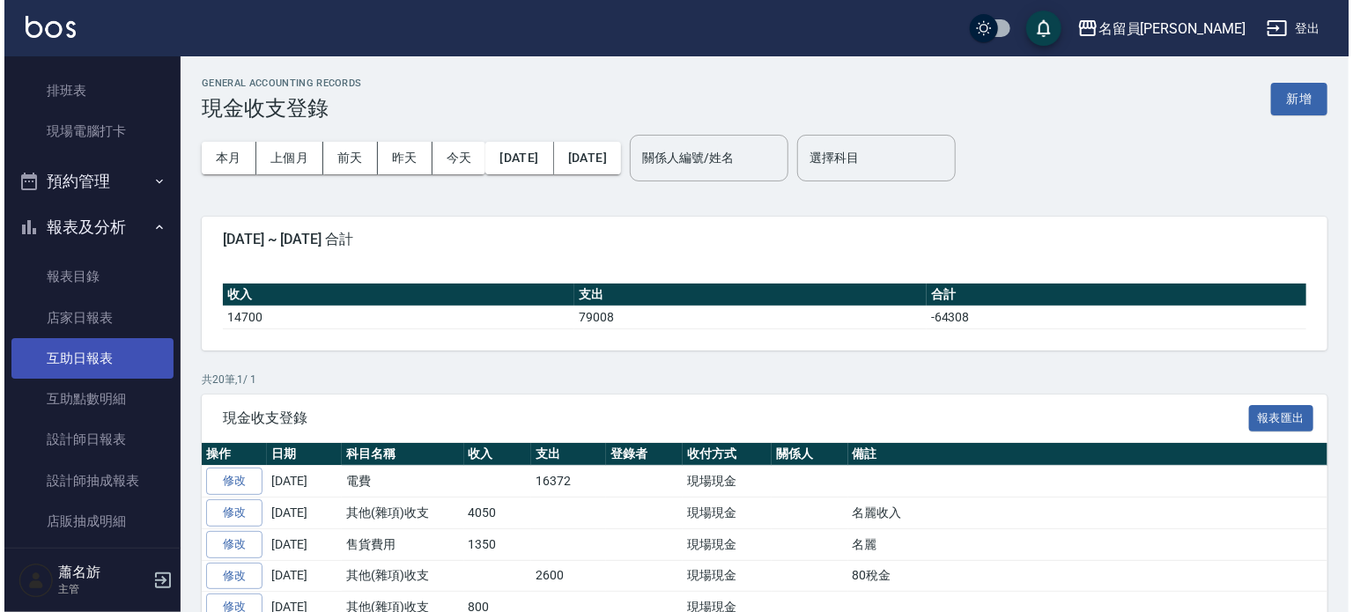
scroll to position [264, 0]
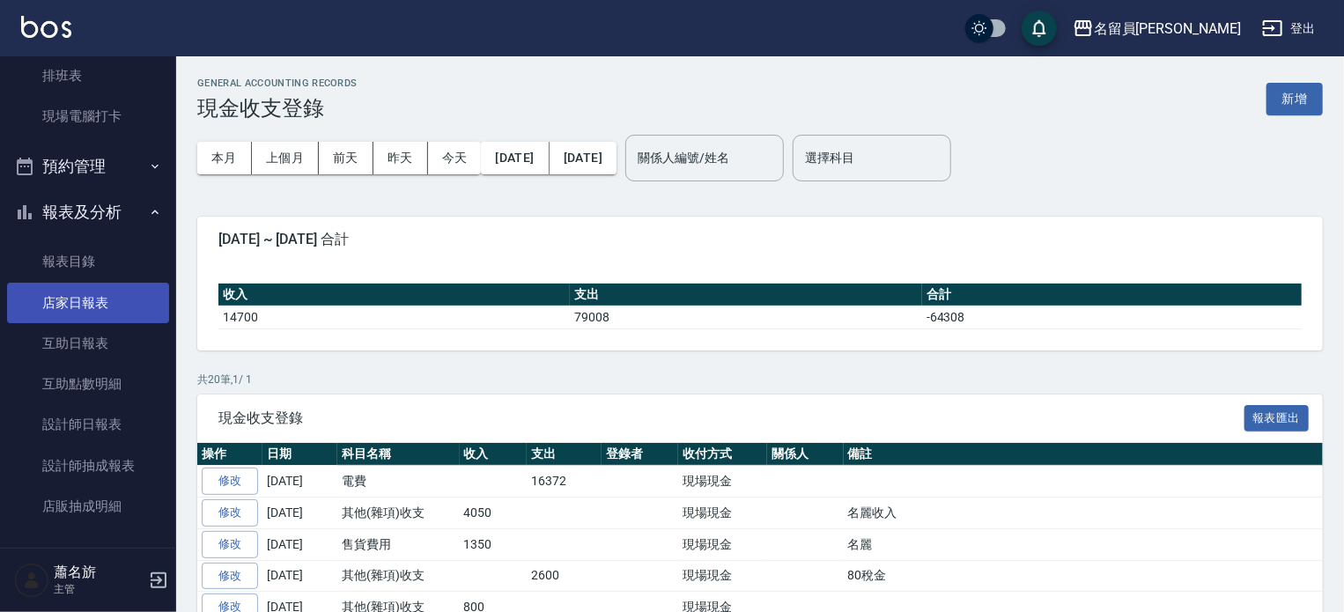
click at [71, 311] on link "店家日報表" at bounding box center [88, 303] width 162 height 41
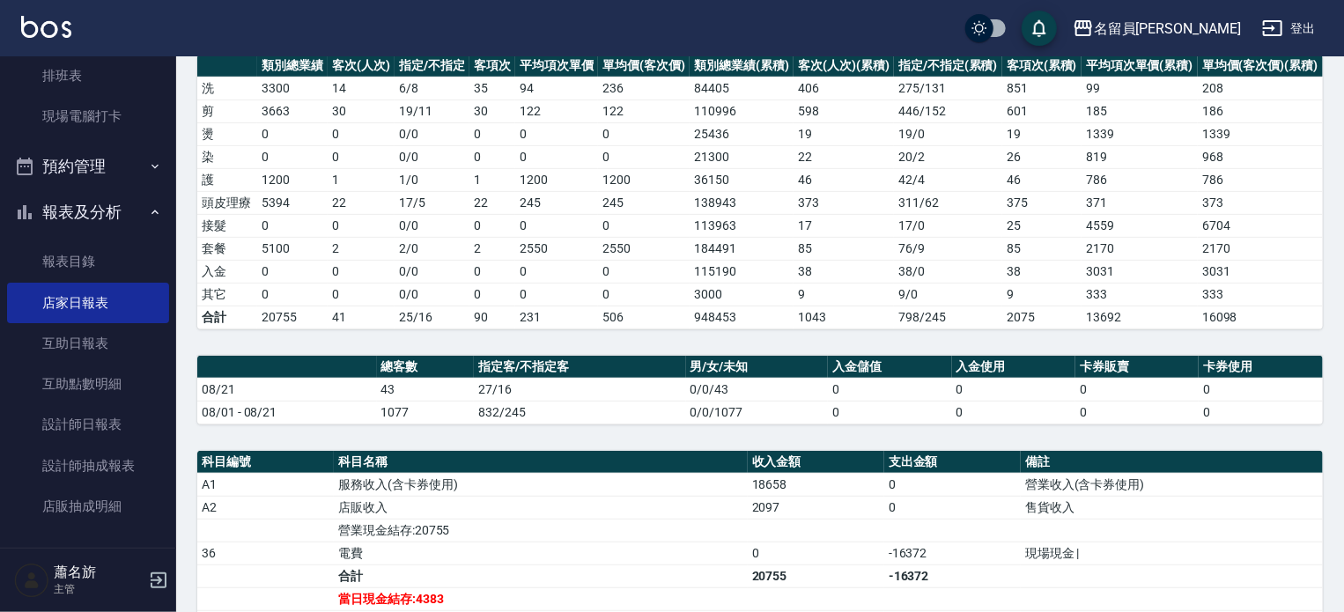
scroll to position [522, 0]
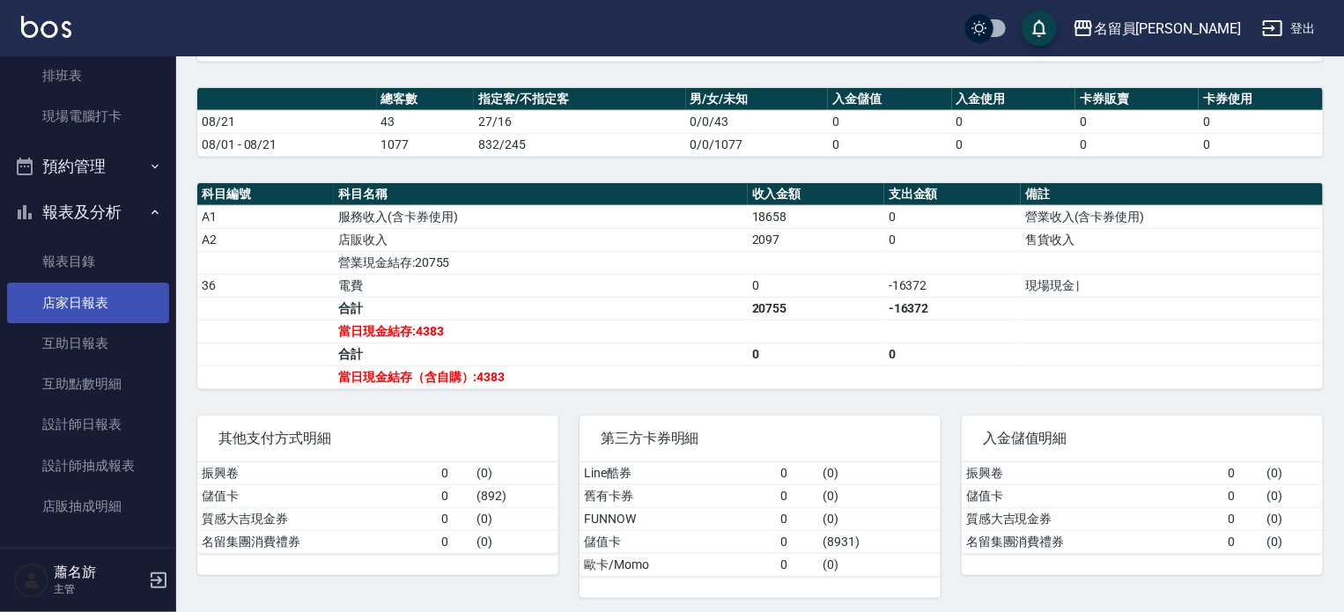
click at [118, 313] on link "店家日報表" at bounding box center [88, 303] width 162 height 41
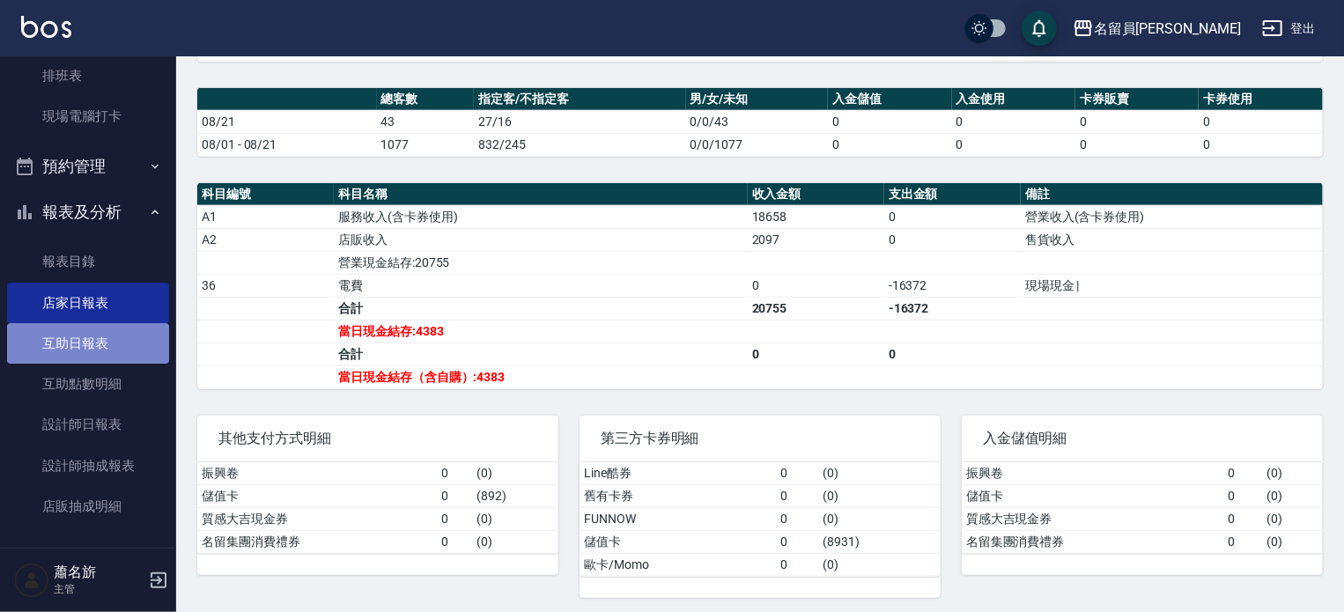
click at [121, 330] on link "互助日報表" at bounding box center [88, 343] width 162 height 41
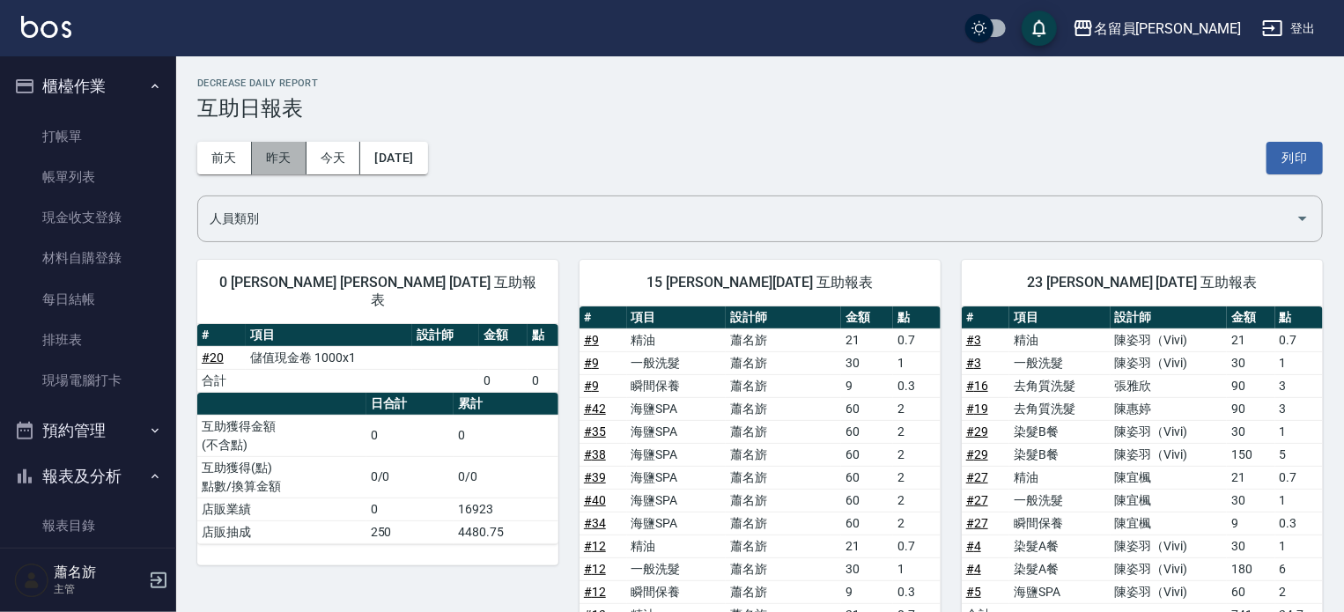
click at [282, 158] on button "昨天" at bounding box center [279, 158] width 55 height 33
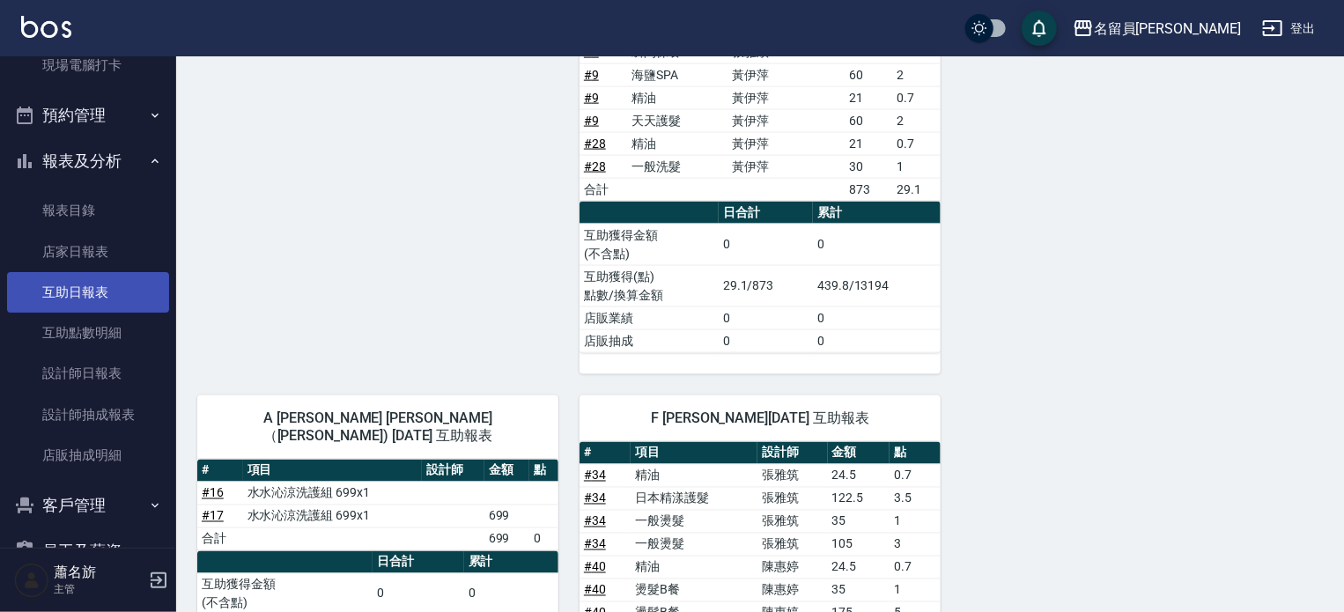
scroll to position [352, 0]
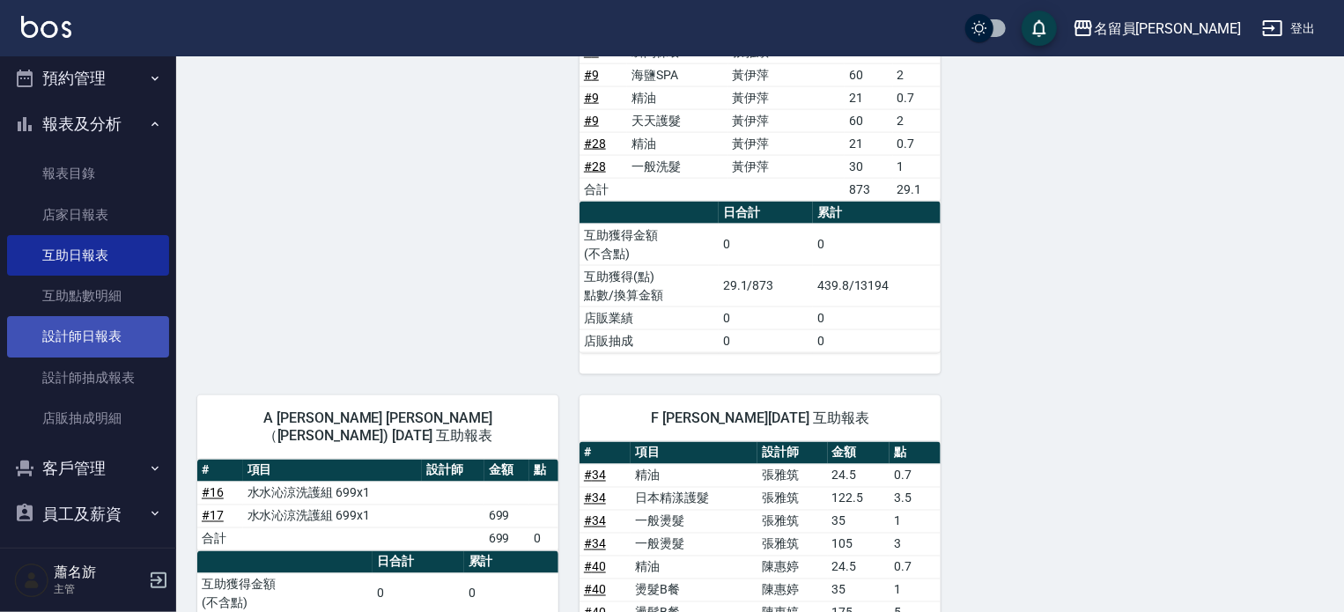
click at [85, 344] on link "設計師日報表" at bounding box center [88, 336] width 162 height 41
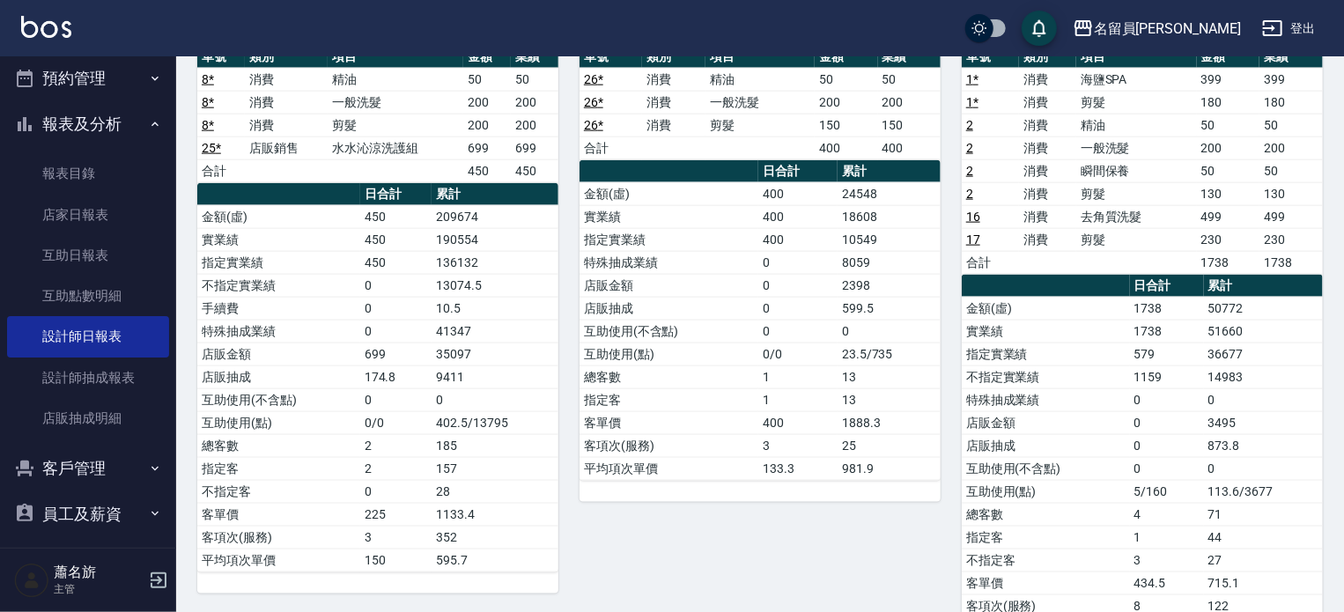
scroll to position [1057, 0]
